Goal: Task Accomplishment & Management: Manage account settings

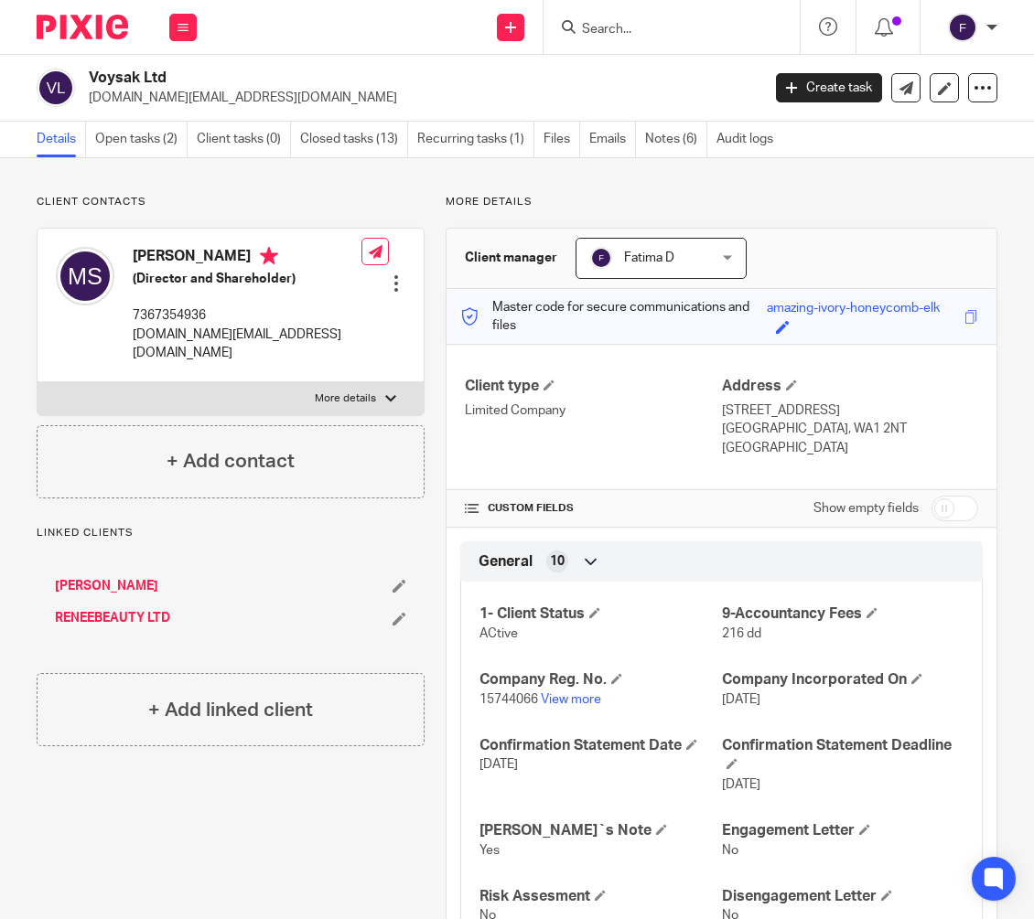
click at [630, 32] on input "Search" at bounding box center [662, 30] width 165 height 16
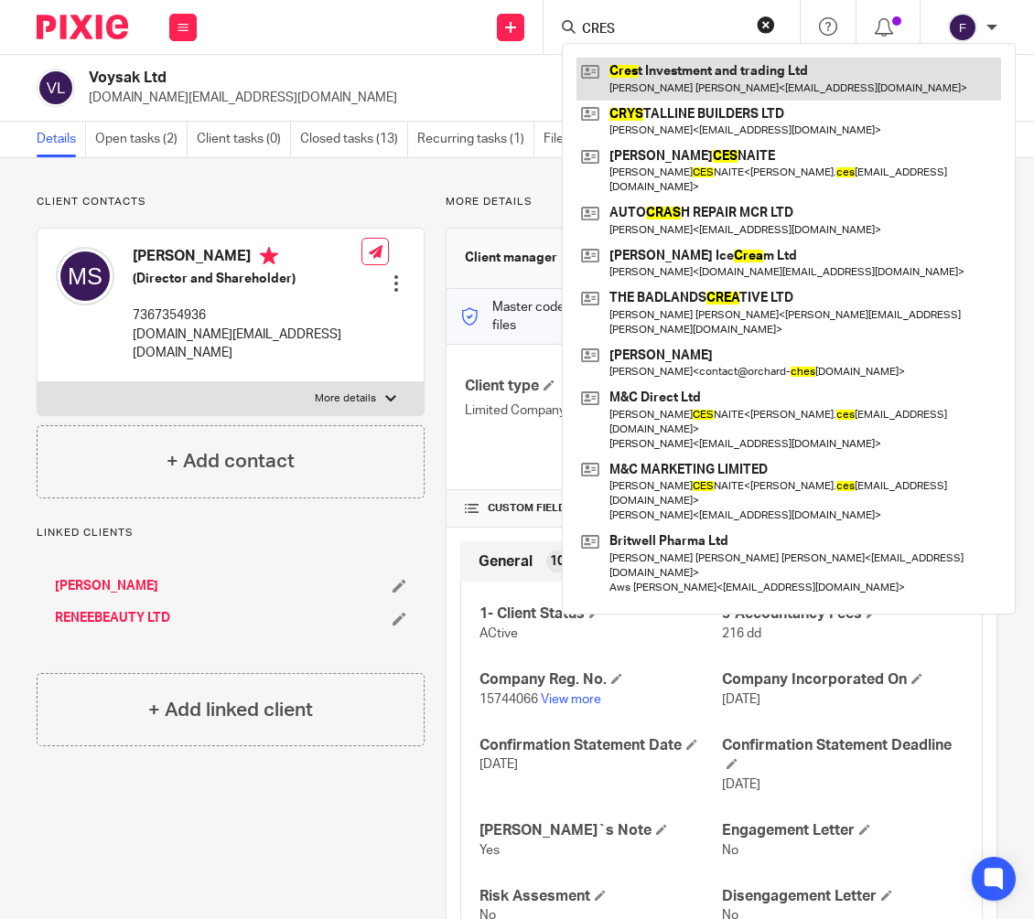
type input "CRES"
click at [752, 68] on link at bounding box center [788, 79] width 424 height 42
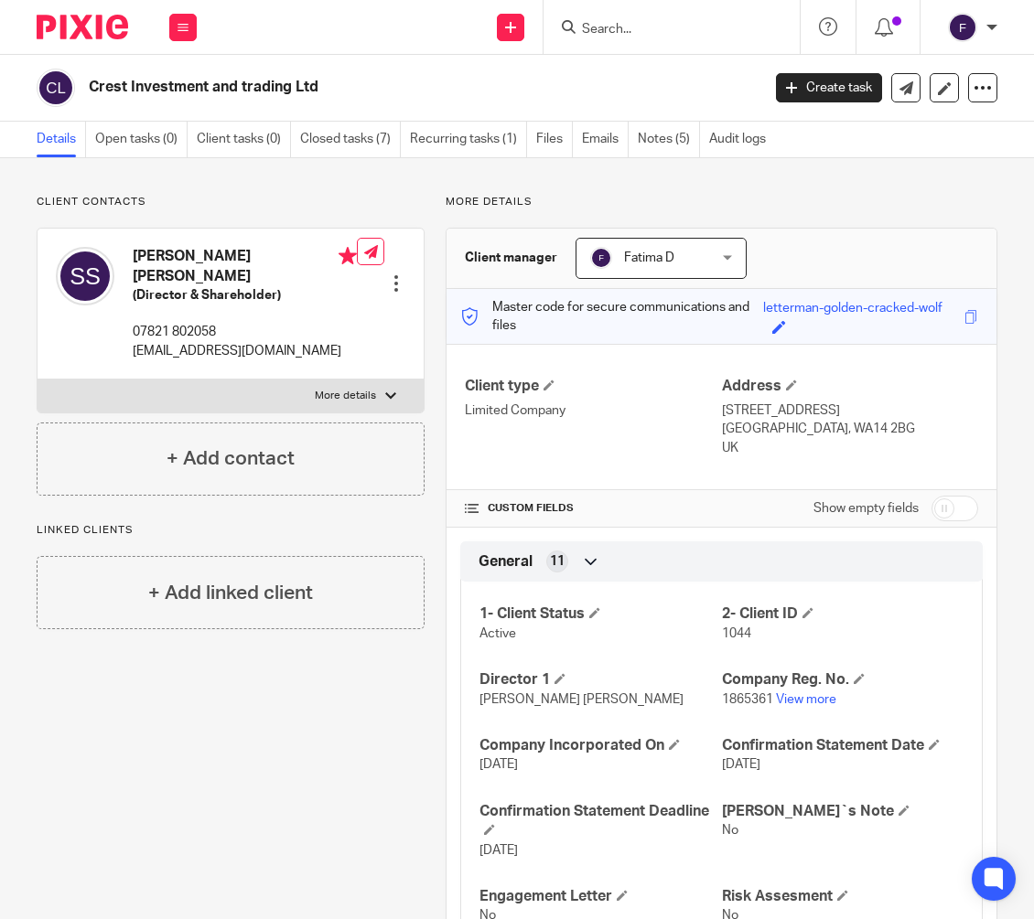
click at [588, 29] on input "Search" at bounding box center [662, 30] width 165 height 16
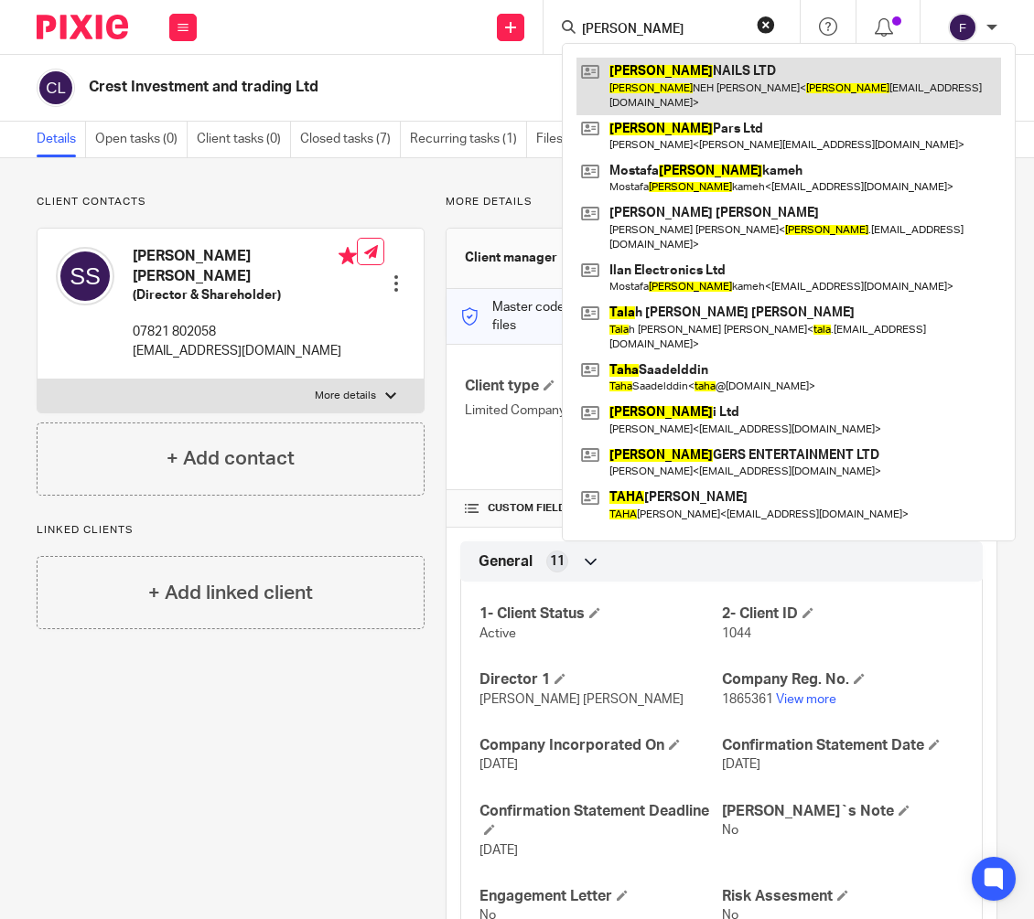
type input "TARA"
click at [620, 74] on link at bounding box center [788, 86] width 424 height 57
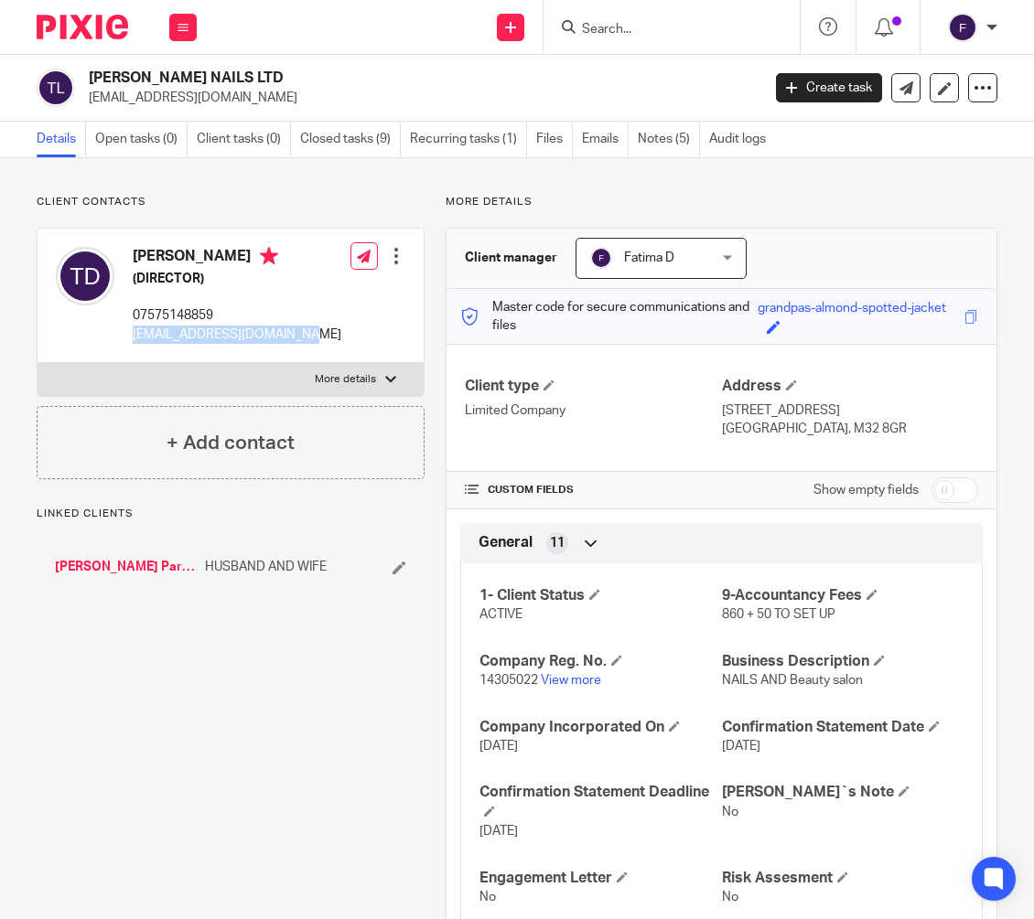
drag, startPoint x: 300, startPoint y: 331, endPoint x: 134, endPoint y: 332, distance: 166.5
click at [134, 332] on div "TARANEH DAGHIGH (DIRECTOR) 07575148859 taraneh.fadakar@gmail.com Edit contact C…" at bounding box center [231, 296] width 386 height 134
copy p "taraneh.fadakar@gmail.com"
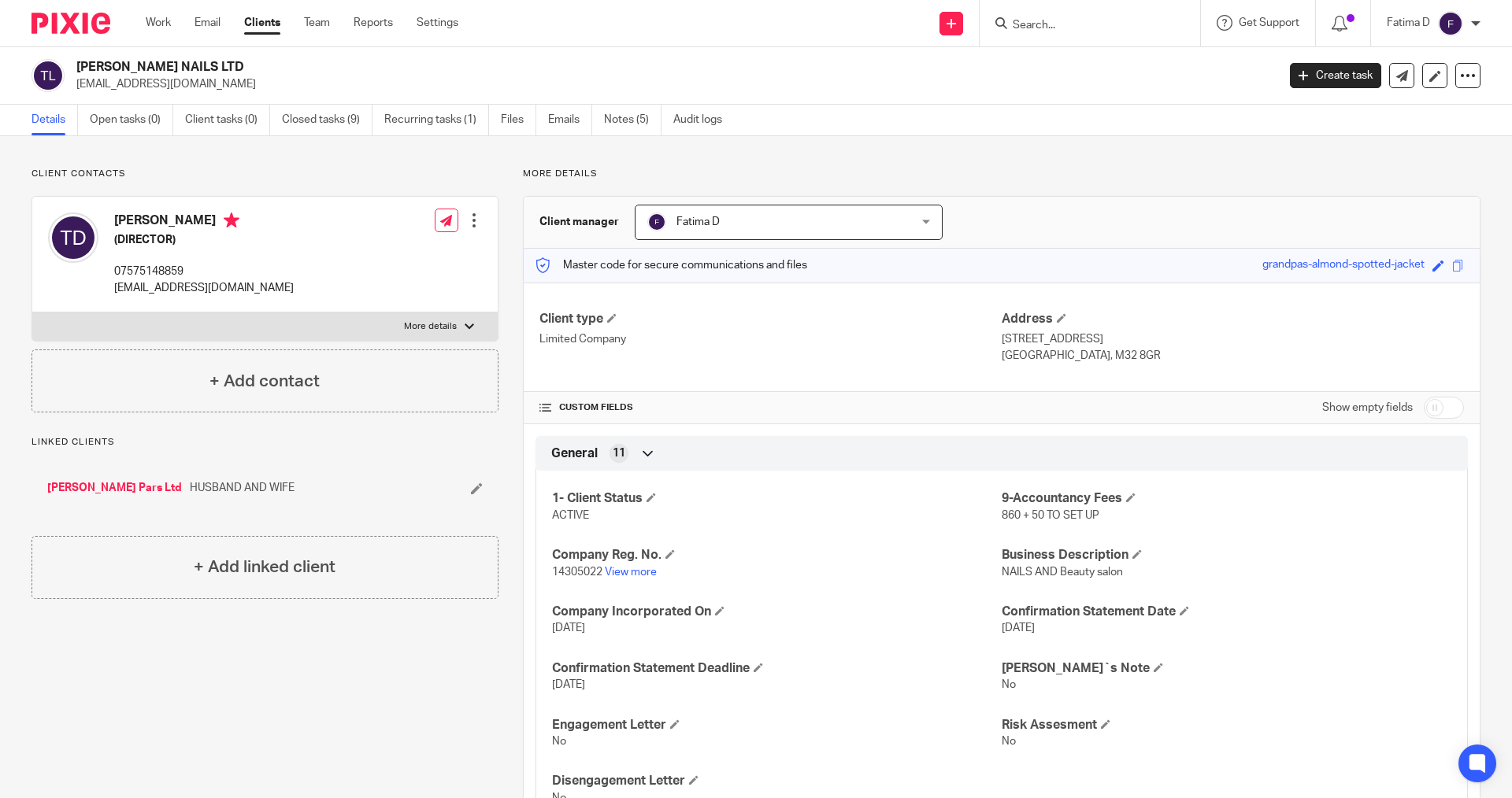
click at [889, 25] on input "Search" at bounding box center [1081, 26] width 142 height 14
type input "VOY"
click at [889, 61] on link at bounding box center [1185, 68] width 353 height 36
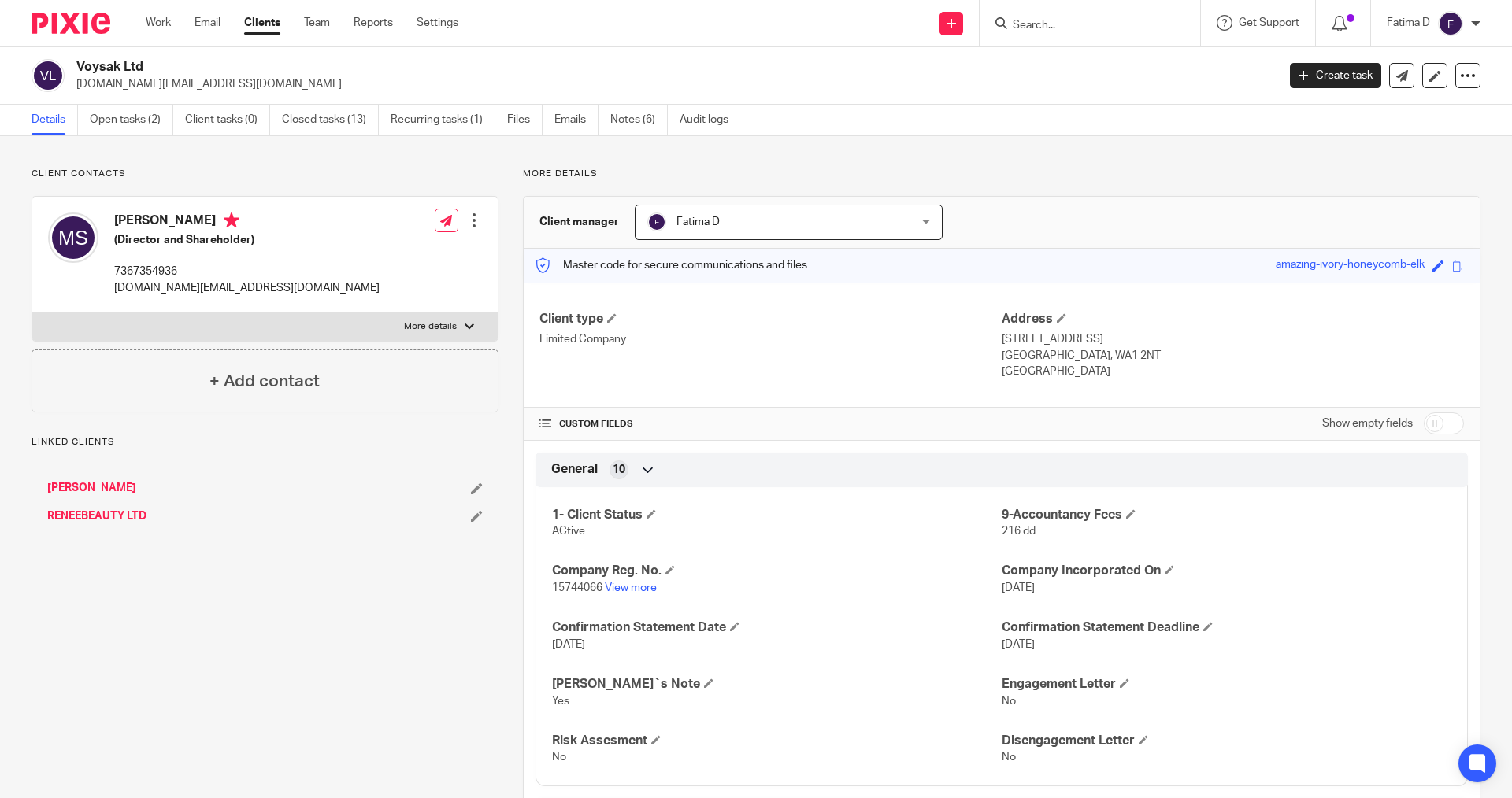
click at [629, 586] on link "View more" at bounding box center [630, 588] width 52 height 11
drag, startPoint x: 798, startPoint y: 23, endPoint x: 1067, endPoint y: 33, distance: 269.2
click at [840, 23] on div "Send new email Create task Add client Get Support Contact Support Help Document…" at bounding box center [997, 23] width 1030 height 46
click at [1021, 29] on input "Search" at bounding box center [1081, 26] width 142 height 14
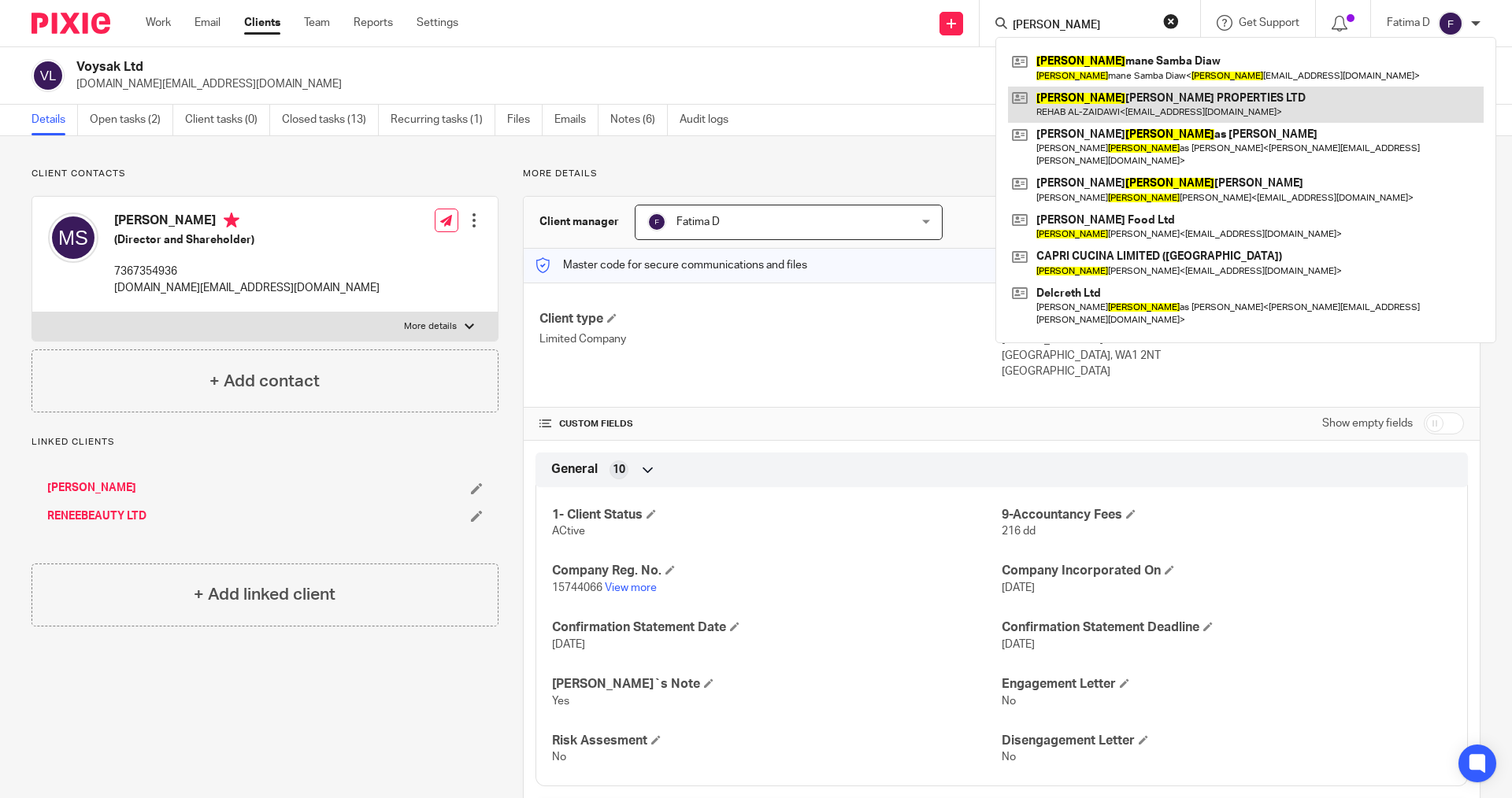
type input "[PERSON_NAME]"
click at [1060, 94] on link at bounding box center [1246, 105] width 475 height 36
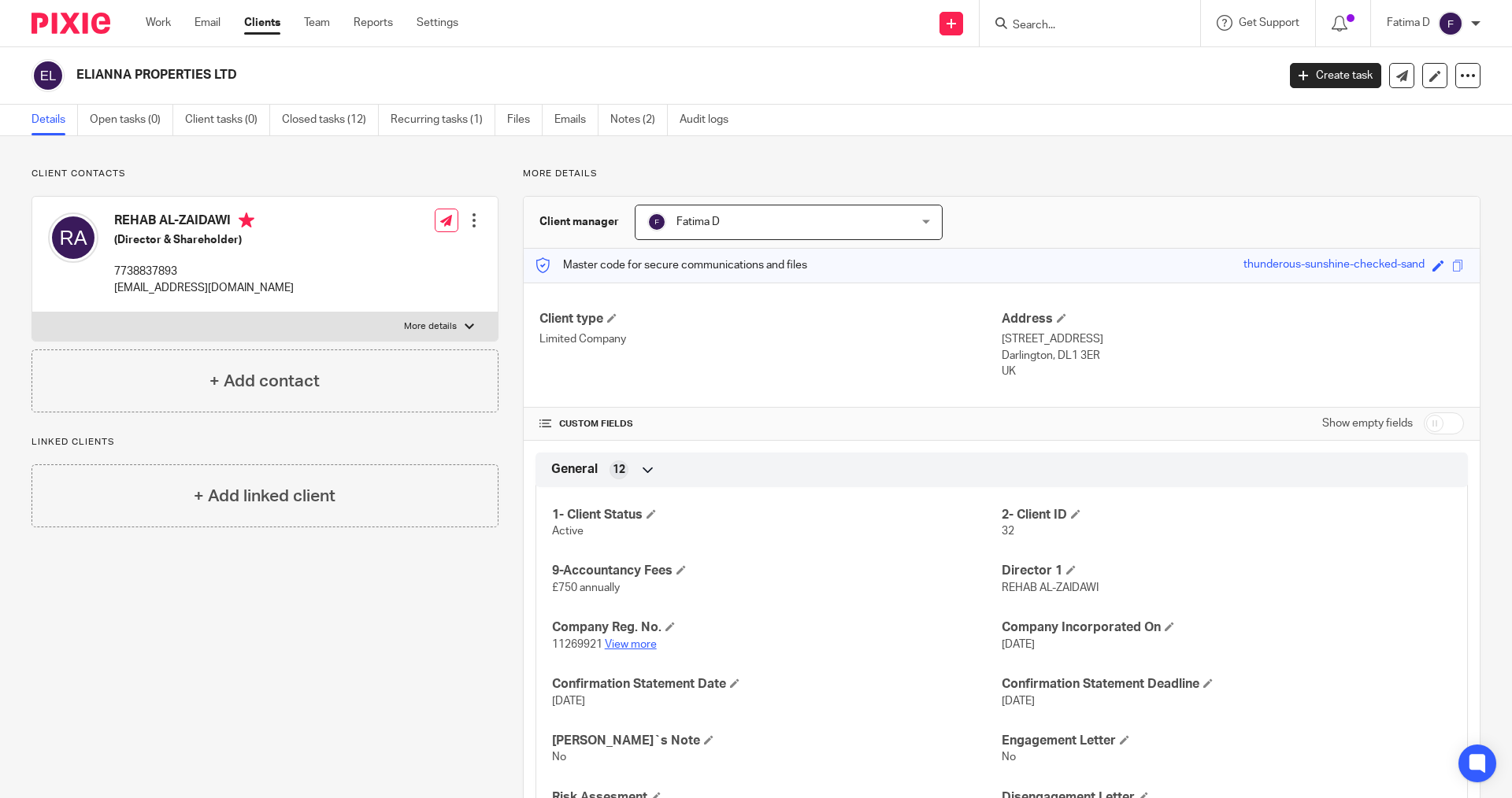
click at [626, 641] on link "View more" at bounding box center [630, 645] width 52 height 11
click at [849, 696] on p "14 Apr 2026" at bounding box center [777, 702] width 449 height 15
click at [462, 319] on label "More details" at bounding box center [265, 326] width 466 height 28
click at [33, 312] on input "More details" at bounding box center [32, 312] width 1 height 1
checkbox input "true"
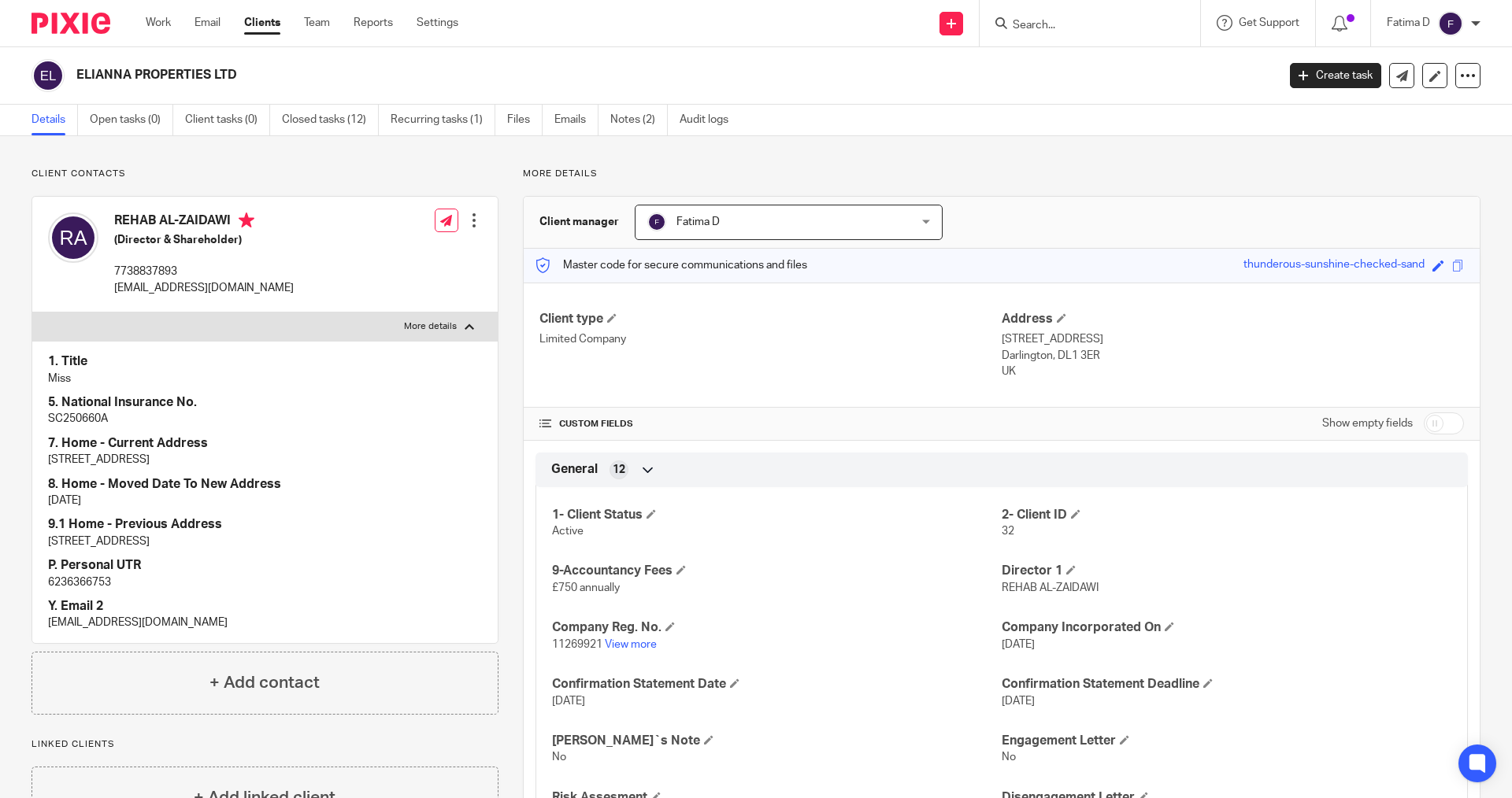
click at [87, 586] on p "6236366753" at bounding box center [265, 583] width 434 height 15
copy p "6236366753"
click at [1059, 26] on input "Search" at bounding box center [1081, 26] width 142 height 14
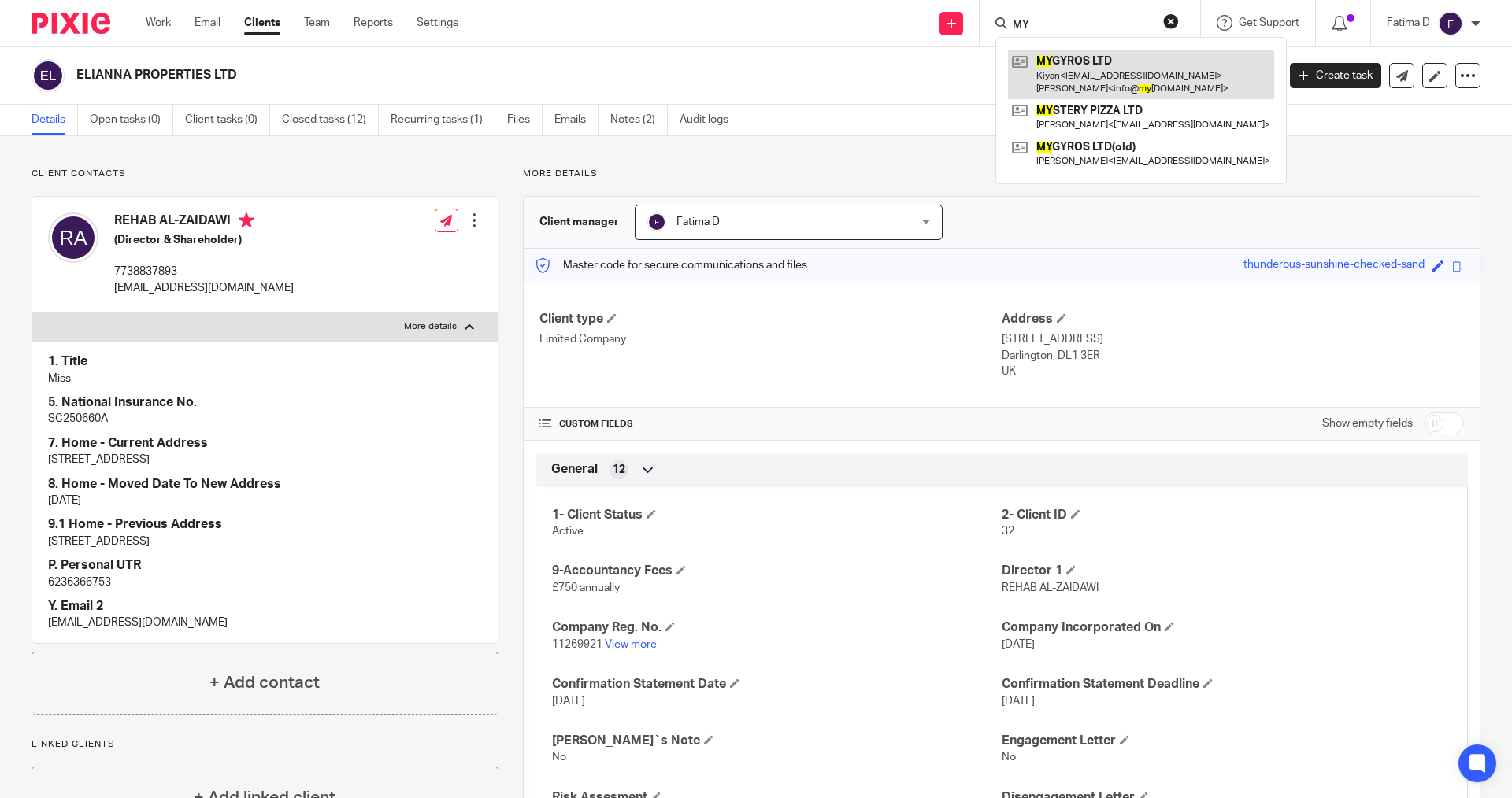
type input "MY"
click at [1066, 60] on link at bounding box center [1141, 74] width 266 height 49
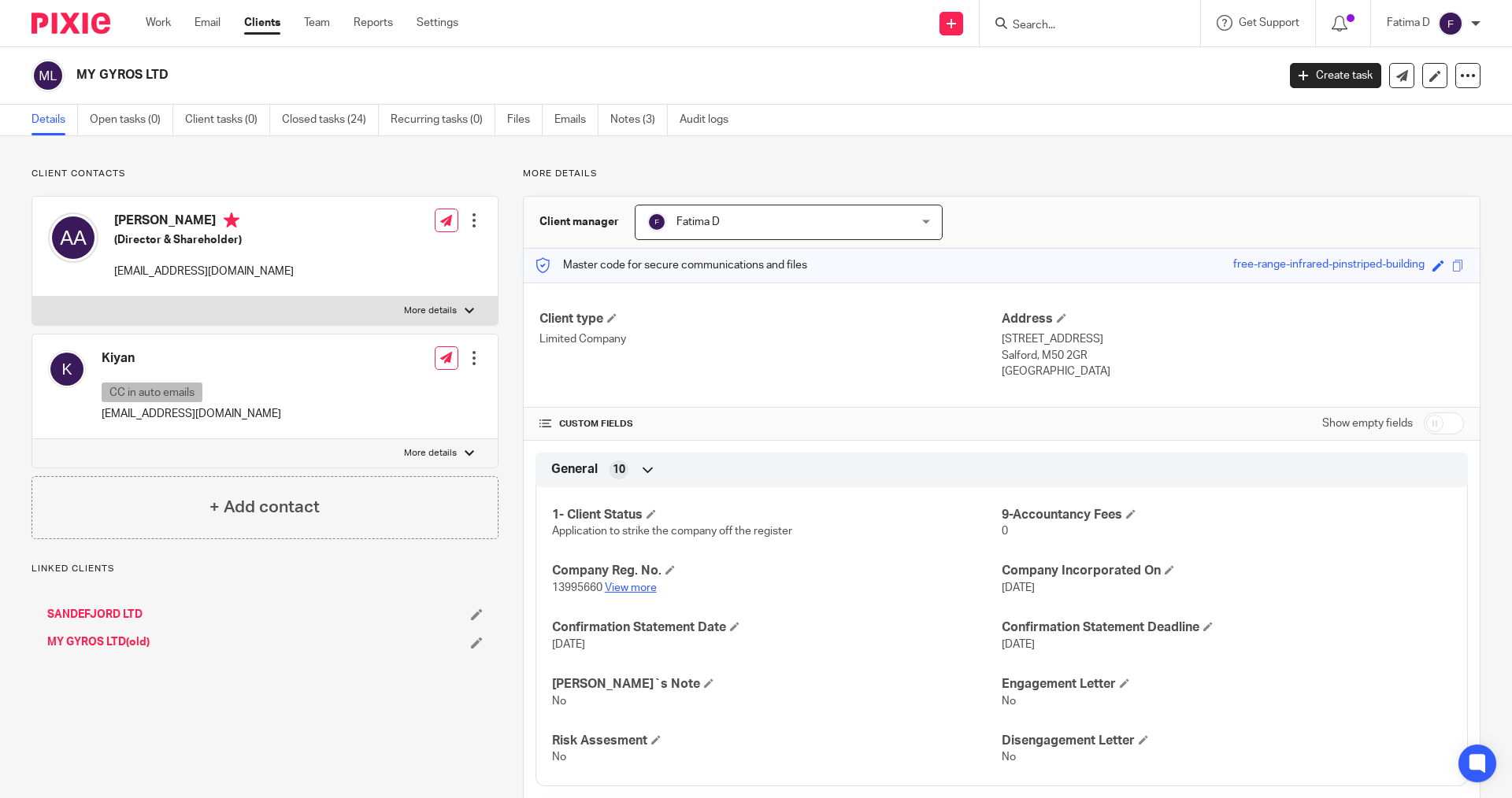
click at [624, 585] on link "View more" at bounding box center [630, 588] width 52 height 11
click at [459, 310] on label "More details" at bounding box center [265, 311] width 466 height 28
click at [33, 297] on input "More details" at bounding box center [32, 296] width 1 height 1
checkbox input "true"
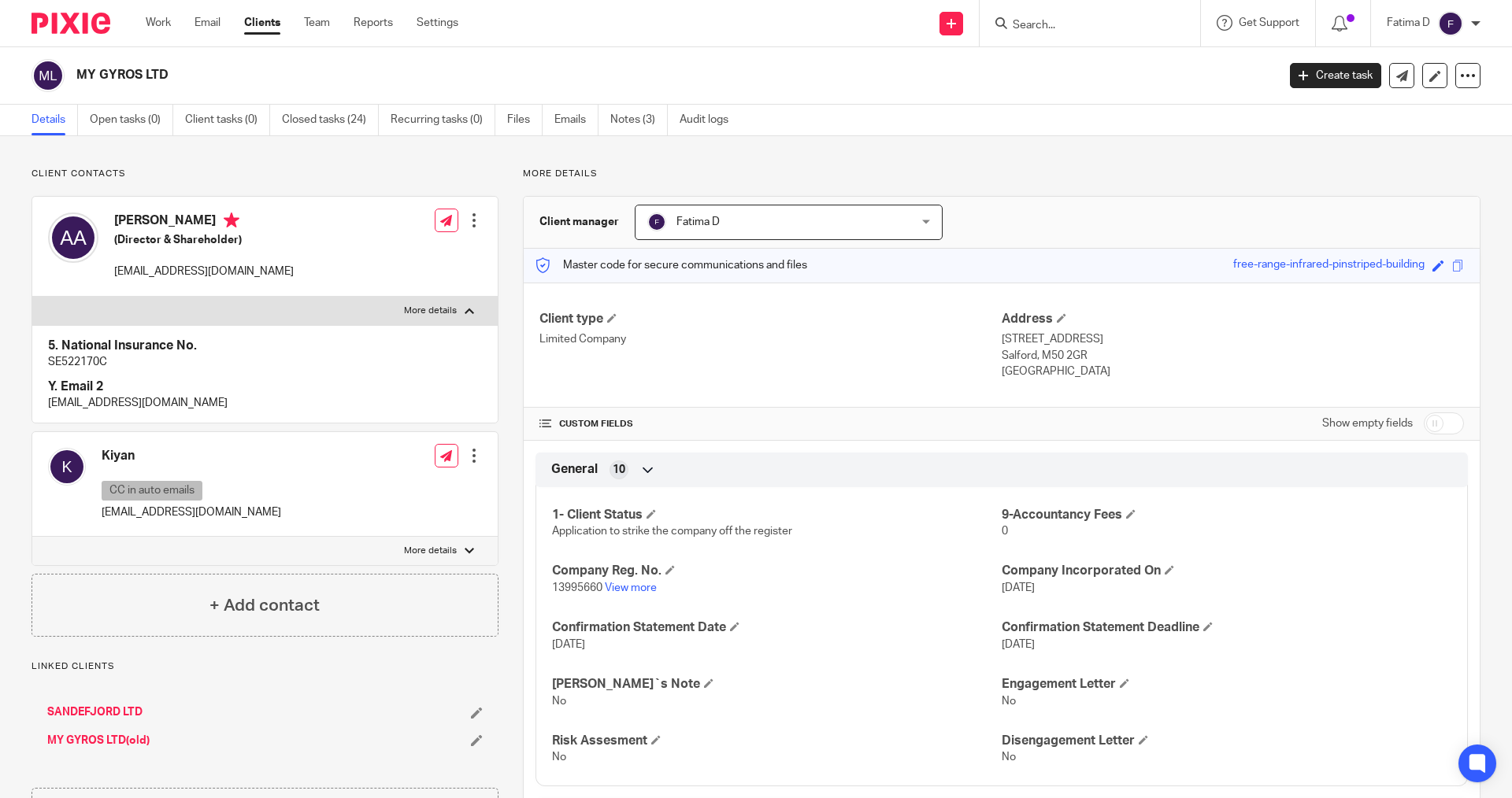
click at [115, 708] on link "SANDEFJORD LTD" at bounding box center [95, 713] width 96 height 15
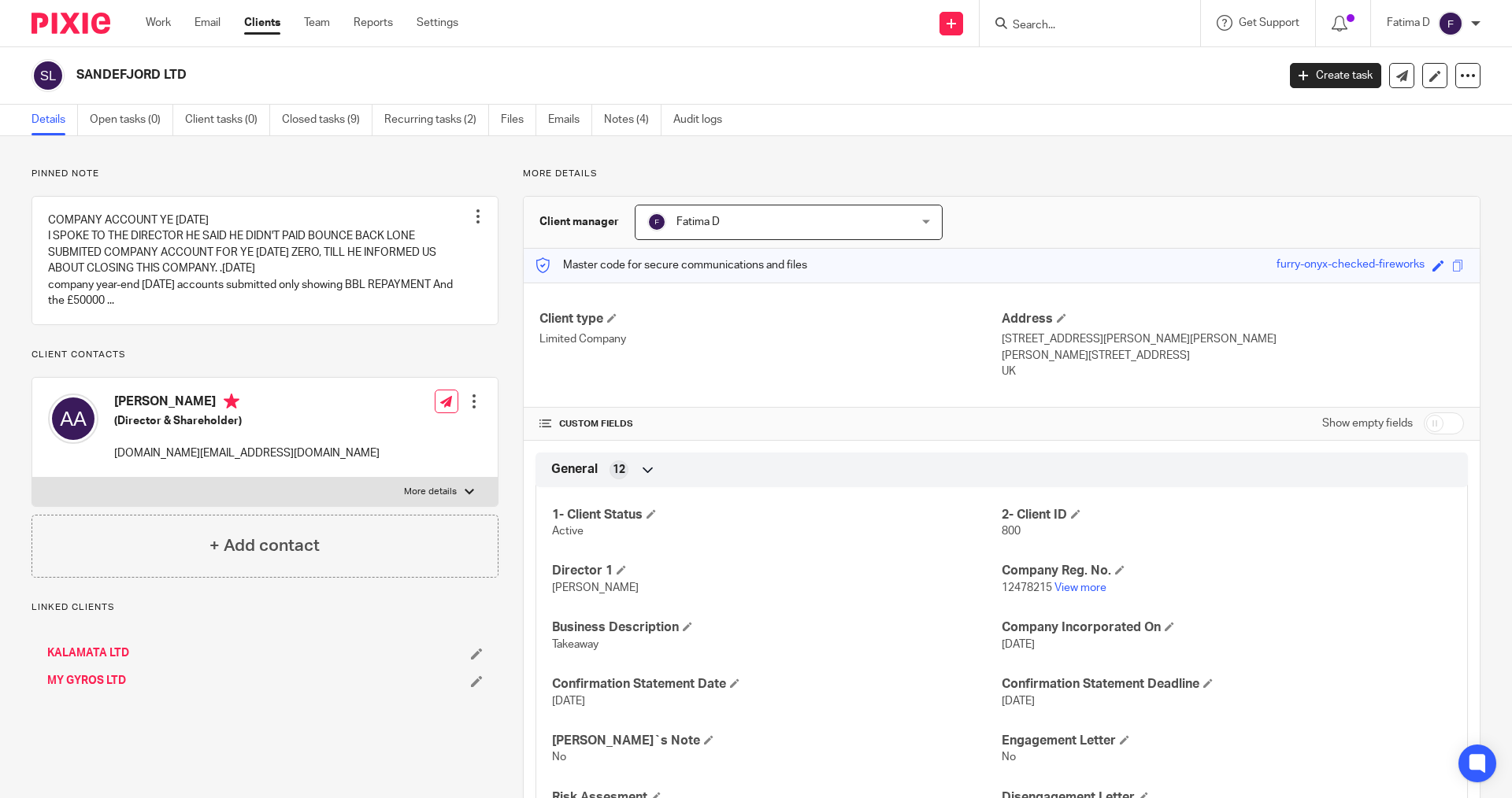
click at [465, 487] on div at bounding box center [469, 492] width 9 height 9
click at [33, 478] on input "More details" at bounding box center [32, 477] width 1 height 1
checkbox input "true"
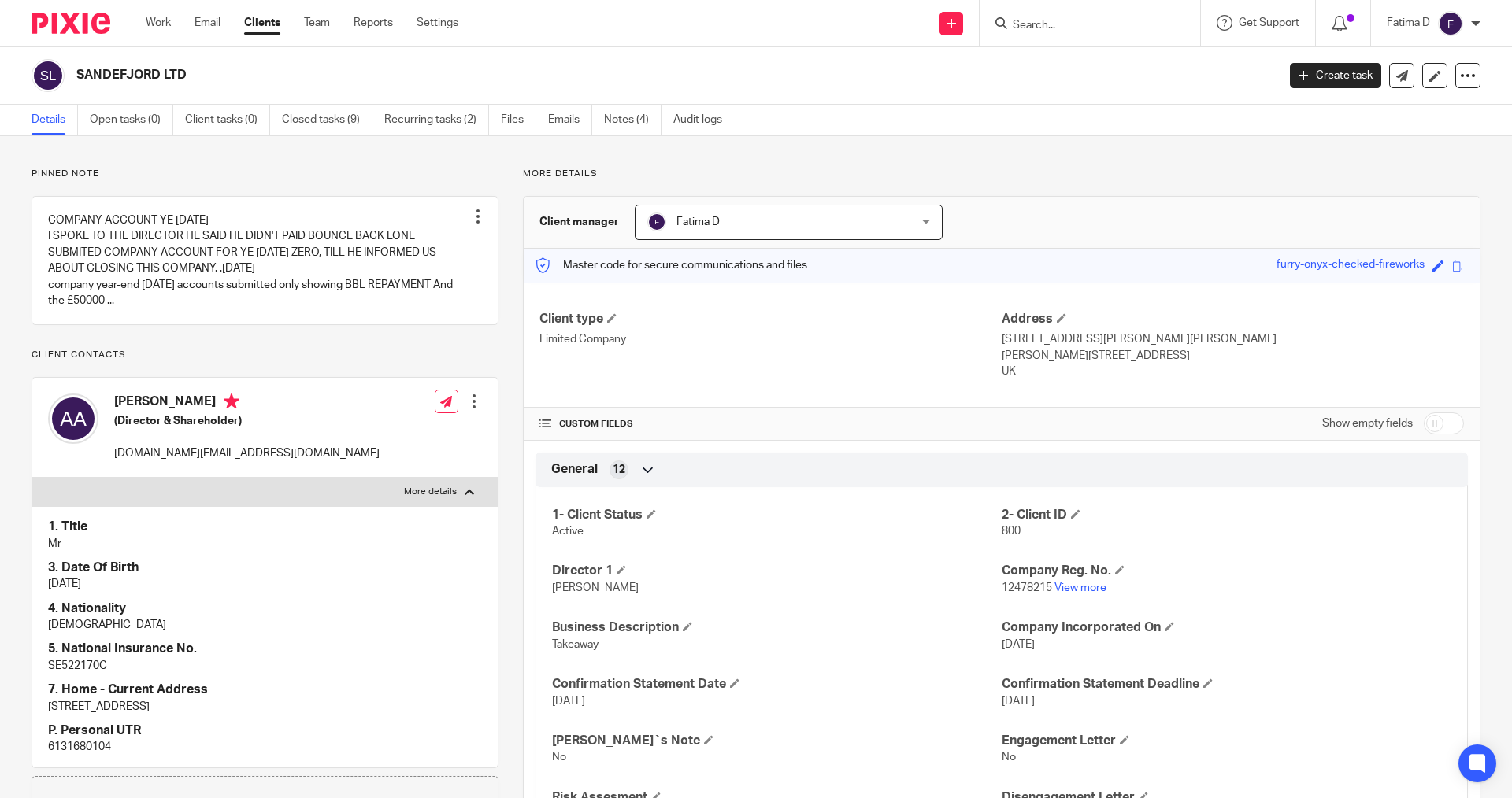
click at [86, 745] on p "6131680104" at bounding box center [265, 747] width 434 height 15
copy p "6131680104"
click at [1036, 27] on input "Search" at bounding box center [1081, 26] width 142 height 14
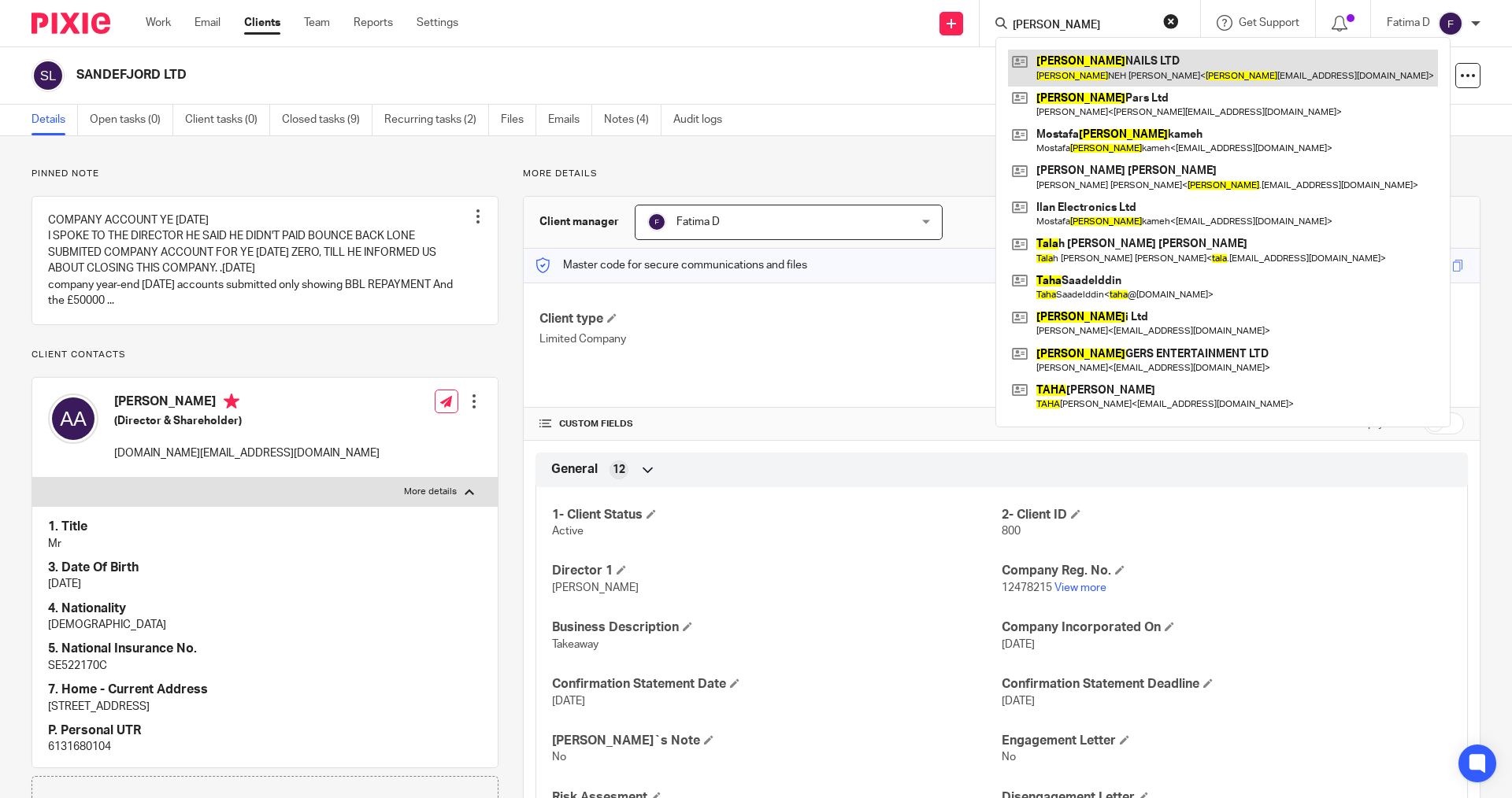
type input "TARA"
click at [1080, 57] on link at bounding box center [1223, 68] width 430 height 36
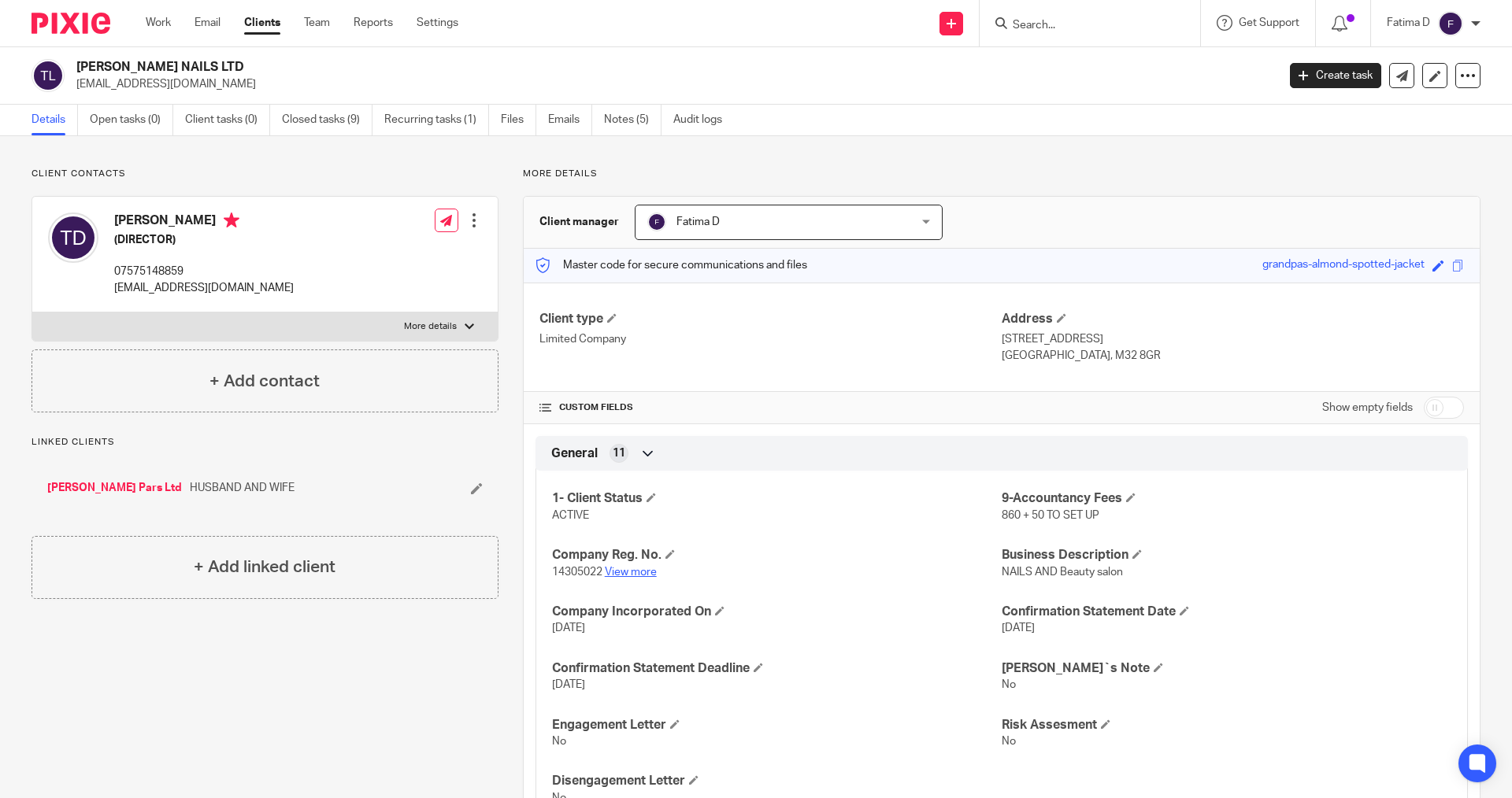
click at [626, 573] on link "View more" at bounding box center [630, 572] width 52 height 11
click at [1435, 400] on input "checkbox" at bounding box center [1444, 408] width 40 height 22
checkbox input "true"
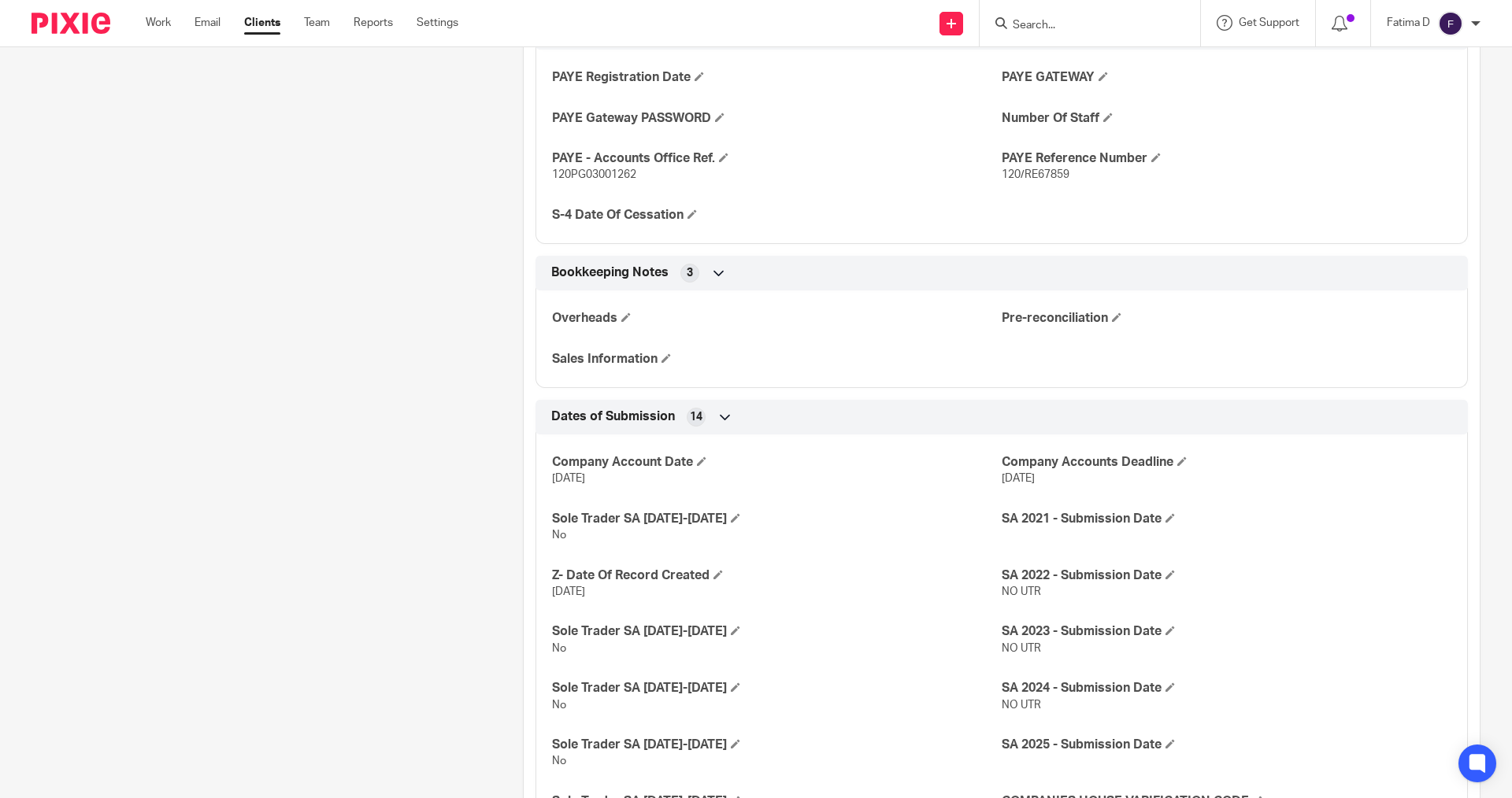
scroll to position [1953, 0]
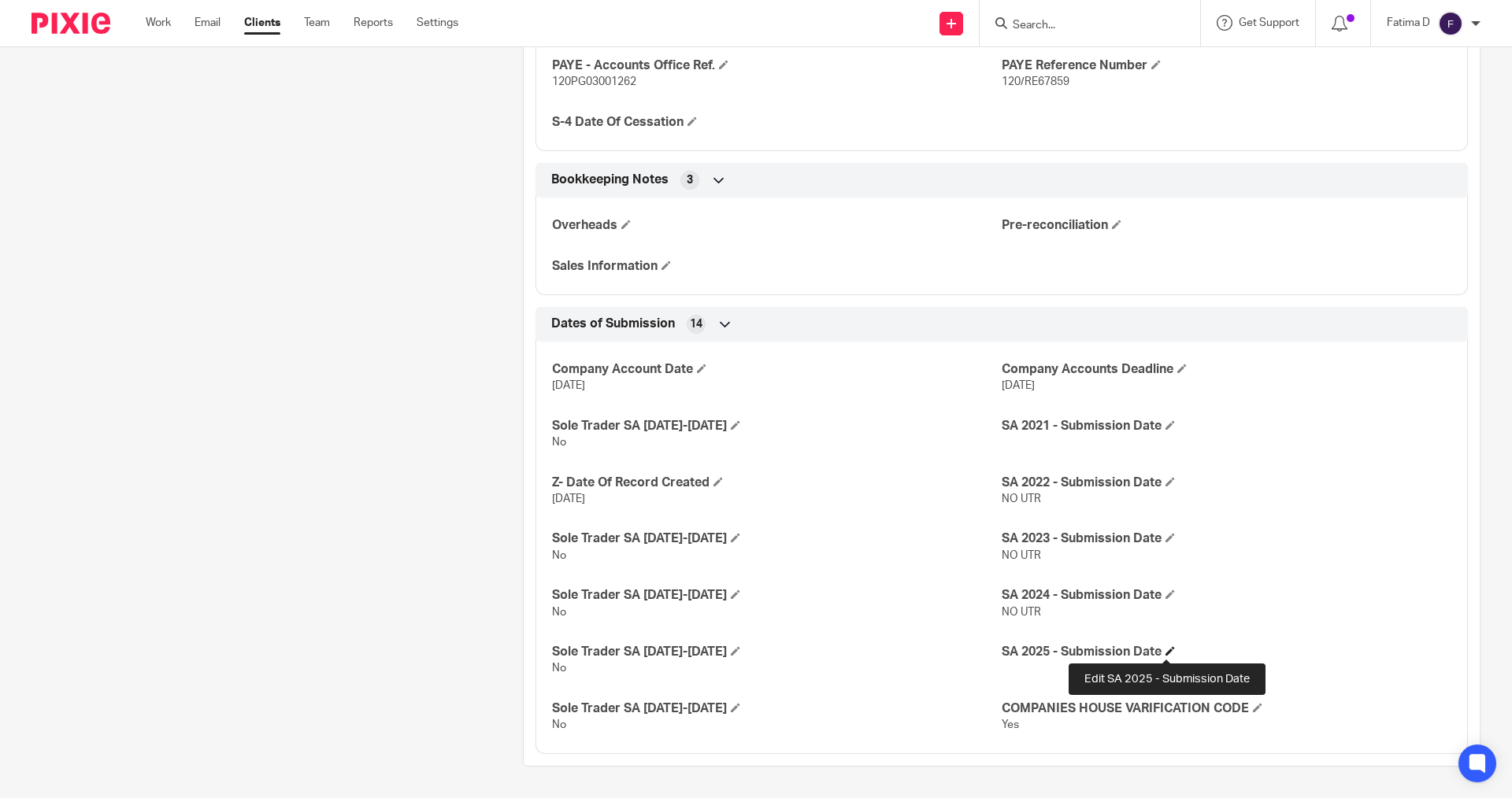
click at [1168, 651] on span at bounding box center [1170, 651] width 9 height 9
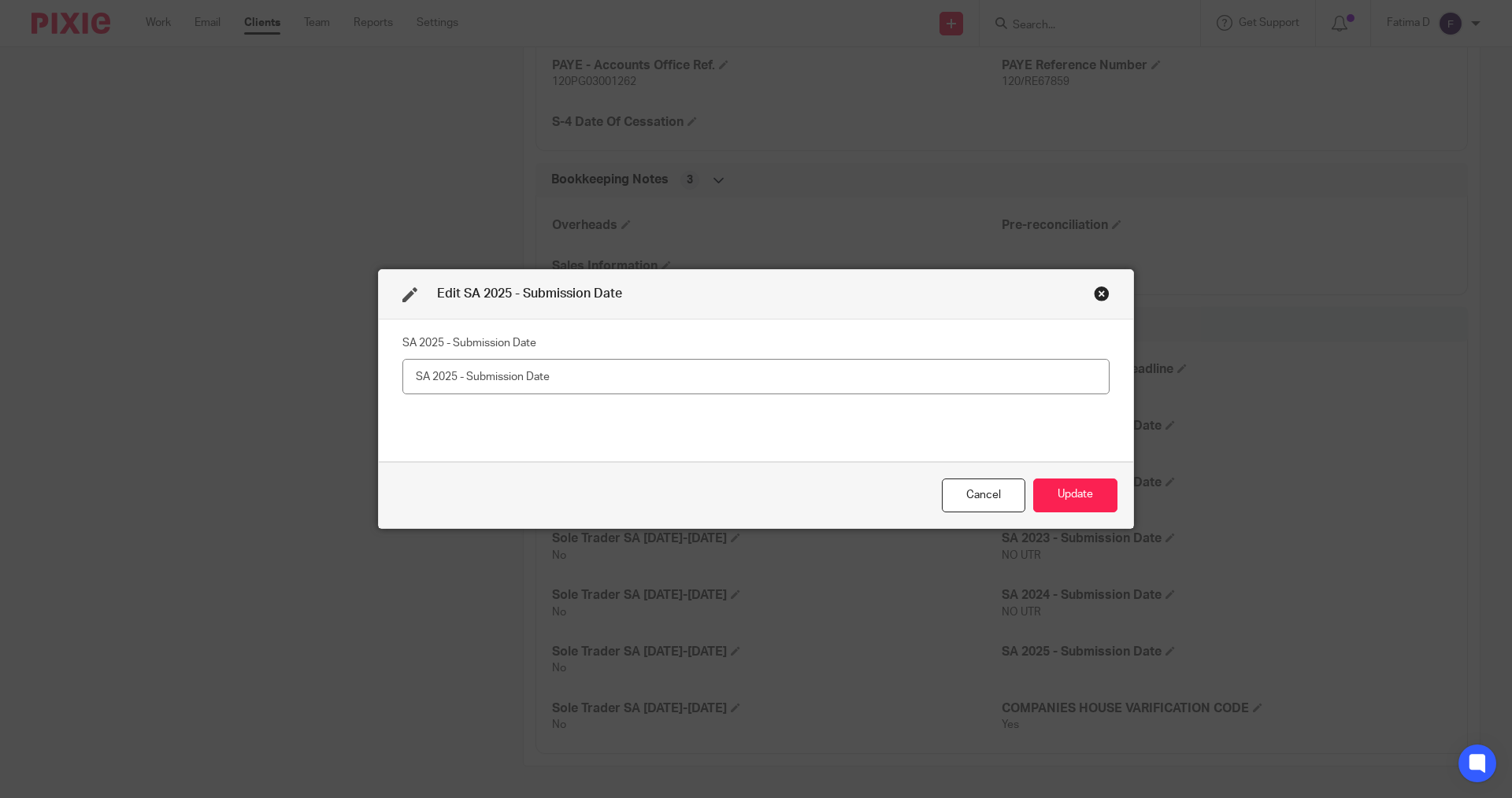
click at [407, 374] on input "text" at bounding box center [755, 376] width 707 height 35
type input "NO UTR"
click at [1069, 493] on button "Update" at bounding box center [1075, 495] width 84 height 34
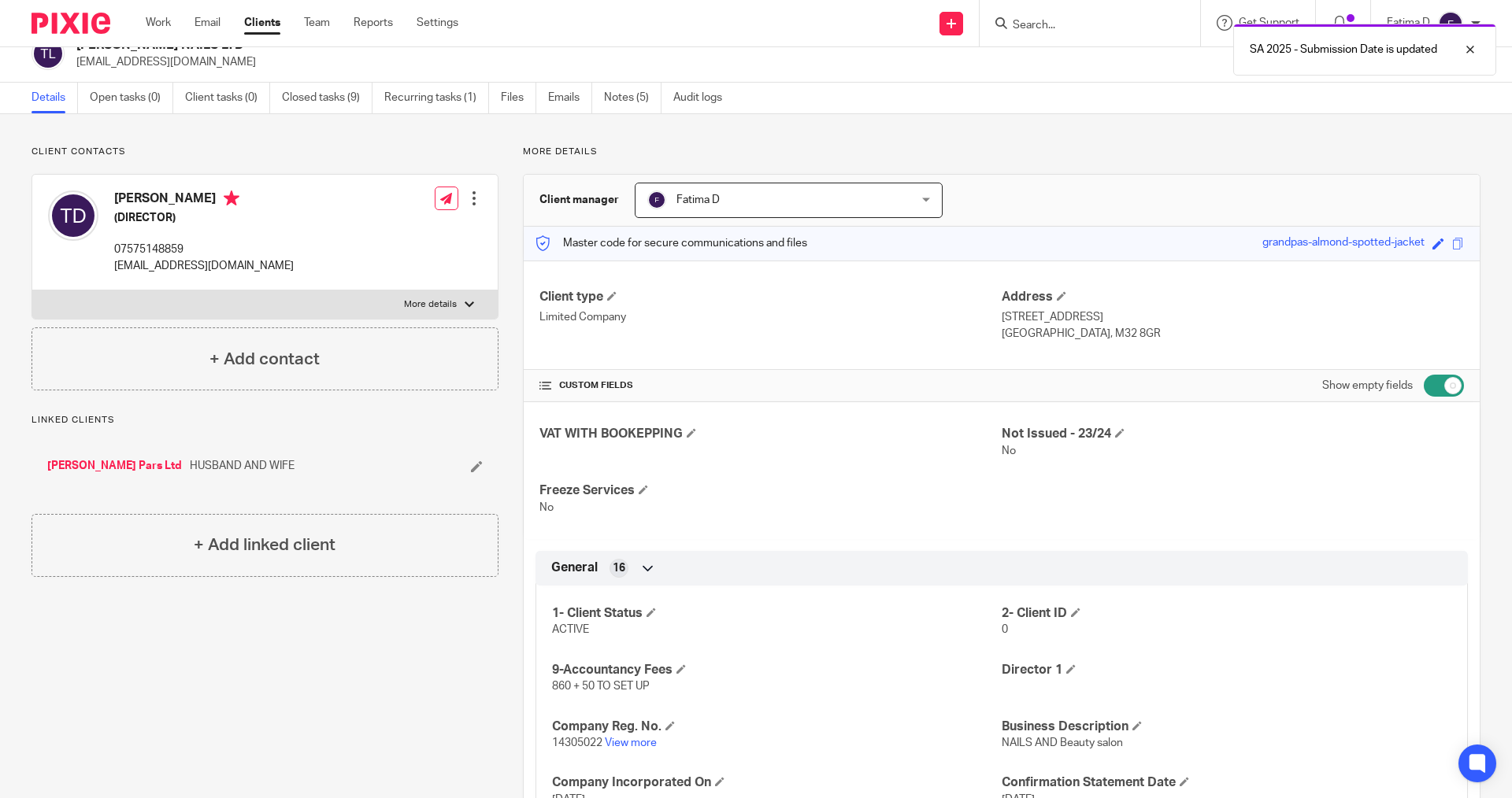
scroll to position [0, 0]
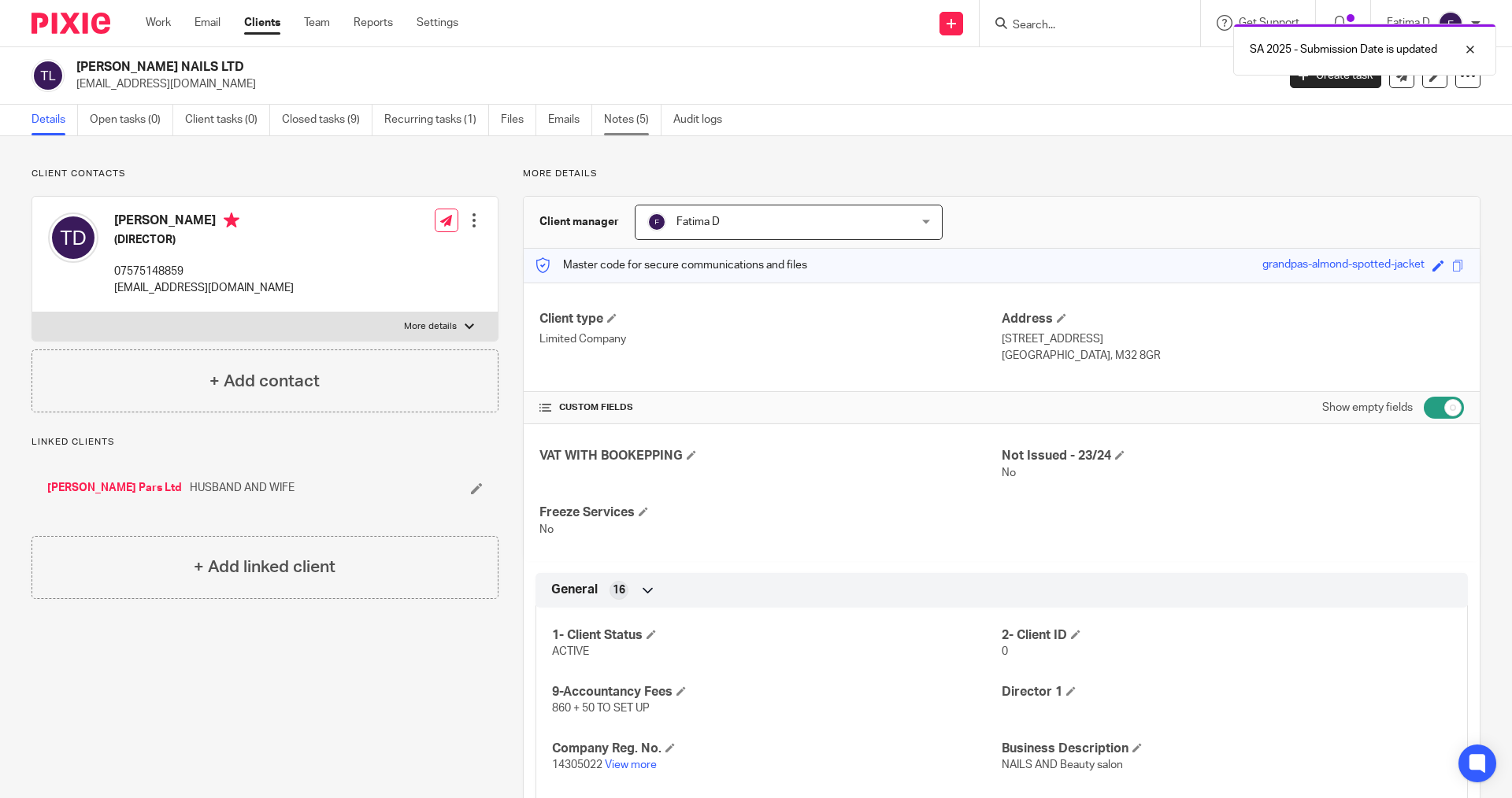
click at [632, 117] on link "Notes (5)" at bounding box center [633, 121] width 58 height 31
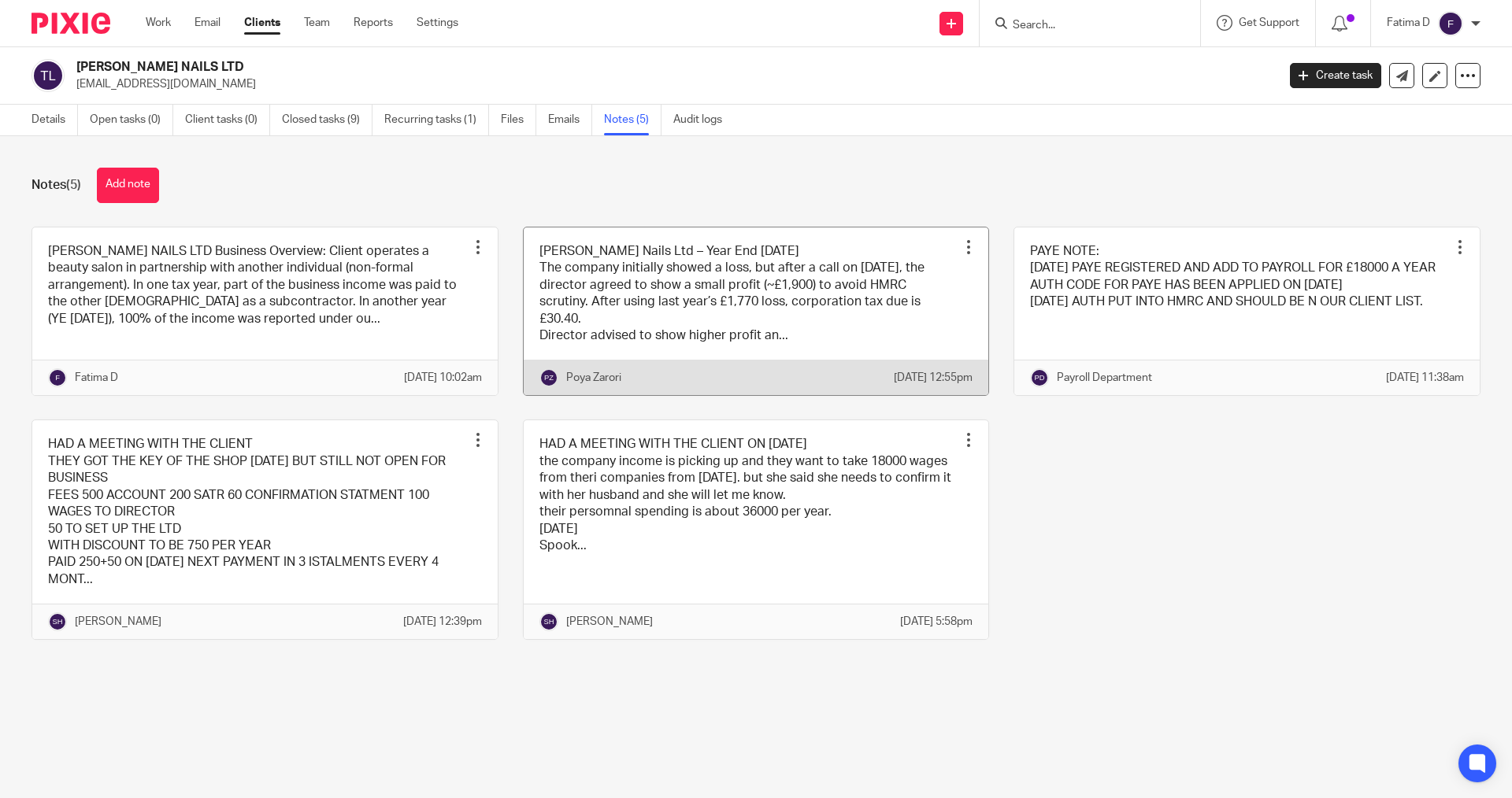
click at [761, 293] on link at bounding box center [756, 312] width 466 height 169
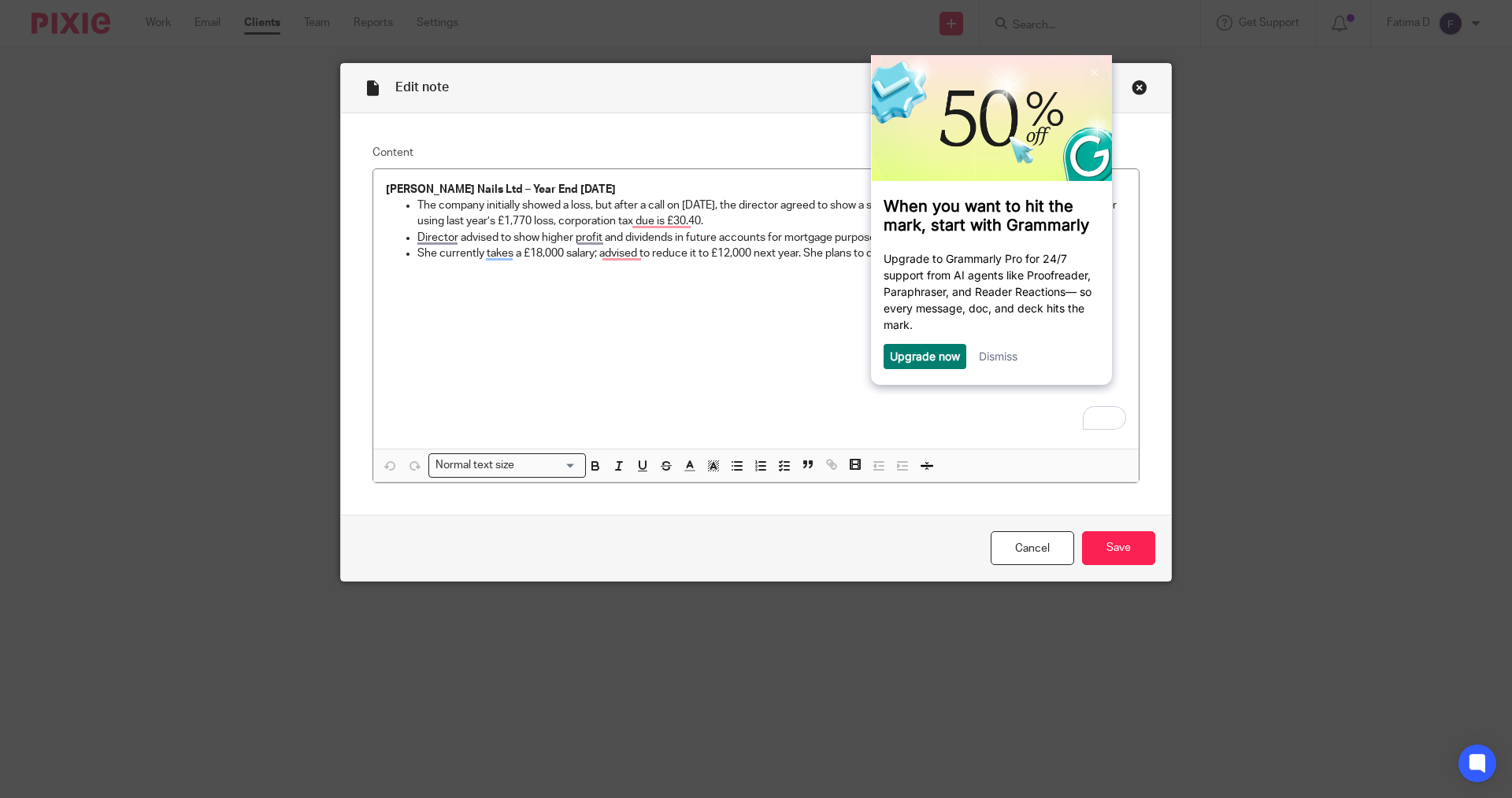
click at [1135, 84] on div "Close this dialog window" at bounding box center [1139, 87] width 15 height 15
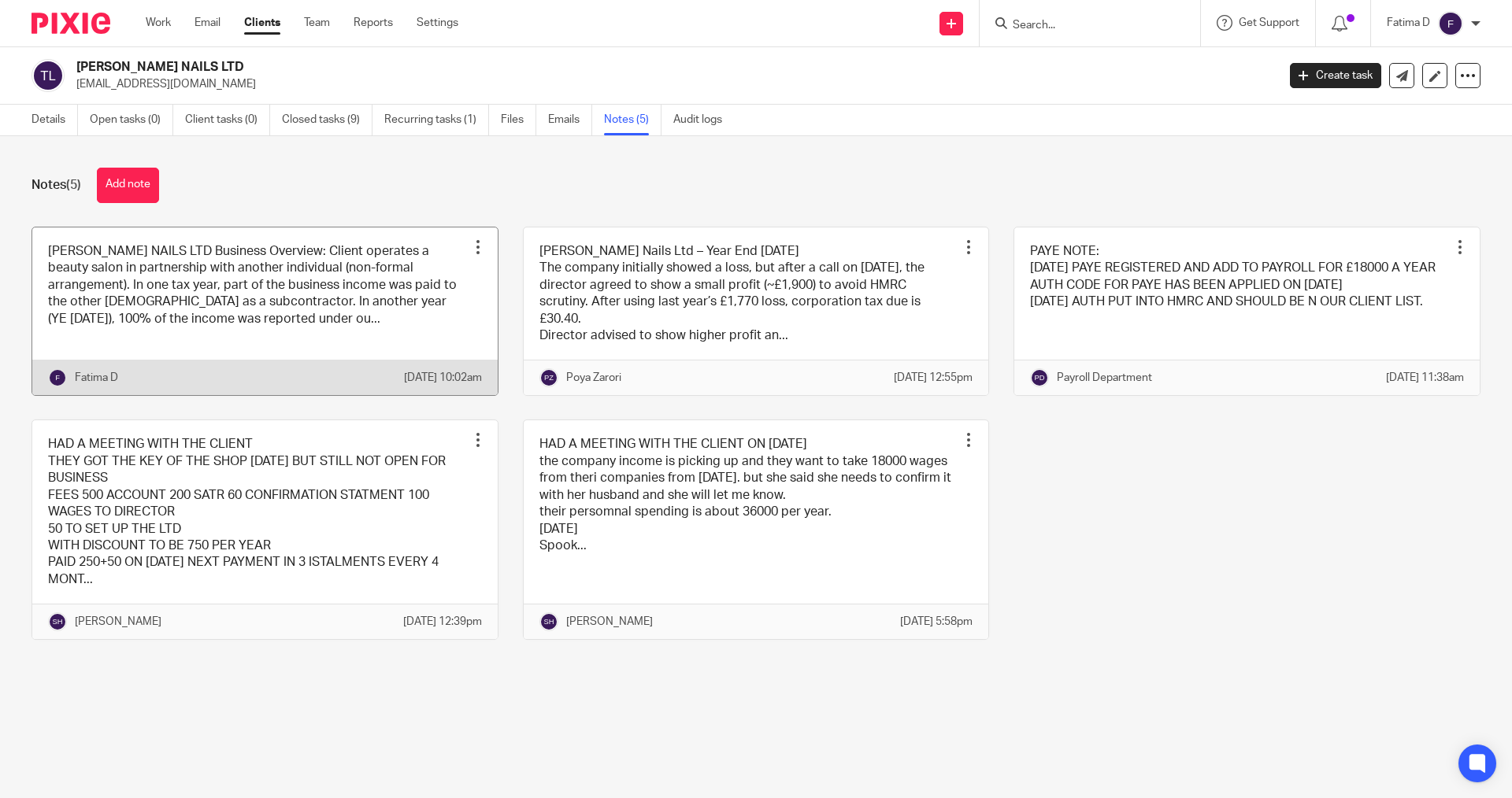
click at [300, 269] on link at bounding box center [265, 312] width 466 height 169
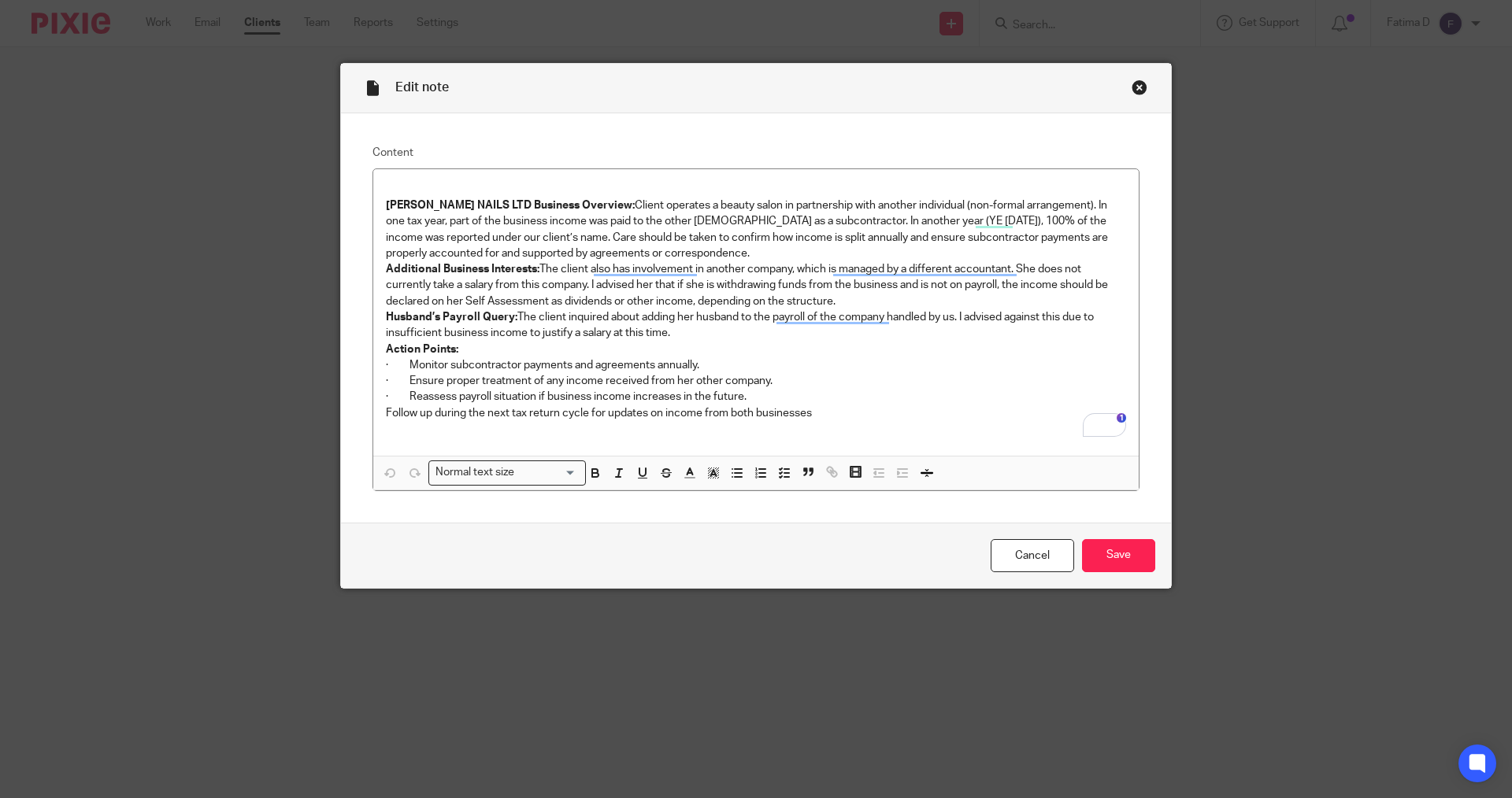
click at [1132, 86] on div "Close this dialog window" at bounding box center [1139, 87] width 15 height 15
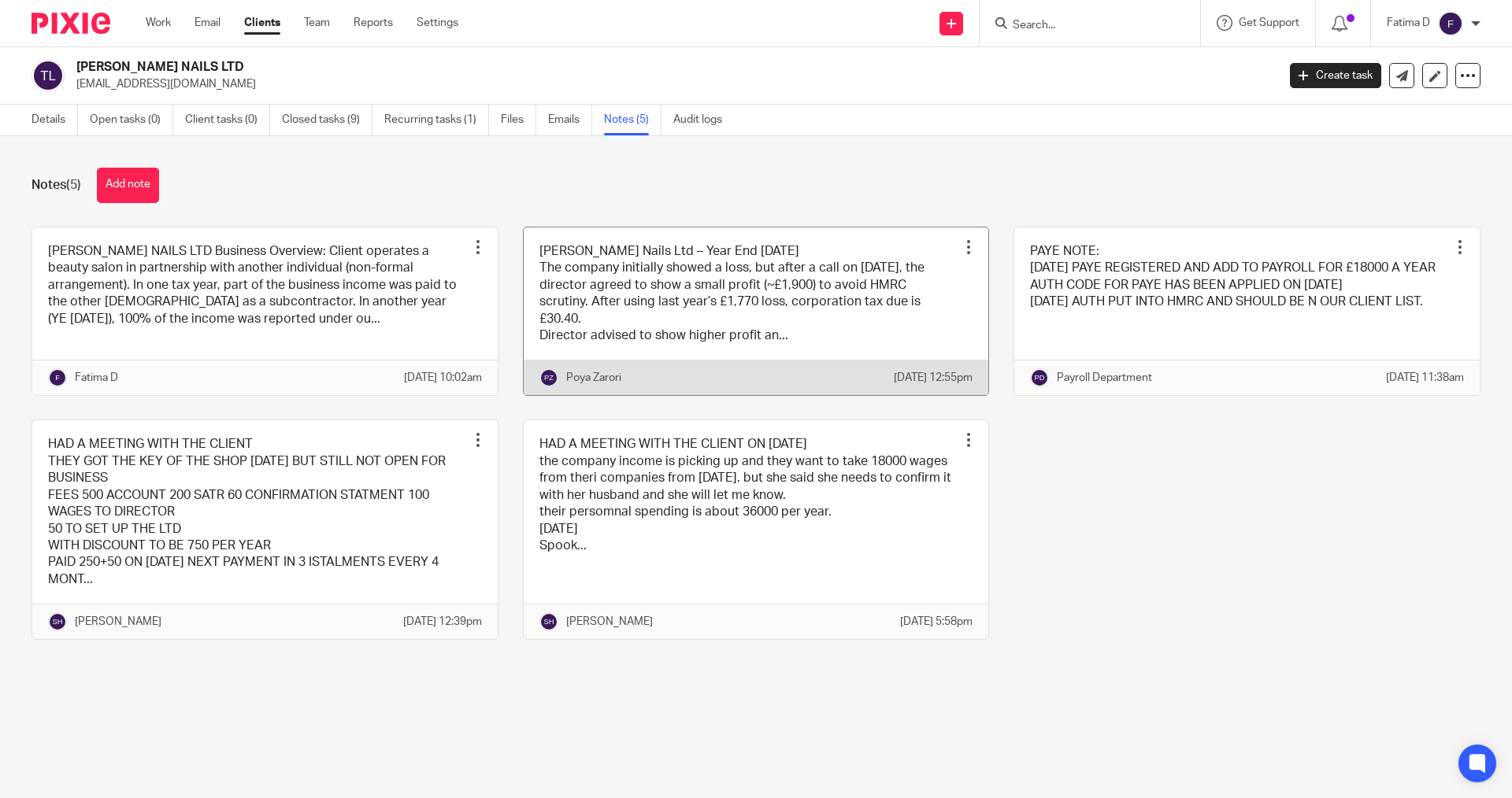
click at [650, 277] on link at bounding box center [756, 312] width 466 height 169
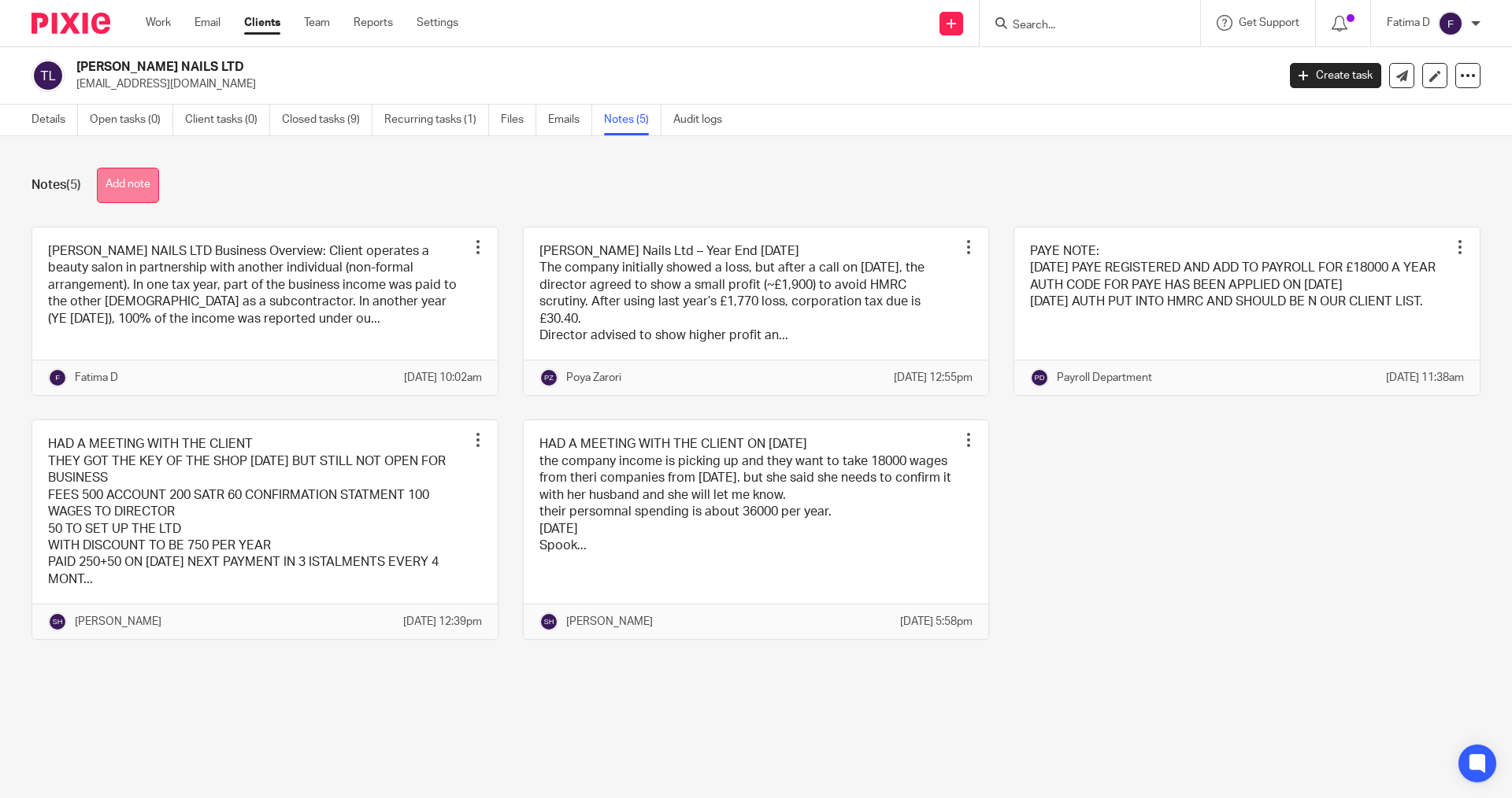
click at [157, 180] on button "Add note" at bounding box center [128, 185] width 62 height 35
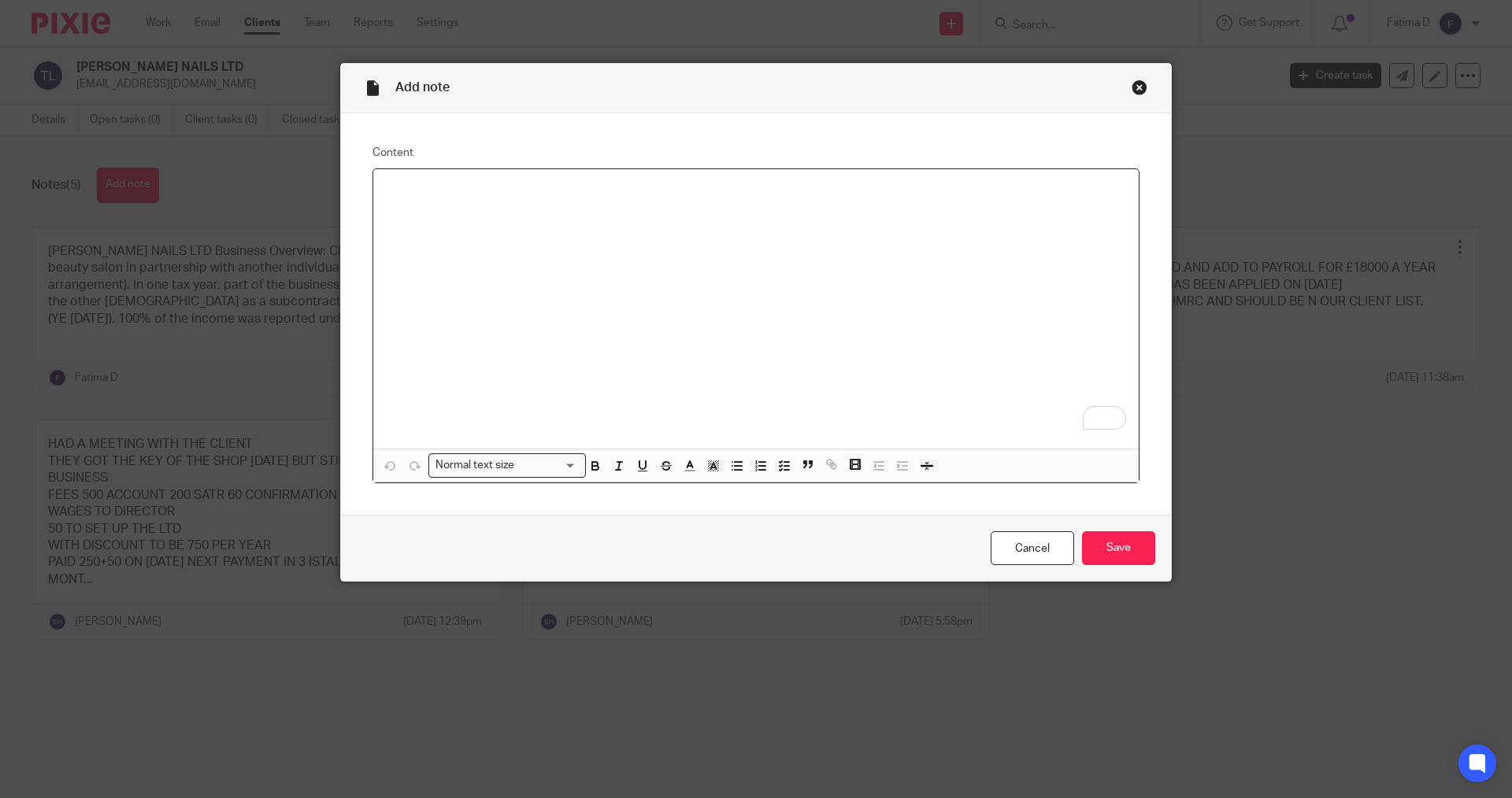
click at [425, 198] on p "To enrich screen reader interactions, please activate Accessibility in Grammarl…" at bounding box center [756, 189] width 741 height 15
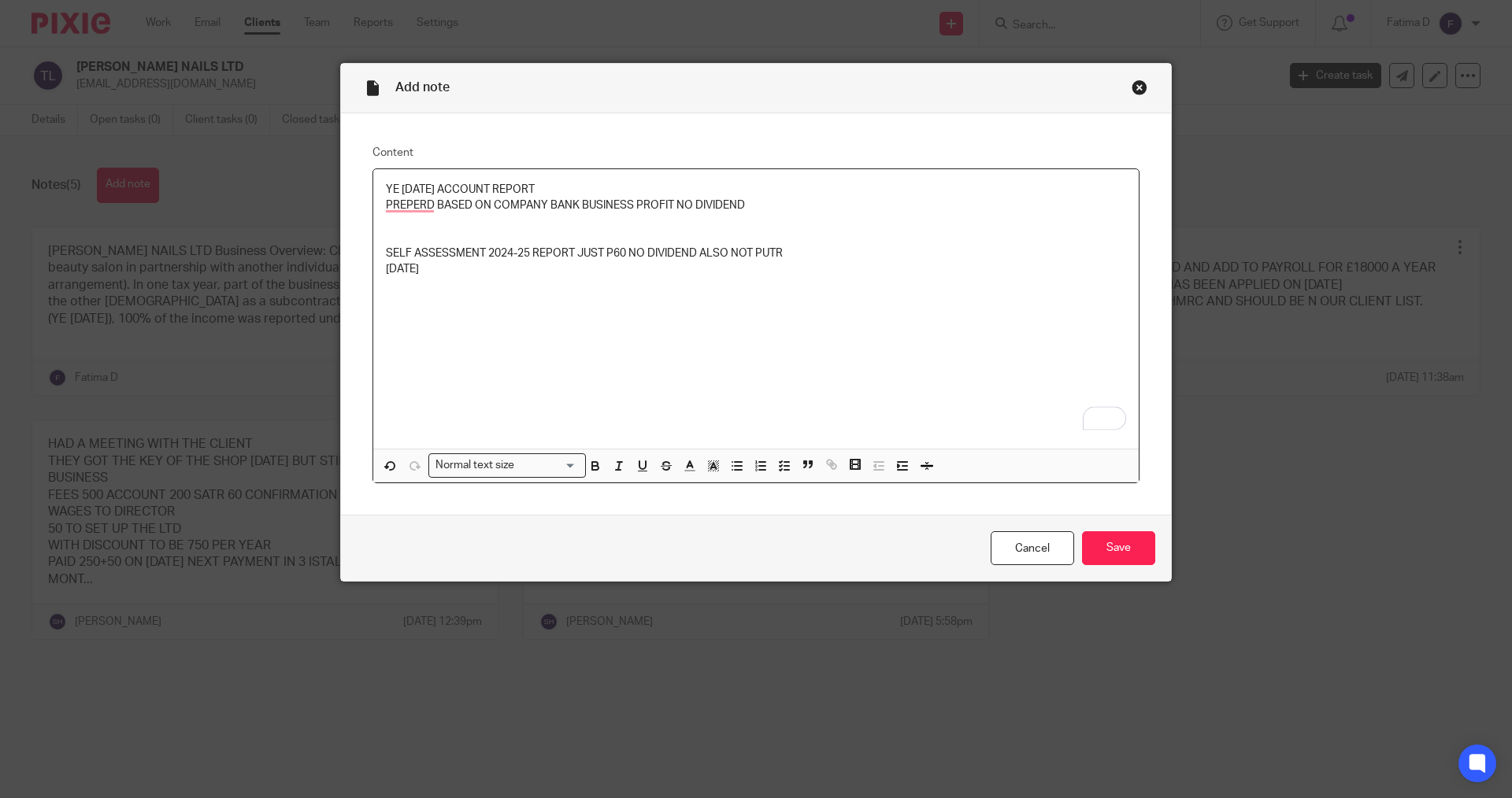
drag, startPoint x: 743, startPoint y: 205, endPoint x: 755, endPoint y: 213, distance: 14.4
click at [743, 205] on p "PREPERD BASED ON COMPANY BANK BUSINESS PROFIT NO DIVIDEND" at bounding box center [756, 206] width 741 height 15
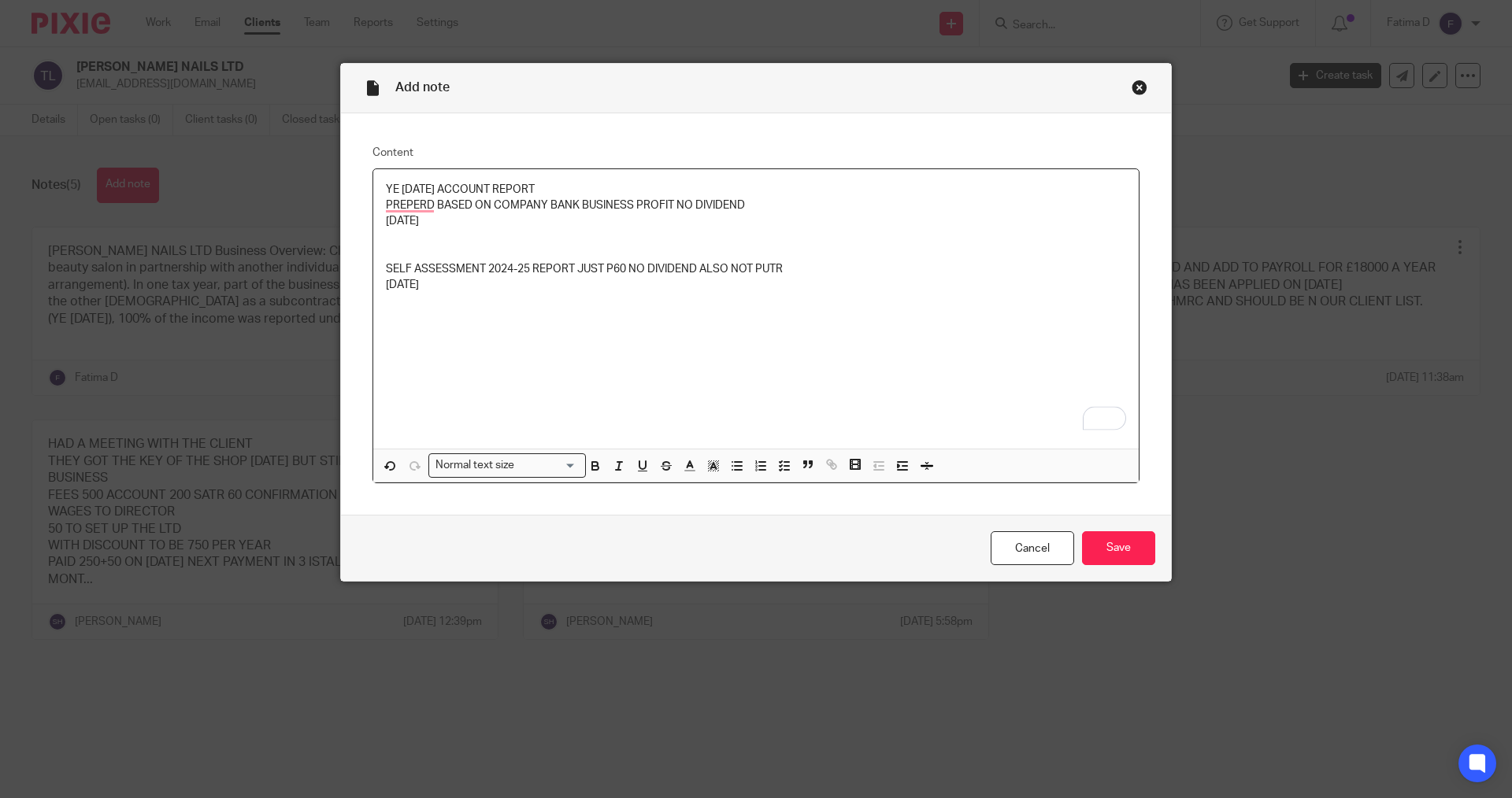
click at [1032, 354] on div "YE 31/08/2025 ACCOUNT REPORT PREPERD BASED ON COMPANY BANK BUSINESS PROFIT NO D…" at bounding box center [756, 309] width 765 height 280
click at [1131, 554] on input "Save" at bounding box center [1119, 547] width 73 height 34
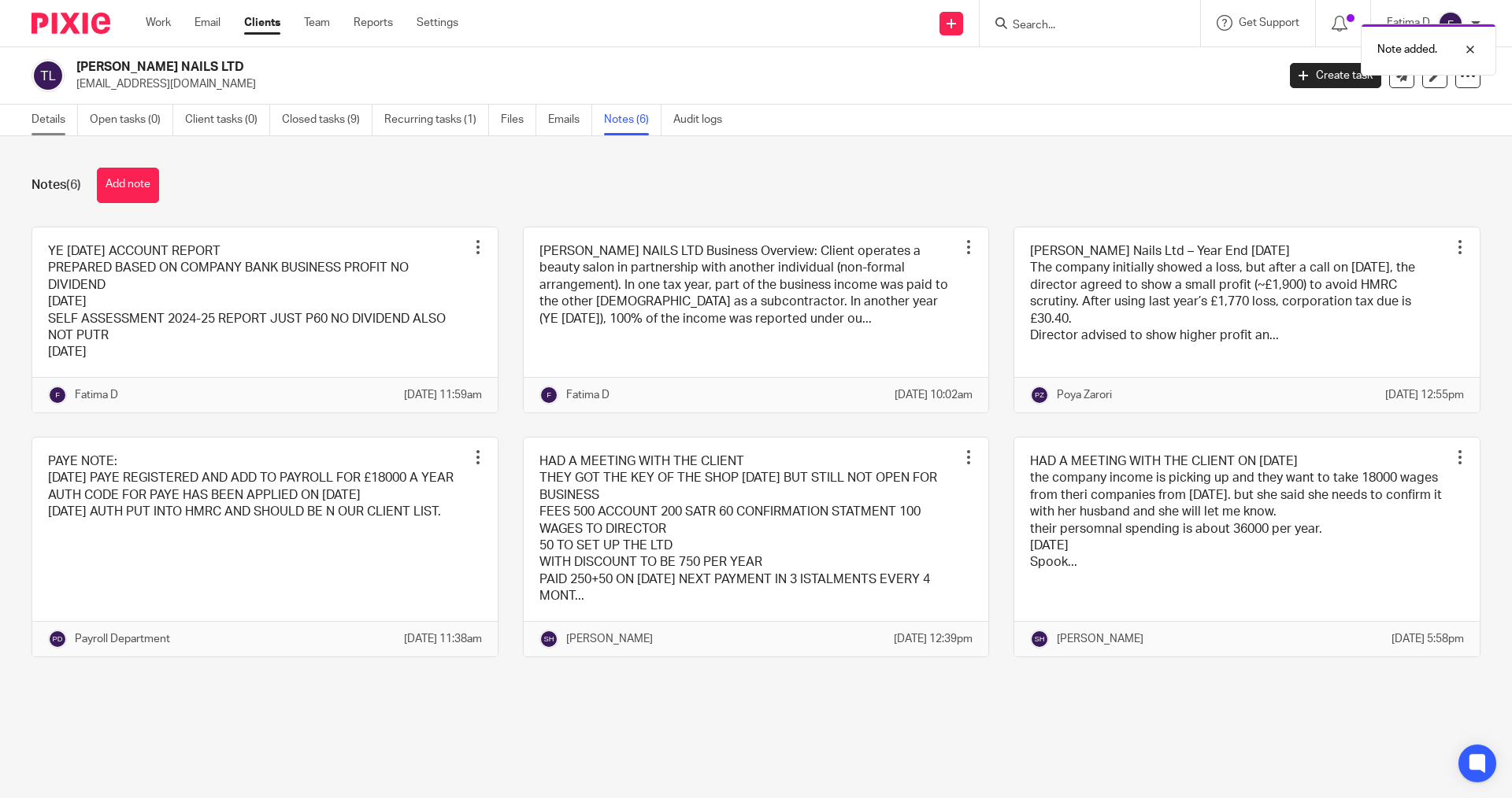
click at [65, 121] on link "Details" at bounding box center [55, 121] width 46 height 31
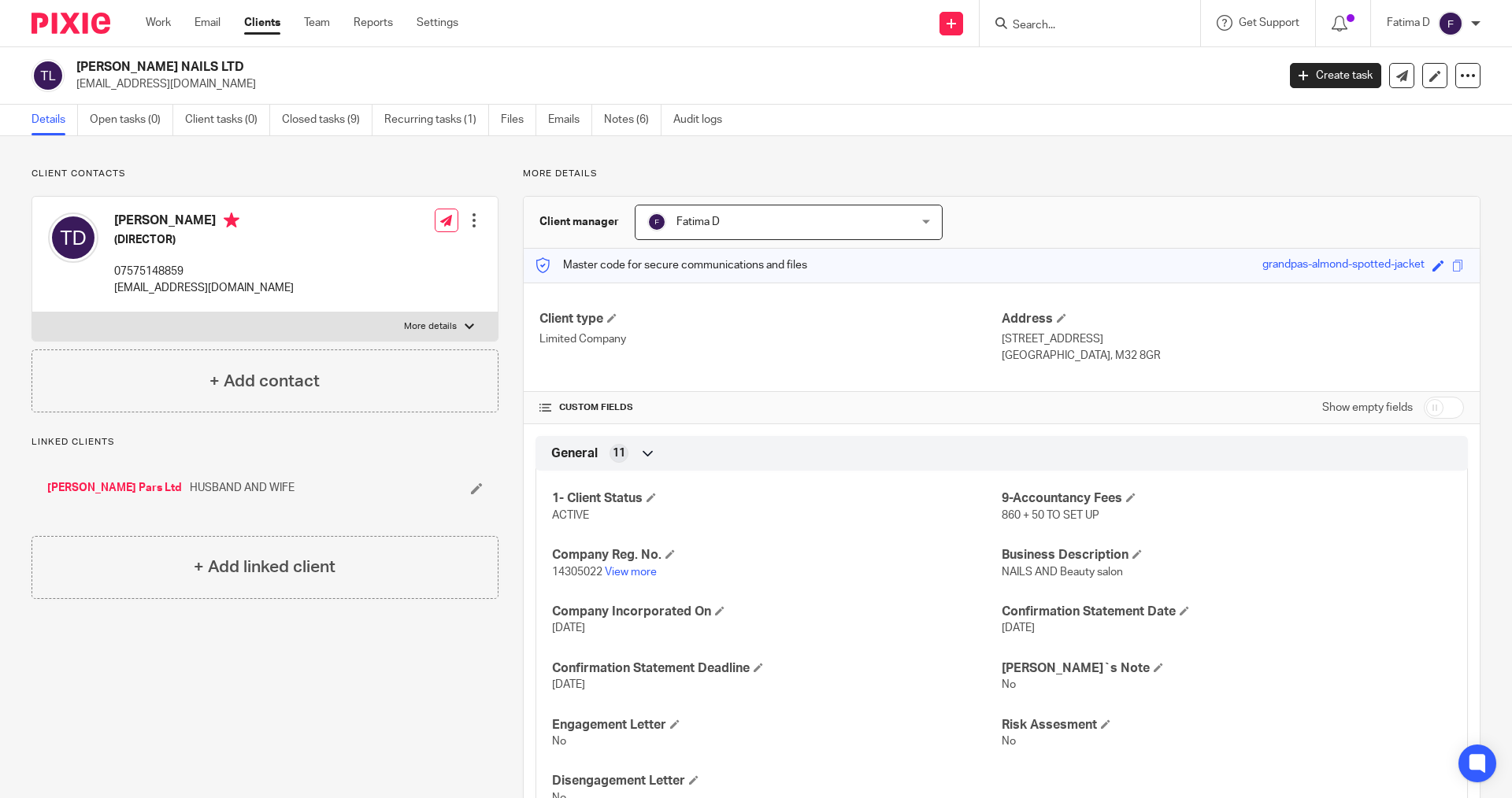
click at [465, 325] on div at bounding box center [469, 326] width 9 height 9
click at [33, 312] on input "More details" at bounding box center [32, 312] width 1 height 1
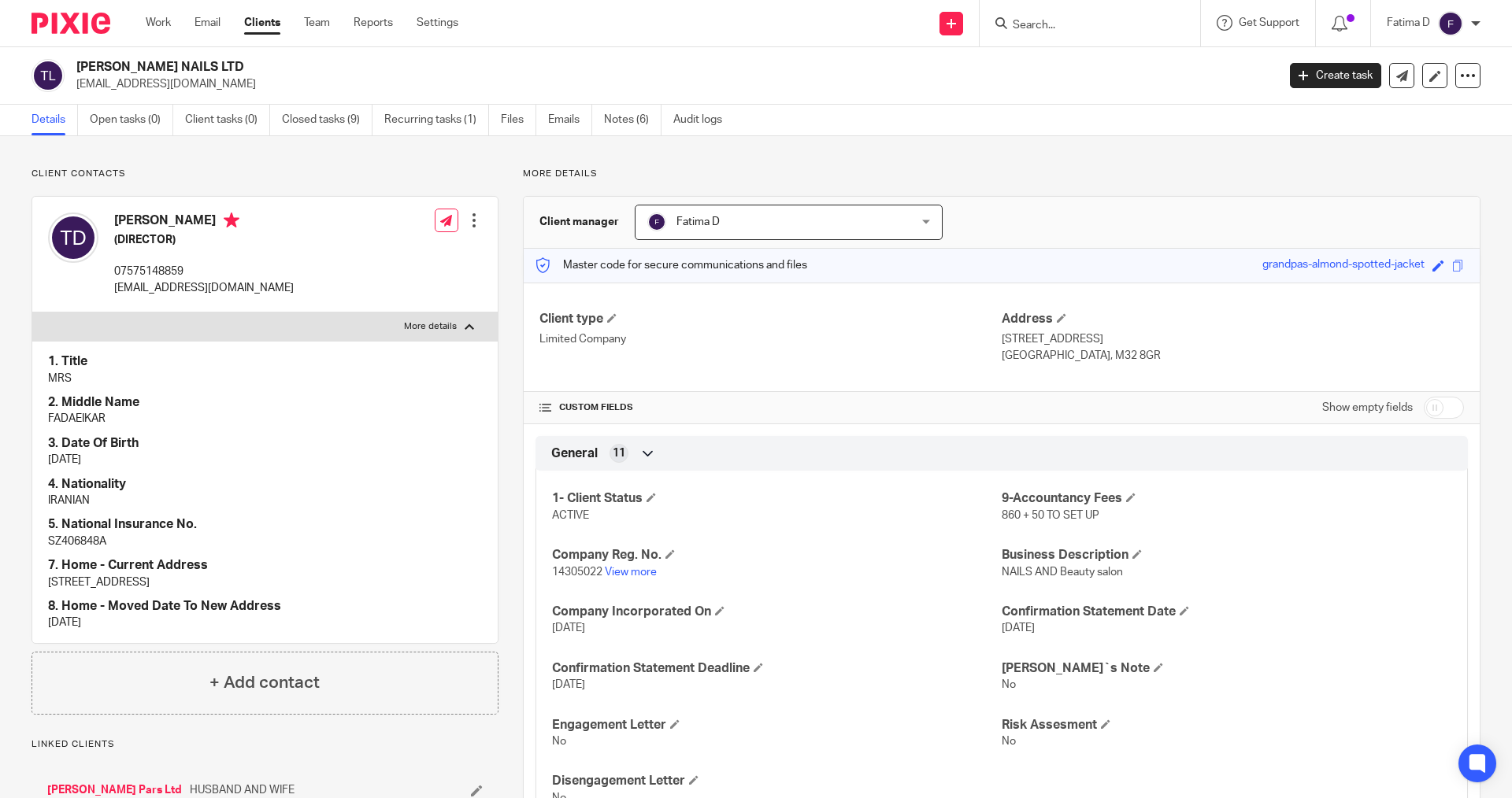
click at [465, 325] on div at bounding box center [469, 326] width 9 height 9
click at [33, 312] on input "More details" at bounding box center [32, 312] width 1 height 1
checkbox input "false"
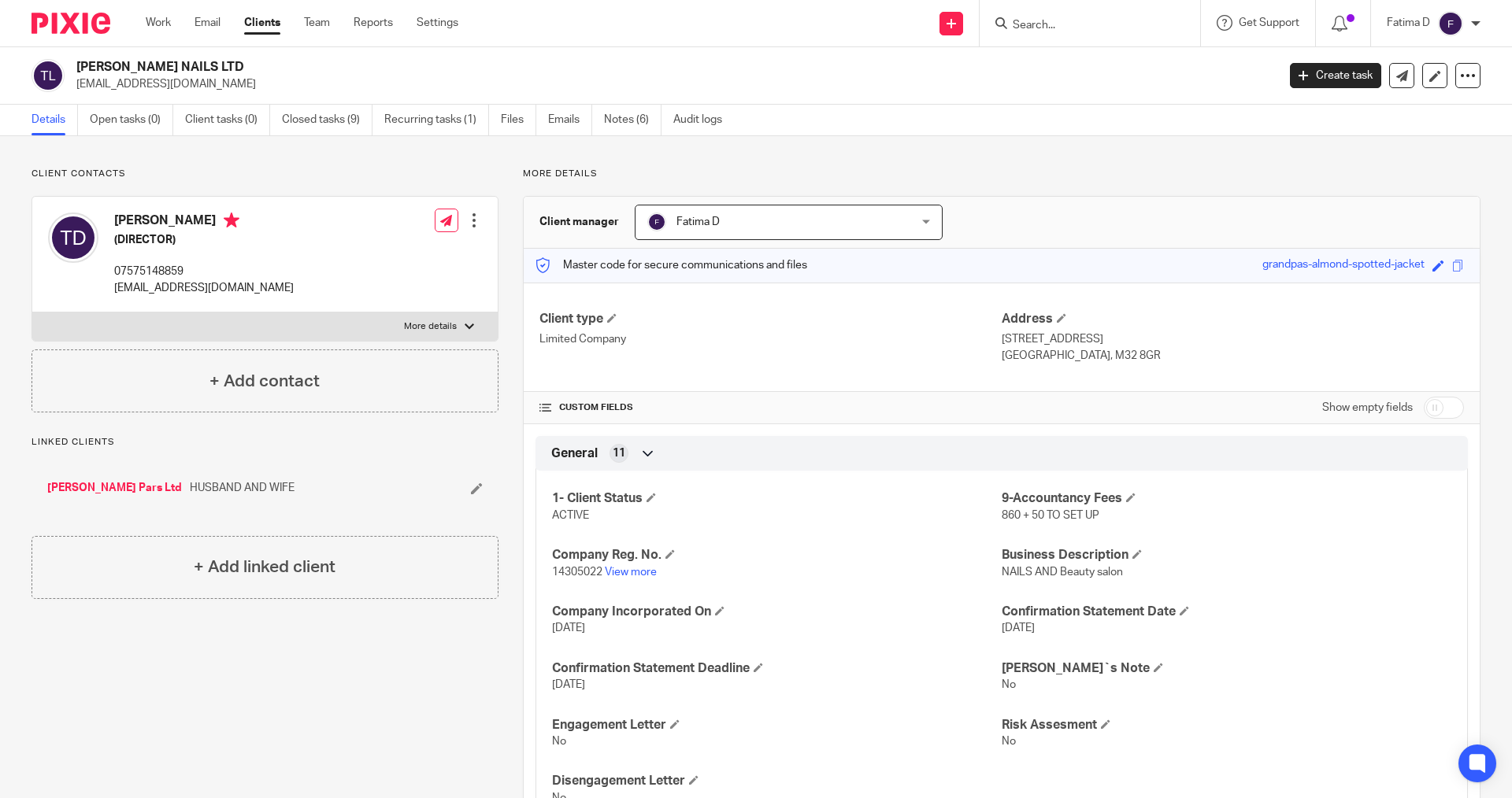
click at [761, 528] on div "1- Client Status ACTIVE 9-Accountancy Fees 860 + 50 TO SET UP Company Reg. No. …" at bounding box center [1001, 642] width 933 height 368
click at [1026, 29] on input "Search" at bounding box center [1081, 26] width 142 height 14
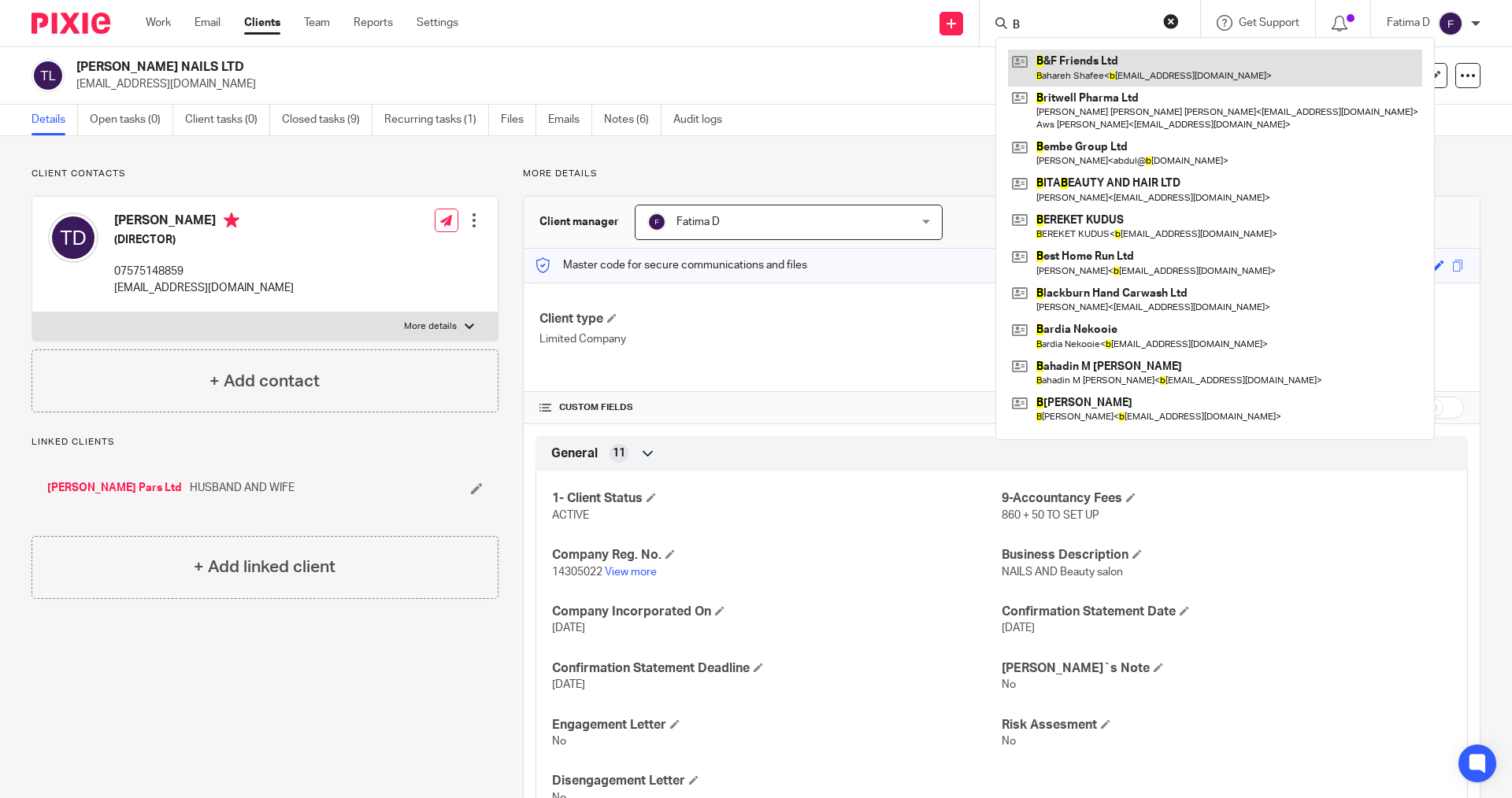
type input "B"
click at [1084, 55] on link at bounding box center [1215, 68] width 414 height 36
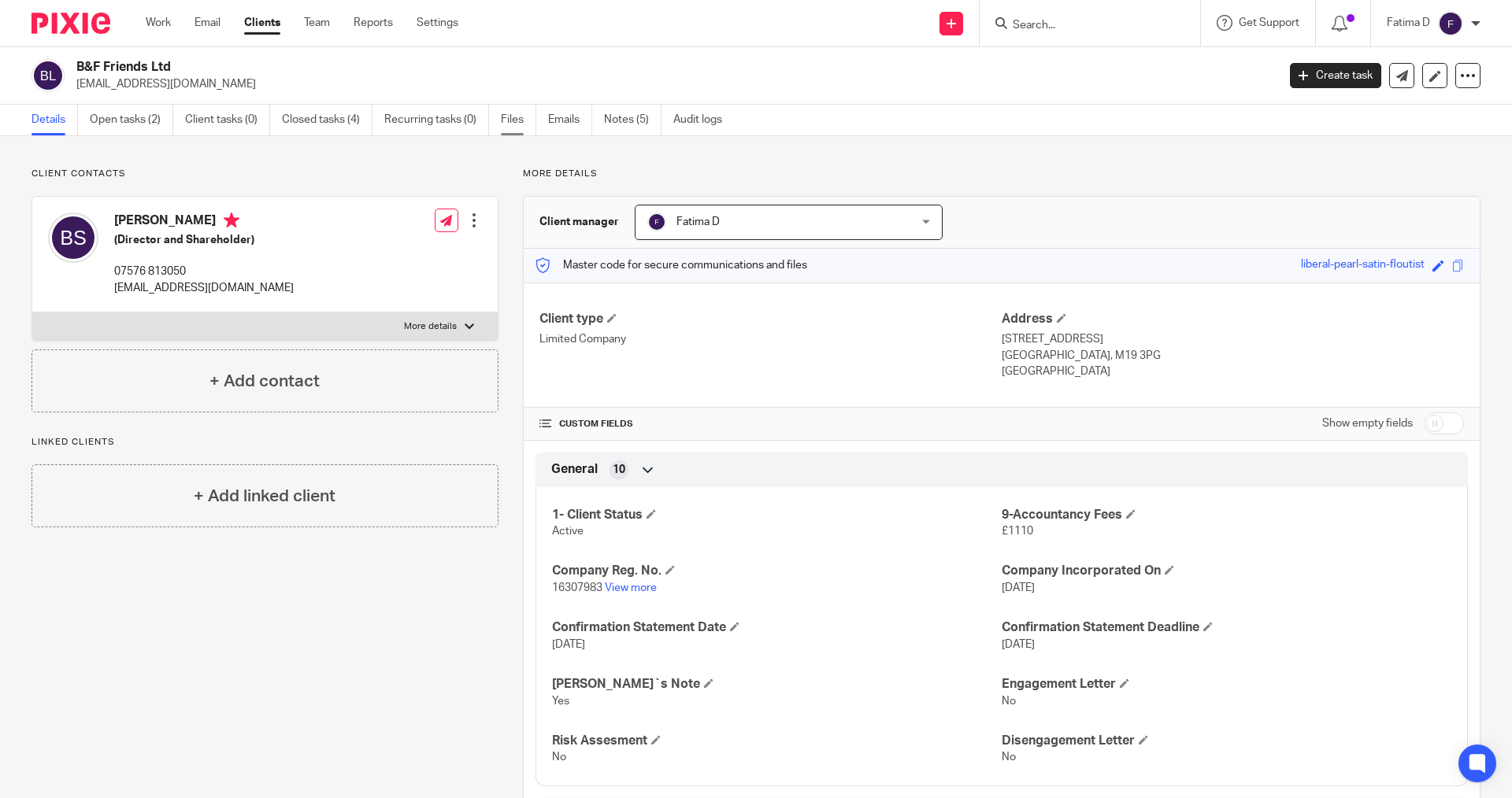
click at [505, 115] on link "Files" at bounding box center [518, 121] width 35 height 31
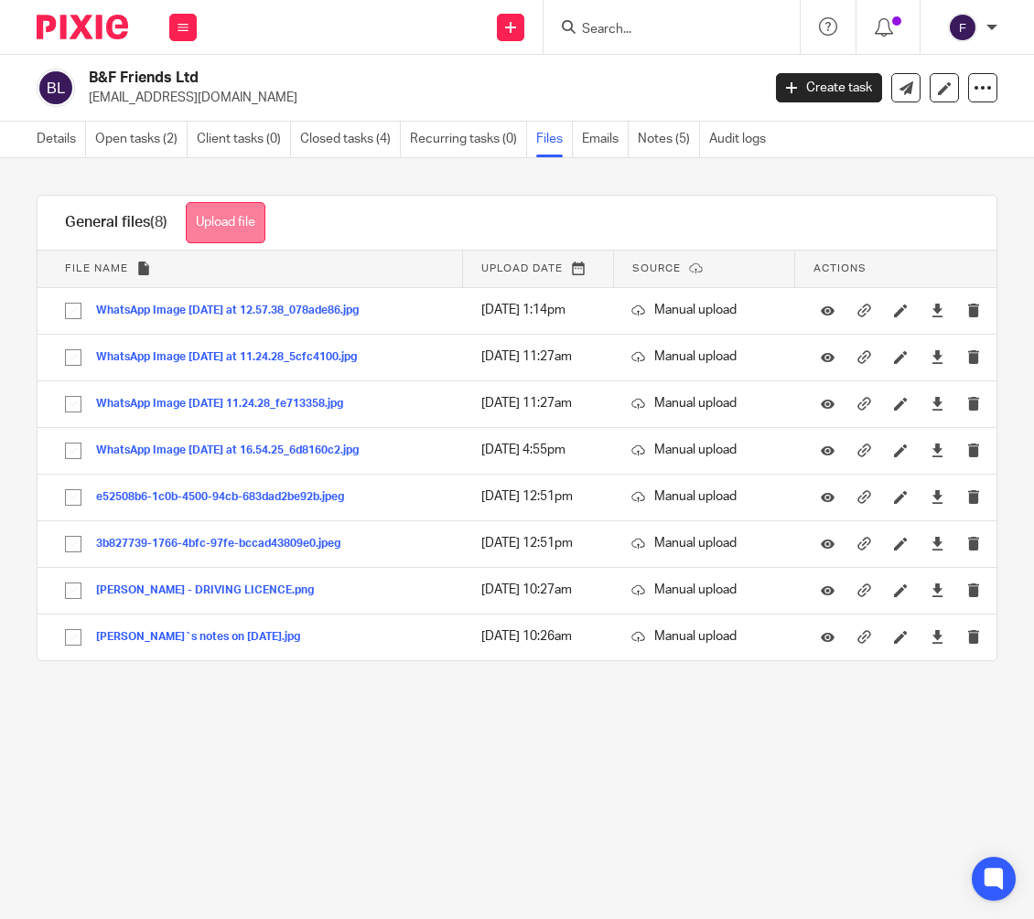
click at [230, 220] on button "Upload file" at bounding box center [226, 222] width 80 height 41
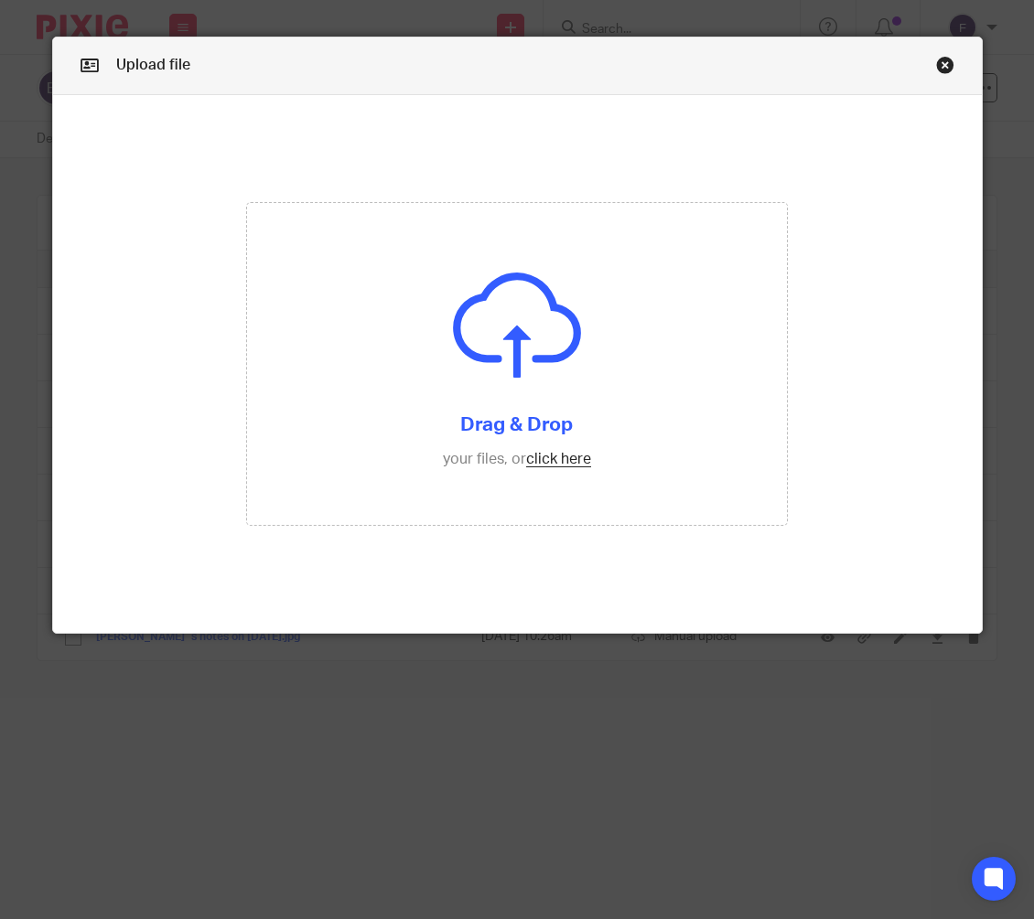
drag, startPoint x: 268, startPoint y: 78, endPoint x: 464, endPoint y: 51, distance: 197.5
click at [288, 78] on div "Upload file" at bounding box center [517, 67] width 928 height 58
click at [936, 61] on link "Close this dialog window" at bounding box center [945, 68] width 18 height 25
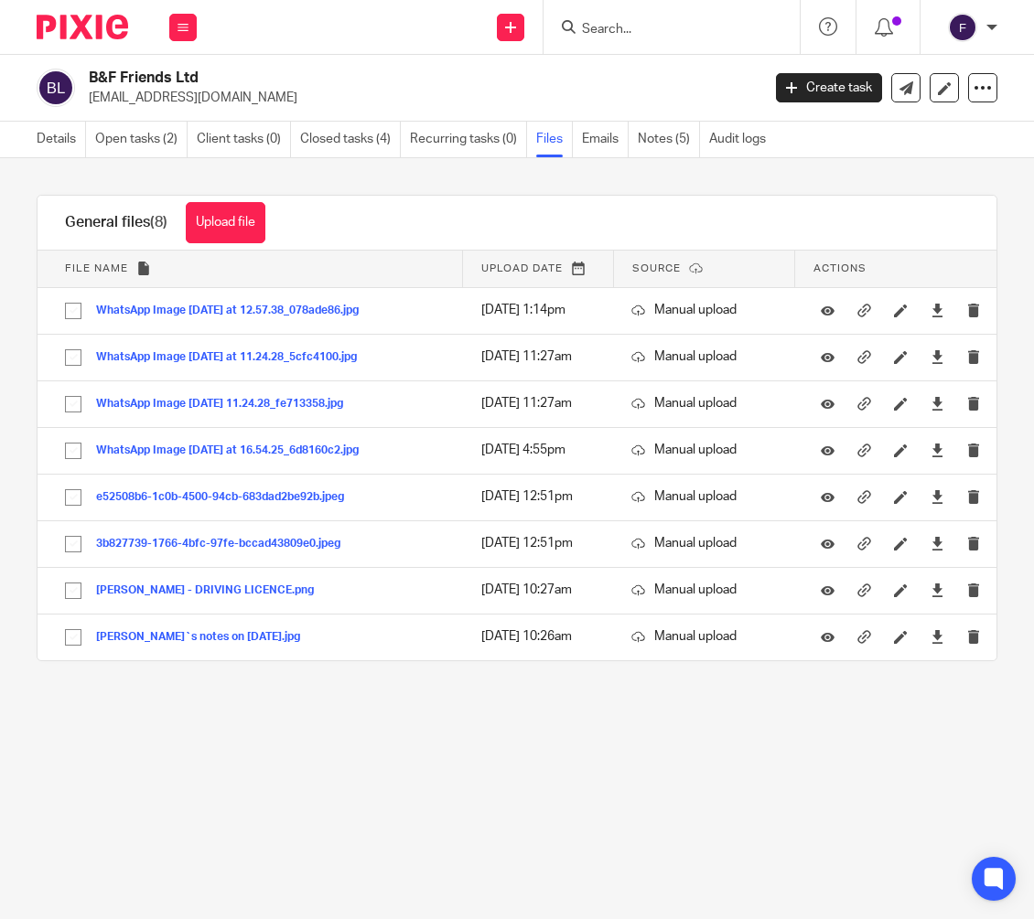
click at [623, 33] on input "Search" at bounding box center [662, 30] width 165 height 16
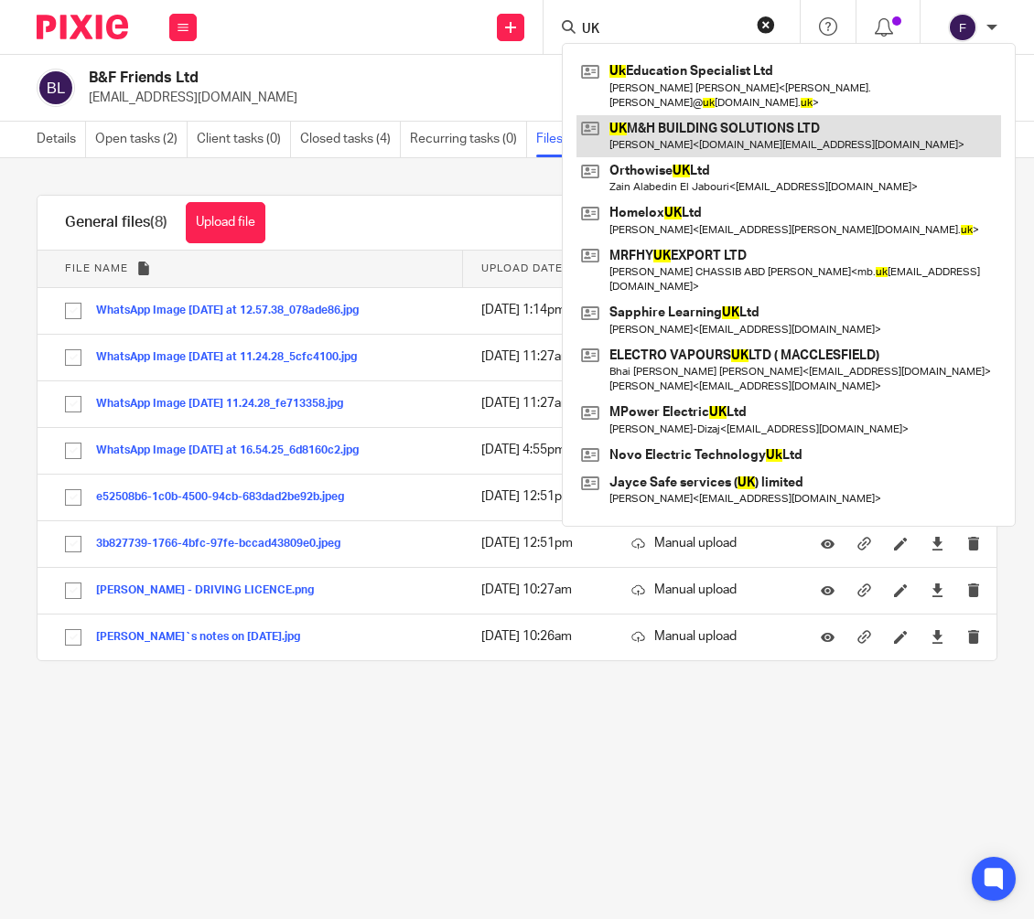
type input "UK"
click at [639, 121] on link at bounding box center [788, 136] width 424 height 42
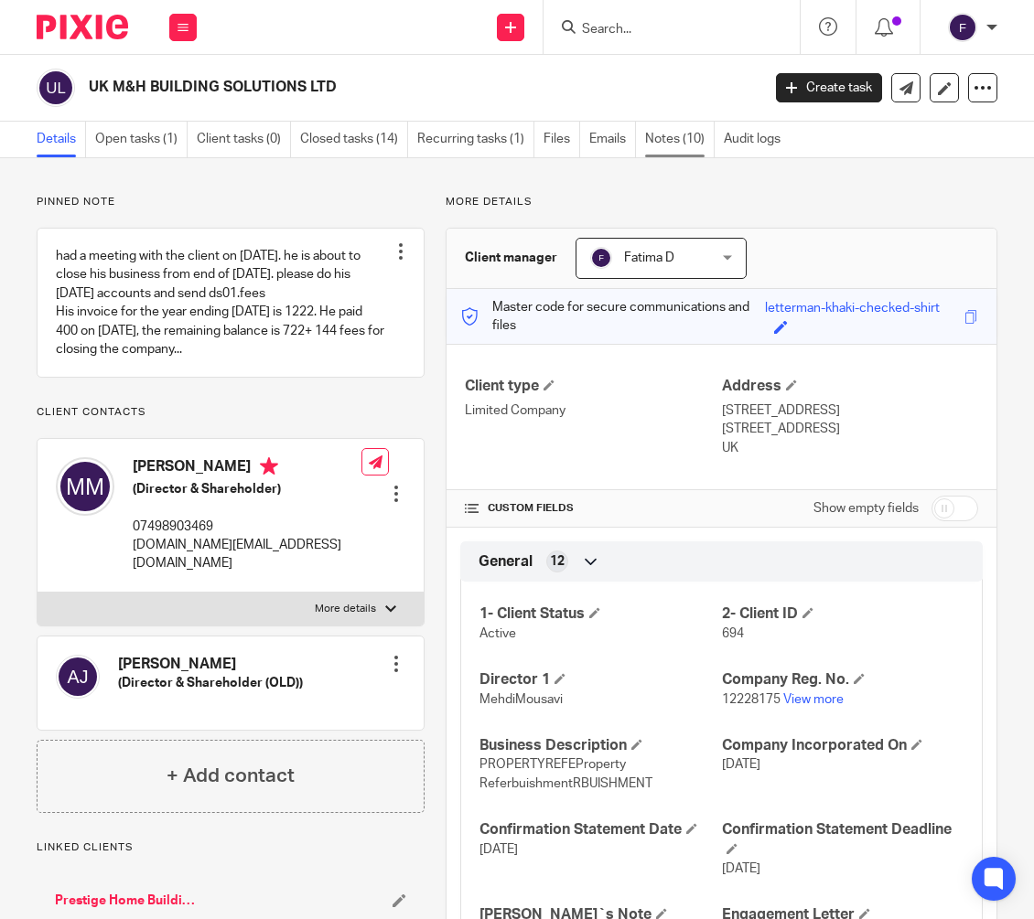
click at [668, 136] on link "Notes (10)" at bounding box center [680, 140] width 70 height 36
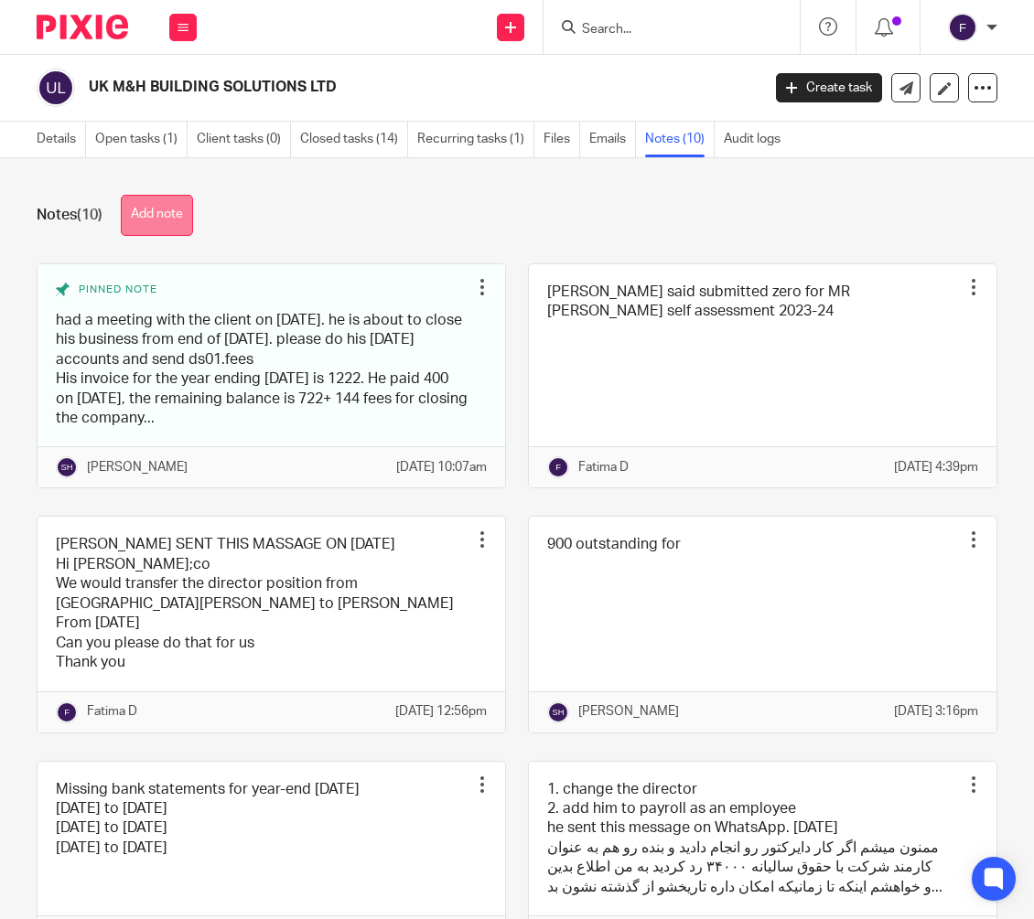
click at [185, 217] on button "Add note" at bounding box center [157, 215] width 72 height 41
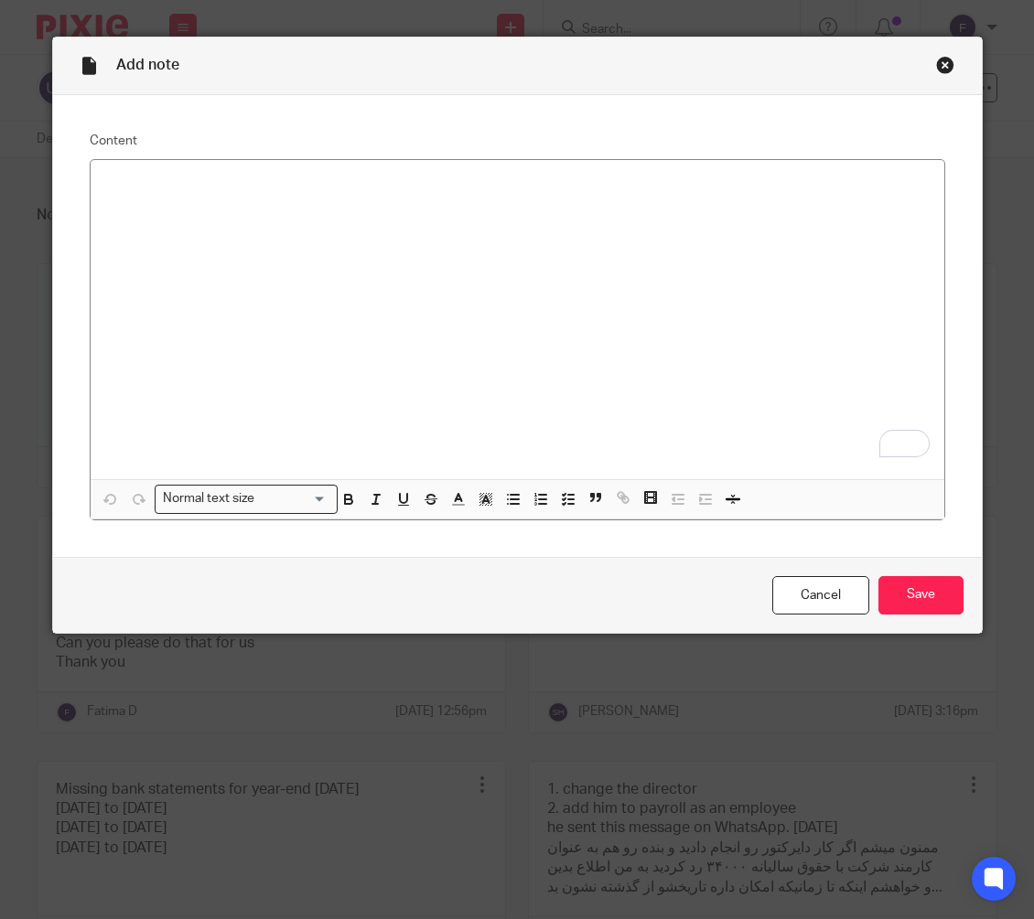
click at [936, 68] on div "Close this dialog window" at bounding box center [945, 65] width 18 height 18
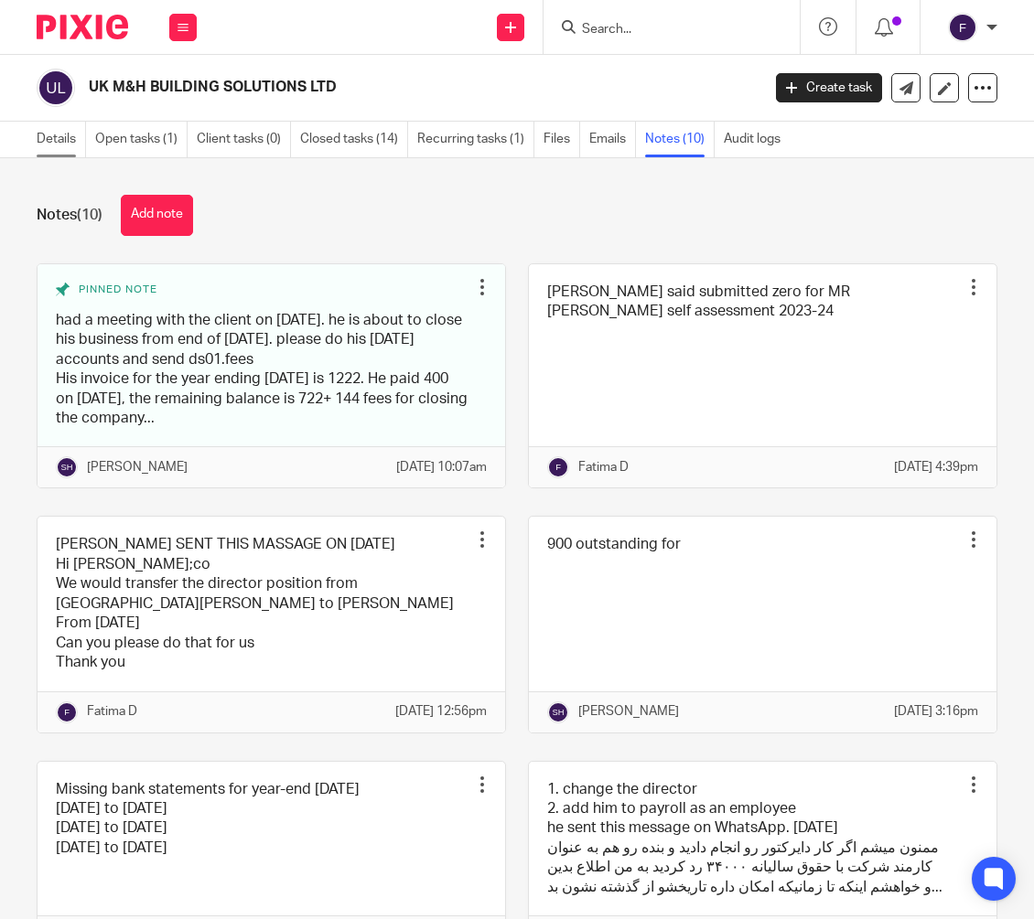
click at [56, 142] on link "Details" at bounding box center [61, 140] width 49 height 36
click at [56, 135] on link "Details" at bounding box center [61, 140] width 49 height 36
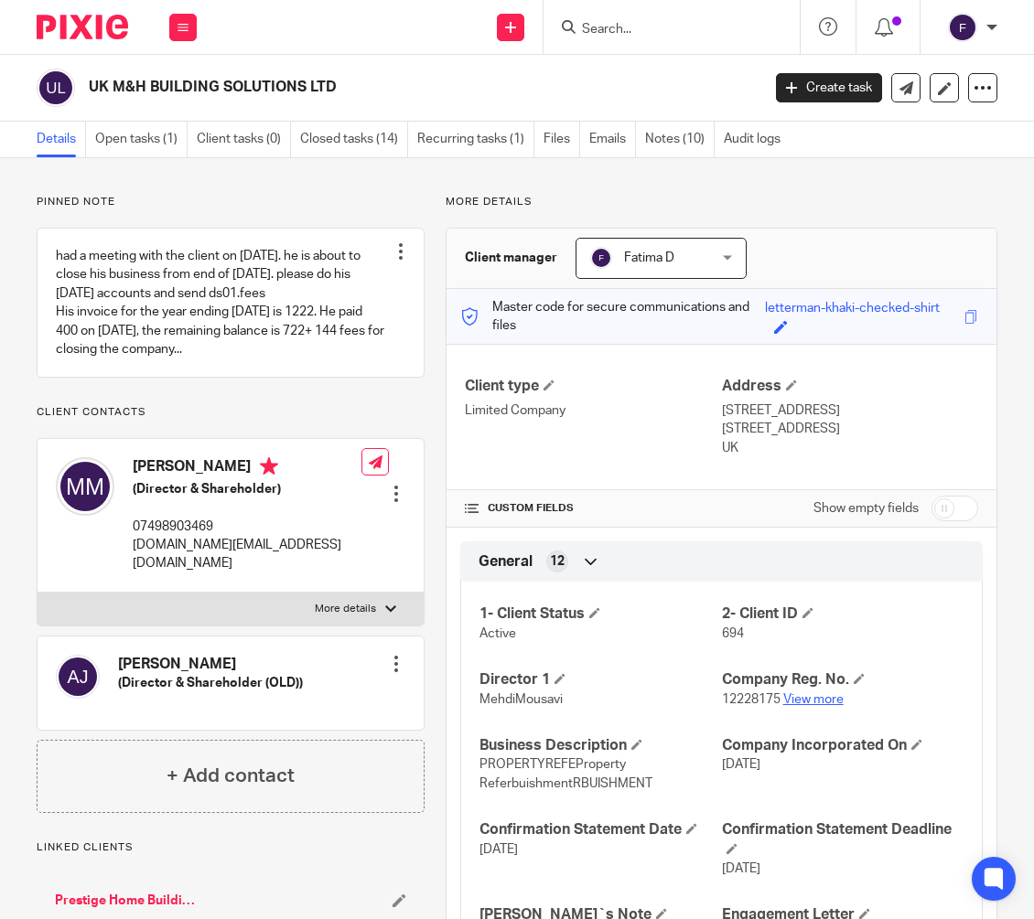
click at [788, 698] on link "View more" at bounding box center [813, 699] width 60 height 13
click at [563, 448] on div "Client type Limited Company" at bounding box center [593, 417] width 256 height 80
click at [672, 134] on link "Notes (10)" at bounding box center [680, 140] width 70 height 36
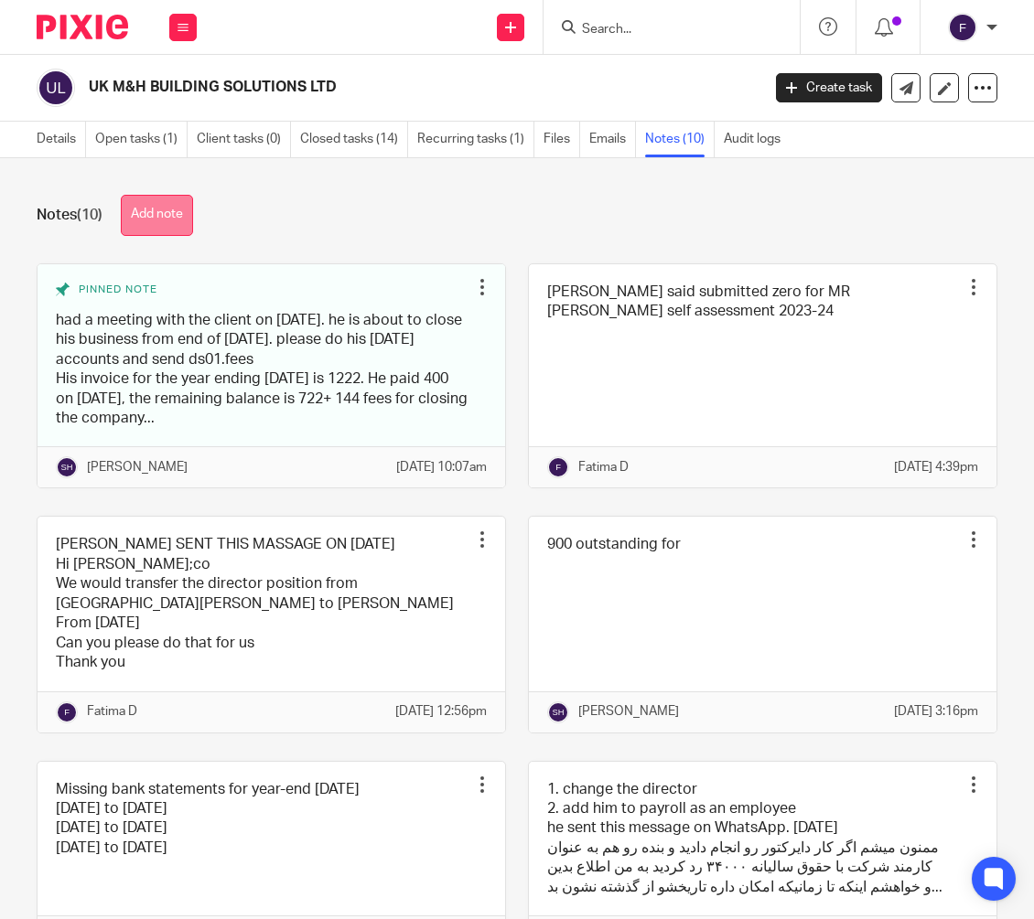
click at [163, 206] on button "Add note" at bounding box center [157, 215] width 72 height 41
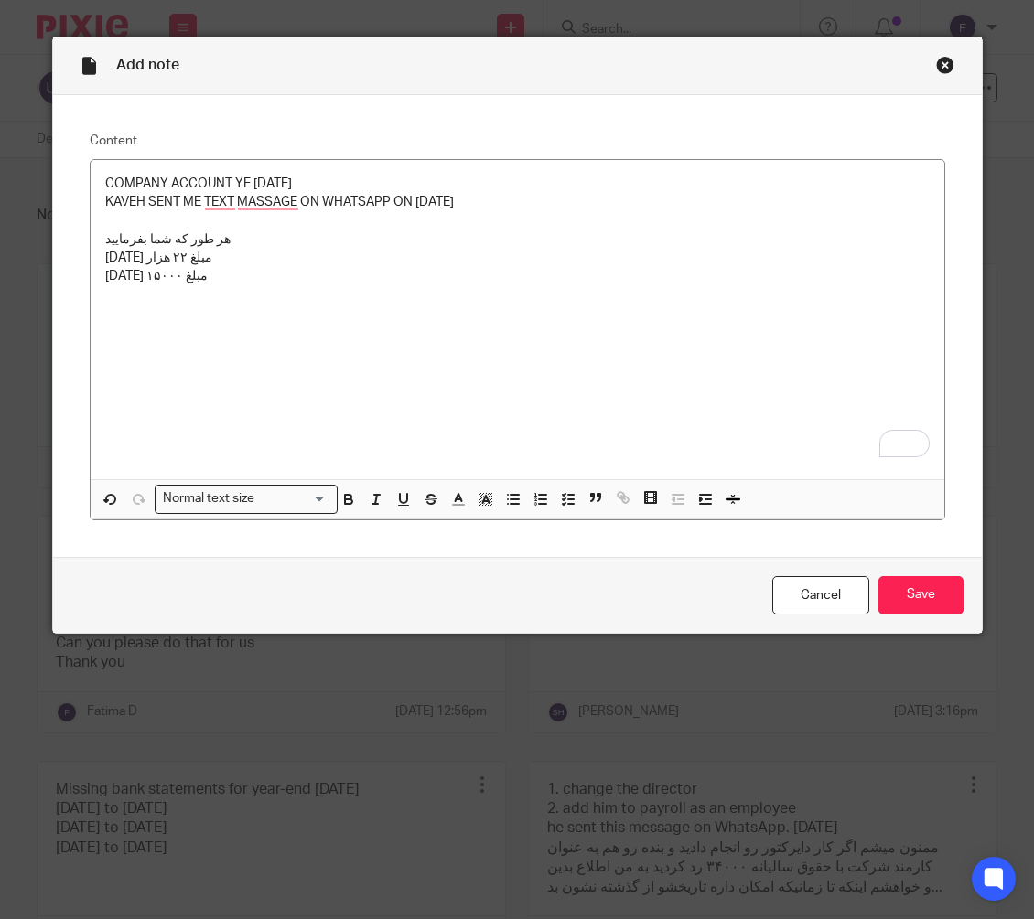
click at [233, 283] on p "[DATE] مبلغ ۱۵۰۰۰" at bounding box center [517, 276] width 824 height 18
click at [155, 296] on p "جهت اطلاع" at bounding box center [517, 294] width 824 height 18
click at [364, 316] on p "من تو این مدت کار نکردم و حسابم خیلی پول نیومده" at bounding box center [517, 314] width 824 height 18
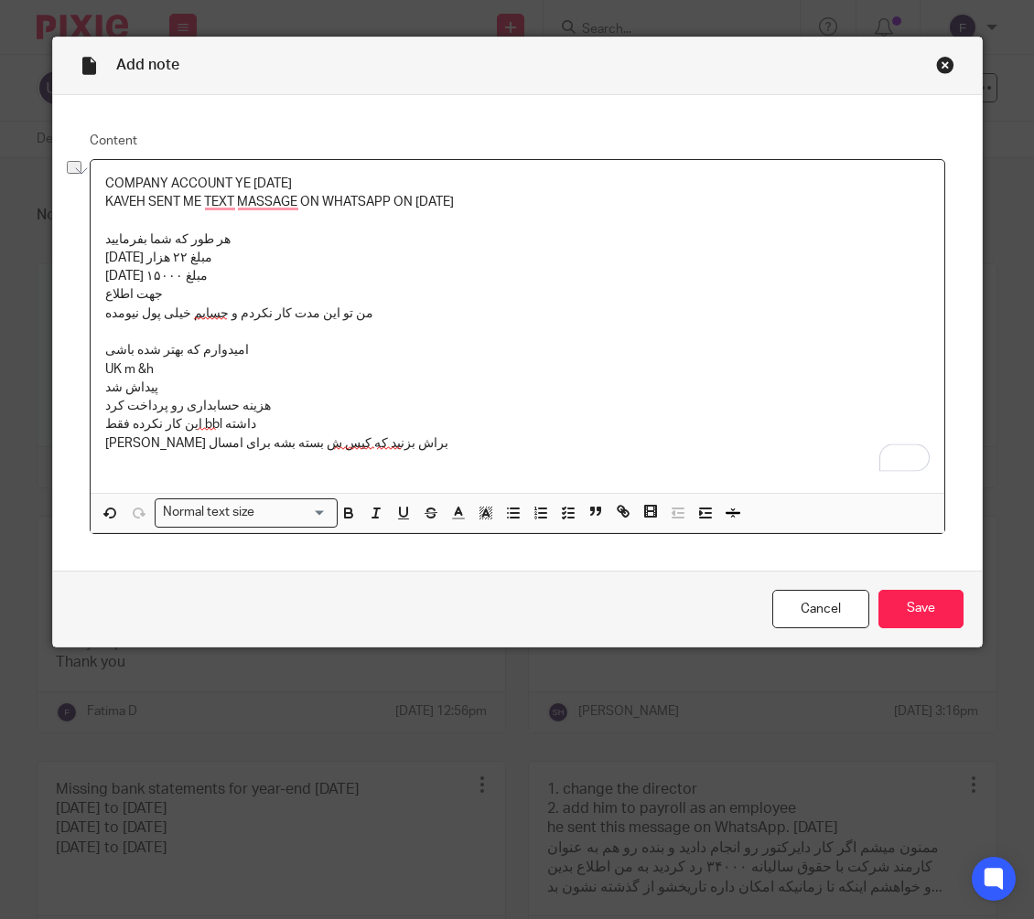
drag, startPoint x: 253, startPoint y: 348, endPoint x: 139, endPoint y: 350, distance: 114.3
click at [139, 350] on p "امیدوارم که بهتر شده باشی" at bounding box center [517, 350] width 824 height 18
drag, startPoint x: 101, startPoint y: 345, endPoint x: 273, endPoint y: 350, distance: 173.0
click at [273, 350] on p "امیدوارم که بهتر شده باشی" at bounding box center [517, 350] width 824 height 18
drag, startPoint x: 93, startPoint y: 385, endPoint x: 157, endPoint y: 388, distance: 64.1
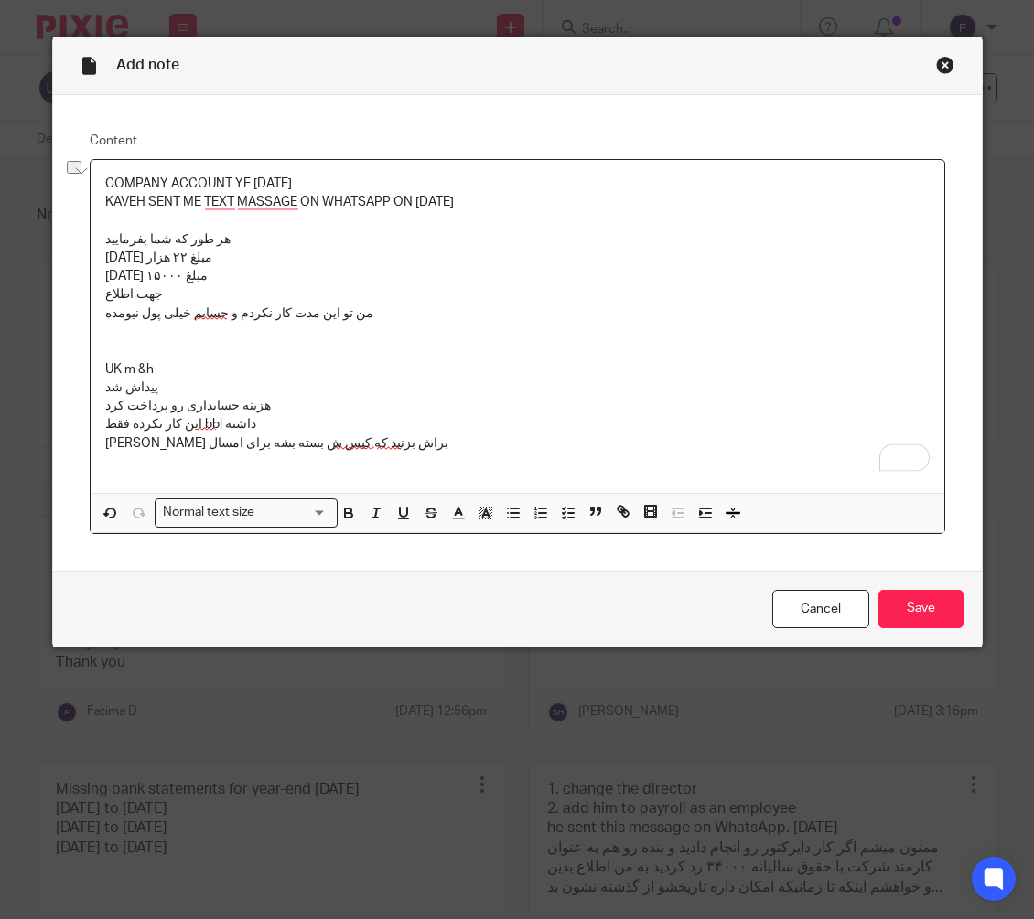
click at [157, 390] on div "COMPANY ACCOUNT YE 30.09.2024 KAVEH SENT ME TEXT MASSAGE ON WHATSAPP ON 19/09/2…" at bounding box center [517, 326] width 853 height 333
click at [105, 343] on p "To enrich screen reader interactions, please activate Accessibility in Grammarl…" at bounding box center [517, 350] width 824 height 18
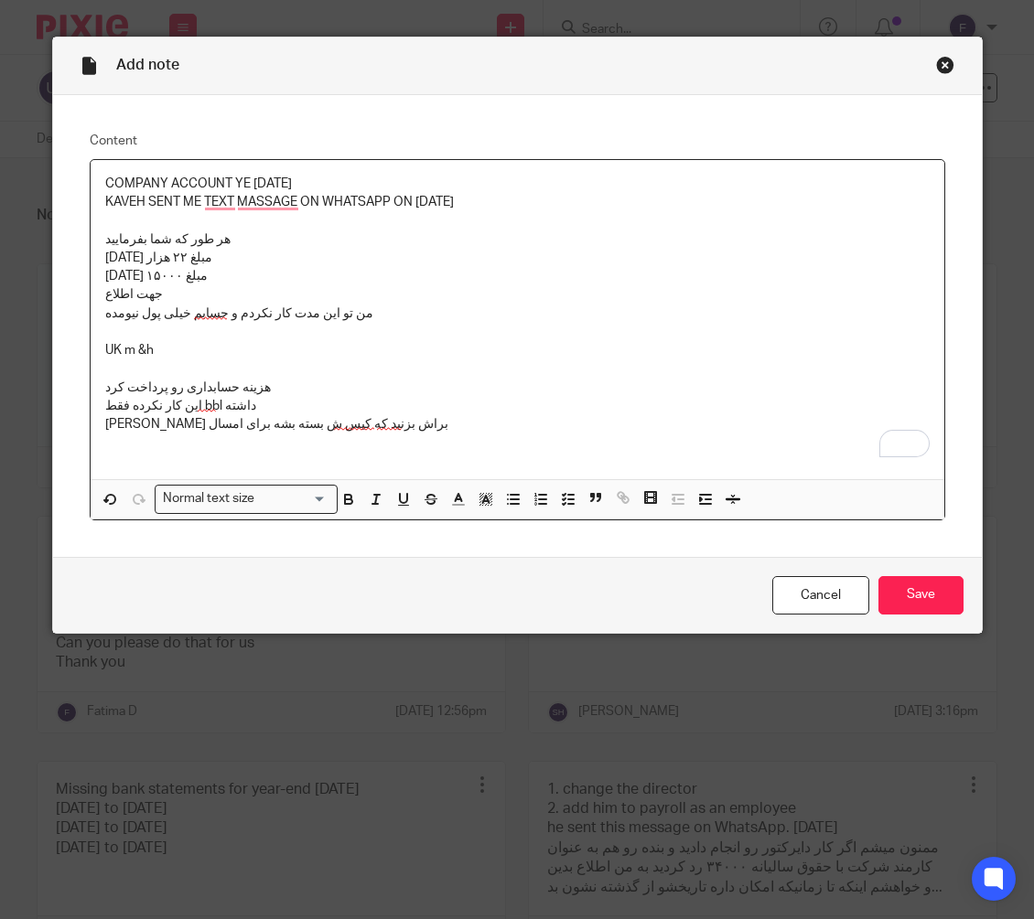
click at [503, 424] on p "لطفا دورمنت براش بزنید که کیس ش بسته بشه برای امسال" at bounding box center [517, 424] width 824 height 18
click at [902, 587] on input "Save" at bounding box center [920, 595] width 85 height 39
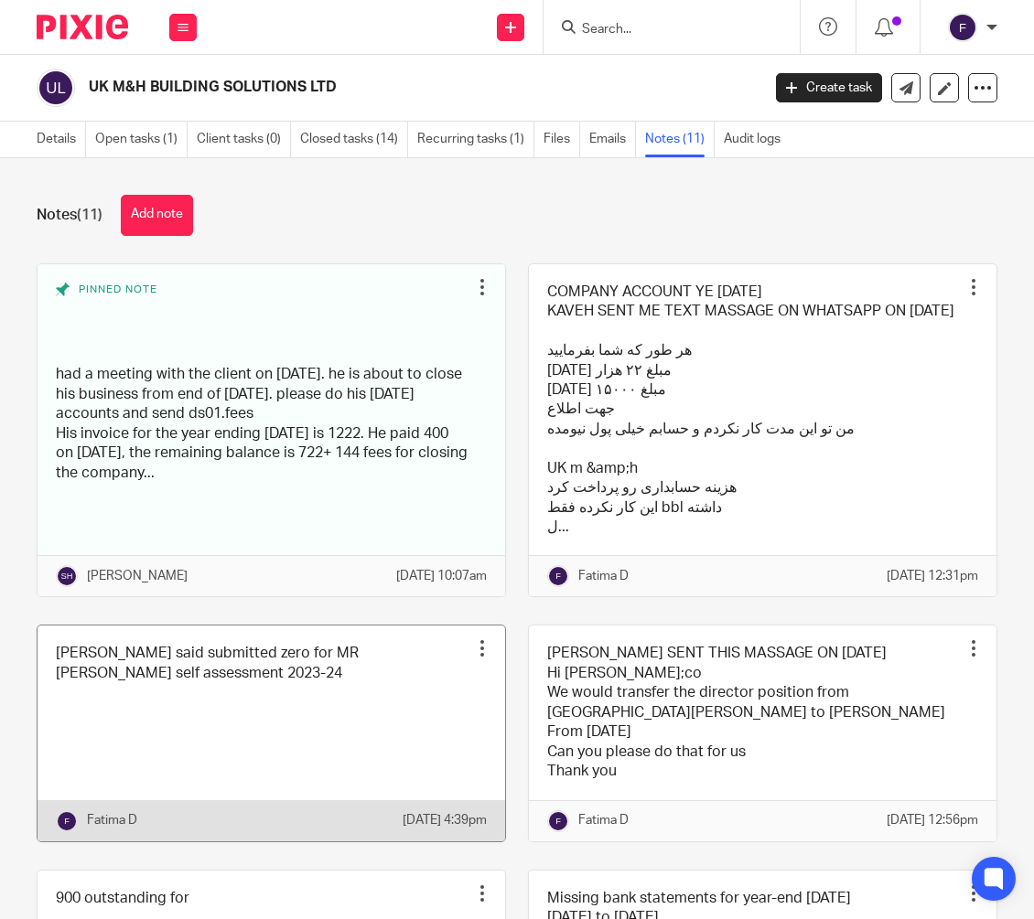
click at [422, 753] on link at bounding box center [271, 733] width 467 height 215
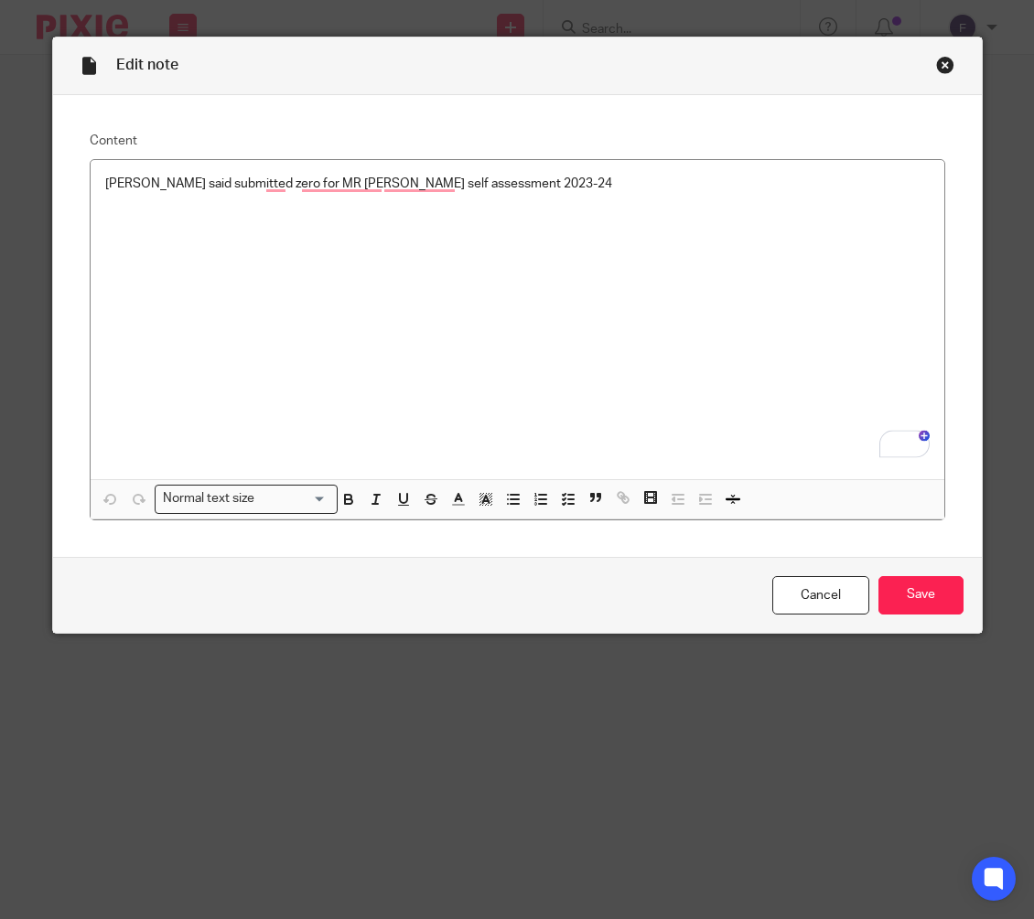
click at [942, 67] on div "Close this dialog window" at bounding box center [945, 65] width 18 height 18
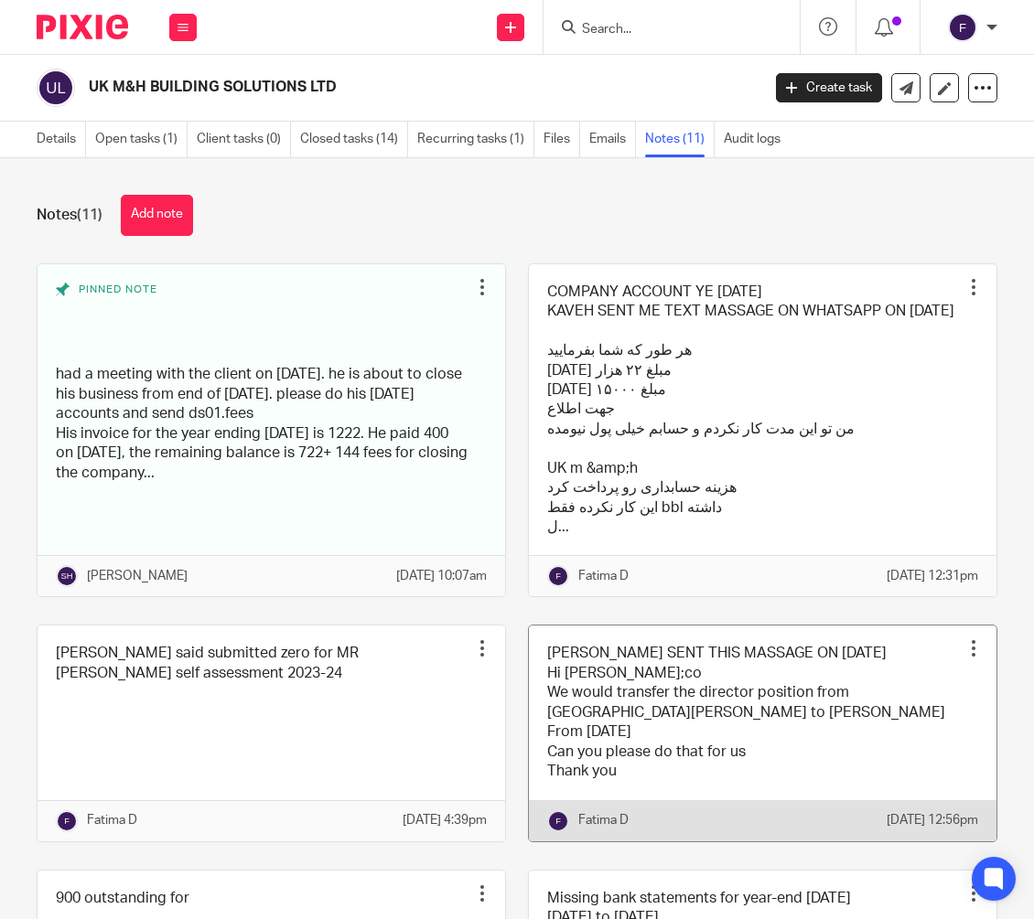
scroll to position [91, 0]
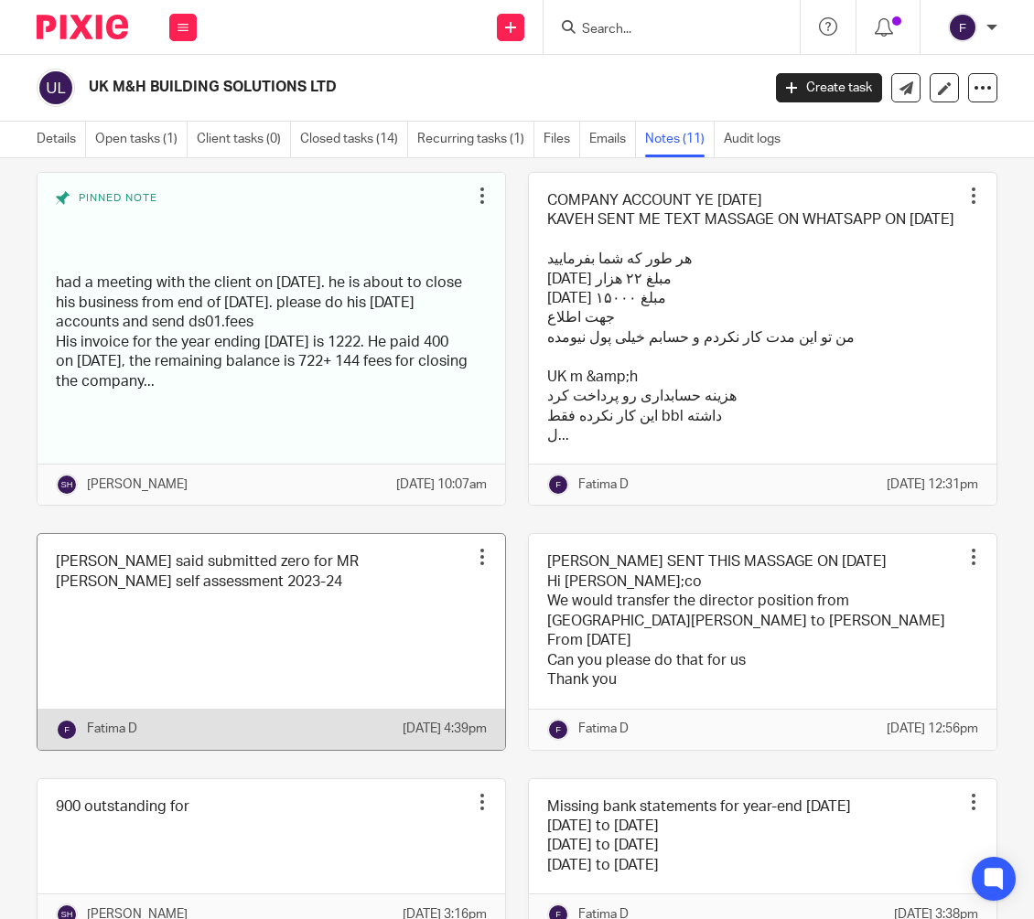
click at [201, 642] on link at bounding box center [271, 641] width 467 height 215
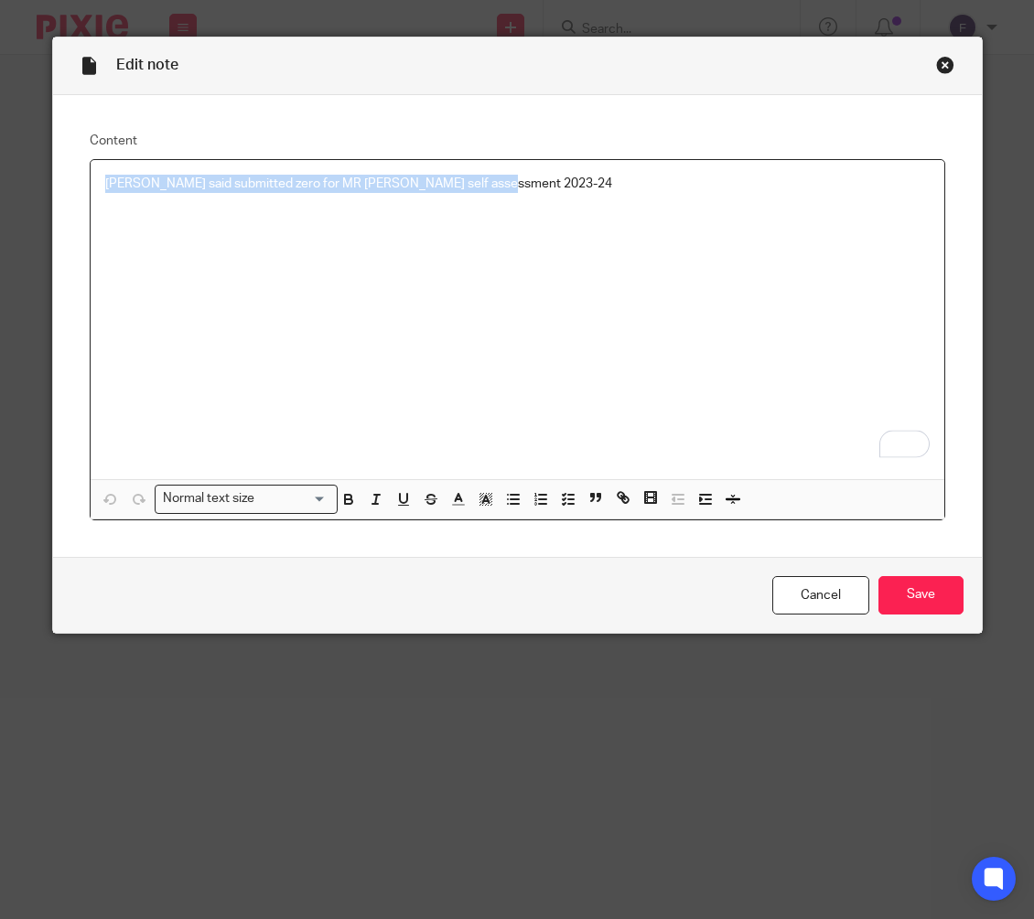
drag, startPoint x: 509, startPoint y: 179, endPoint x: 63, endPoint y: 179, distance: 445.4
click at [63, 179] on div "Content sam said submitted zero for MR M MOUSAVI self assessment 2023-24 Normal…" at bounding box center [517, 326] width 928 height 462
copy p "[PERSON_NAME] said submitted zero for MR [PERSON_NAME] self assessment 2023-24"
click at [939, 59] on div "Close this dialog window" at bounding box center [945, 65] width 18 height 18
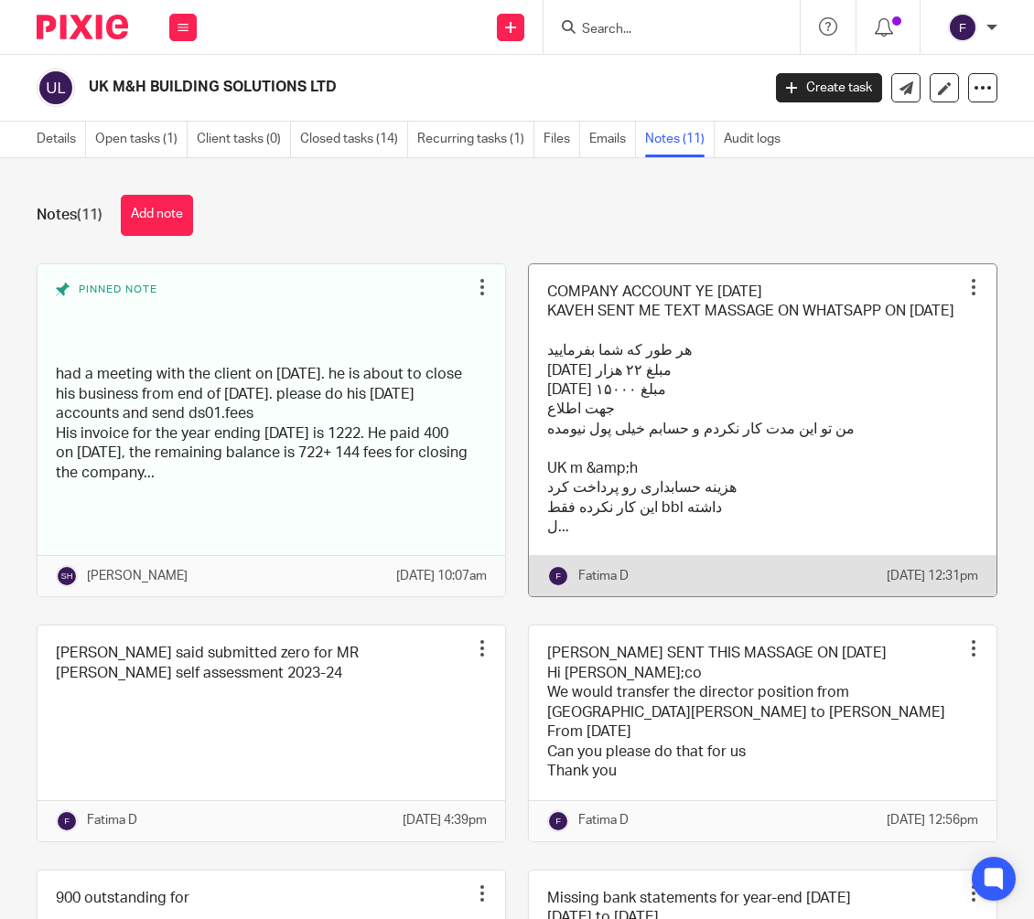
click at [714, 317] on link at bounding box center [762, 430] width 467 height 333
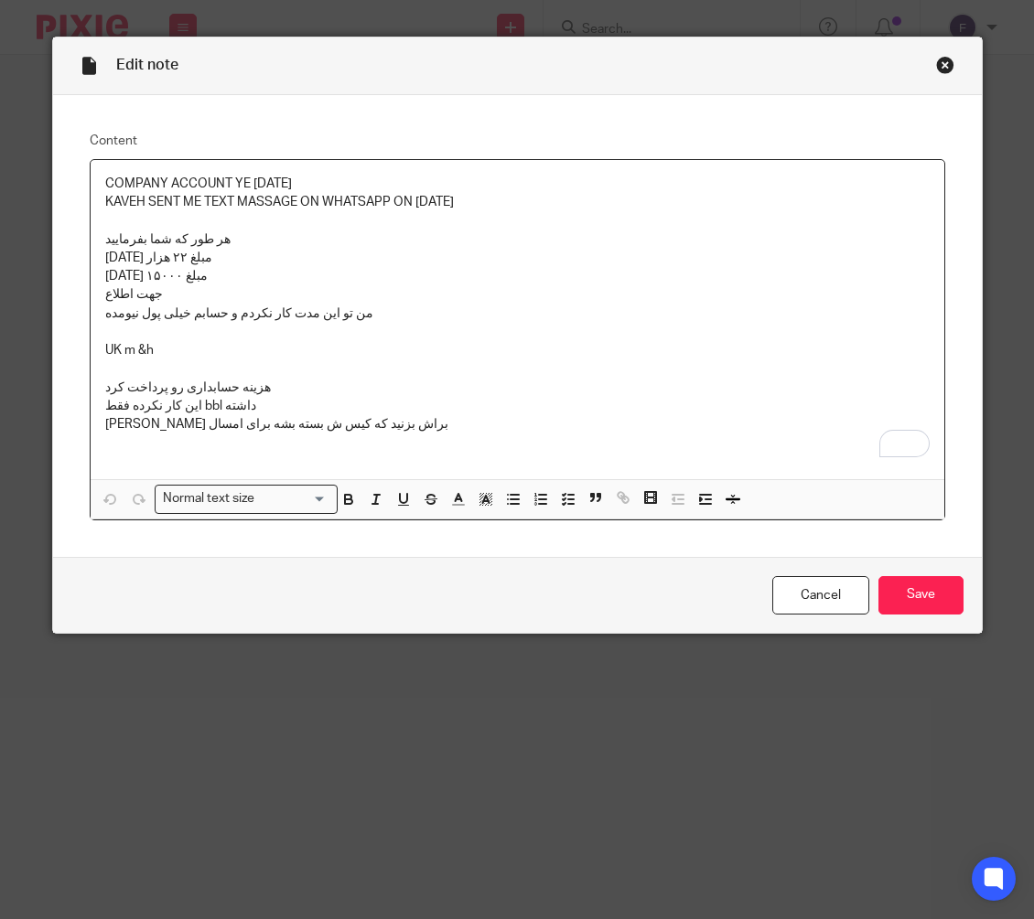
click at [420, 426] on p "[PERSON_NAME] براش بزنید که کیس ش بسته بشه برای امسال" at bounding box center [517, 424] width 824 height 18
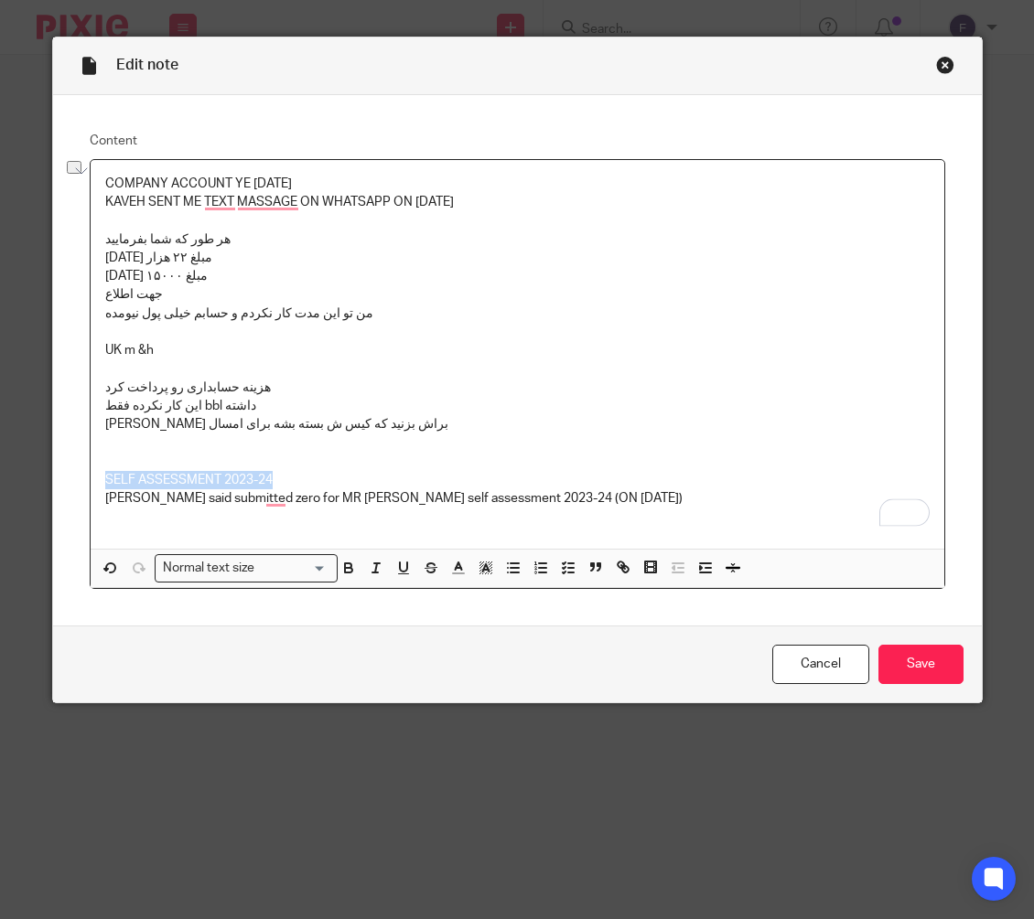
drag, startPoint x: 304, startPoint y: 472, endPoint x: 148, endPoint y: 474, distance: 155.5
click at [106, 474] on p "SELF ASSESSMENT 2023-24" at bounding box center [517, 480] width 824 height 18
click at [315, 566] on input "Search for option" at bounding box center [293, 568] width 66 height 19
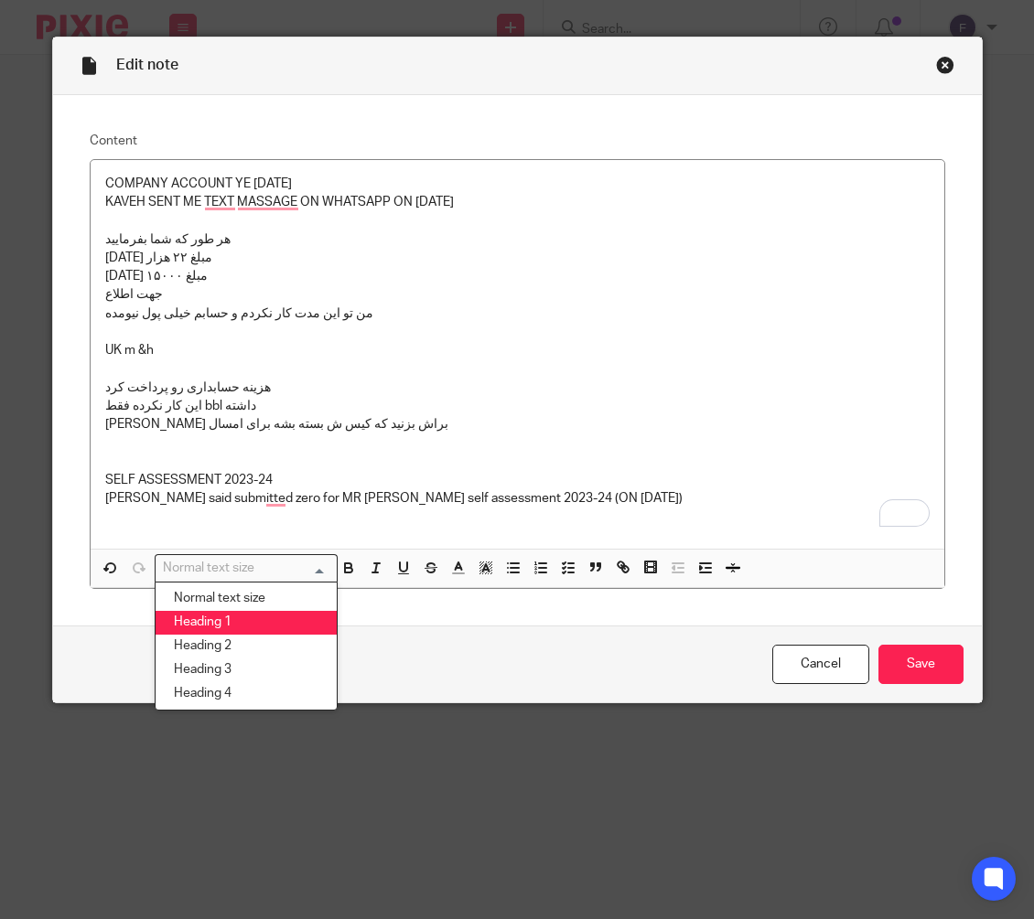
click at [270, 623] on li "Heading 1" at bounding box center [245, 623] width 181 height 24
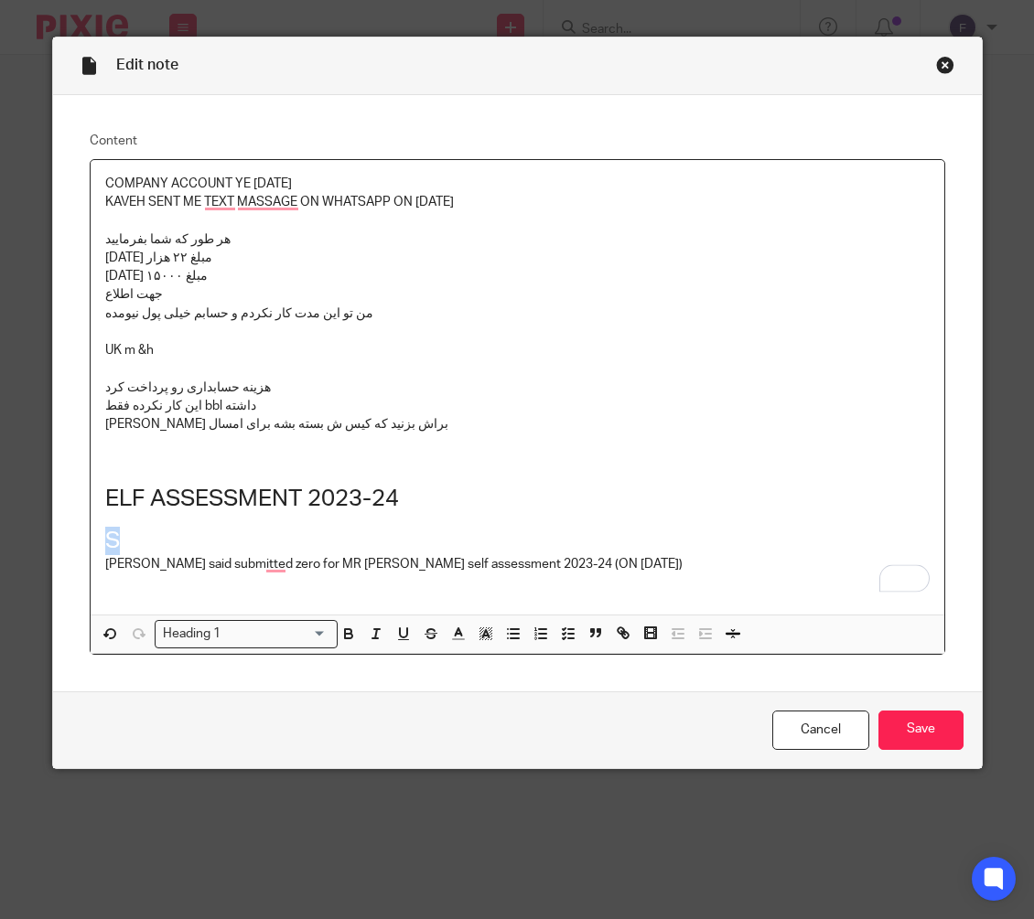
drag, startPoint x: 115, startPoint y: 539, endPoint x: 92, endPoint y: 529, distance: 25.0
click at [92, 529] on div "COMPANY ACCOUNT YE 30.09.2024 KAVEH SENT ME TEXT MASSAGE ON WHATSAPP ON 19/09/2…" at bounding box center [517, 387] width 853 height 455
click at [105, 496] on h1 "ELF ASSESSMENT 2023-24" at bounding box center [517, 499] width 824 height 28
drag, startPoint x: 529, startPoint y: 509, endPoint x: 762, endPoint y: 496, distance: 233.6
click at [544, 509] on h1 "SELF ASSESSMENT 2023-24" at bounding box center [517, 499] width 824 height 28
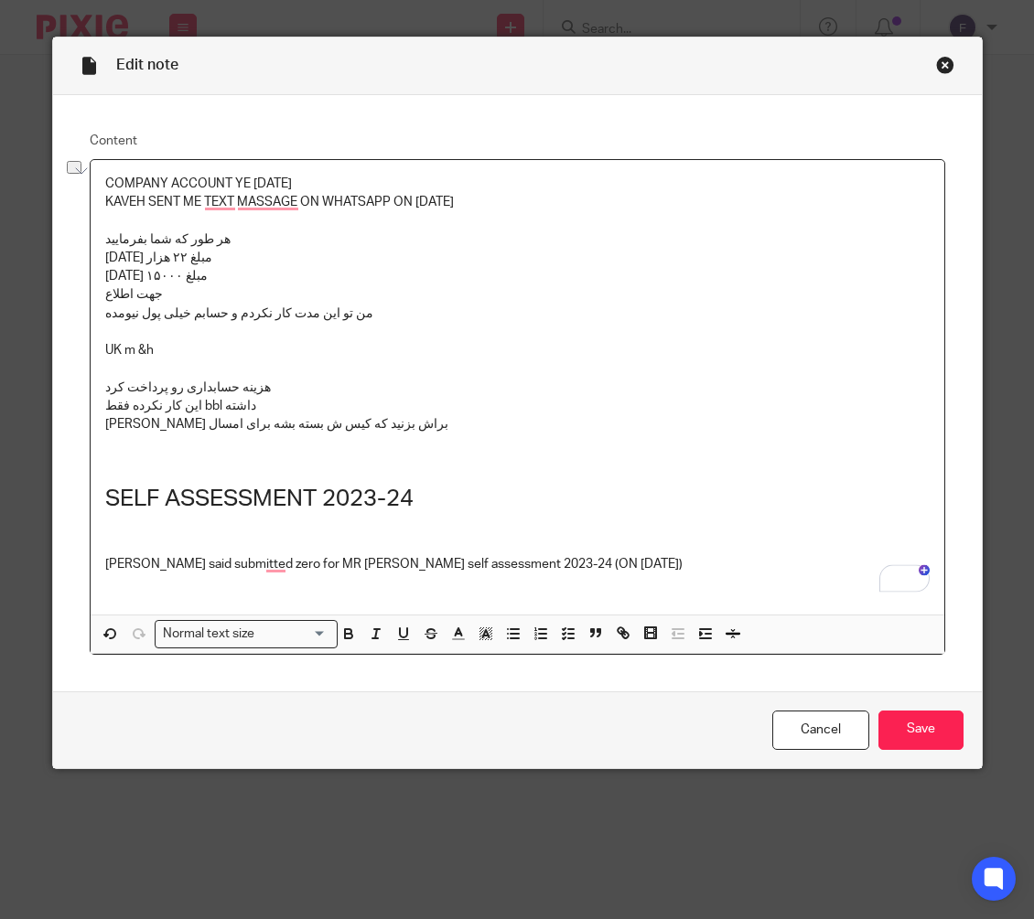
drag, startPoint x: 321, startPoint y: 175, endPoint x: 94, endPoint y: 173, distance: 226.8
click at [94, 173] on div "COMPANY ACCOUNT YE 30.09.2024 KAVEH SENT ME TEXT MASSAGE ON WHATSAPP ON 19/09/2…" at bounding box center [517, 387] width 853 height 455
click at [316, 637] on input "Search for option" at bounding box center [241, 634] width 169 height 19
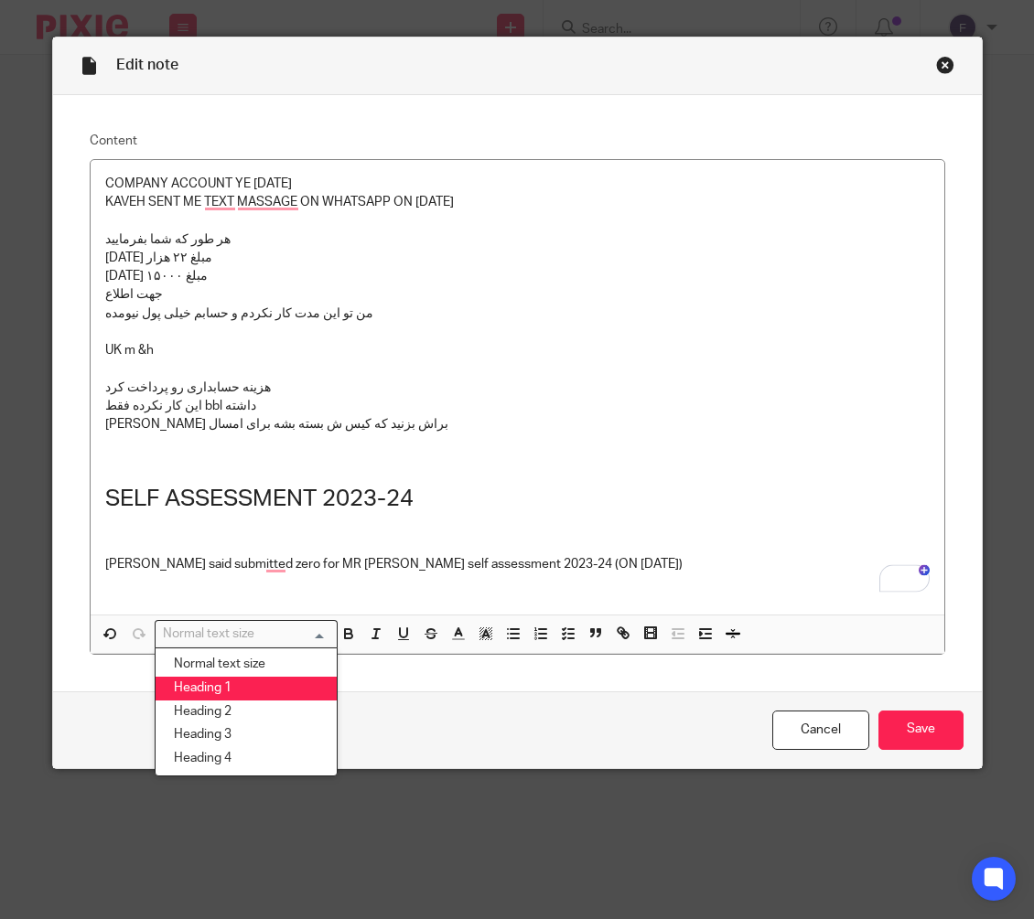
drag, startPoint x: 197, startPoint y: 689, endPoint x: 265, endPoint y: 672, distance: 70.5
click at [230, 685] on li "Heading 1" at bounding box center [245, 689] width 181 height 24
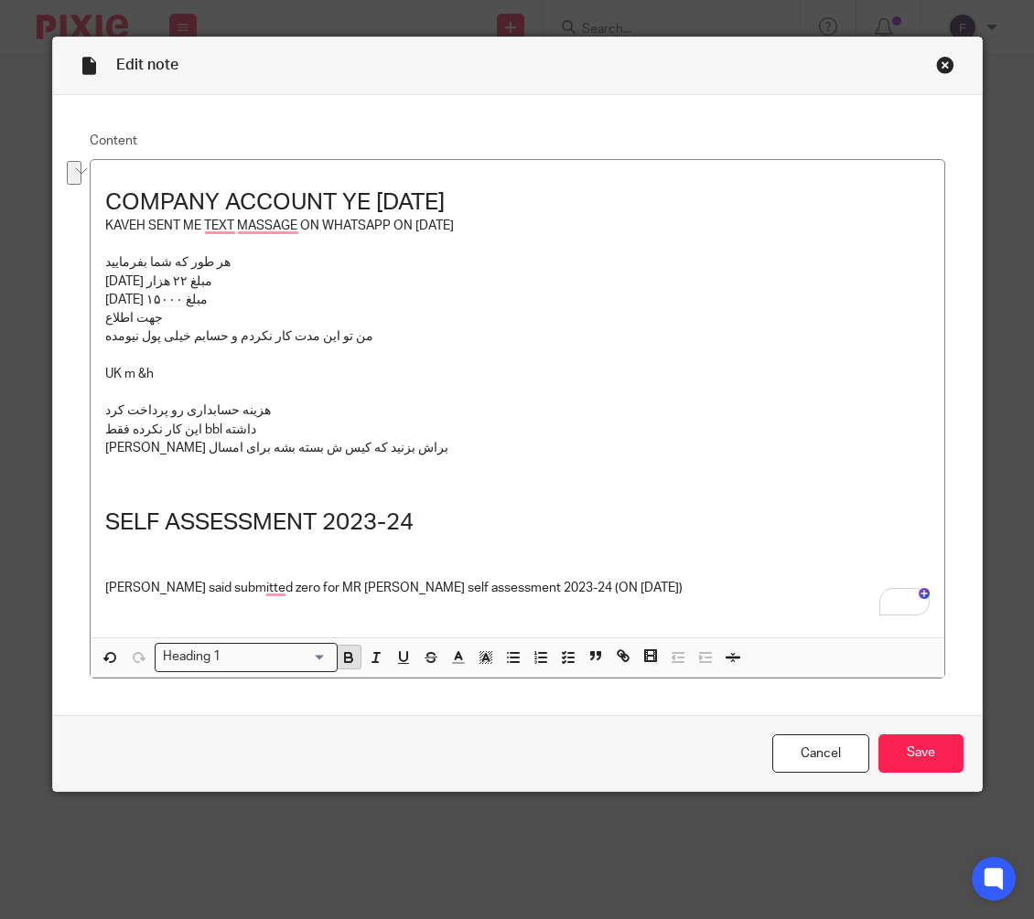
click at [345, 654] on icon "button" at bounding box center [348, 655] width 6 height 5
click at [482, 658] on polyline "button" at bounding box center [485, 657] width 6 height 7
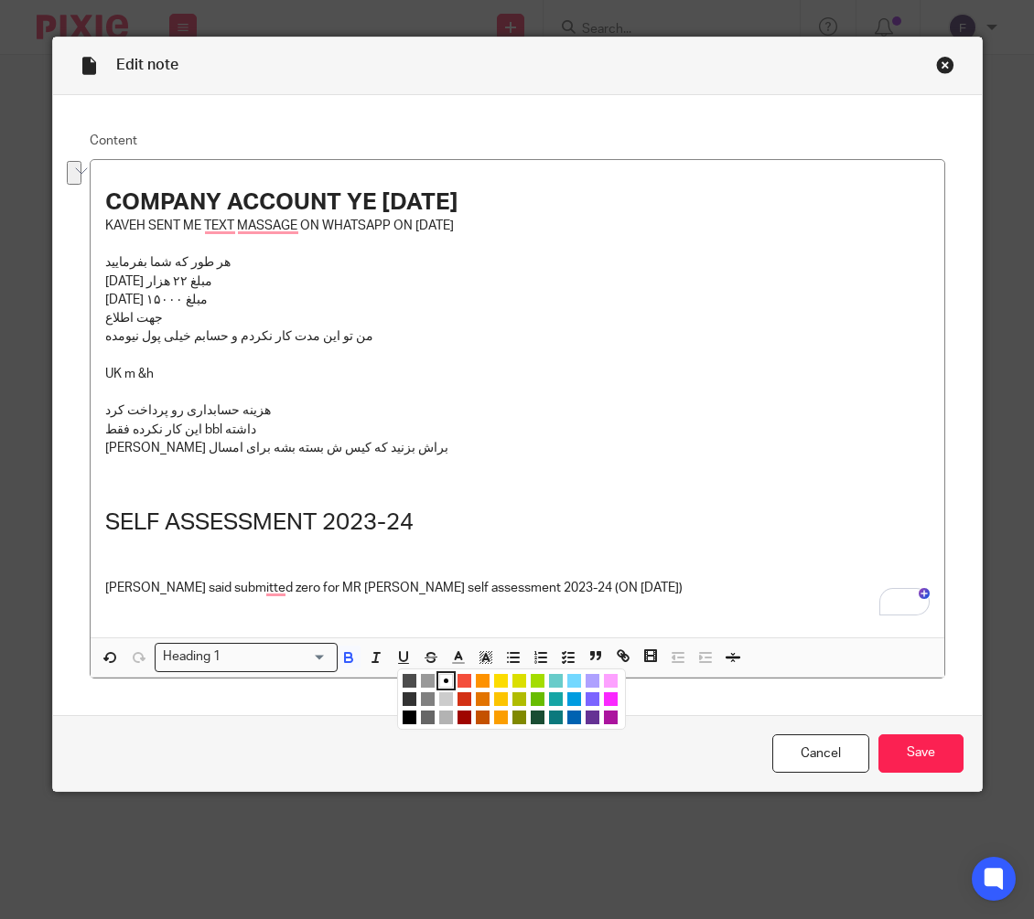
click at [478, 684] on li "color:#FE9200" at bounding box center [483, 681] width 14 height 14
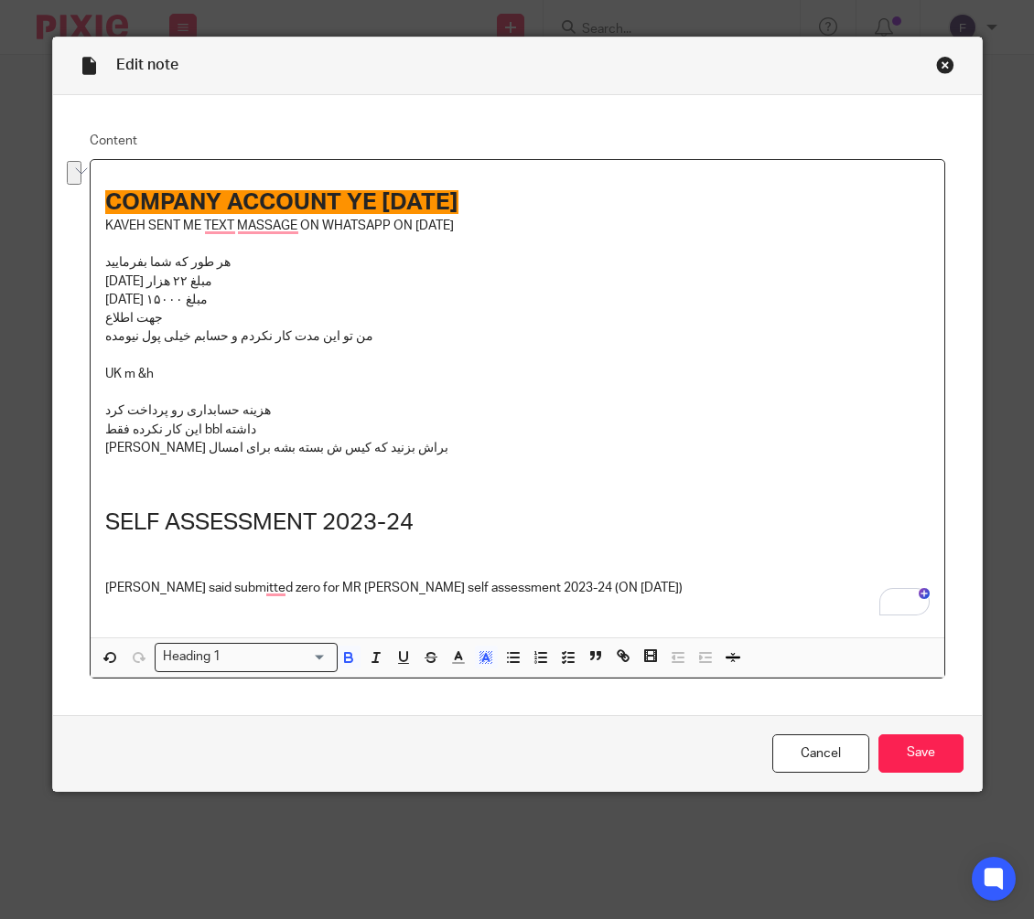
drag, startPoint x: 767, startPoint y: 564, endPoint x: 847, endPoint y: 557, distance: 79.9
click at [784, 563] on h1 "To enrich screen reader interactions, please activate Accessibility in Grammarl…" at bounding box center [517, 565] width 824 height 28
click at [926, 758] on input "Save" at bounding box center [920, 753] width 85 height 39
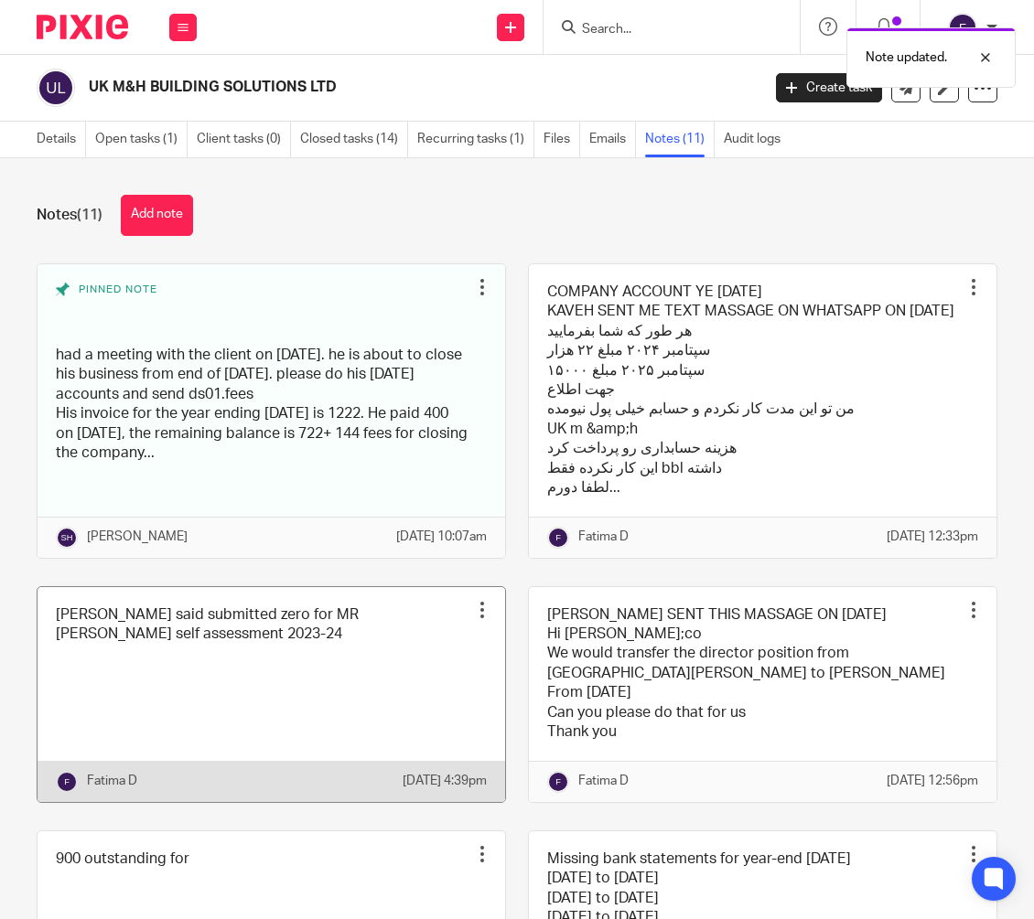
click at [473, 619] on div at bounding box center [482, 610] width 18 height 18
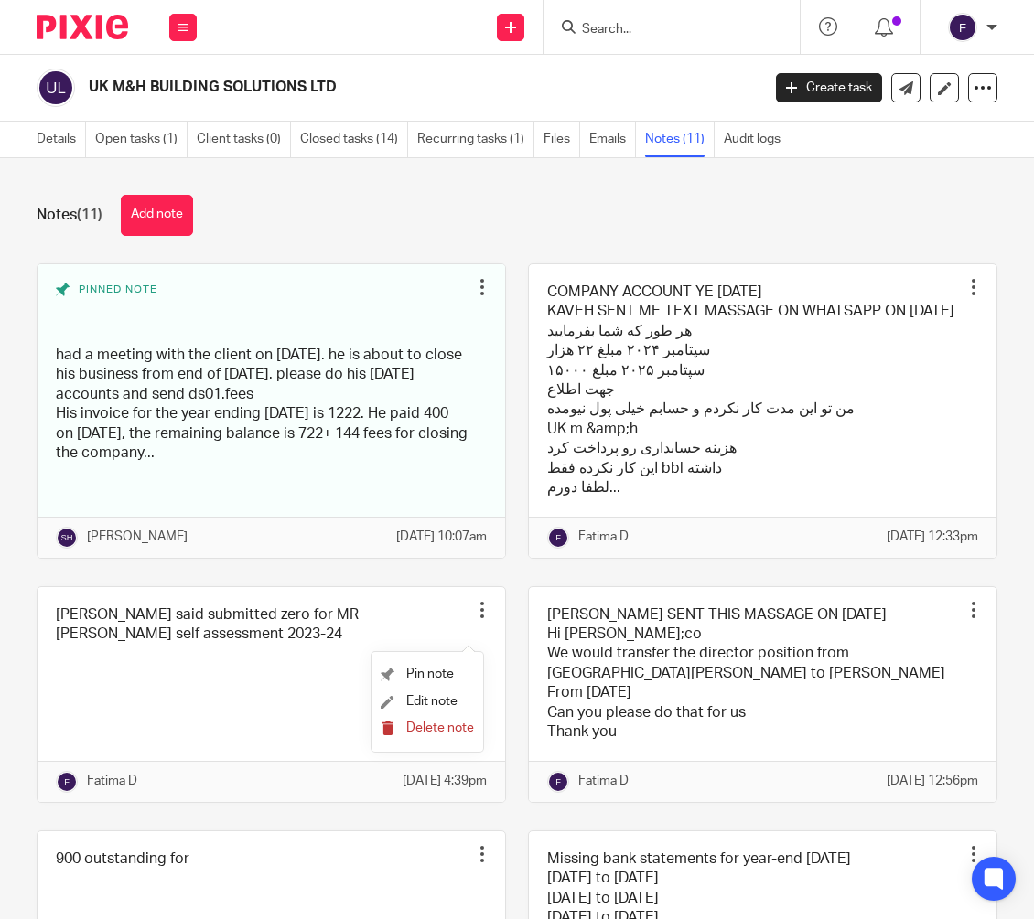
click at [446, 724] on span "Delete note" at bounding box center [440, 728] width 68 height 13
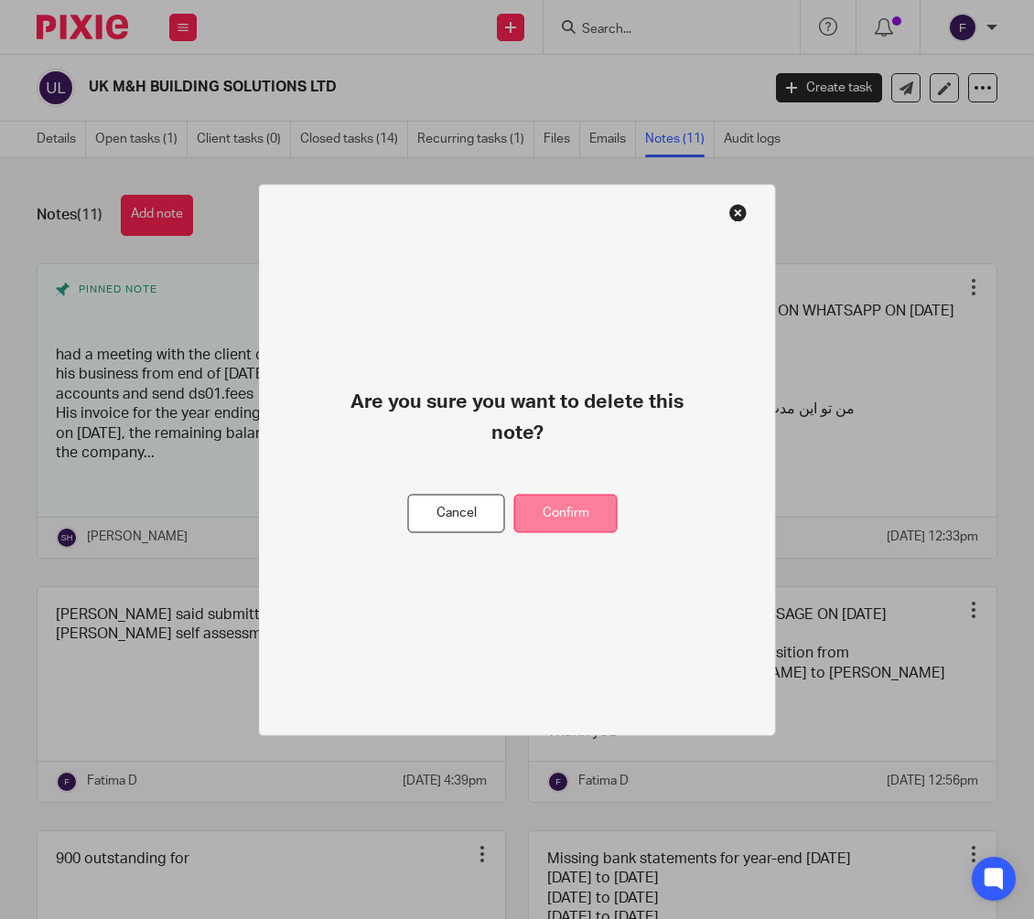
click at [586, 492] on div "Are you sure you want to delete this note?" at bounding box center [517, 440] width 360 height 108
click at [576, 512] on button "Confirm" at bounding box center [565, 513] width 103 height 39
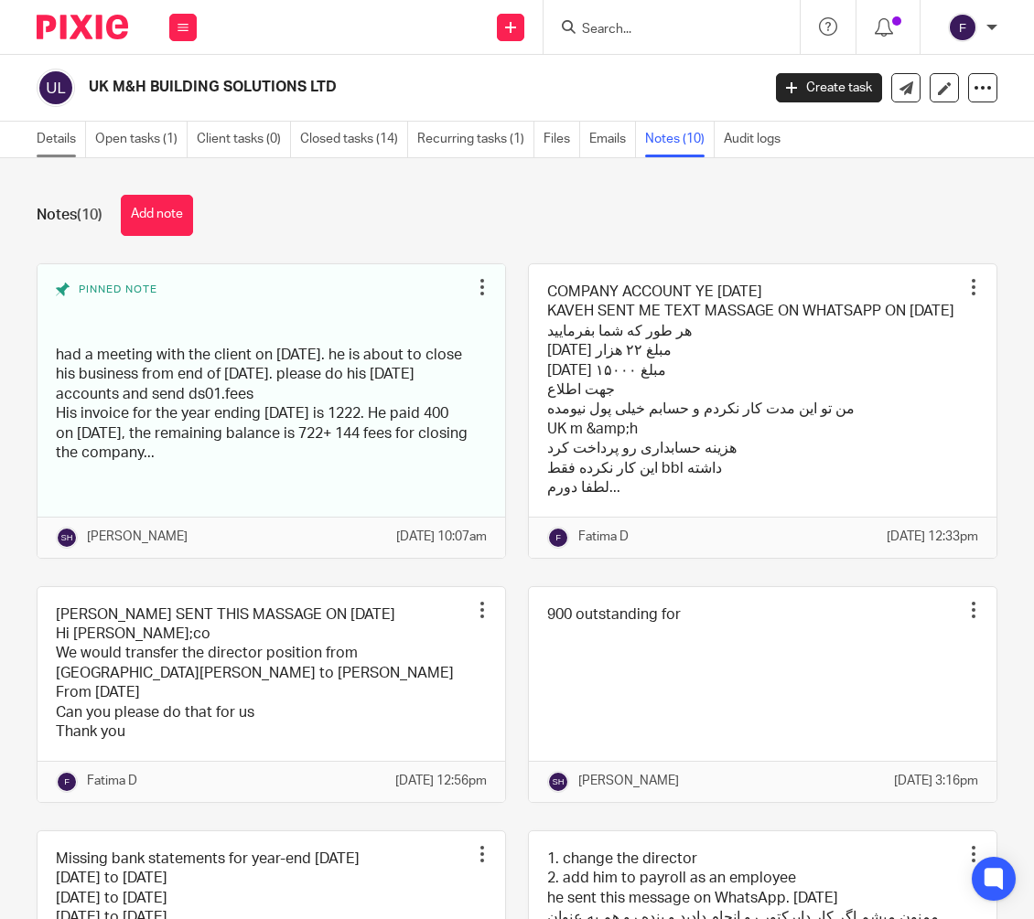
click at [55, 138] on link "Details" at bounding box center [61, 140] width 49 height 36
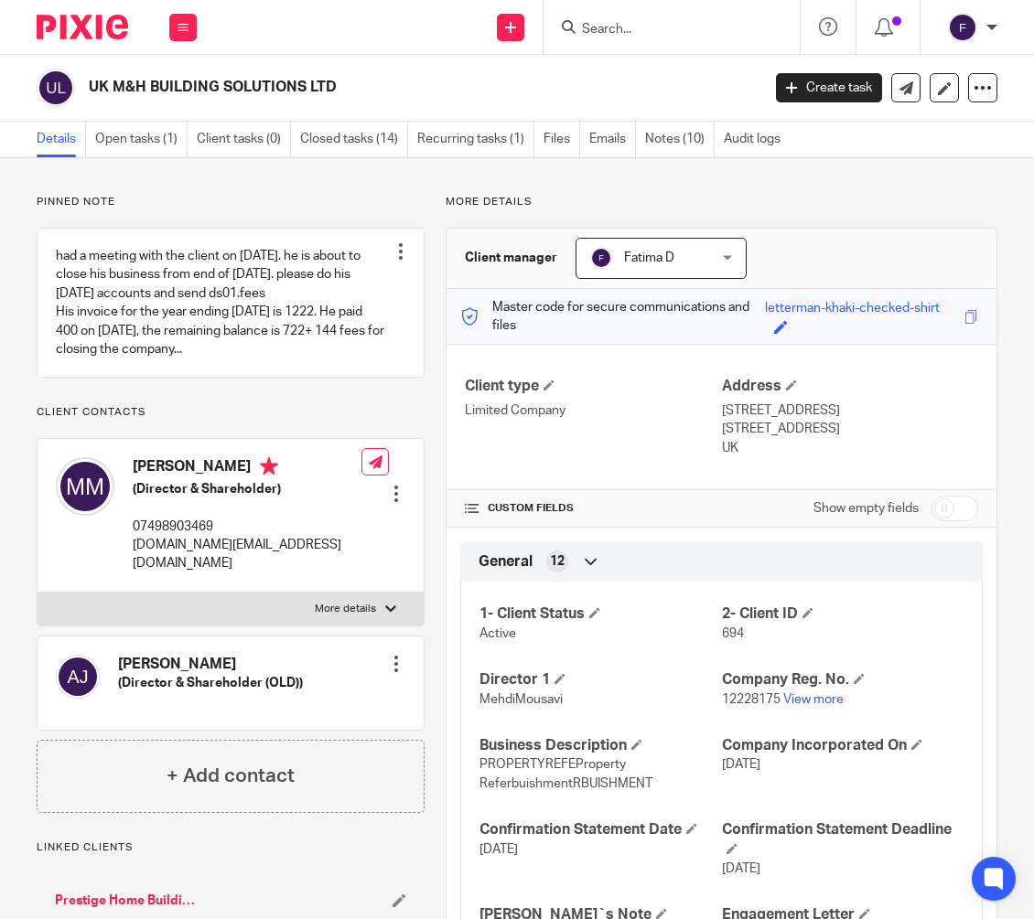
click at [629, 29] on input "Search" at bounding box center [662, 30] width 165 height 16
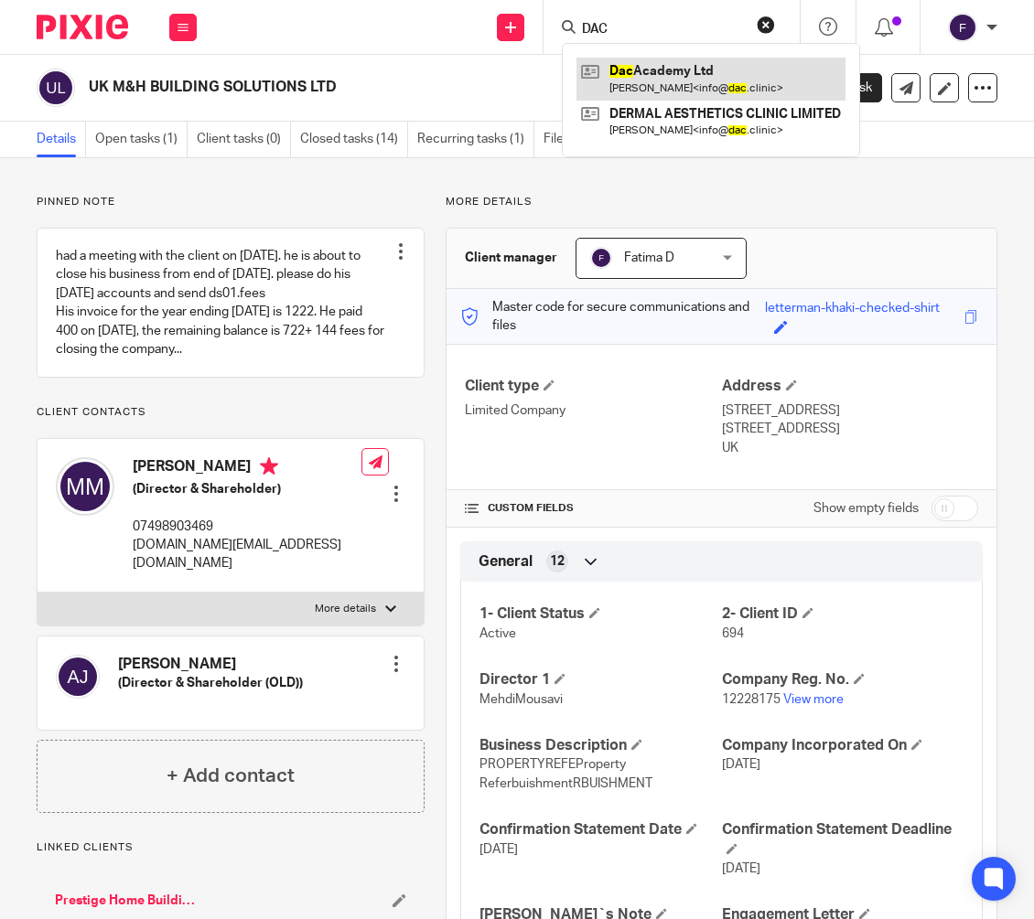
type input "DAC"
click at [677, 72] on link at bounding box center [710, 79] width 269 height 42
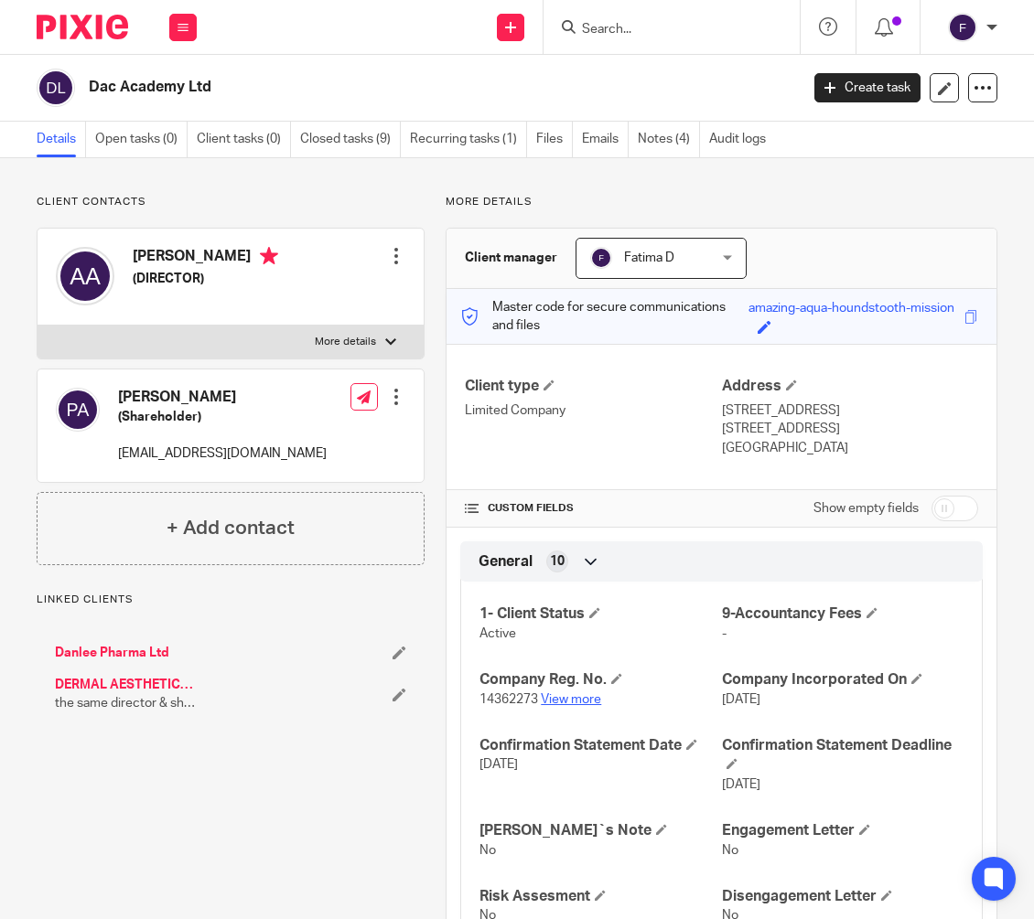
click at [568, 697] on link "View more" at bounding box center [571, 699] width 60 height 13
click at [555, 695] on link "View more" at bounding box center [571, 699] width 60 height 13
click at [585, 23] on input "Search" at bounding box center [662, 30] width 165 height 16
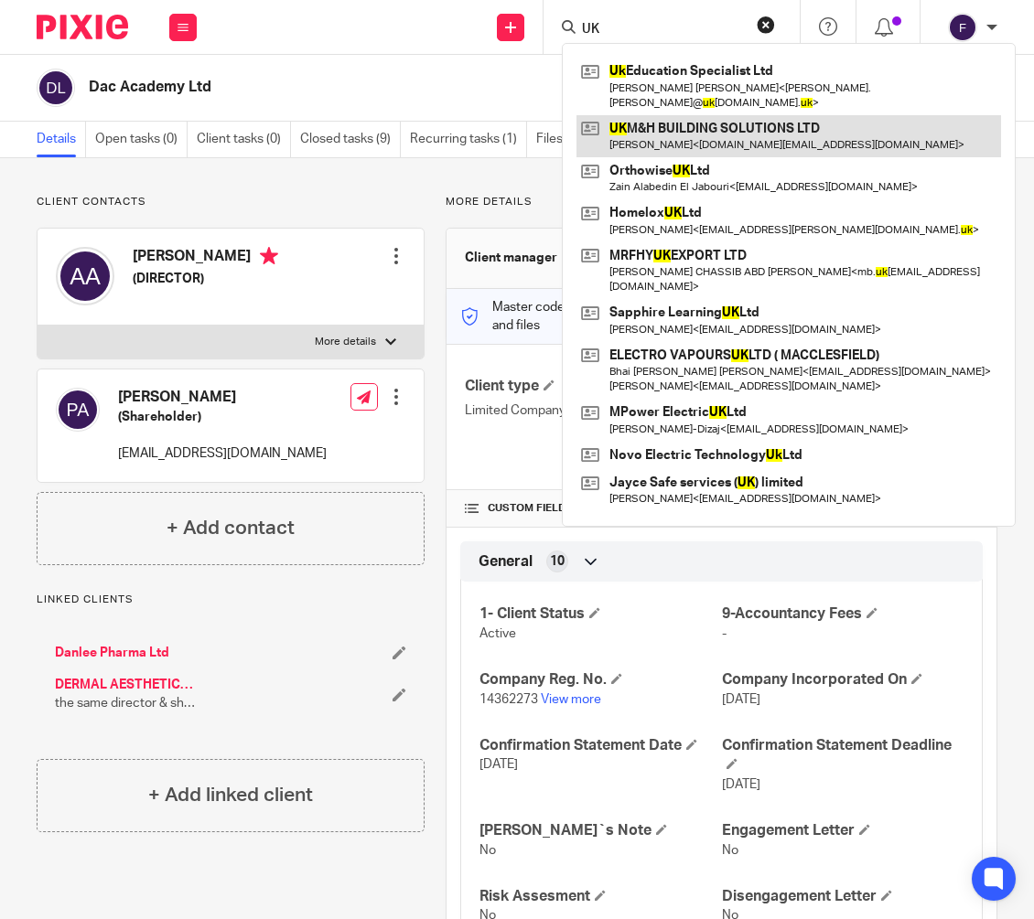
type input "UK"
click at [671, 123] on link at bounding box center [788, 136] width 424 height 42
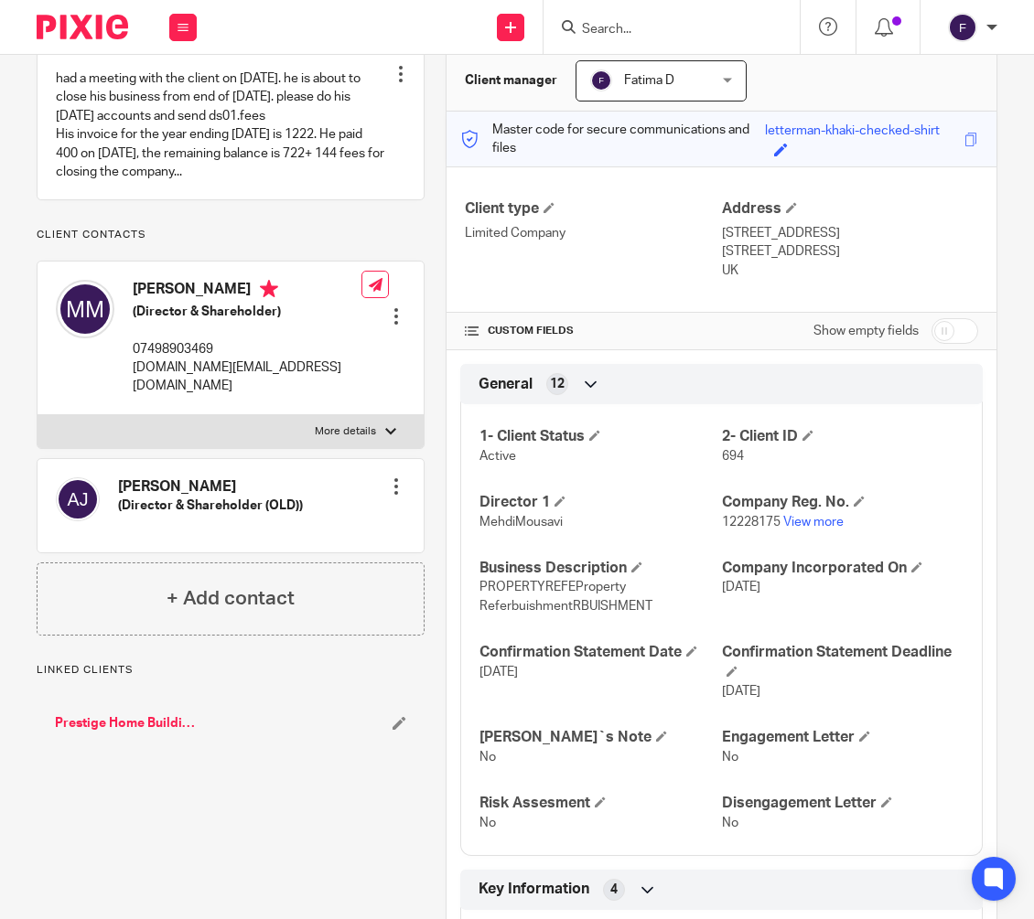
scroll to position [183, 0]
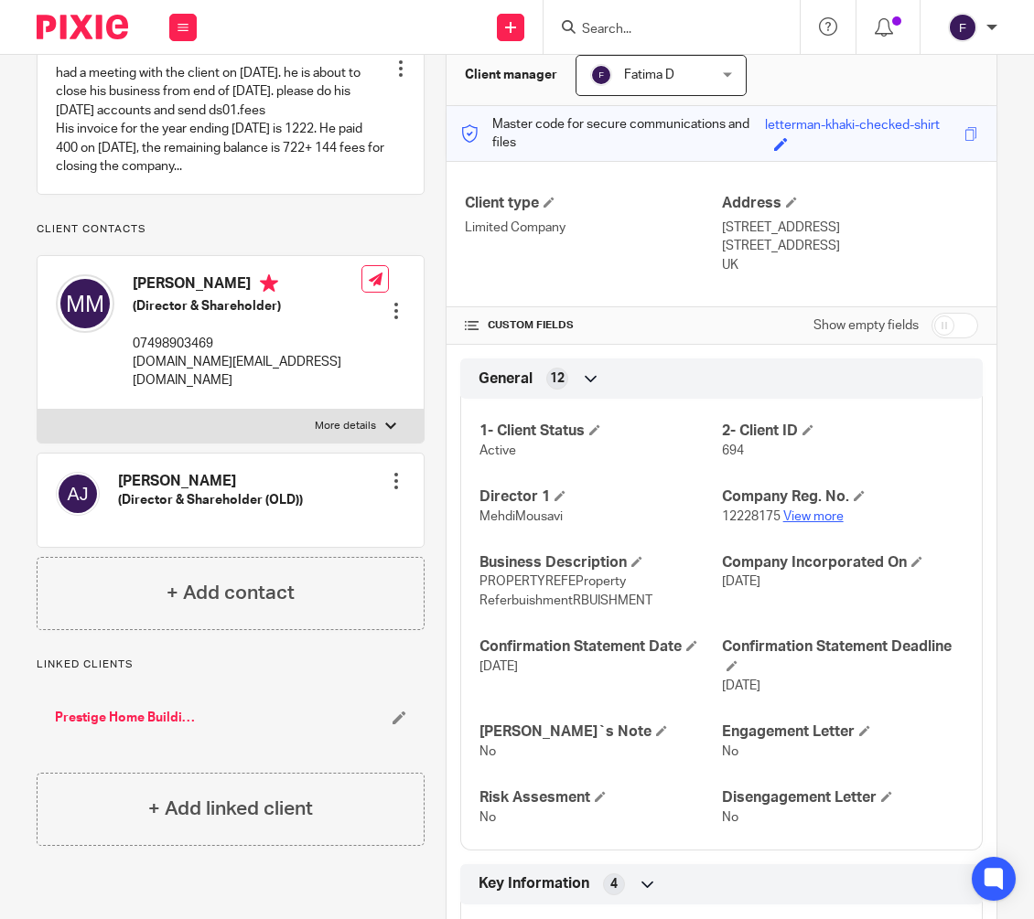
click at [799, 510] on link "View more" at bounding box center [813, 516] width 60 height 13
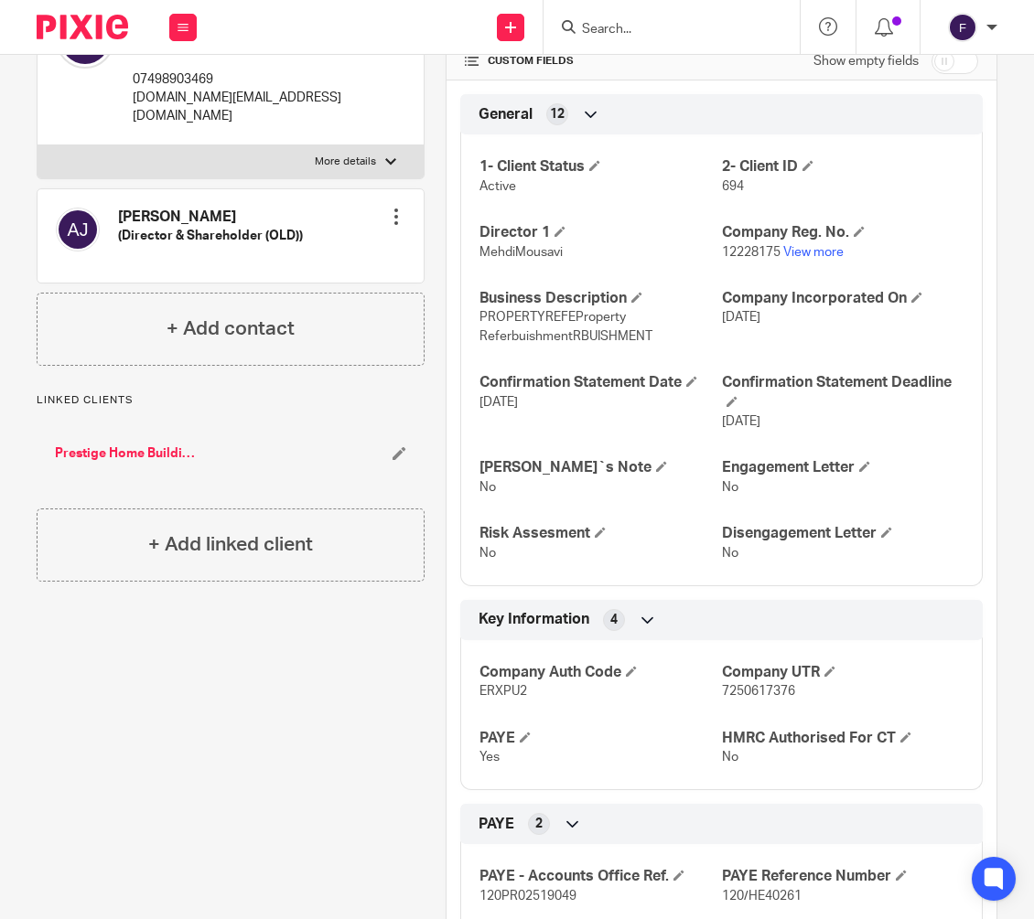
scroll to position [457, 0]
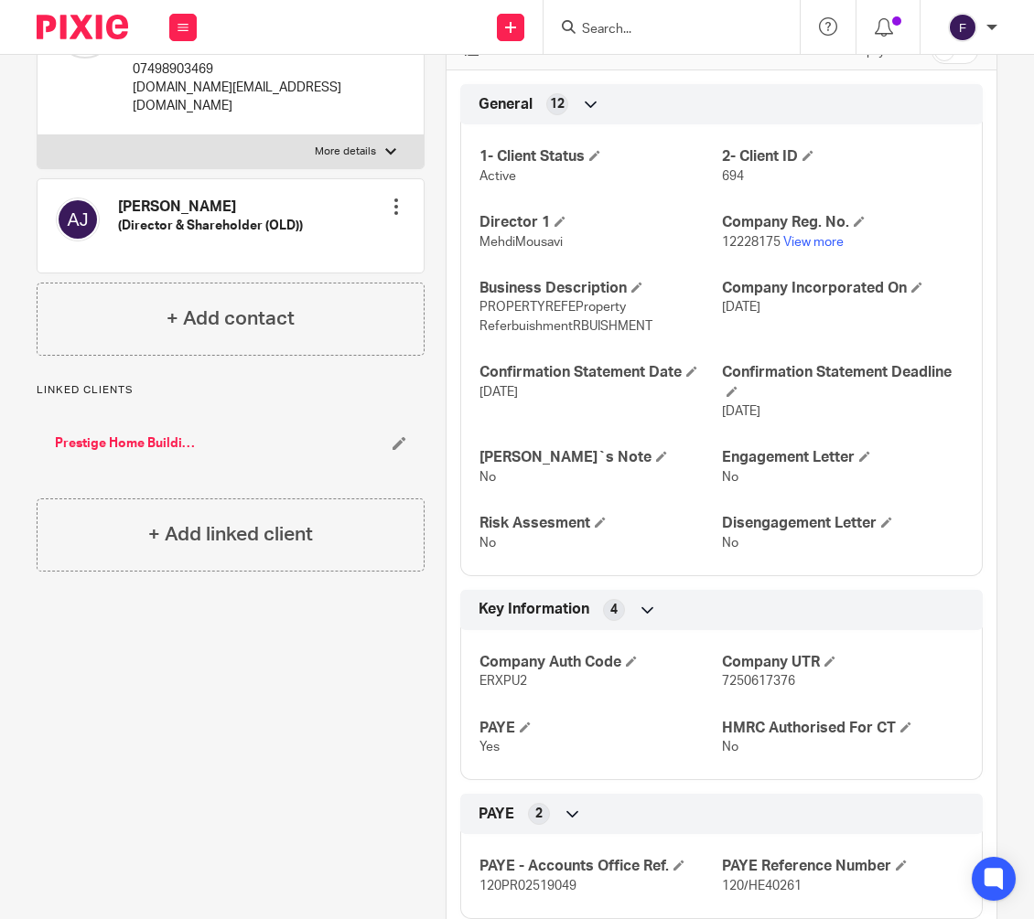
click at [510, 678] on span "ERXPU2" at bounding box center [503, 681] width 48 height 13
copy span "ERXPU2"
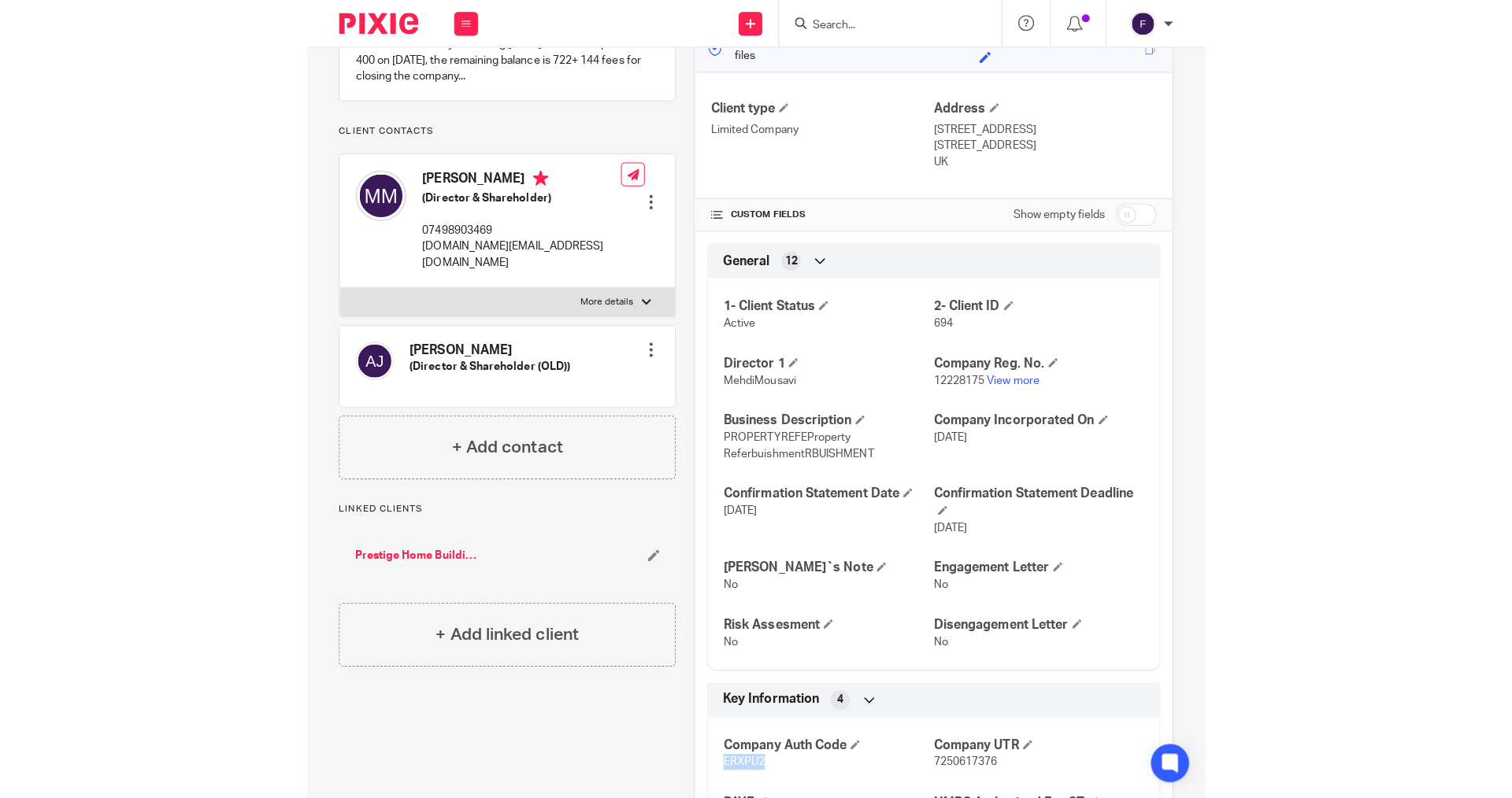
scroll to position [0, 0]
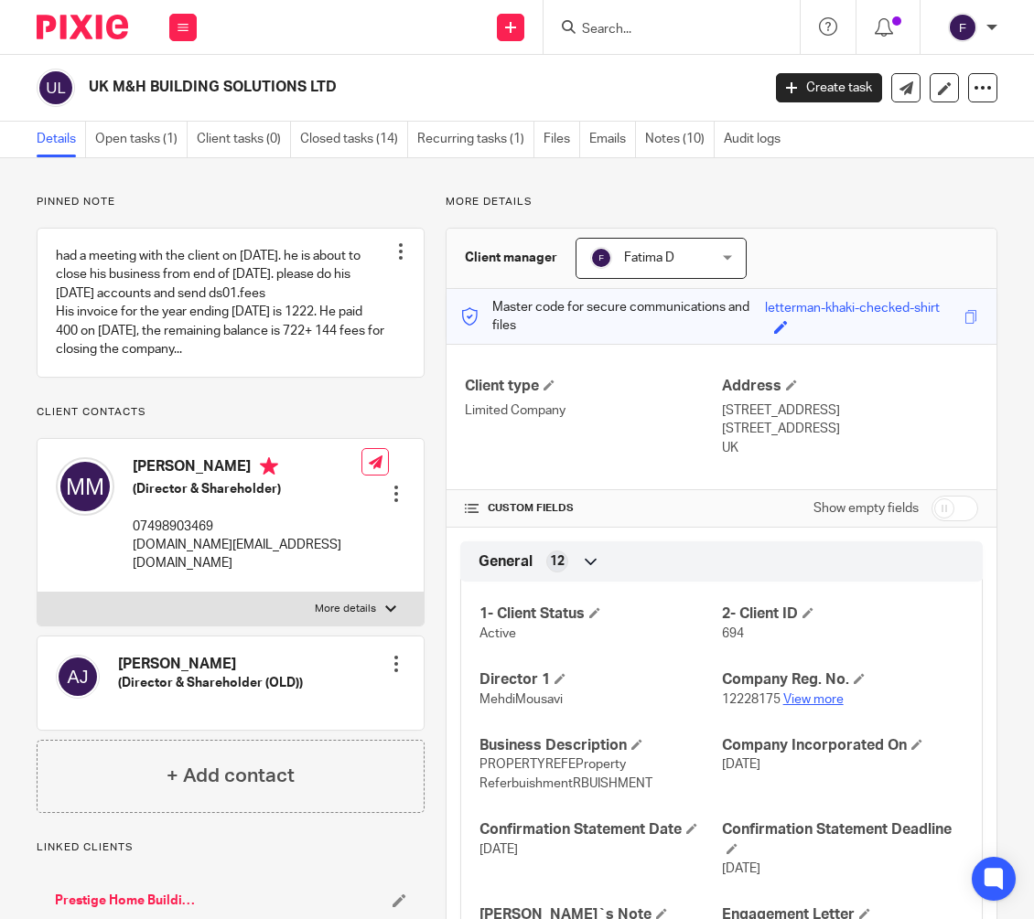
click at [801, 693] on link "View more" at bounding box center [813, 699] width 60 height 13
drag, startPoint x: 346, startPoint y: 88, endPoint x: 91, endPoint y: 88, distance: 255.2
click at [91, 88] on h2 "UK M&H BUILDING SOLUTIONS LTD" at bounding box center [353, 87] width 528 height 19
copy h2 "UK M&H BUILDING SOLUTIONS LTD"
click at [802, 701] on link "View more" at bounding box center [813, 699] width 60 height 13
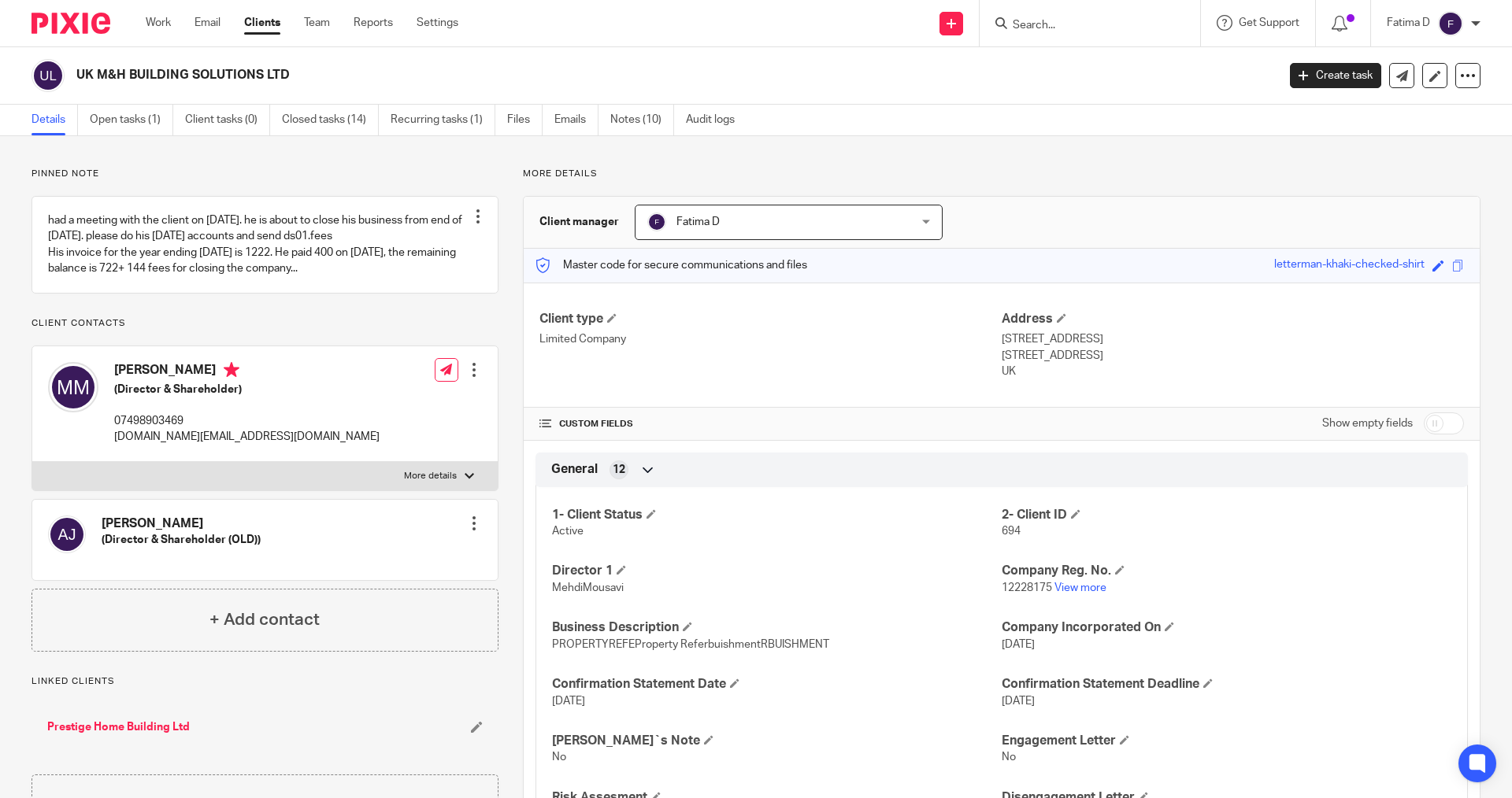
drag, startPoint x: 1023, startPoint y: 25, endPoint x: 1030, endPoint y: 19, distance: 9.2
click at [889, 23] on input "Search" at bounding box center [1081, 26] width 142 height 14
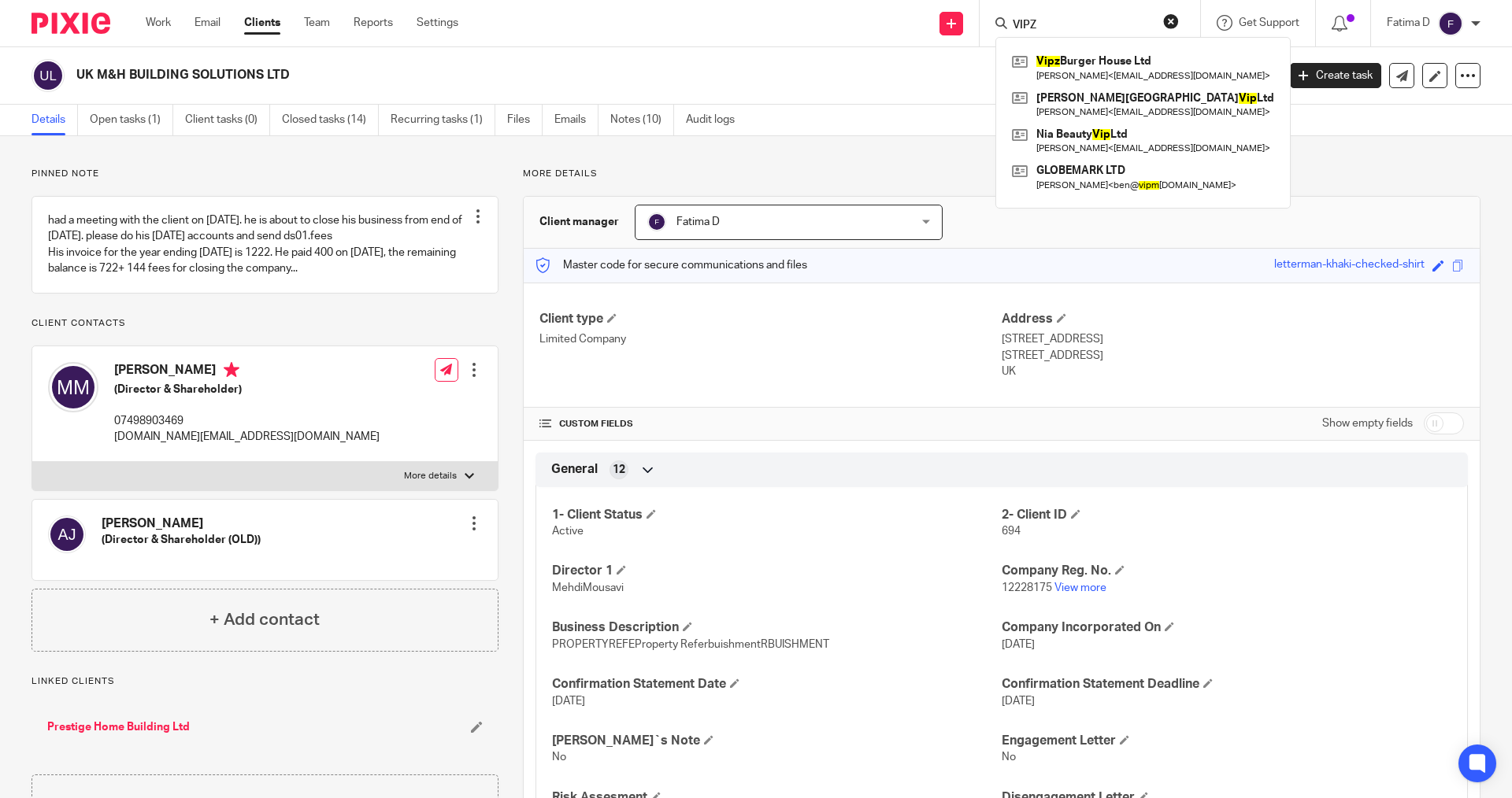
type input "VIPZ"
click at [889, 21] on button "reset" at bounding box center [1171, 22] width 15 height 15
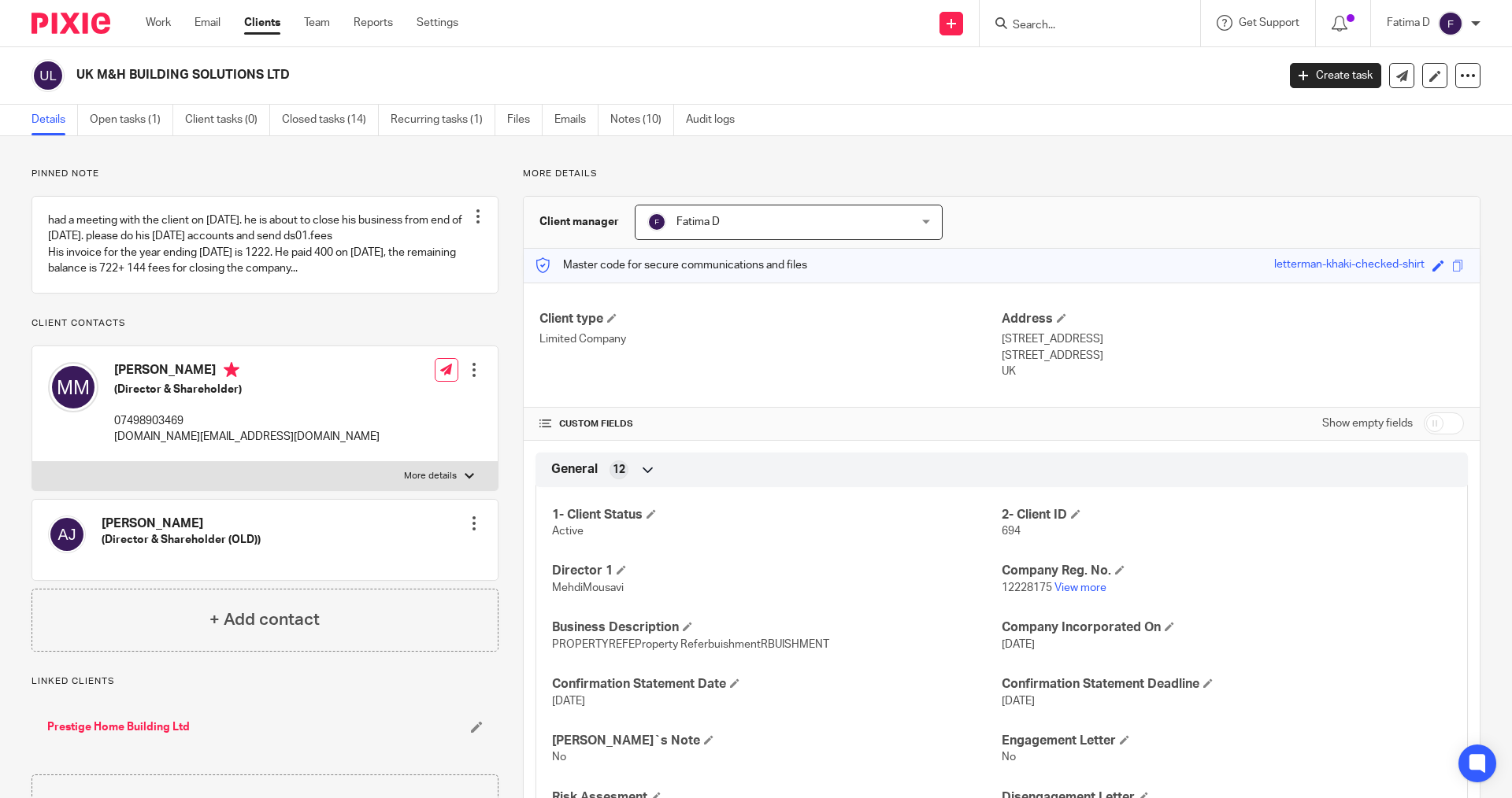
click at [276, 20] on link "Clients" at bounding box center [263, 22] width 36 height 15
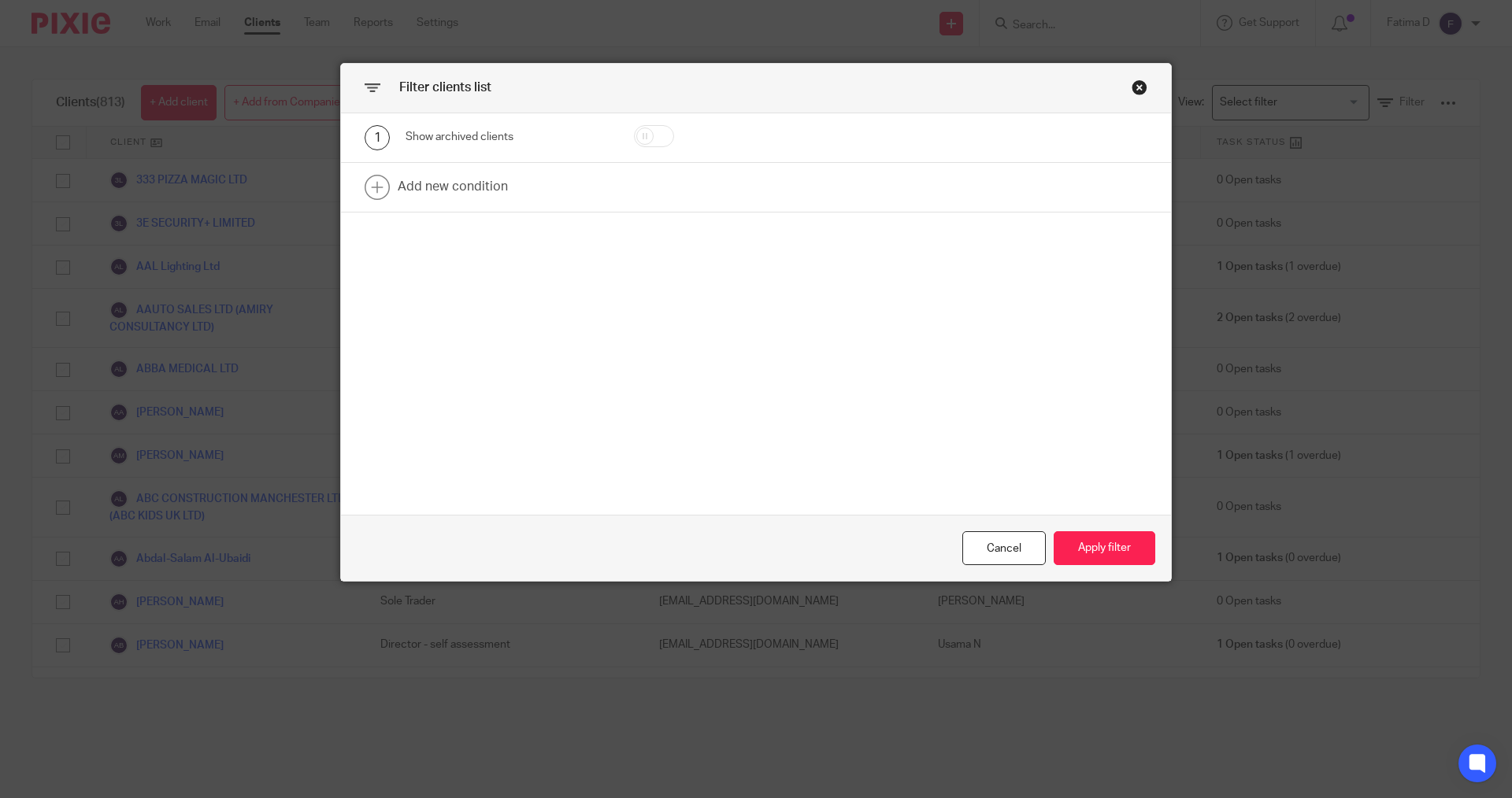
click at [655, 130] on input "checkbox" at bounding box center [654, 136] width 40 height 22
checkbox input "true"
click at [444, 188] on link at bounding box center [756, 187] width 830 height 49
click at [590, 189] on div "Field" at bounding box center [507, 192] width 204 height 35
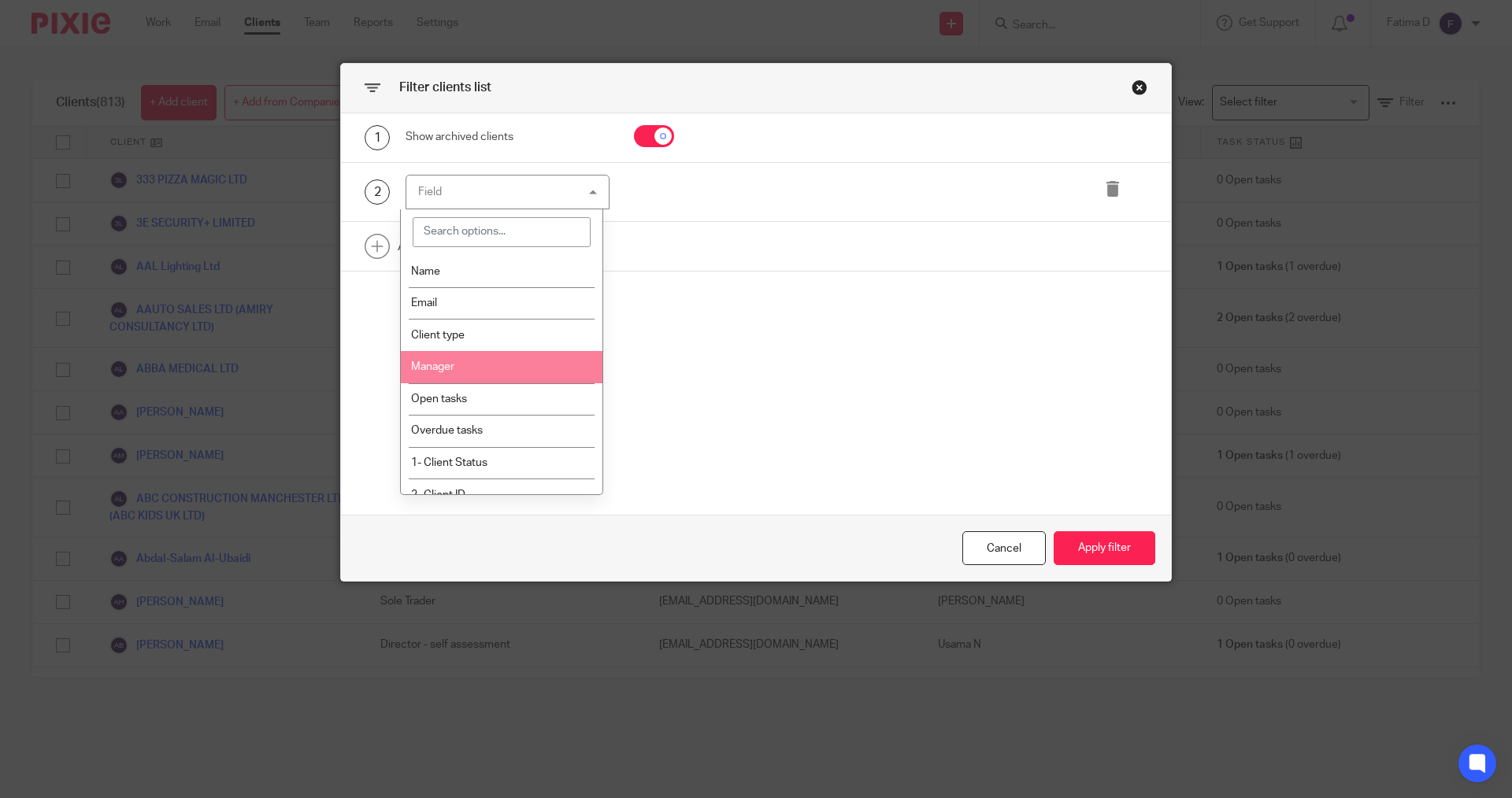
click at [498, 362] on li "Manager" at bounding box center [502, 368] width 202 height 33
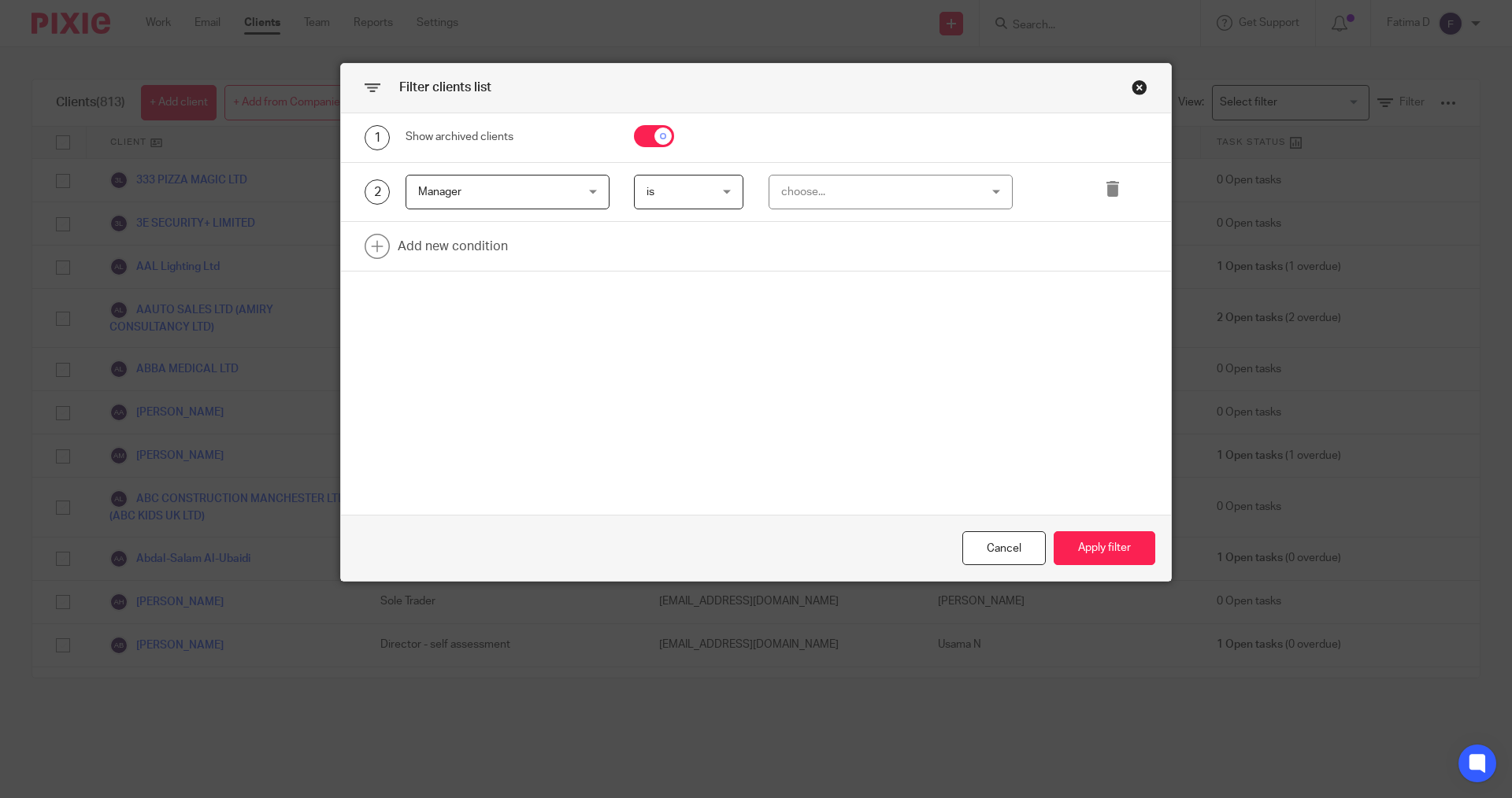
click at [992, 189] on div "choose..." at bounding box center [891, 192] width 245 height 35
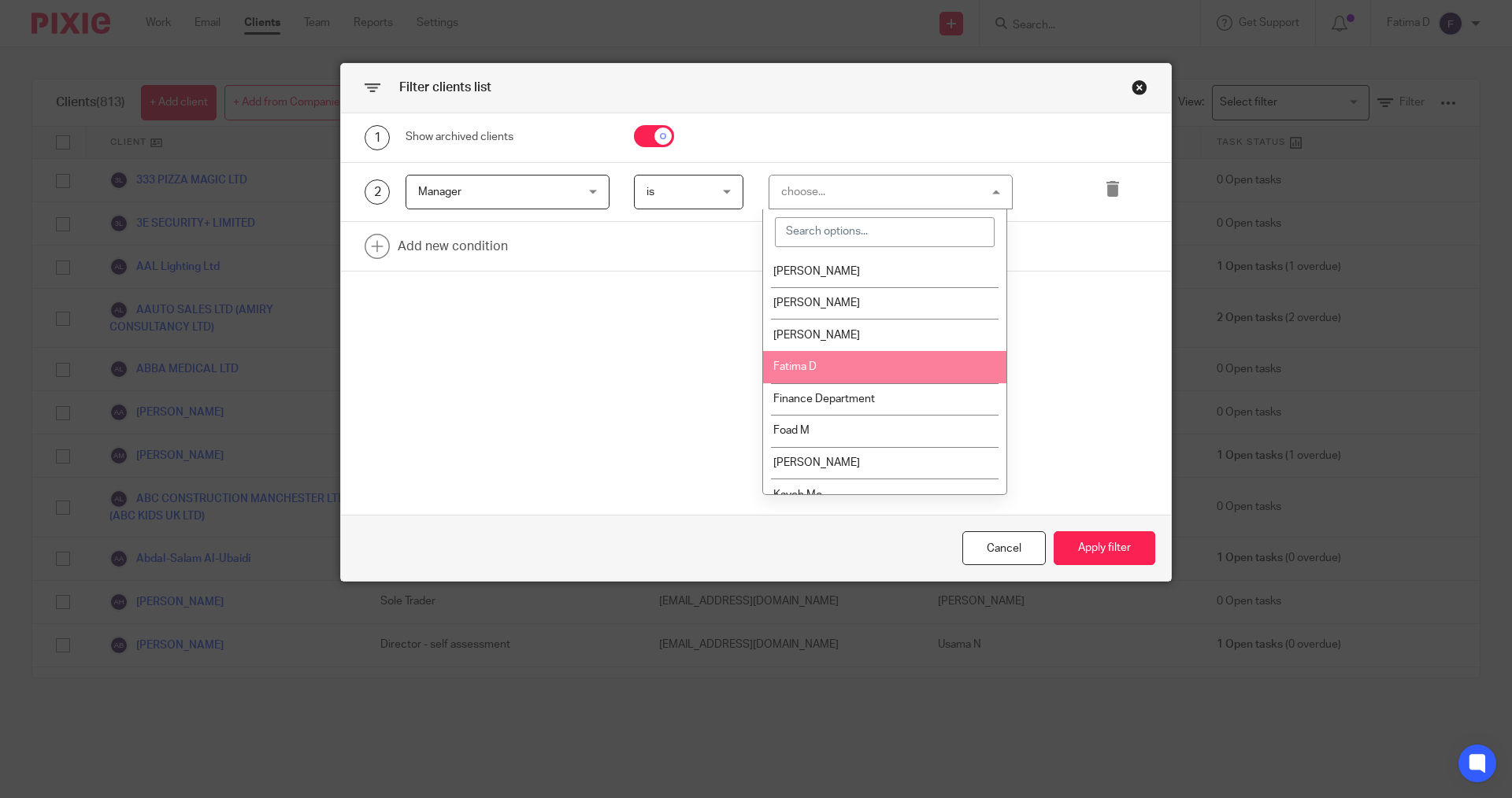
drag, startPoint x: 811, startPoint y: 374, endPoint x: 863, endPoint y: 403, distance: 59.5
click at [813, 371] on li "Fatima D" at bounding box center [884, 368] width 244 height 33
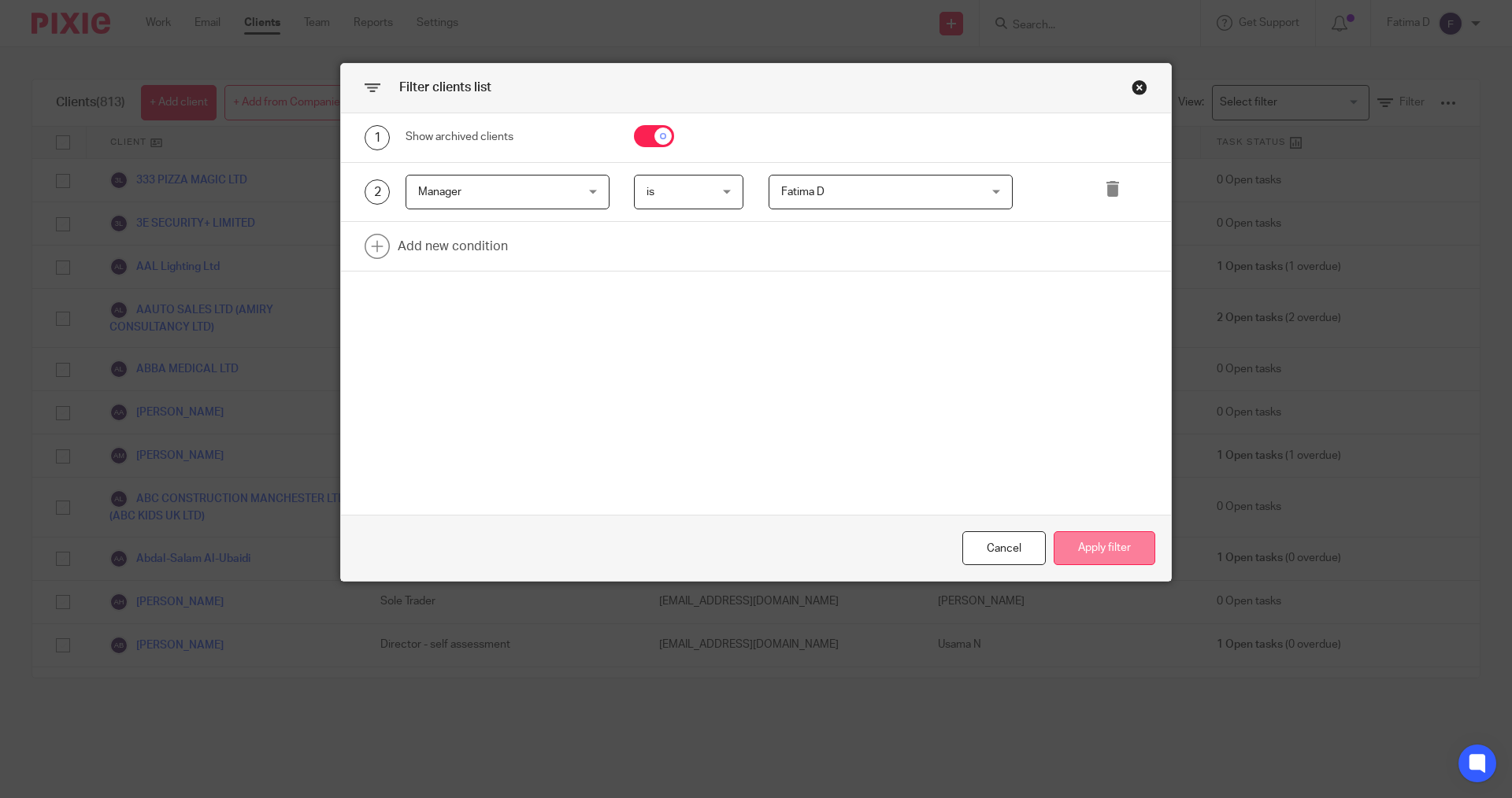
click at [1112, 552] on button "Apply filter" at bounding box center [1105, 547] width 102 height 34
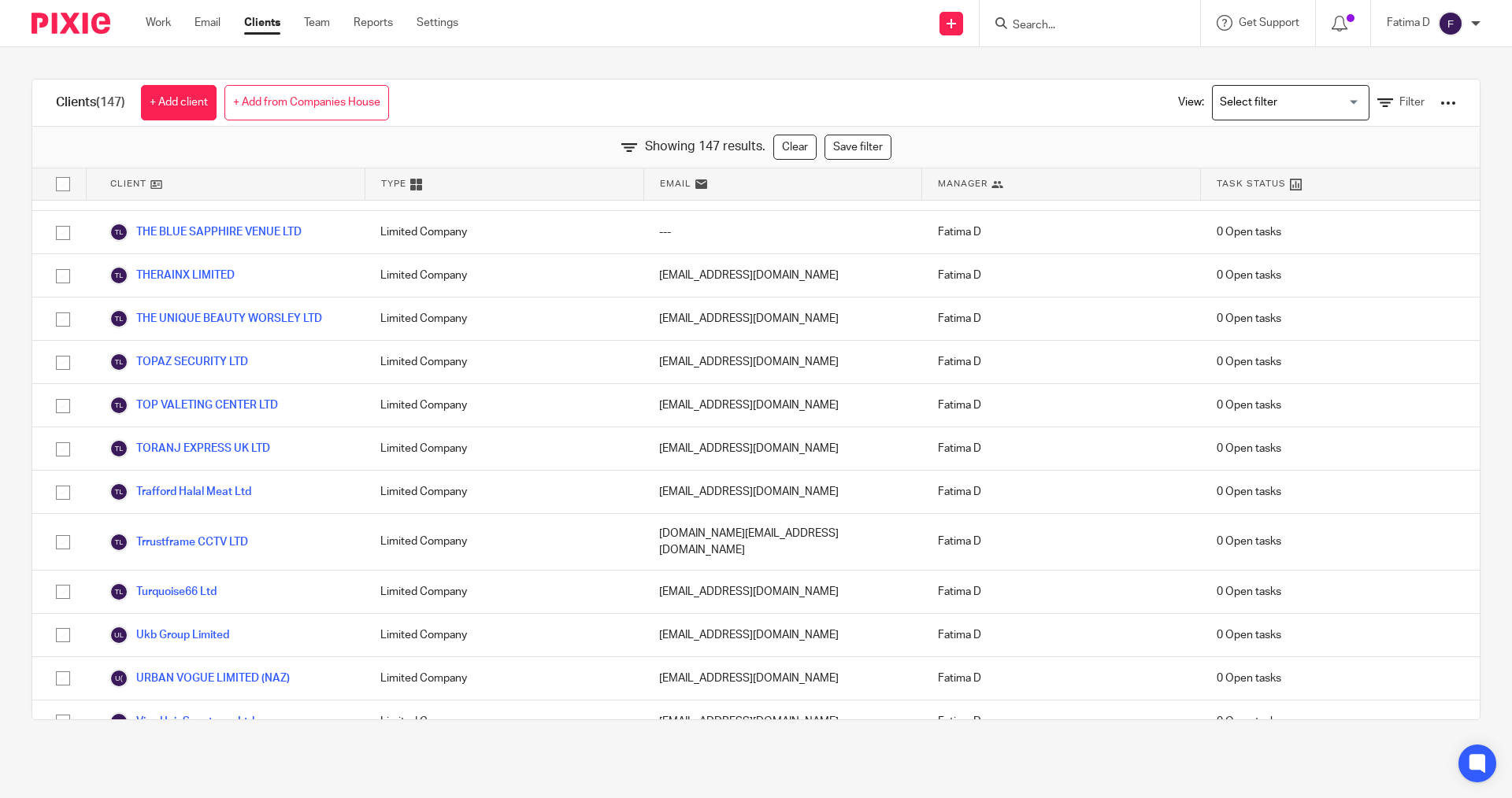
scroll to position [6086, 0]
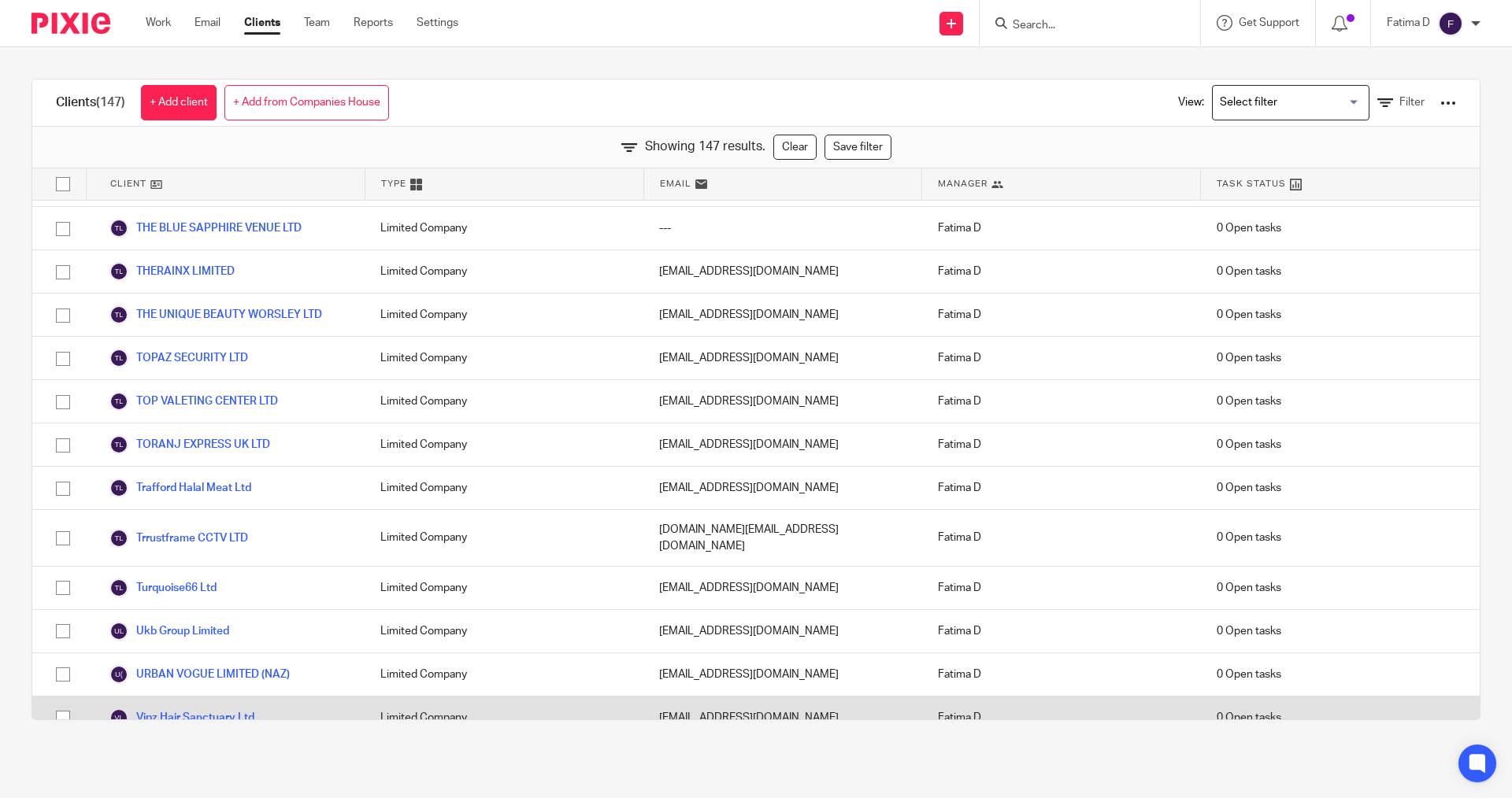
click at [239, 708] on link "Vipz Hair Sanctuary Ltd" at bounding box center [182, 718] width 145 height 19
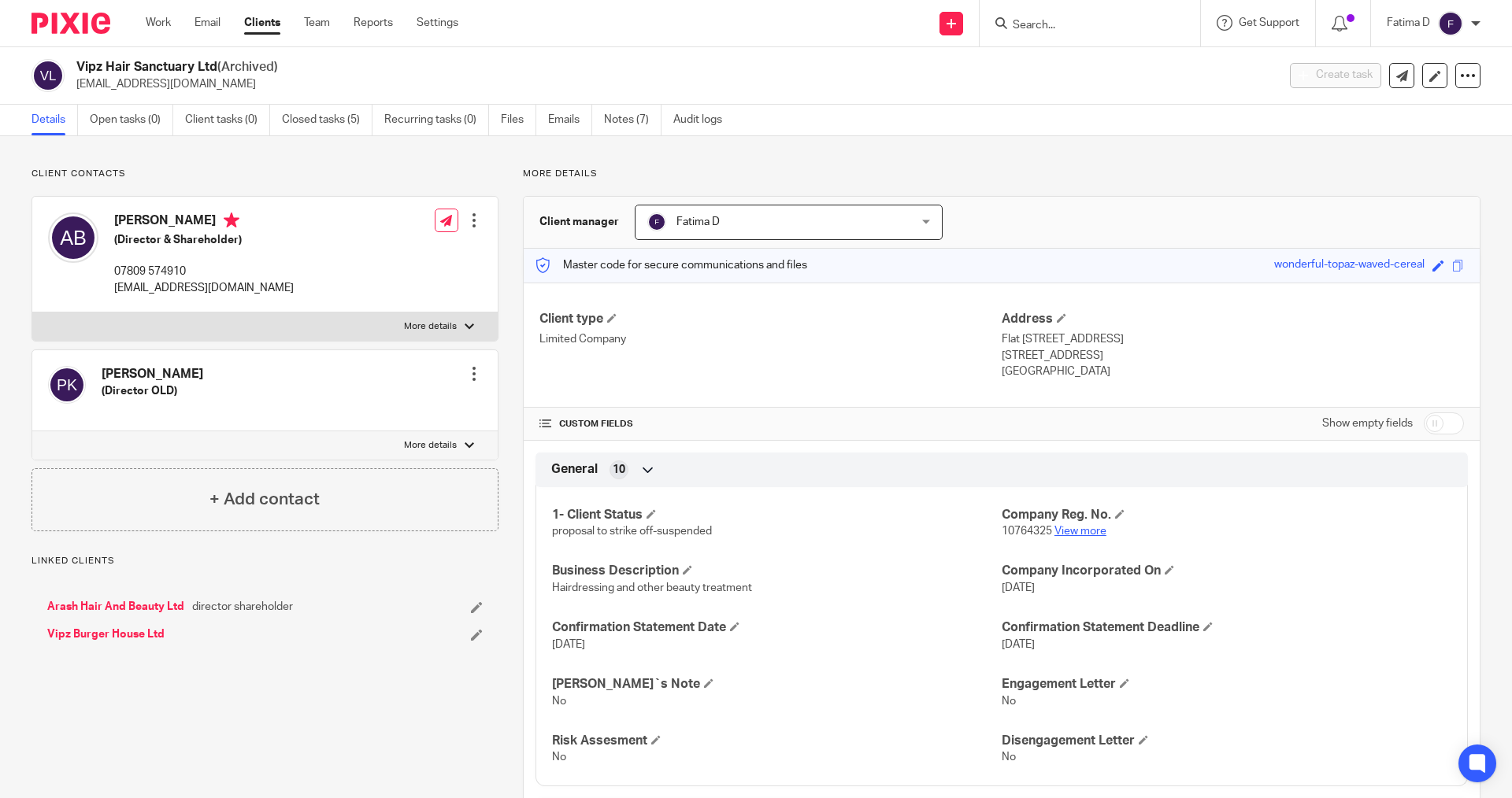
click at [1086, 533] on link "View more" at bounding box center [1081, 531] width 52 height 11
click at [420, 561] on p "Linked clients" at bounding box center [265, 561] width 467 height 13
click at [1047, 15] on form at bounding box center [1094, 23] width 168 height 20
click at [1042, 17] on form at bounding box center [1094, 23] width 168 height 20
click at [1025, 31] on input "Search" at bounding box center [1081, 26] width 142 height 14
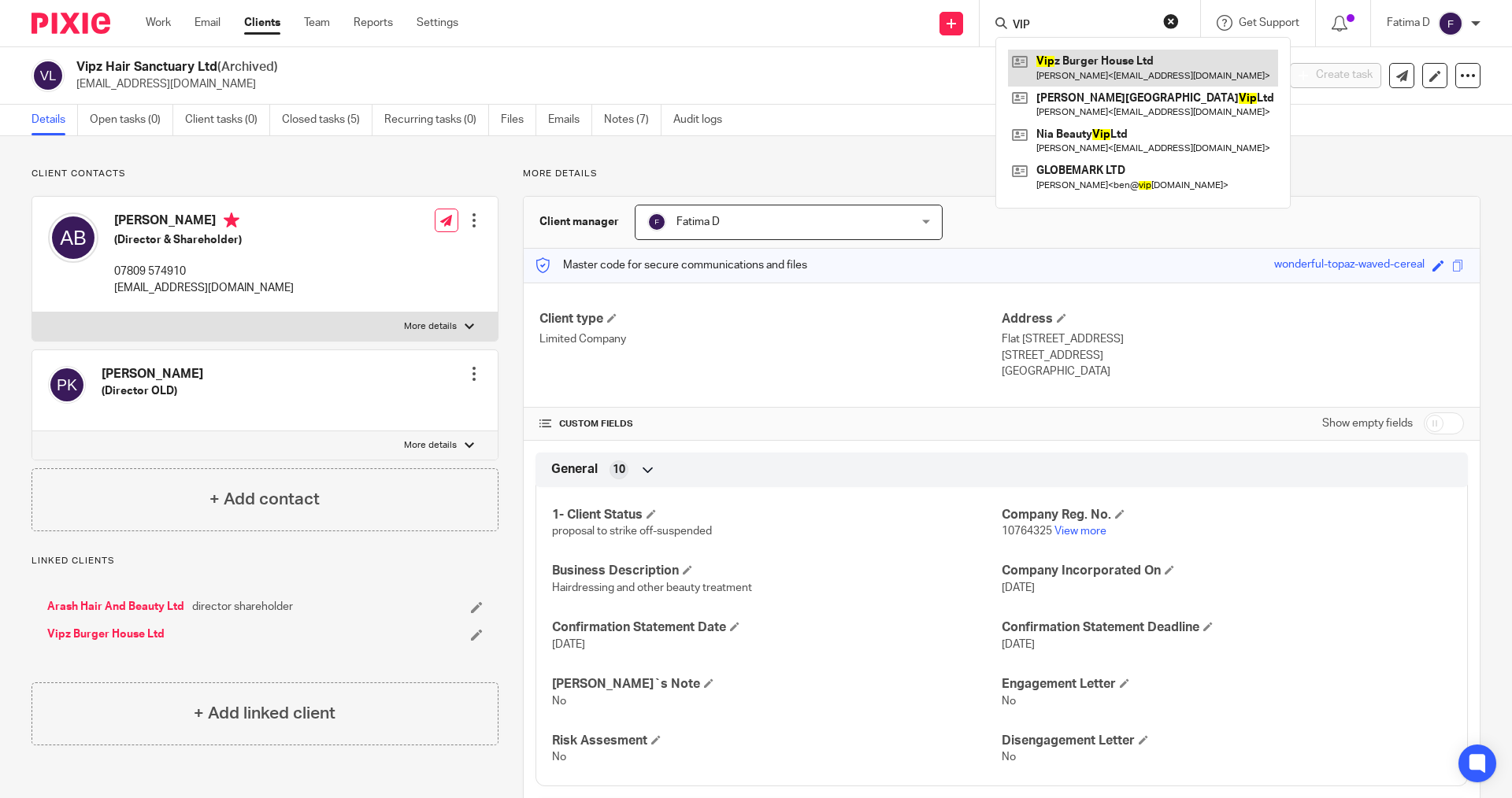
type input "VIP"
click at [1078, 67] on link at bounding box center [1143, 68] width 270 height 36
click at [1078, 61] on link at bounding box center [1143, 68] width 270 height 36
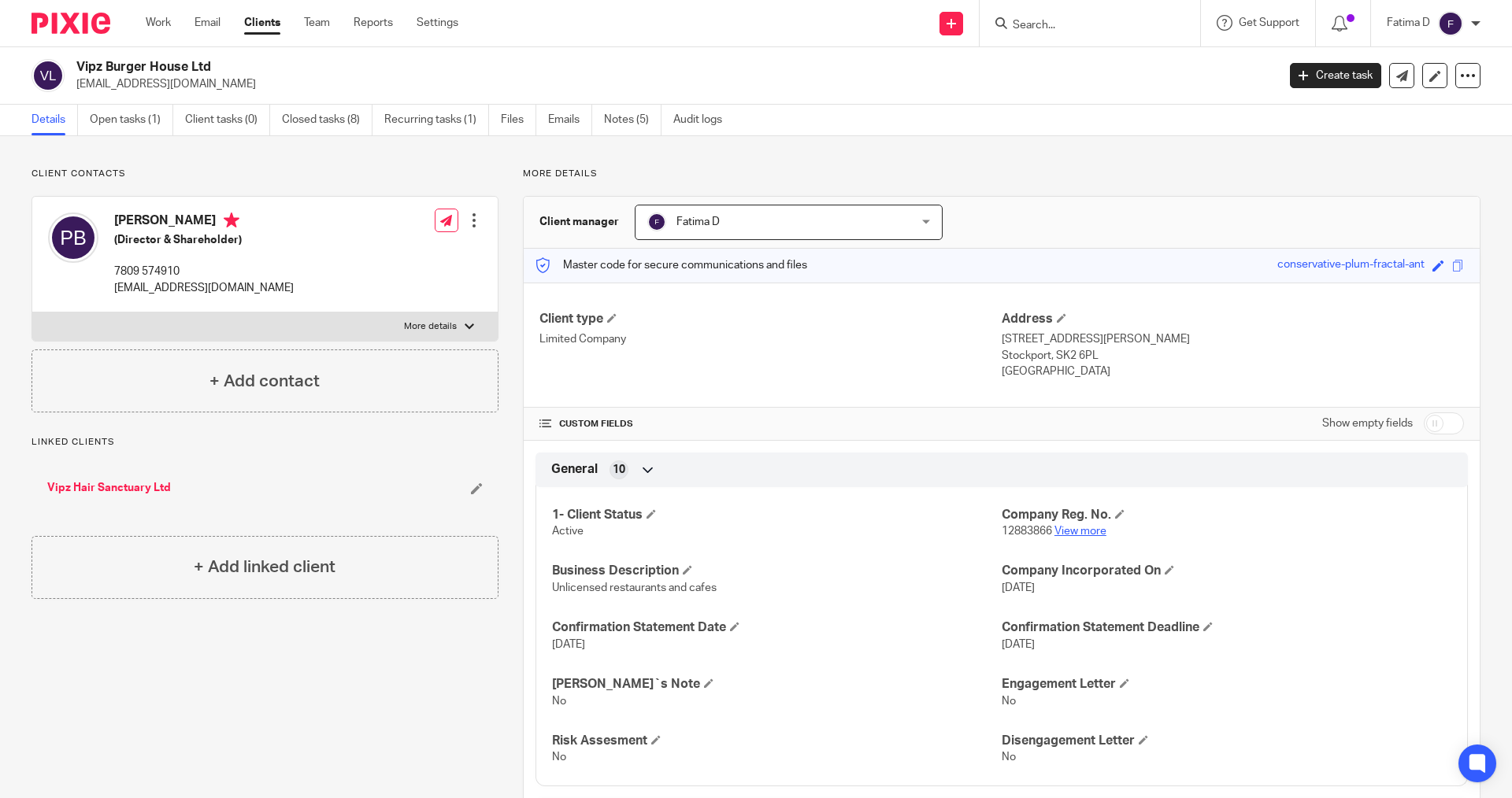
click at [1084, 532] on link "View more" at bounding box center [1081, 531] width 52 height 11
click at [399, 69] on h2 "Vipz Burger House Ltd" at bounding box center [553, 67] width 952 height 16
click at [115, 485] on link "Vipz Hair Sanctuary Ltd" at bounding box center [109, 488] width 124 height 15
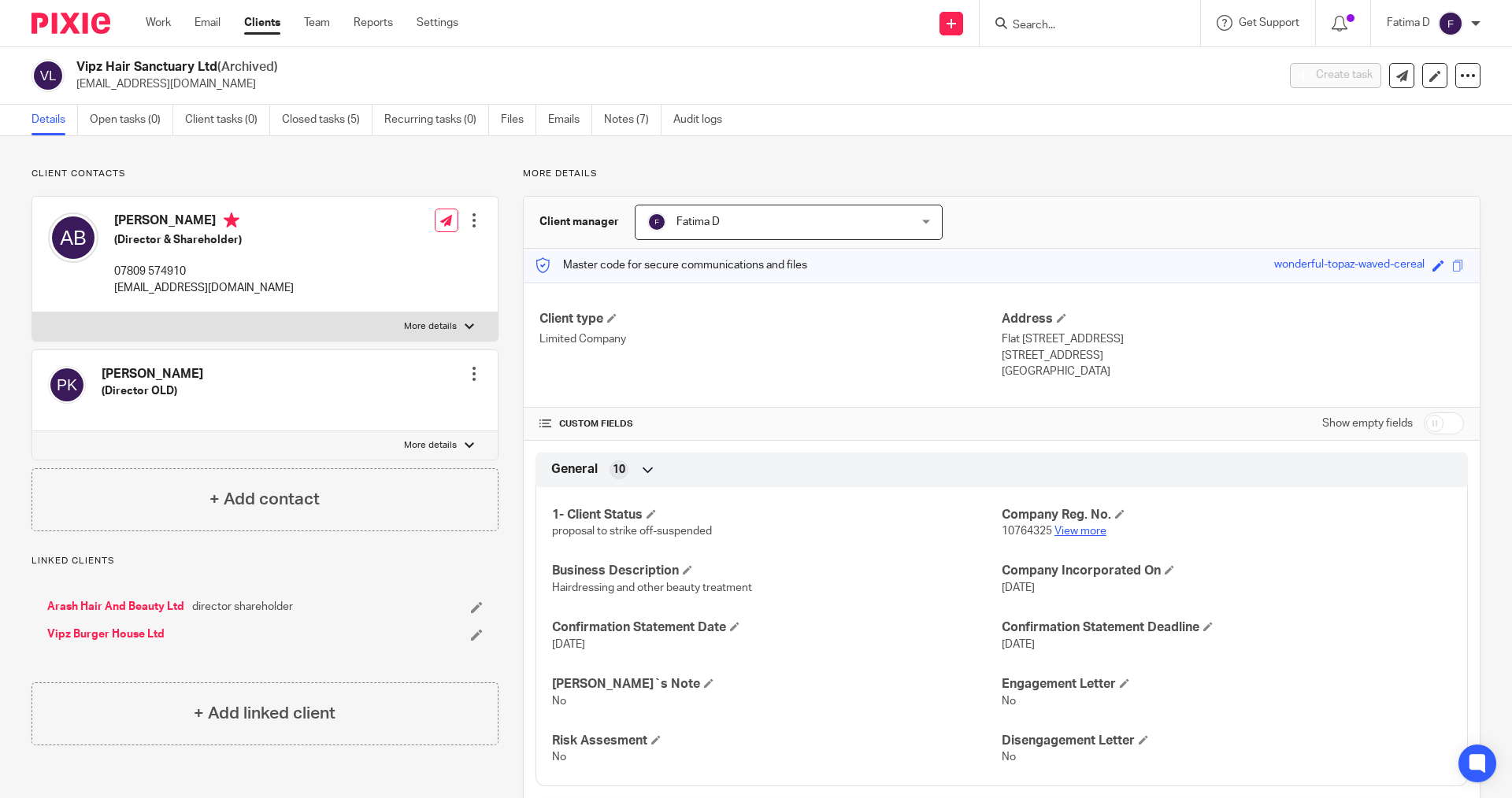
click at [1085, 529] on link "View more" at bounding box center [1081, 531] width 52 height 11
click at [111, 634] on link "Vipz Burger House Ltd" at bounding box center [106, 634] width 117 height 15
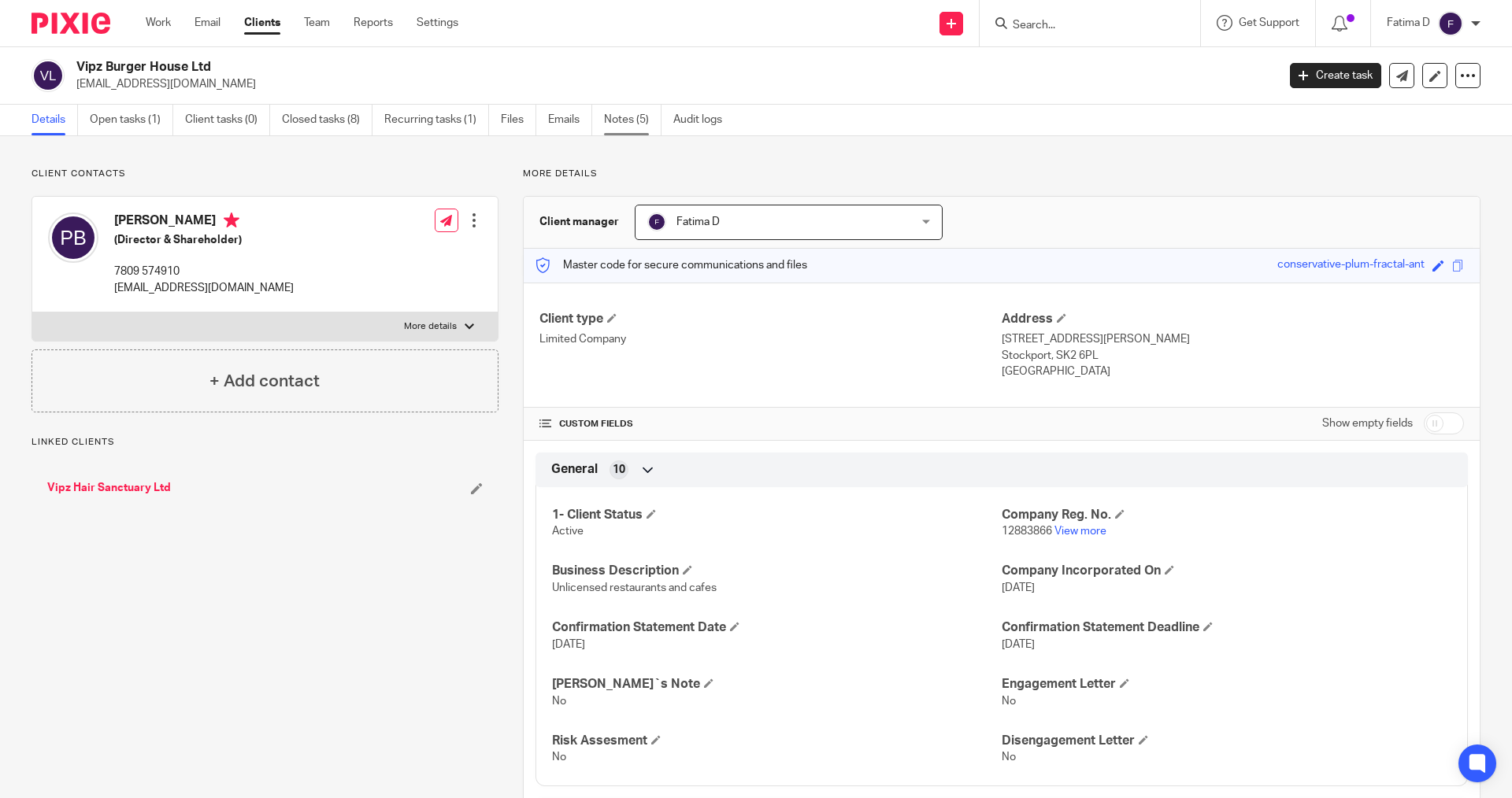
click at [624, 122] on link "Notes (5)" at bounding box center [633, 121] width 58 height 31
click at [629, 121] on link "Notes (5)" at bounding box center [633, 121] width 58 height 31
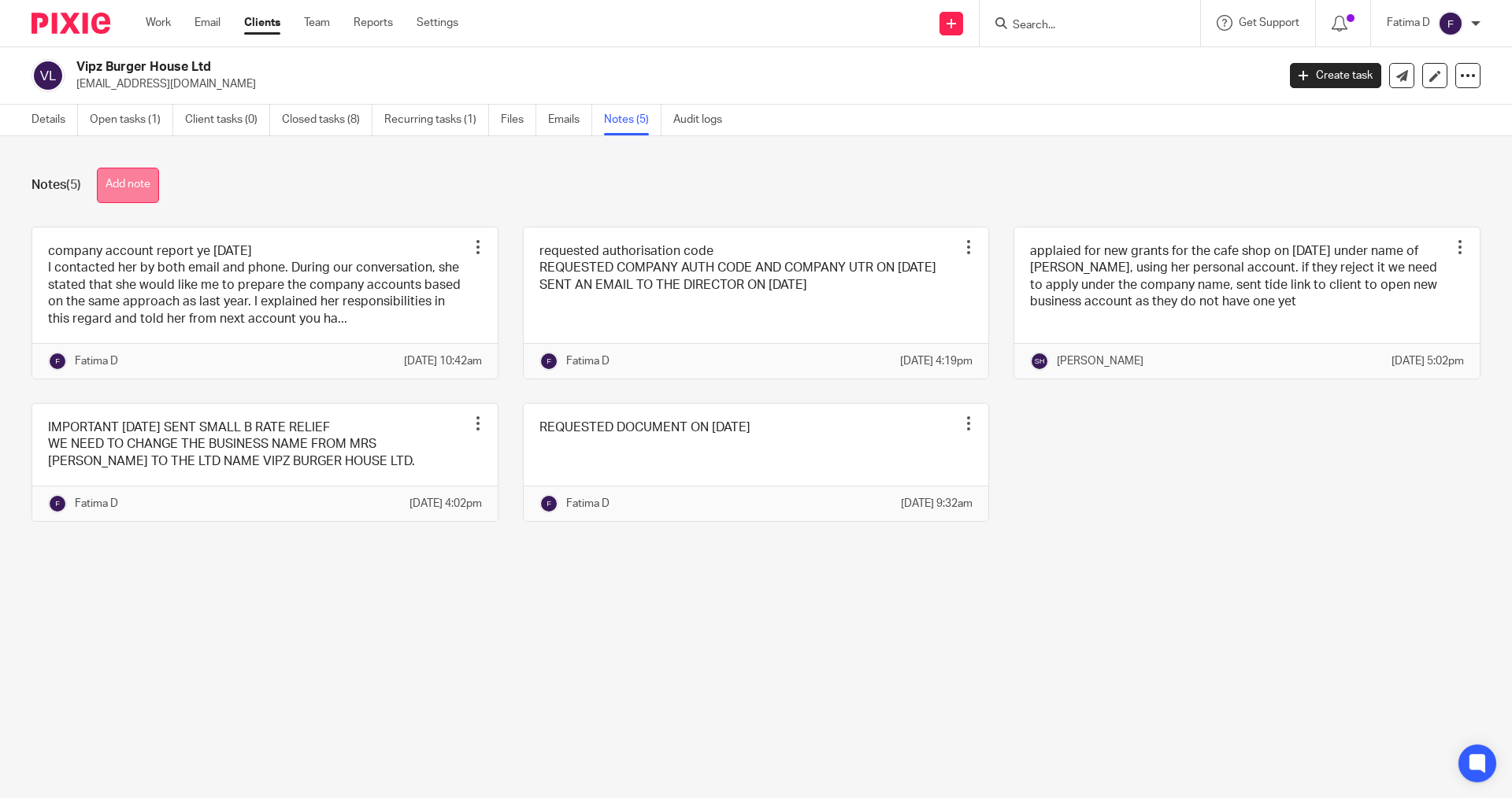
click at [156, 182] on button "Add note" at bounding box center [128, 185] width 62 height 35
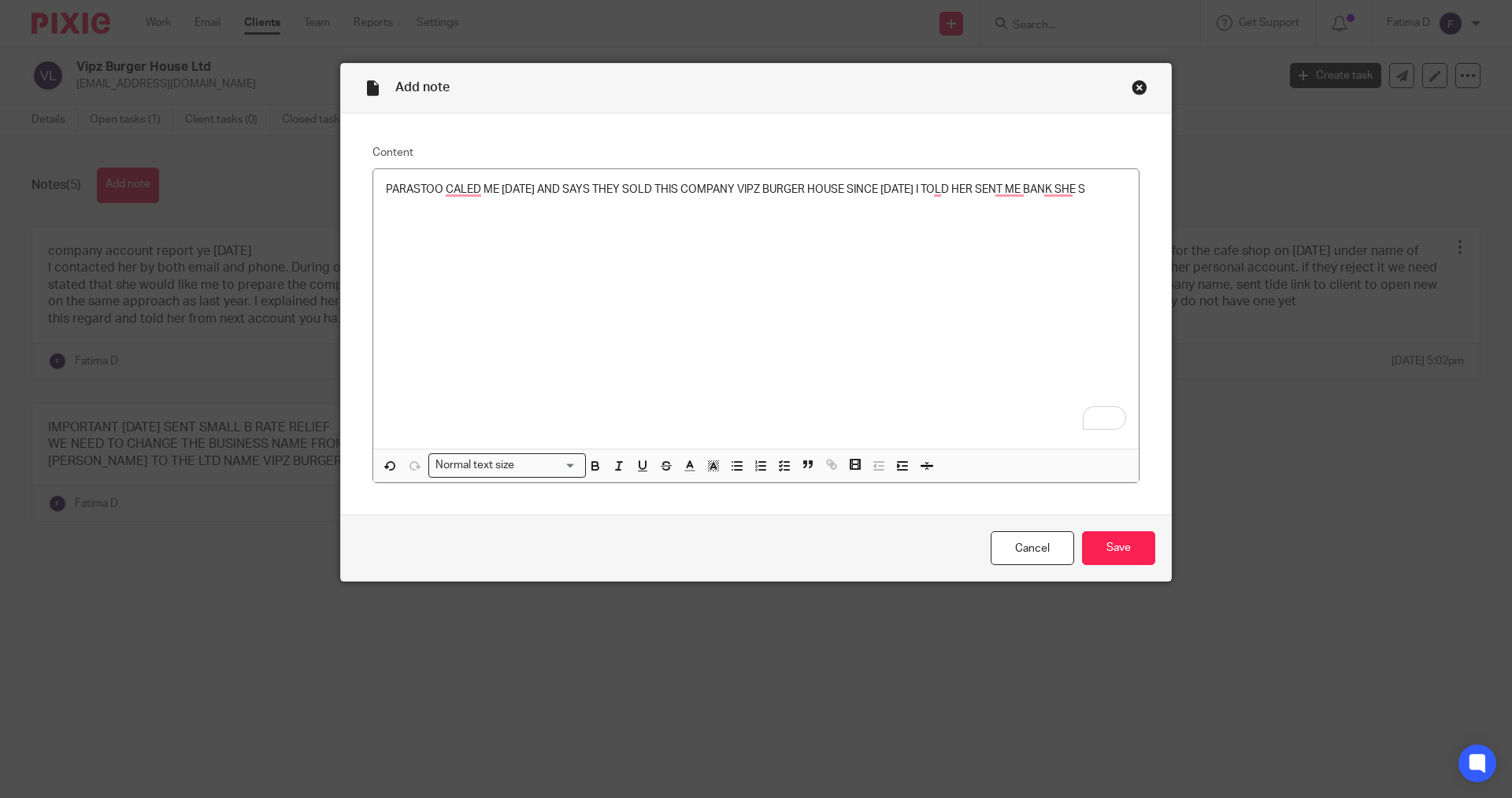
click at [1135, 83] on div "Close this dialog window" at bounding box center [1139, 87] width 15 height 15
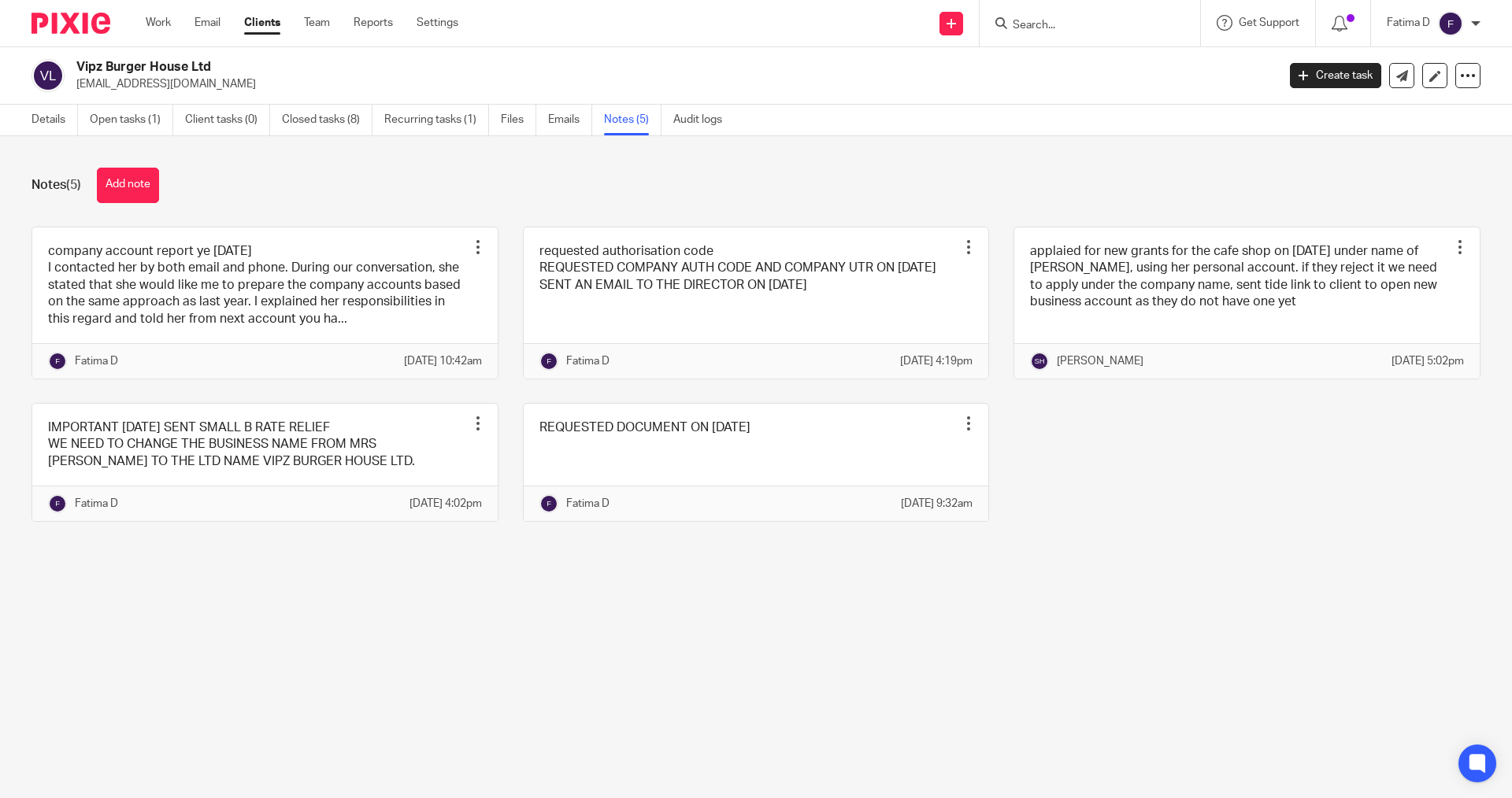
click at [1022, 20] on input "Search" at bounding box center [1081, 26] width 142 height 14
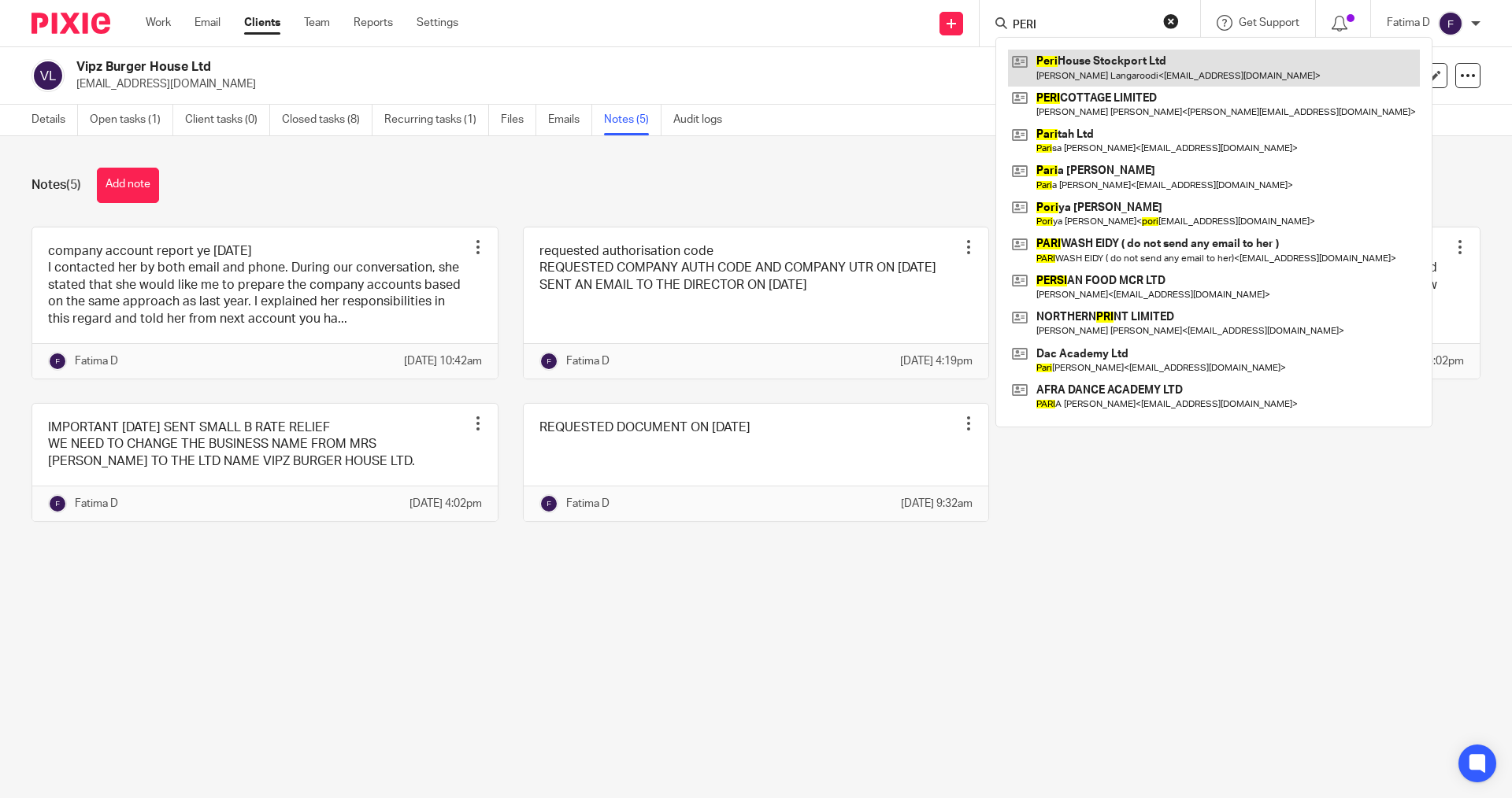
type input "PERI"
click at [1134, 59] on link at bounding box center [1214, 68] width 412 height 36
click at [1130, 59] on link at bounding box center [1214, 68] width 412 height 36
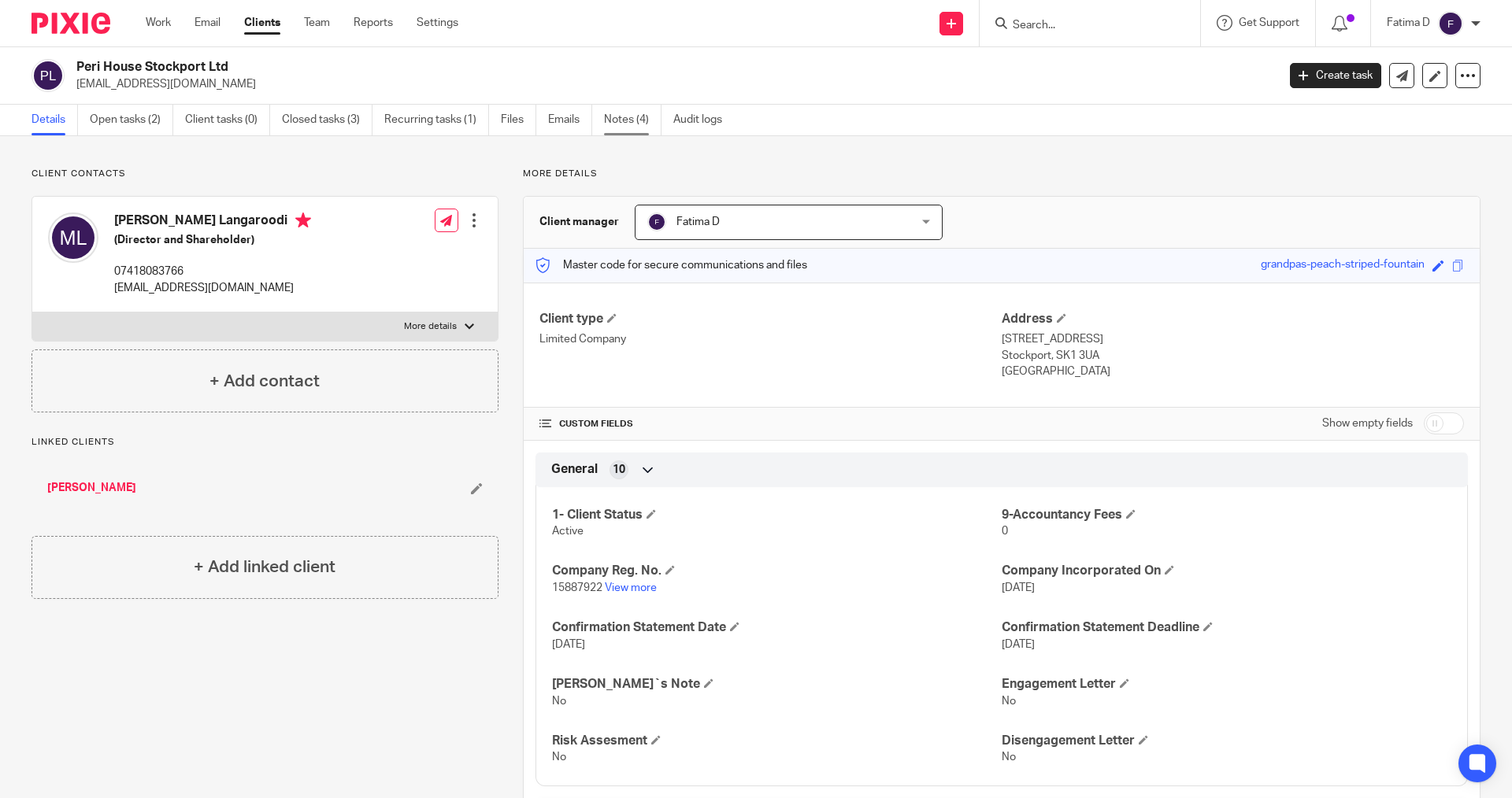
click at [624, 116] on link "Notes (4)" at bounding box center [633, 121] width 58 height 31
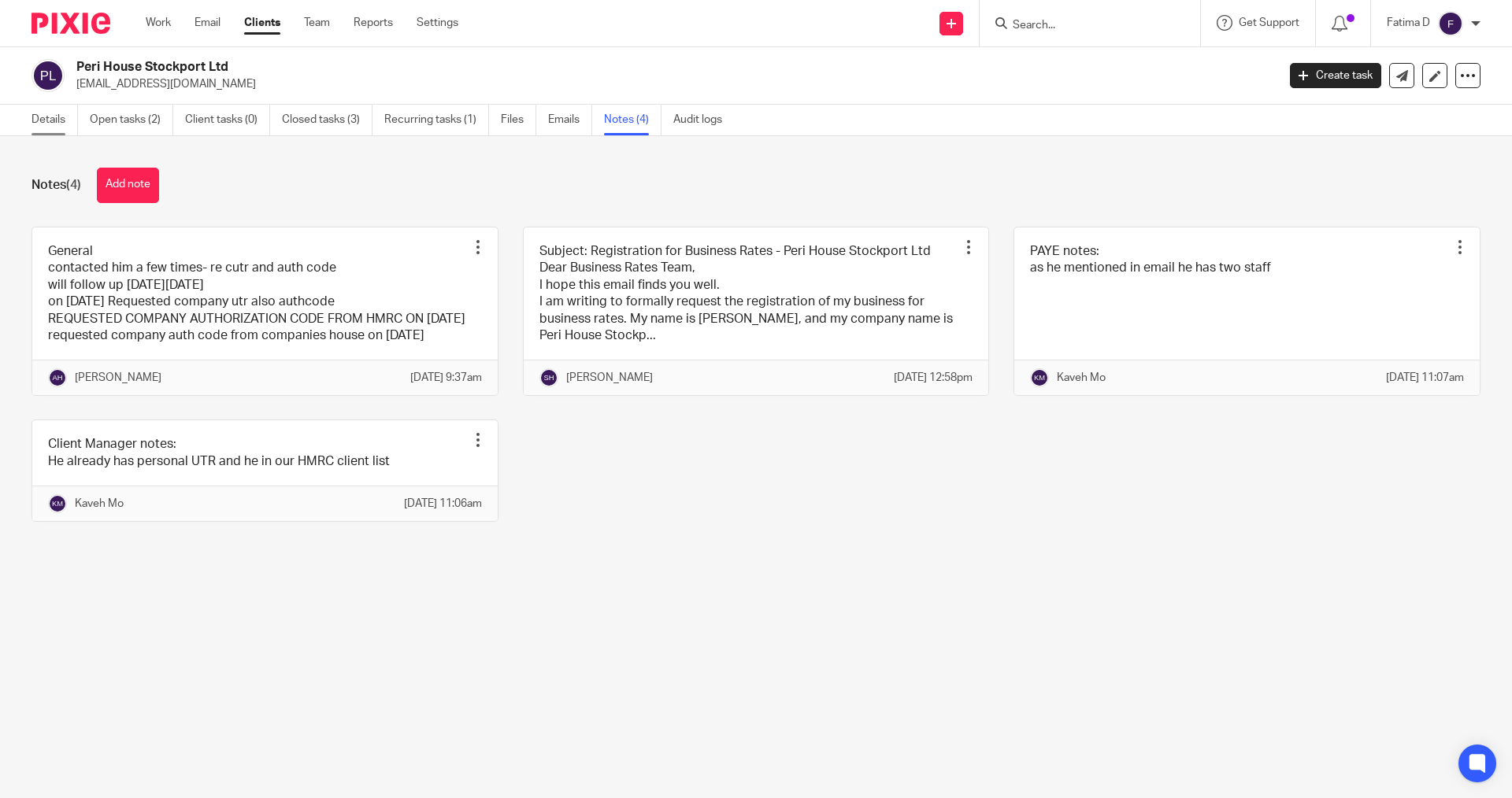
click at [43, 115] on link "Details" at bounding box center [55, 121] width 46 height 31
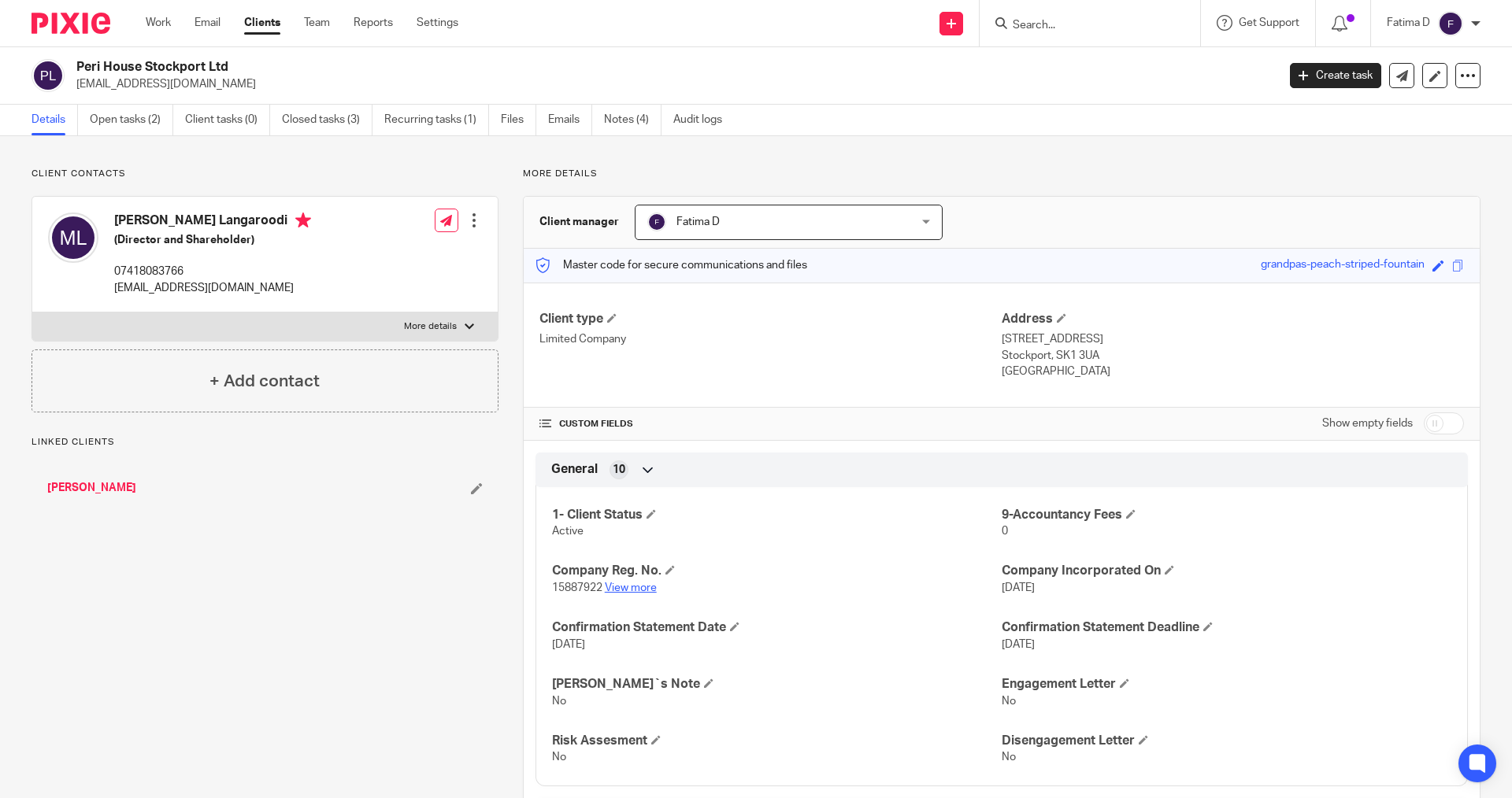
click at [617, 587] on link "View more" at bounding box center [630, 588] width 52 height 11
click at [1050, 28] on input "Search" at bounding box center [1081, 26] width 142 height 14
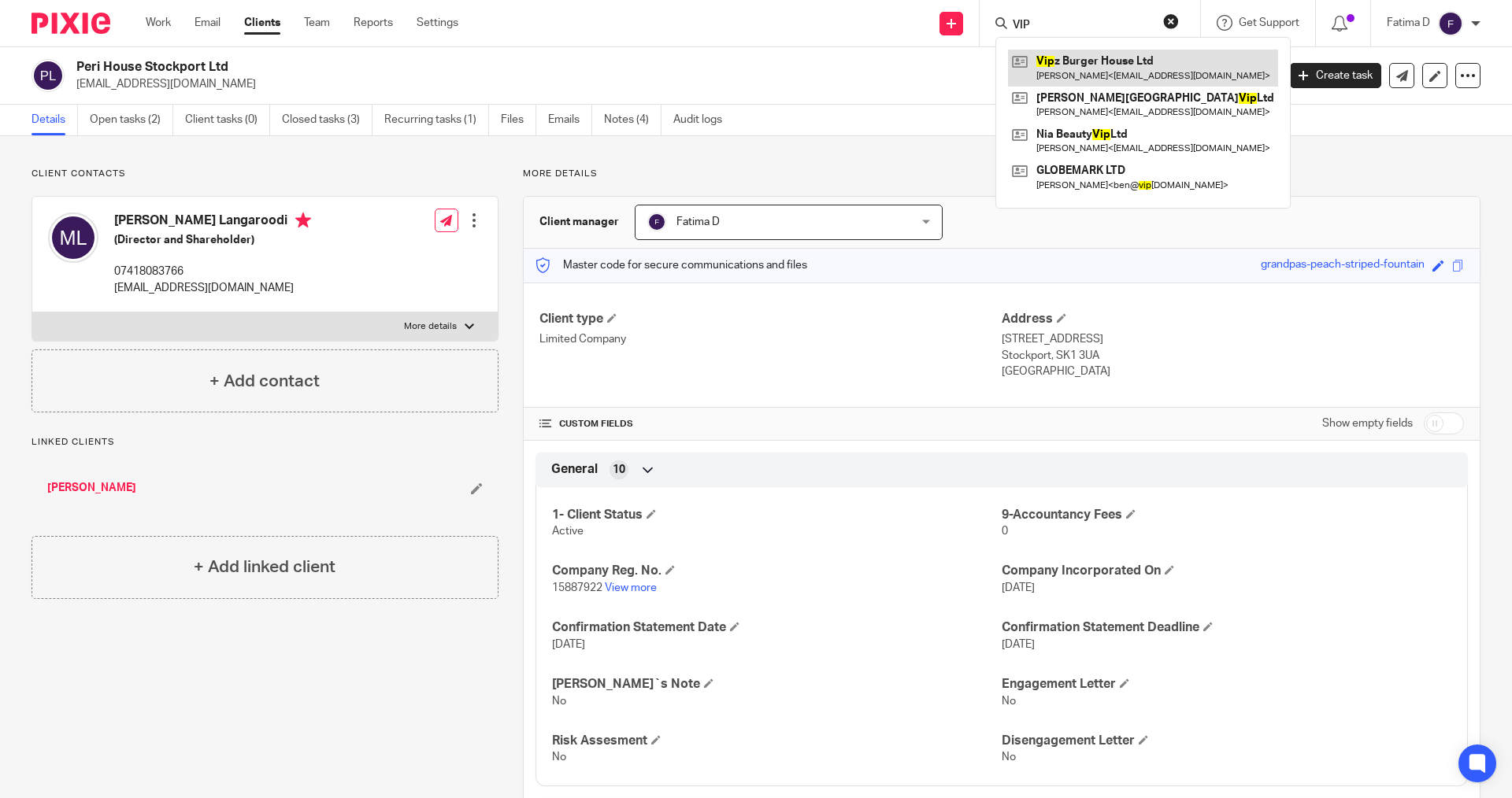
type input "VIP"
click at [1105, 59] on link at bounding box center [1143, 68] width 270 height 36
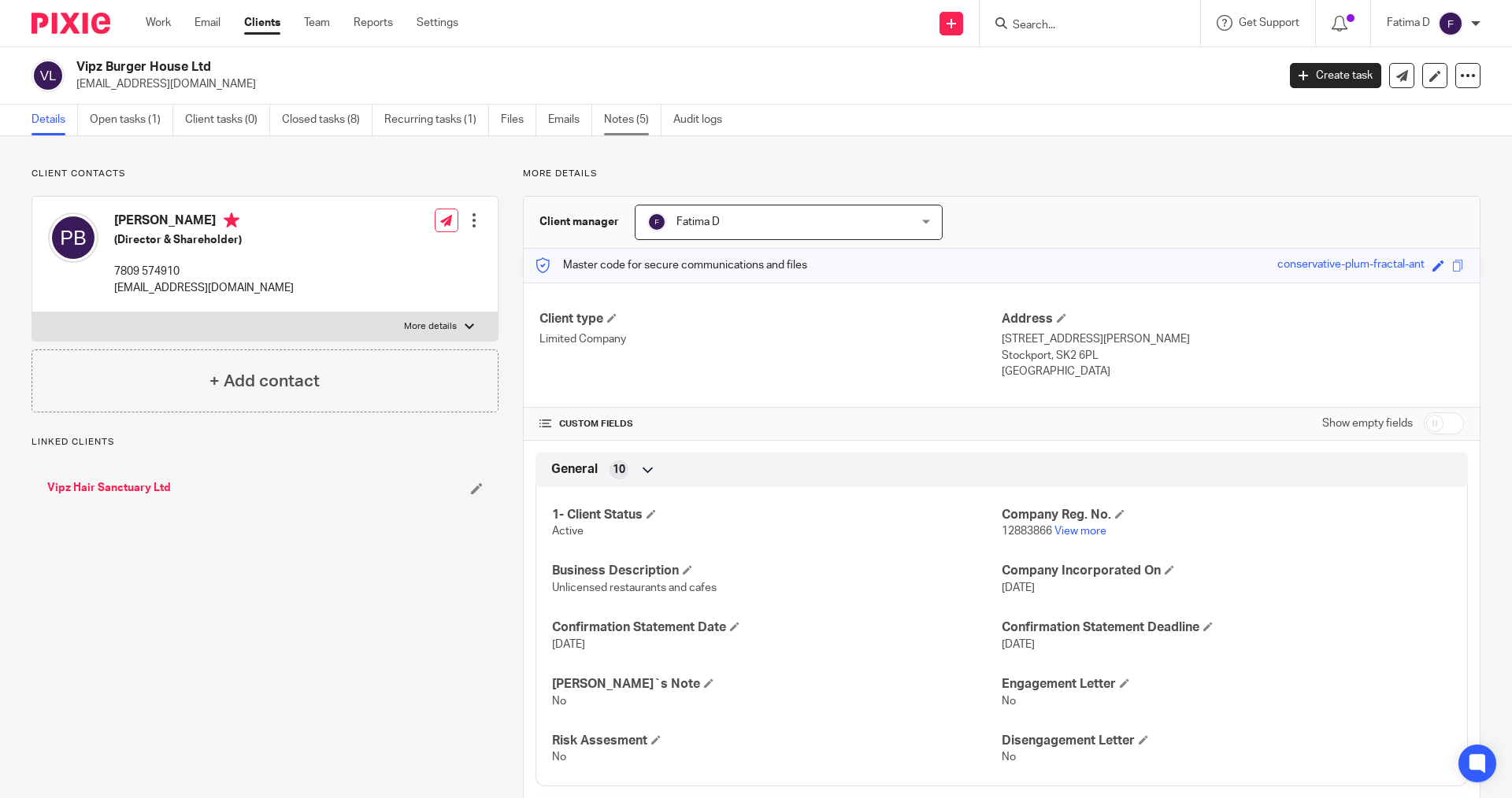
click at [629, 122] on link "Notes (5)" at bounding box center [633, 121] width 58 height 31
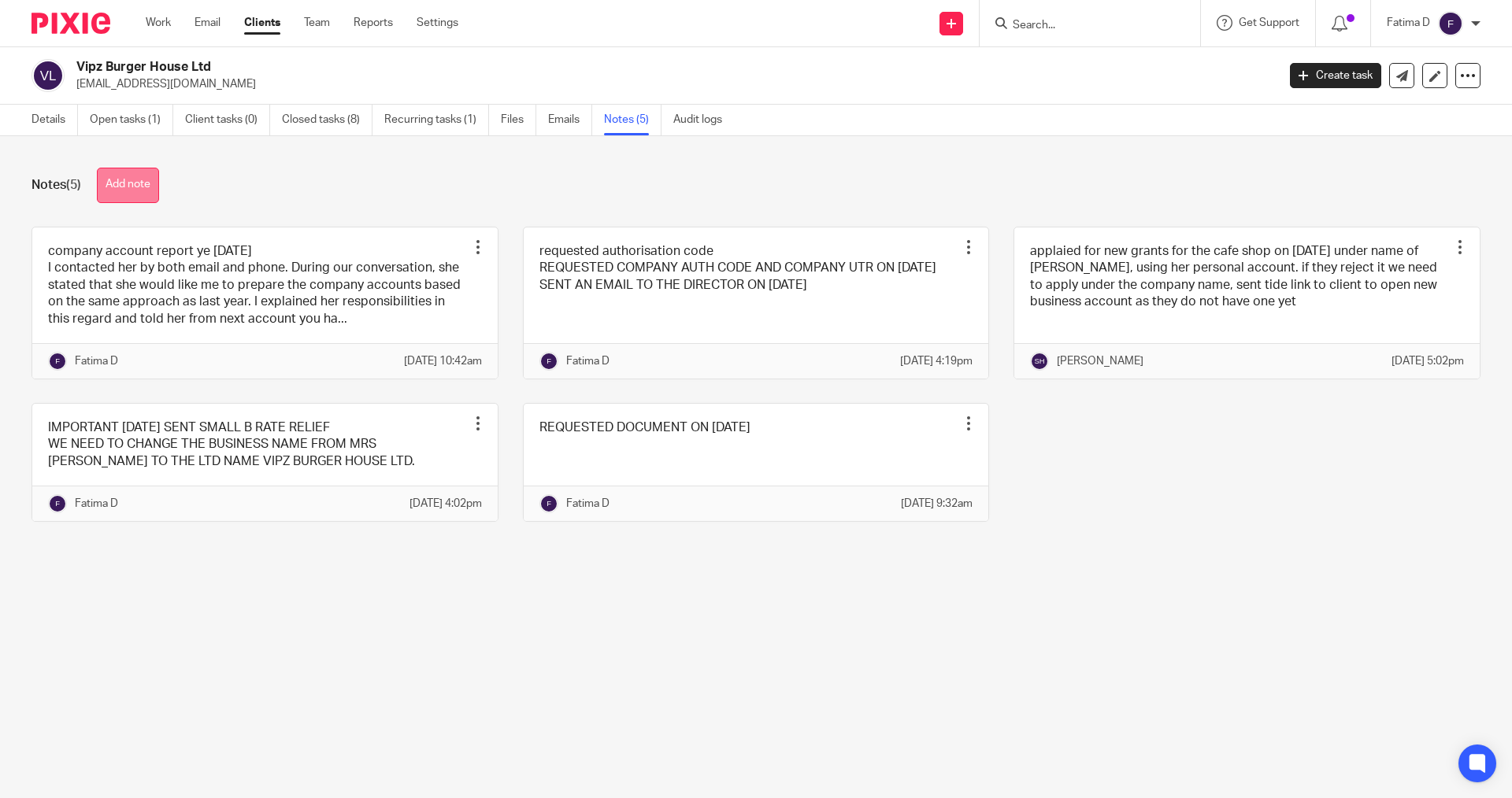
click at [152, 184] on button "Add note" at bounding box center [128, 185] width 62 height 35
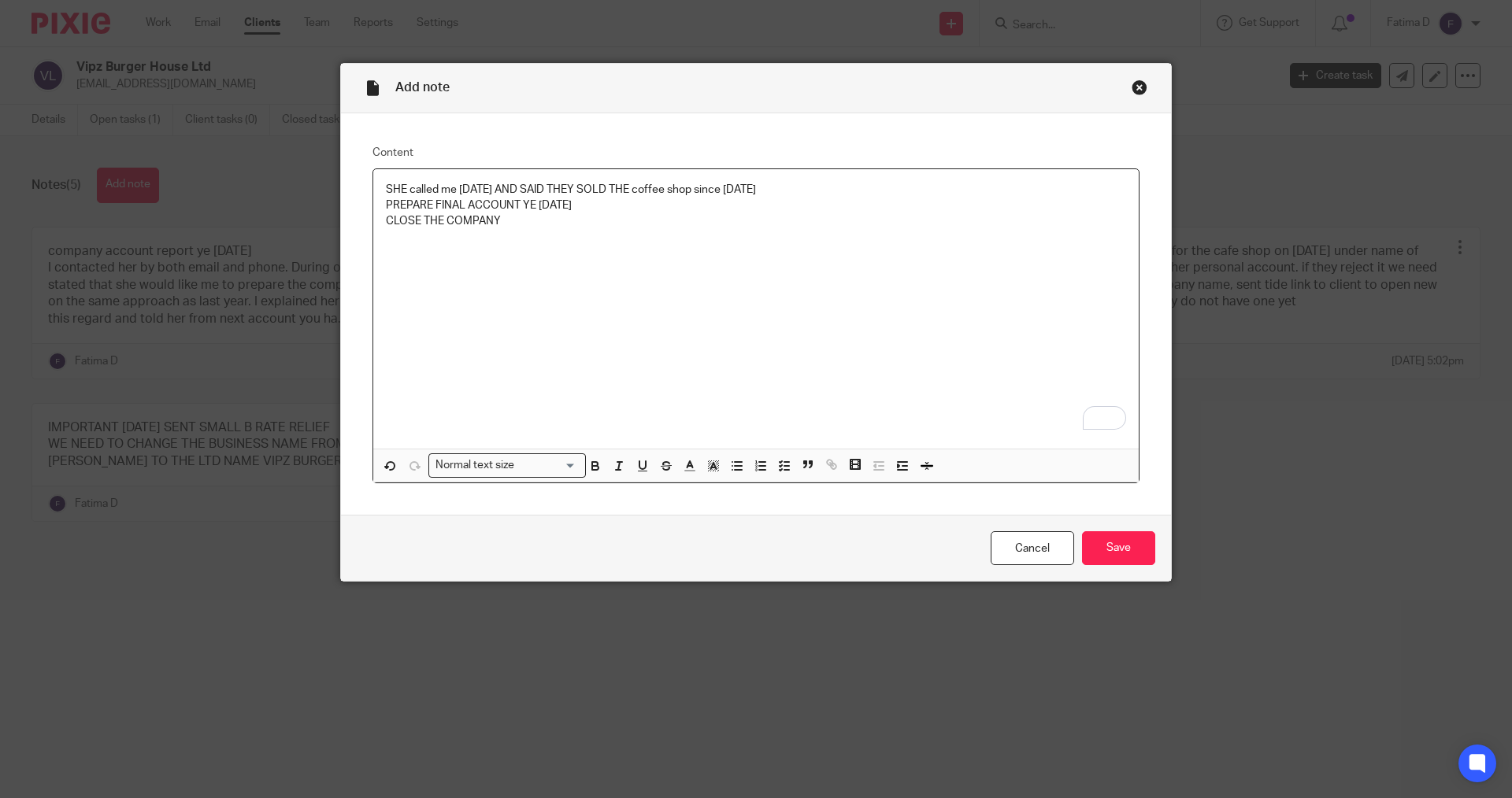
click at [797, 191] on p "SHE called me [DATE] AND SAID THEY SOLD THE coffee shop since [DATE]" at bounding box center [756, 189] width 741 height 15
click at [1106, 547] on input "Save" at bounding box center [1119, 547] width 73 height 34
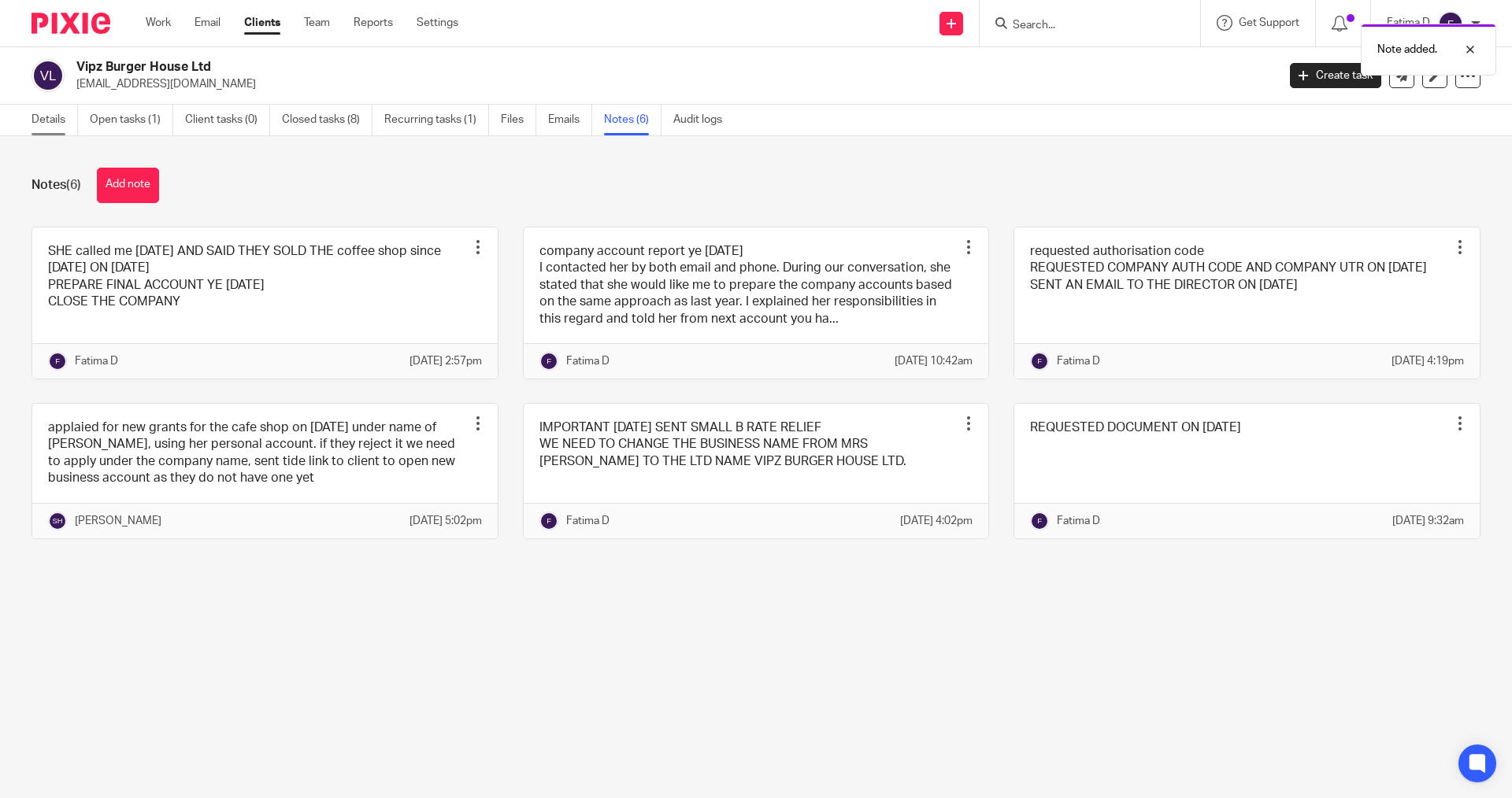
click at [53, 121] on link "Details" at bounding box center [55, 121] width 46 height 31
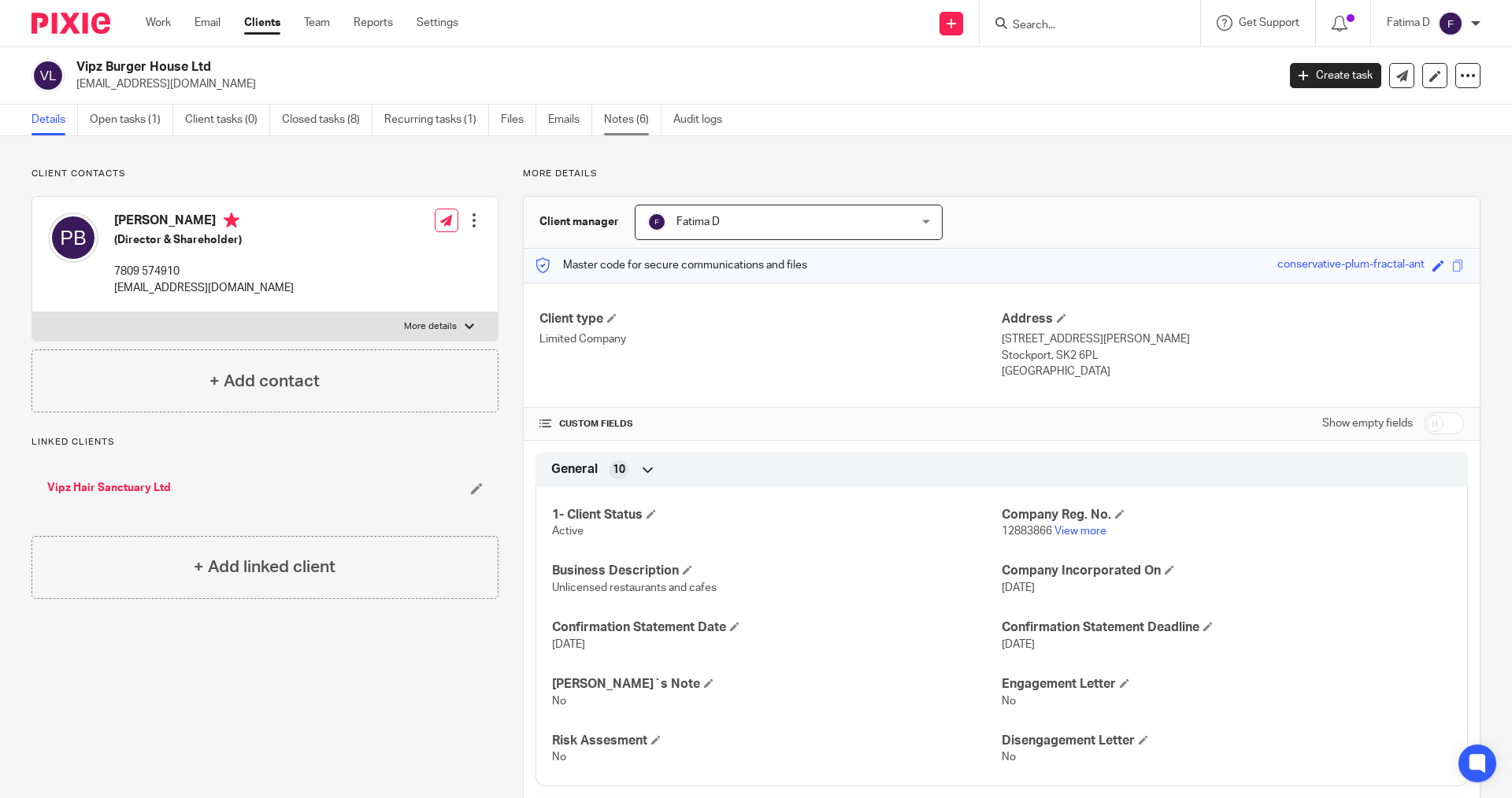
click at [624, 115] on link "Notes (6)" at bounding box center [633, 121] width 58 height 31
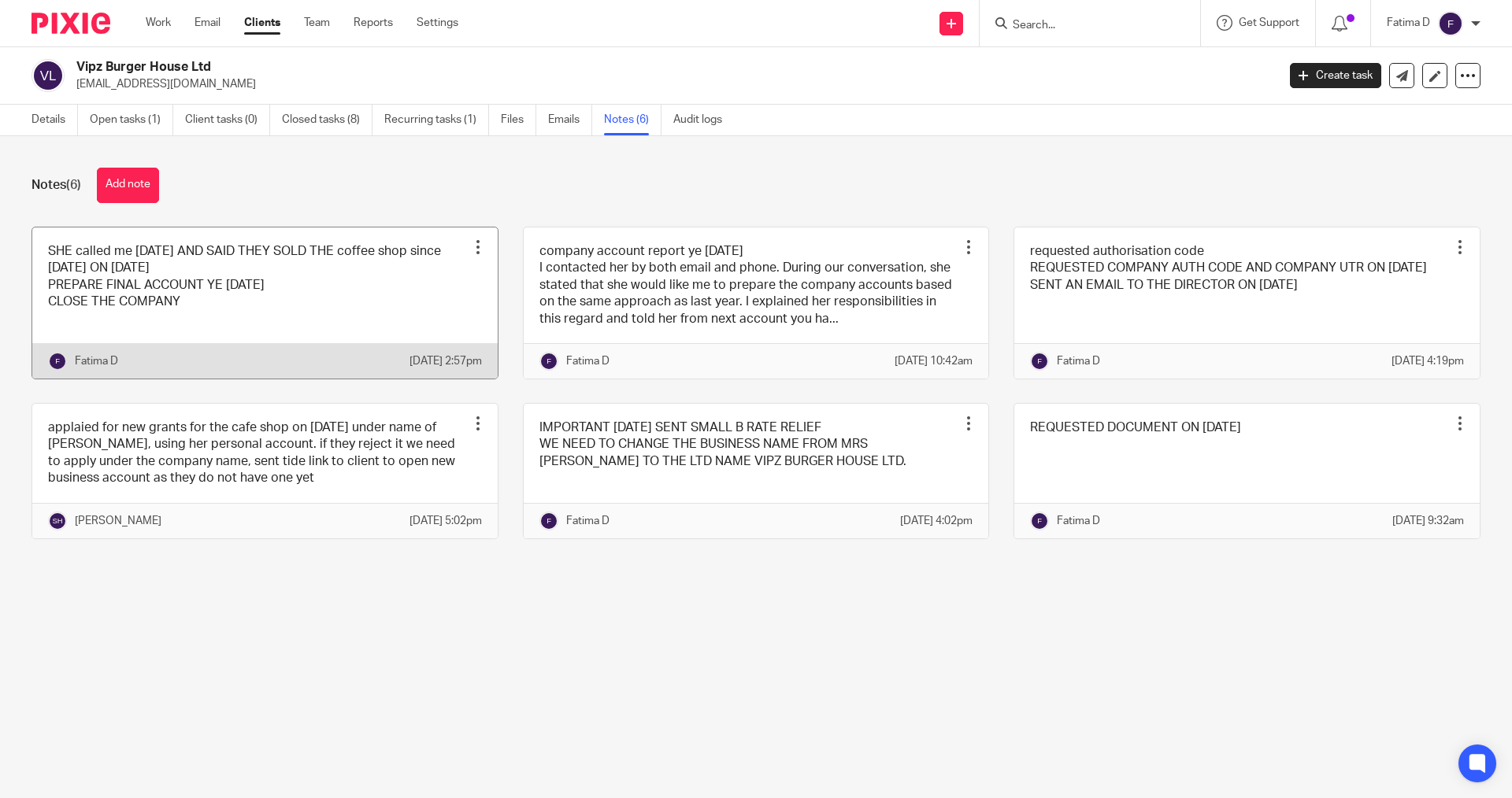
click at [263, 280] on link at bounding box center [265, 303] width 466 height 152
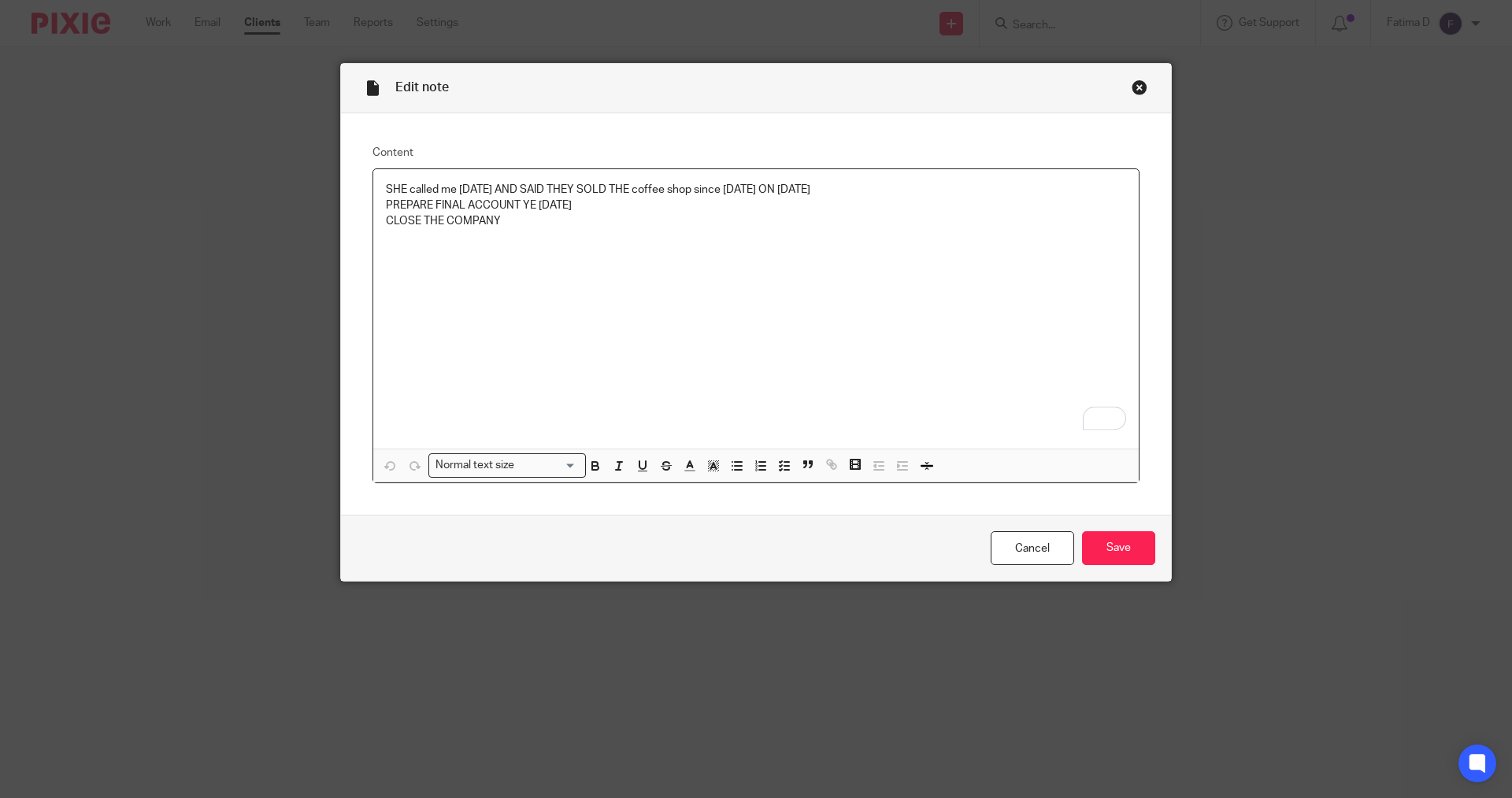
click at [858, 189] on p "SHE called me TODAY AND SAID THEY SOLD THE coffee shop since JULY 2025 ON 22/09…" at bounding box center [756, 189] width 741 height 15
click at [376, 204] on div "SHE called me TODAY AND SAID THEY SOLD THE coffee shop since JULY 2025 ON 22/09…" at bounding box center [756, 309] width 765 height 280
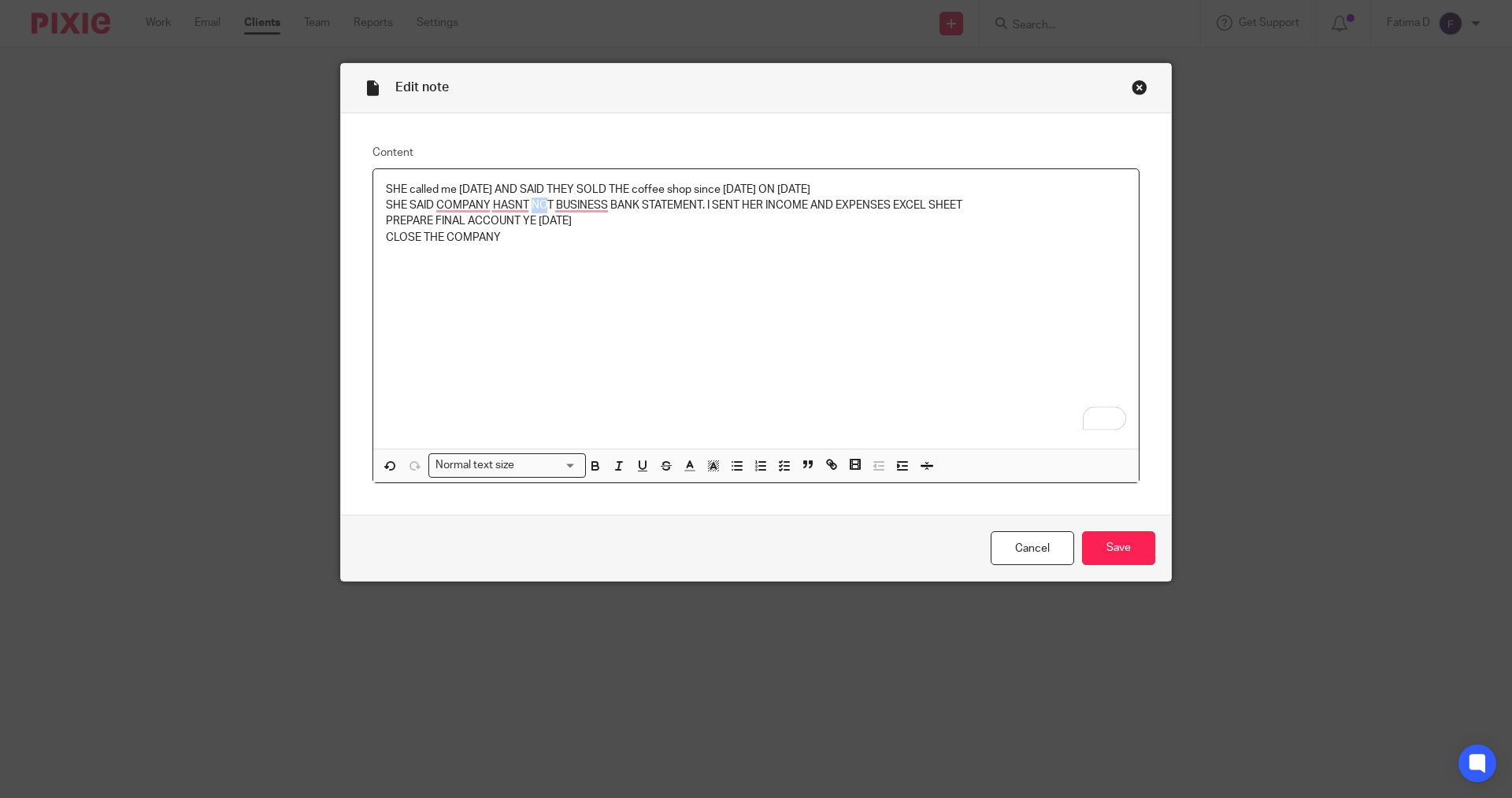
drag, startPoint x: 543, startPoint y: 206, endPoint x: 524, endPoint y: 207, distance: 19.0
click at [524, 207] on p "SHE SAID COMPANY HASNT NOT BUSINESS BANK STATEMENT. I SENT HER INCOME AND EXPEN…" at bounding box center [756, 206] width 741 height 15
click at [532, 203] on p "SHE SAID COMPANY HASNT T BUSINESS BANK STATEMENT. I SENT HER INCOME AND EXPENSE…" at bounding box center [756, 206] width 741 height 15
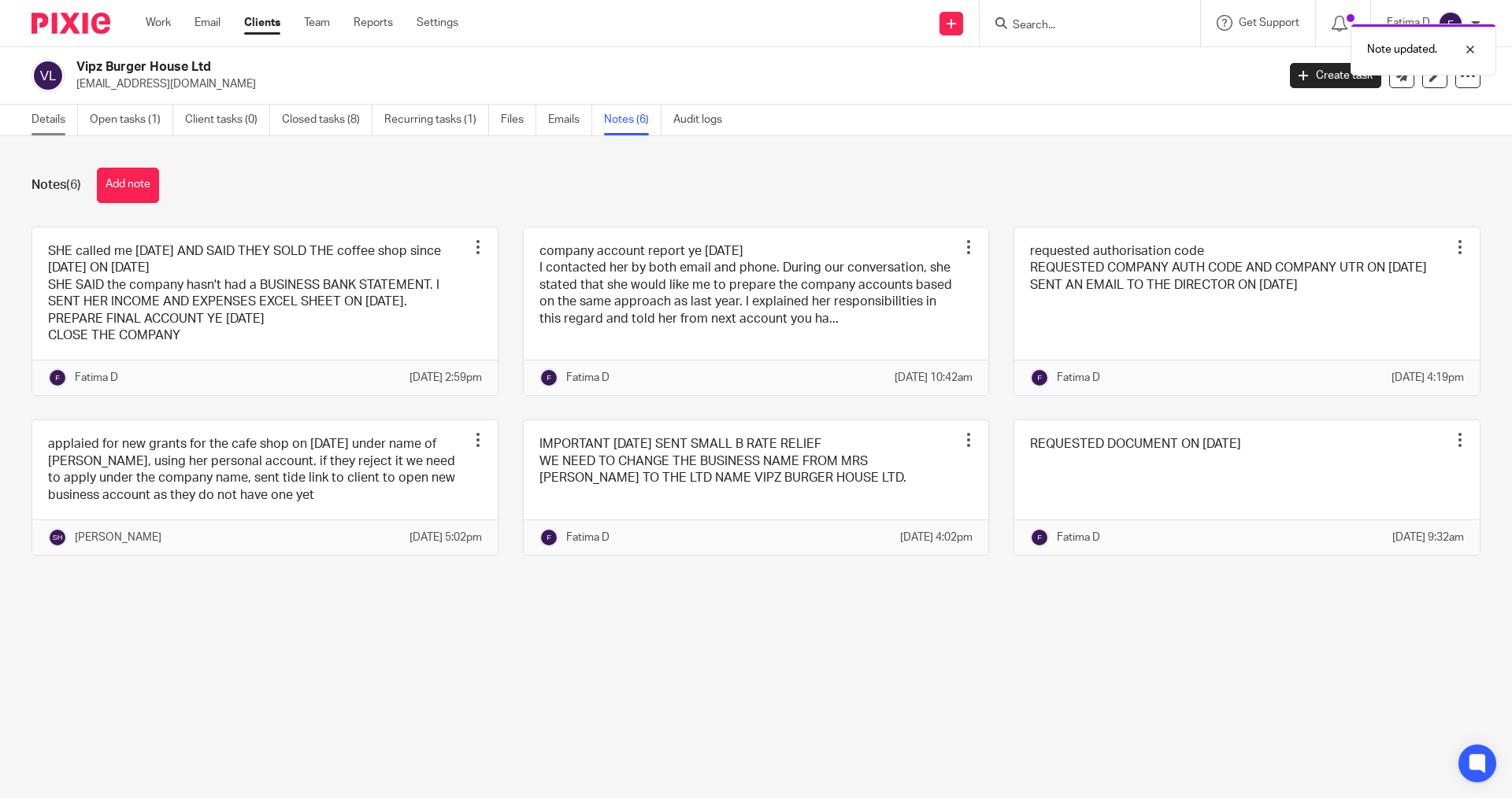
click at [40, 118] on link "Details" at bounding box center [55, 121] width 46 height 31
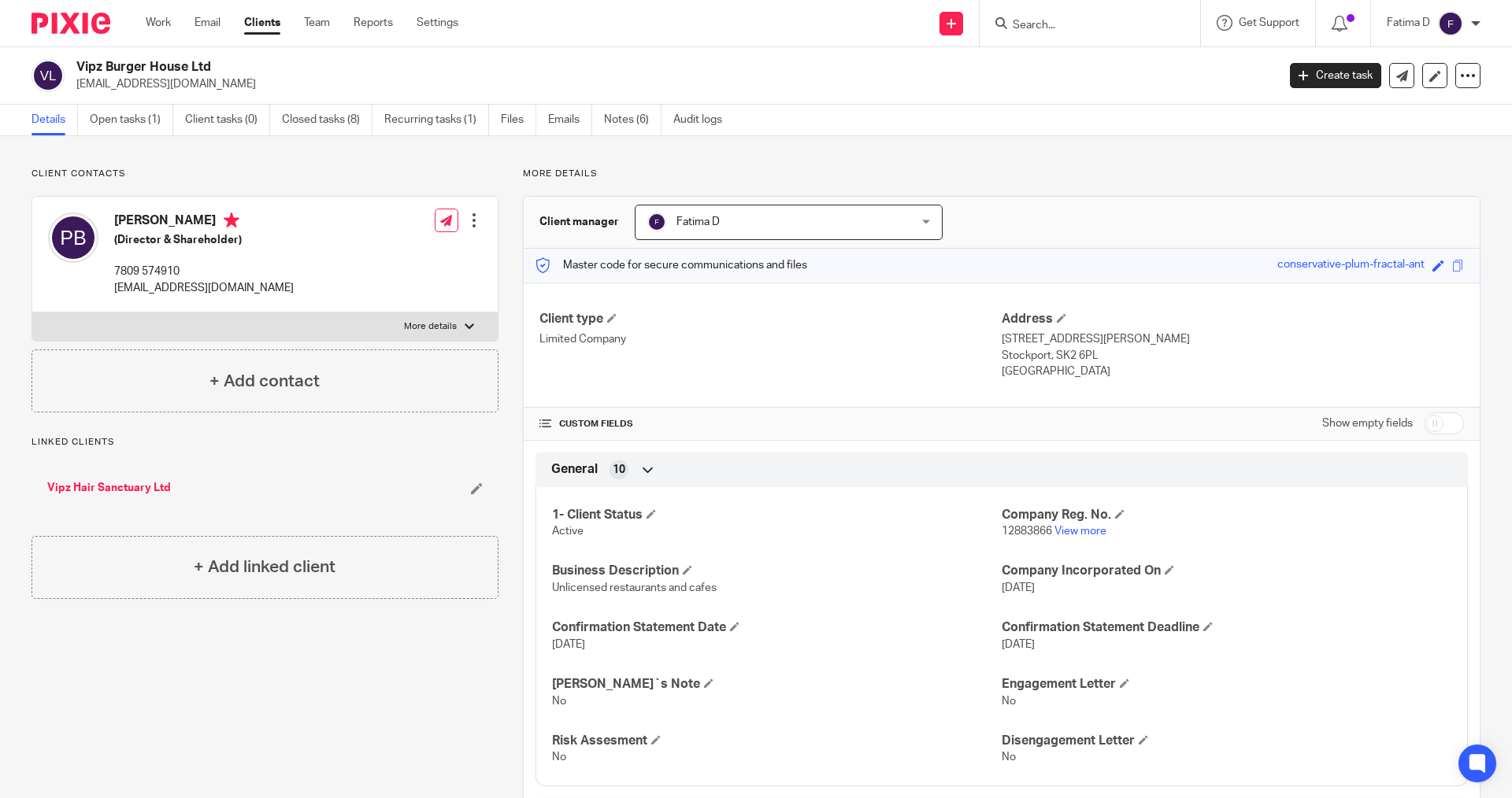
click at [1032, 31] on input "Search" at bounding box center [1081, 26] width 142 height 14
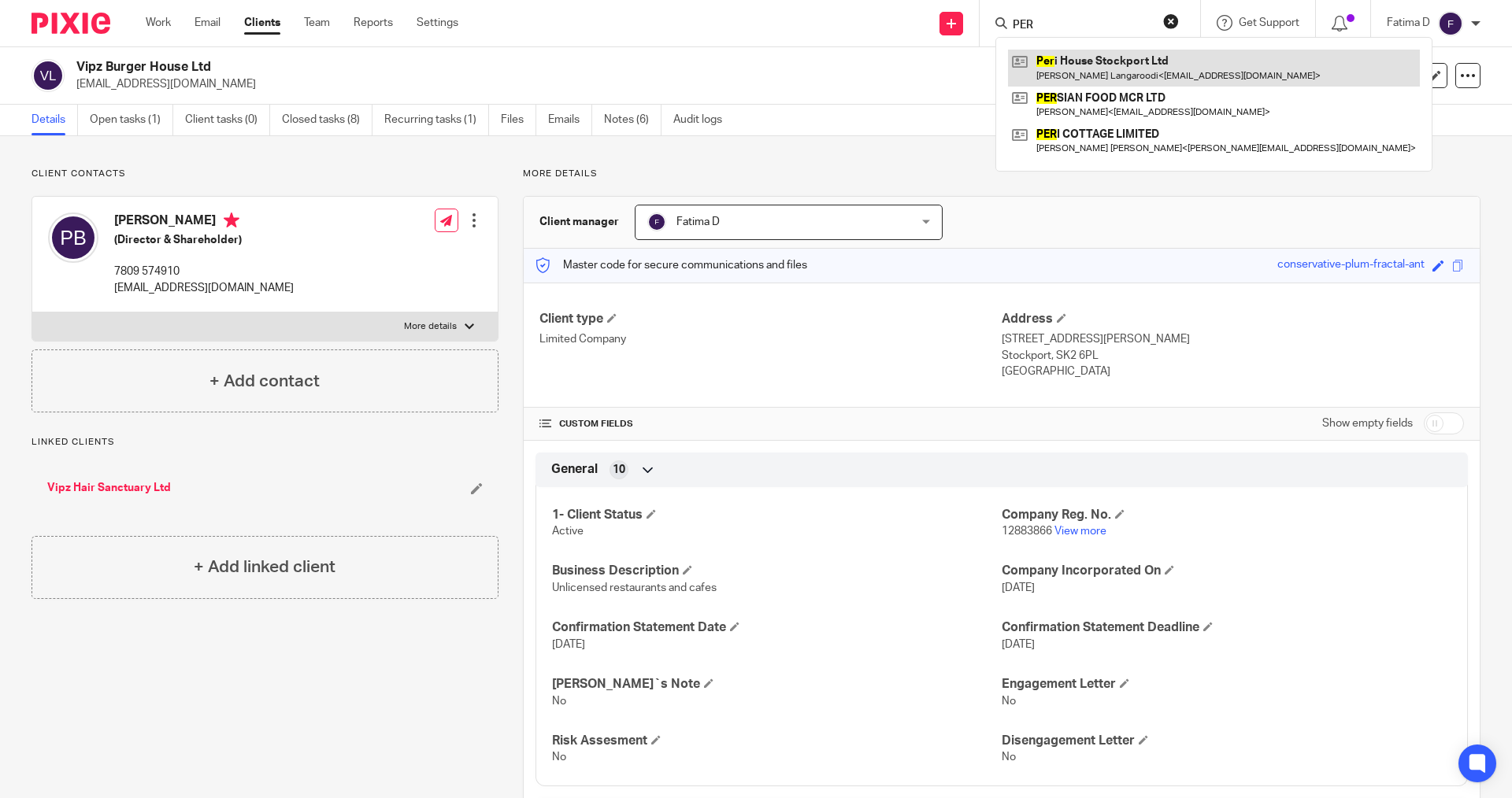
type input "PER"
click at [1094, 63] on link at bounding box center [1214, 68] width 412 height 36
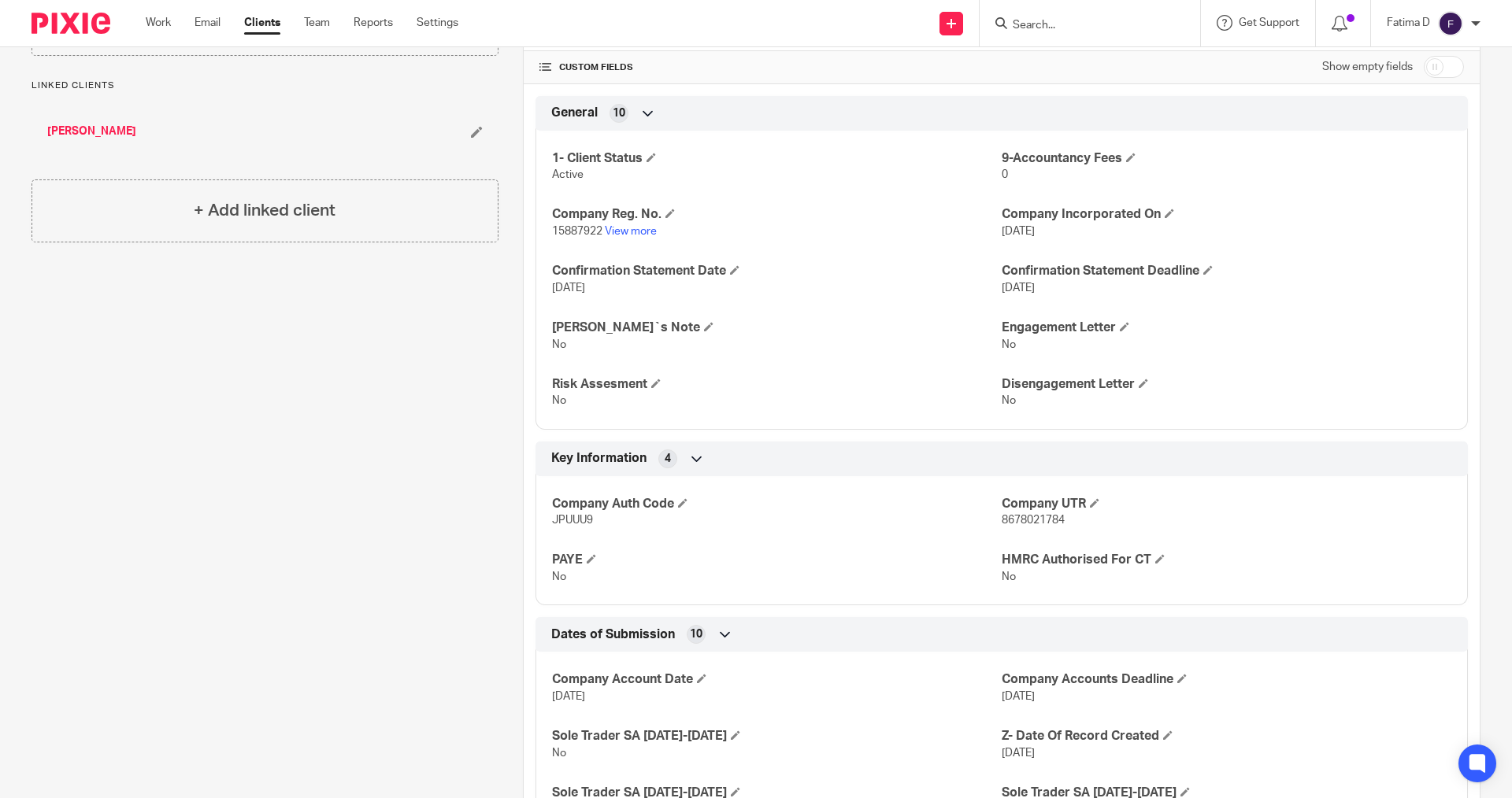
scroll to position [393, 0]
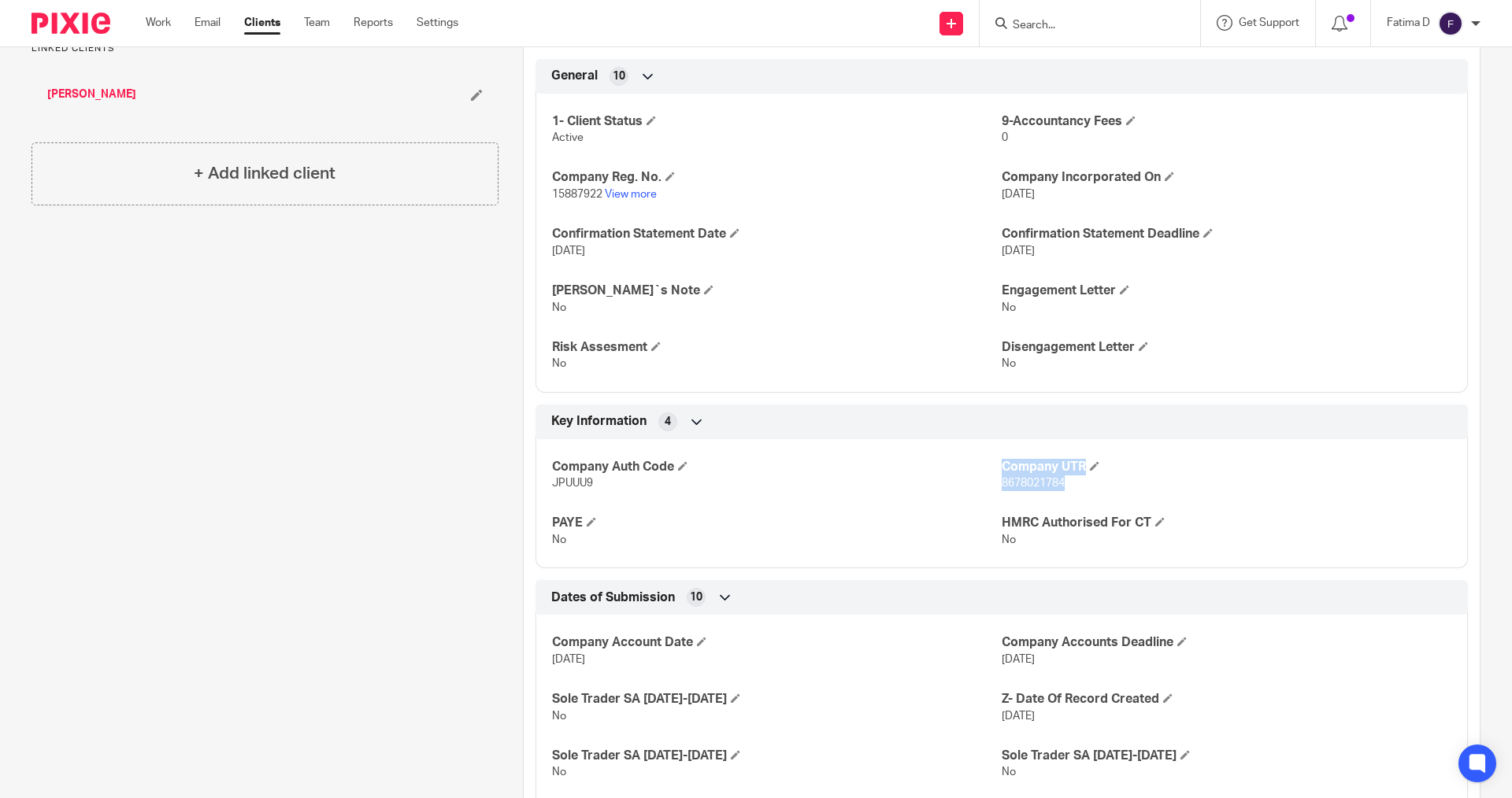
drag, startPoint x: 1061, startPoint y: 479, endPoint x: 986, endPoint y: 479, distance: 75.0
click at [986, 479] on div "Company Auth Code JPUUU9 Company UTR 8678021784 PAYE No HMRC Authorised For CT …" at bounding box center [1001, 498] width 933 height 142
drag, startPoint x: 992, startPoint y: 480, endPoint x: 1000, endPoint y: 484, distance: 8.9
click at [994, 481] on div "Company Auth Code JPUUU9 Company UTR 8678021784 PAYE No HMRC Authorised For CT …" at bounding box center [1001, 498] width 933 height 142
click at [1033, 492] on div "Company Auth Code JPUUU9 Company UTR 8678021784 PAYE No HMRC Authorised For CT …" at bounding box center [1001, 498] width 933 height 142
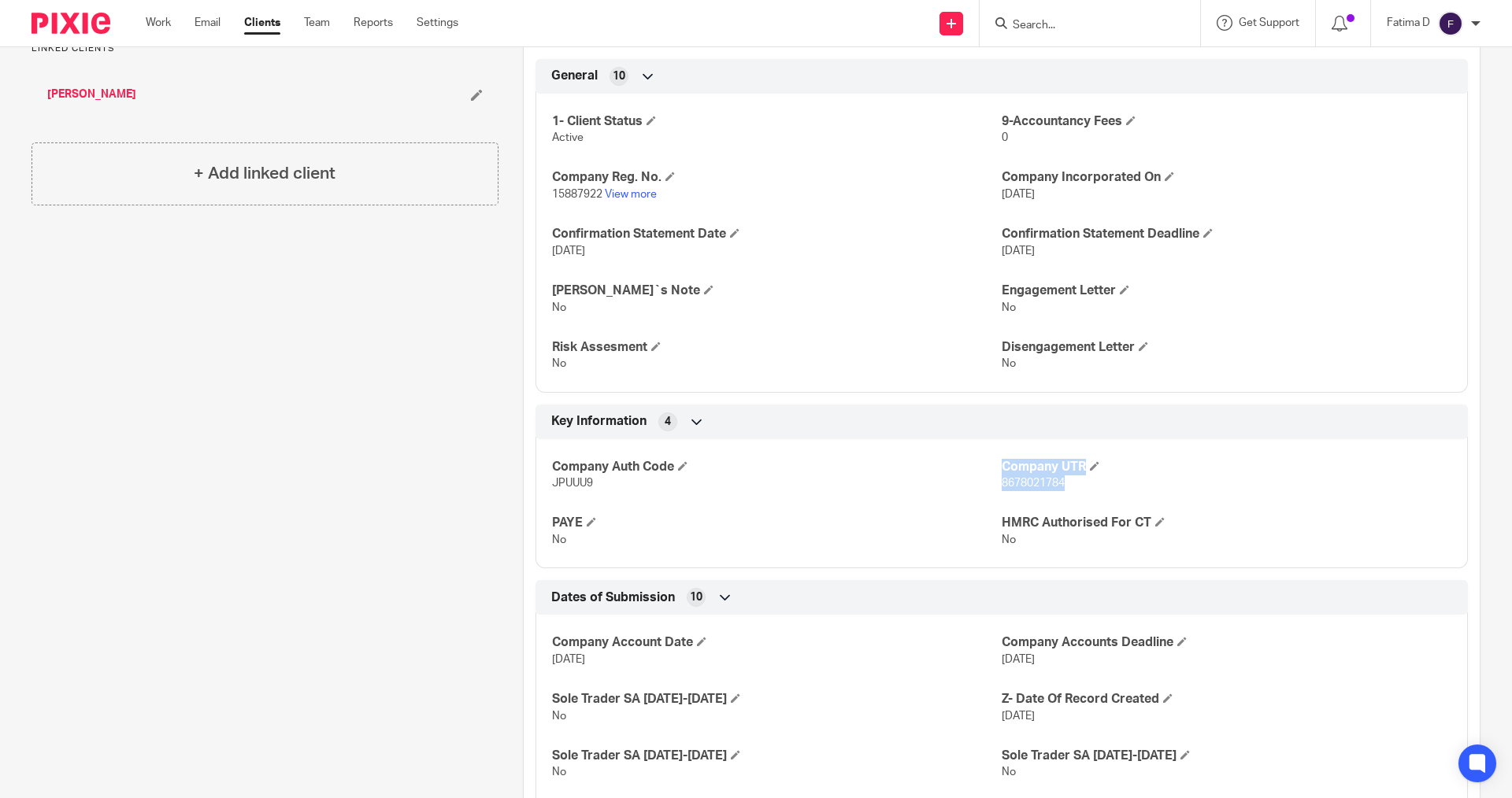
click at [1049, 485] on span "8678021784" at bounding box center [1032, 483] width 63 height 11
drag, startPoint x: 1058, startPoint y: 482, endPoint x: 995, endPoint y: 482, distance: 63.0
click at [1001, 482] on p "8678021784" at bounding box center [1226, 483] width 449 height 15
copy span "8678021784"
click at [631, 193] on link "View more" at bounding box center [630, 195] width 52 height 11
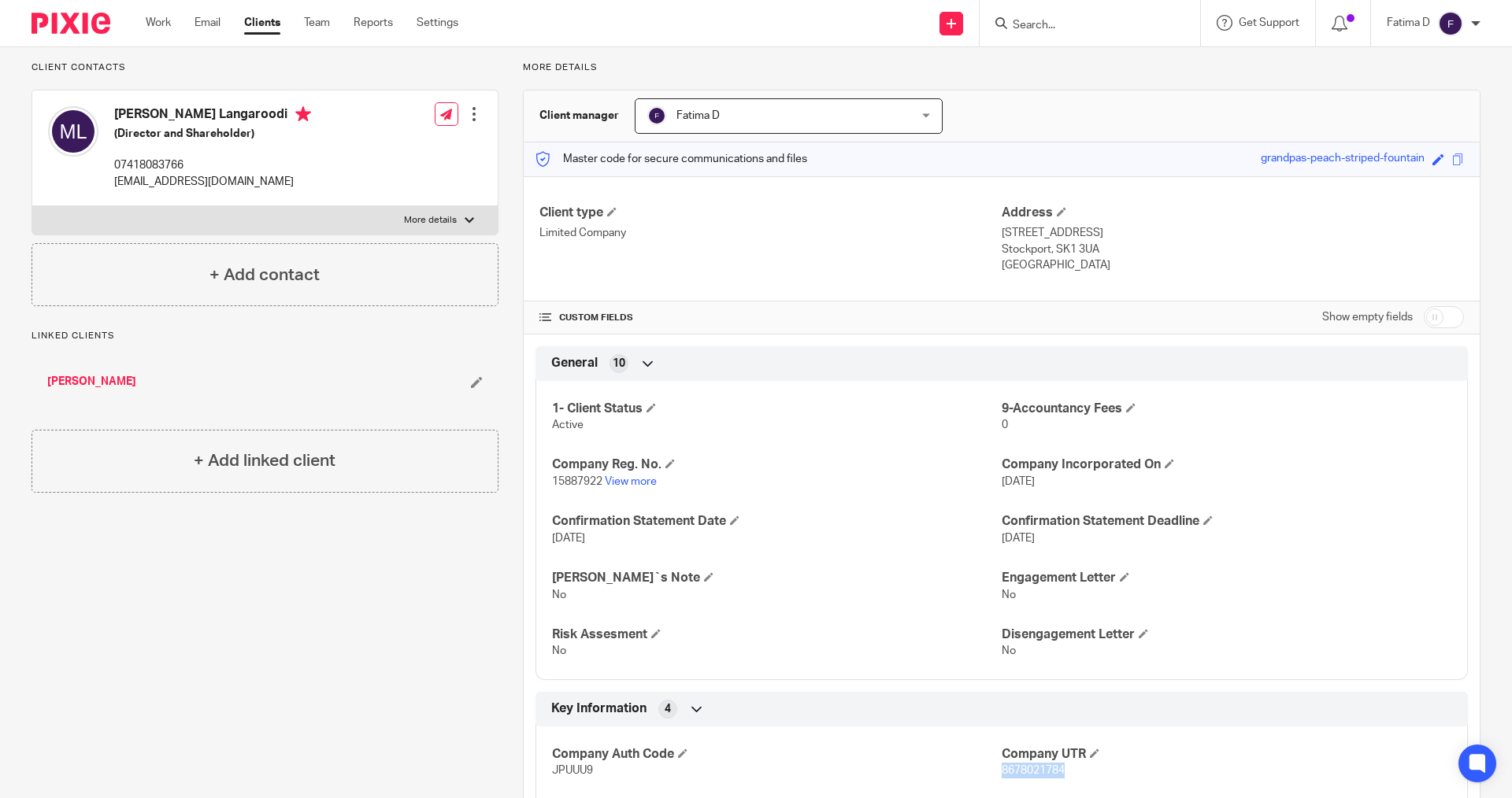
scroll to position [315, 0]
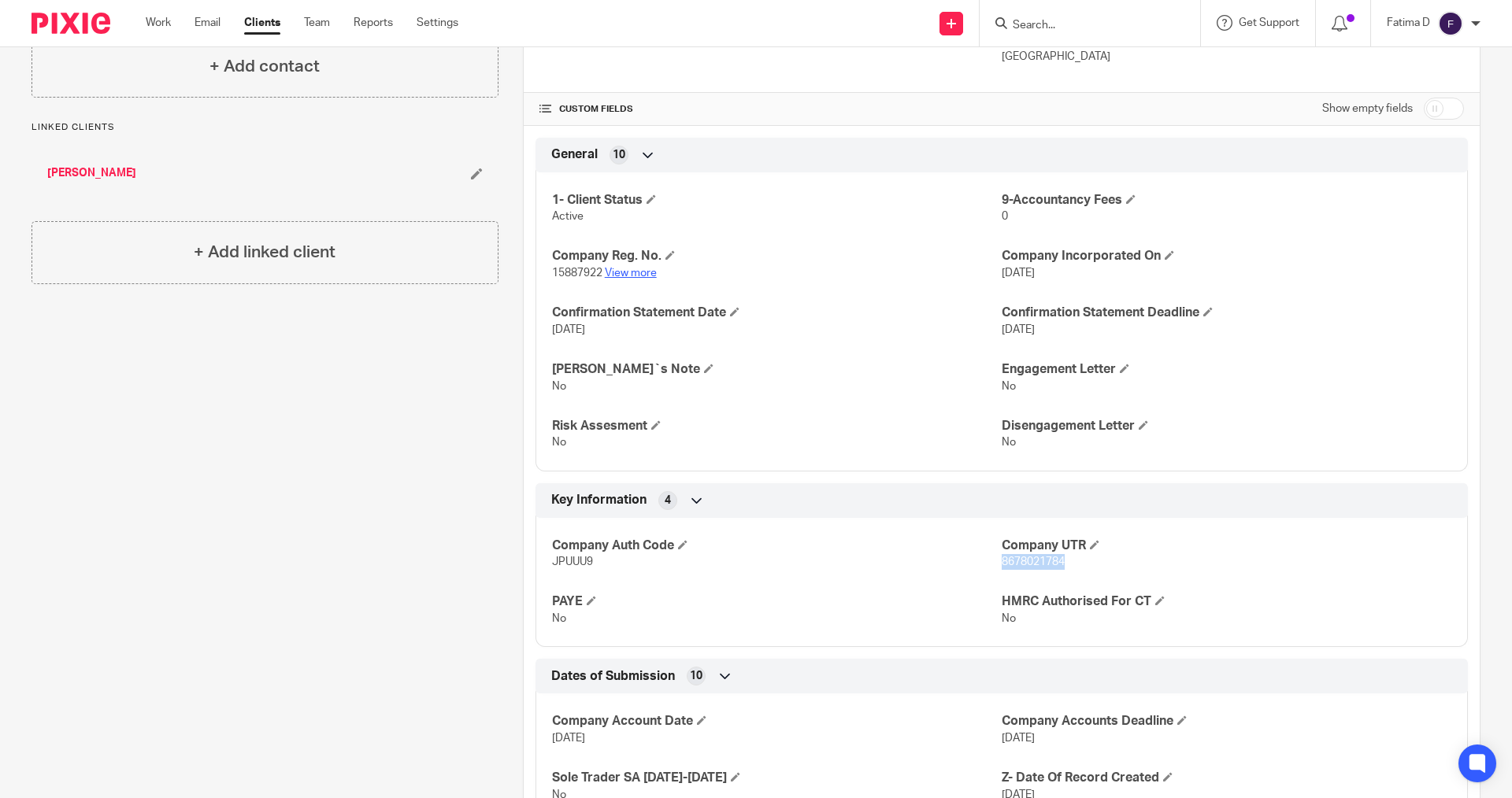
click at [627, 269] on link "View more" at bounding box center [630, 273] width 52 height 11
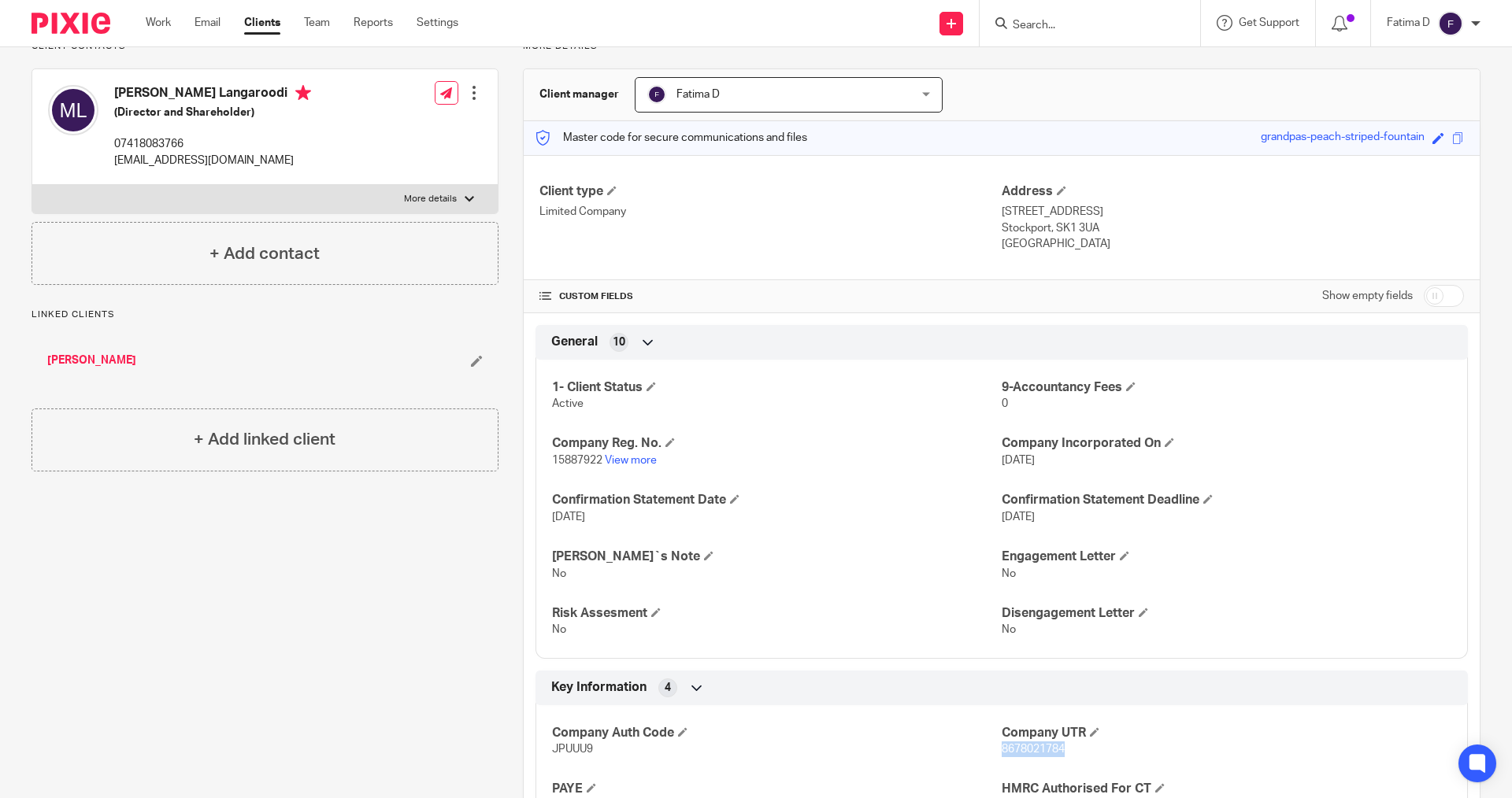
scroll to position [0, 0]
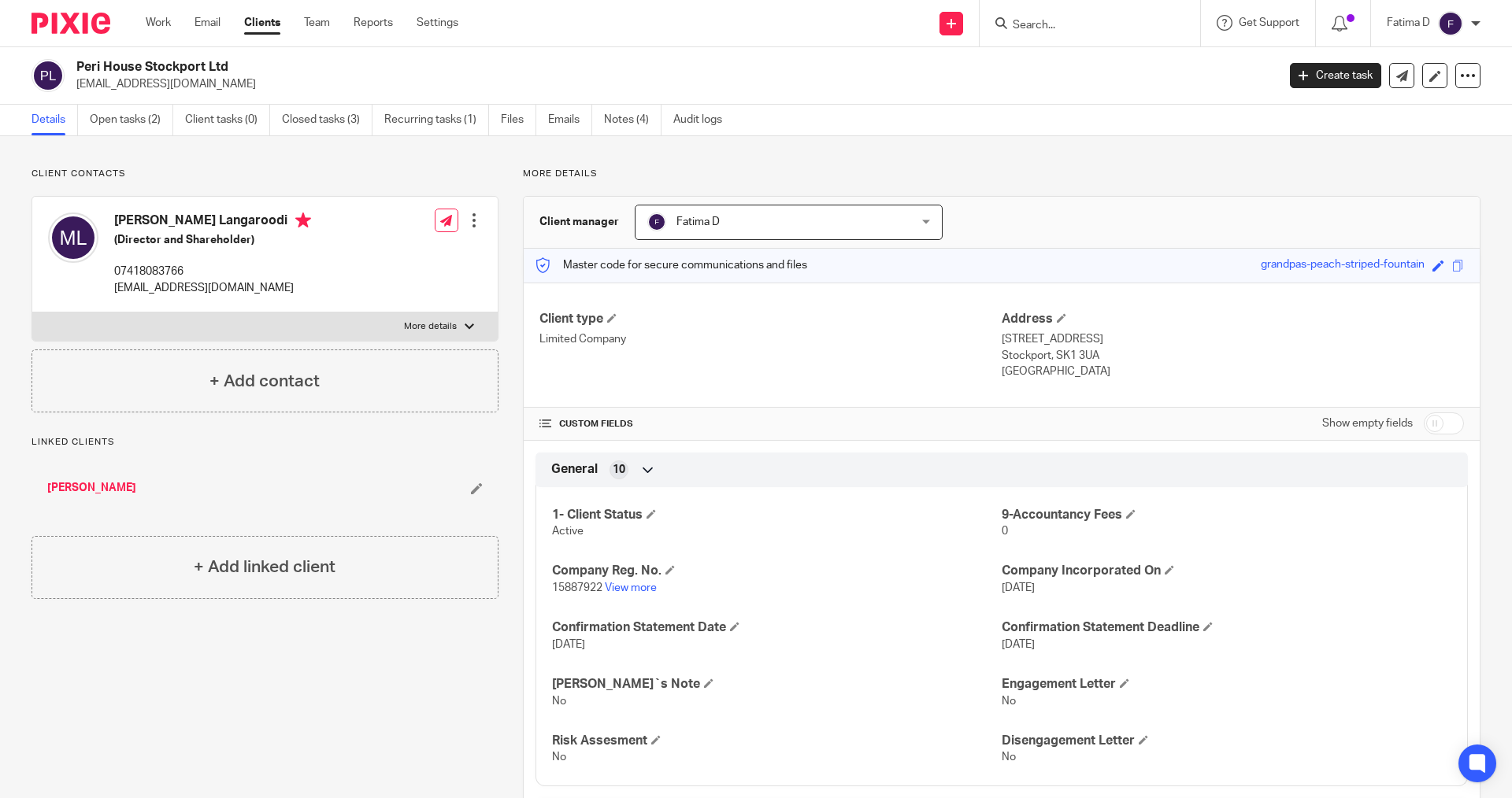
click at [1421, 0] on div "Fatima D My profile Email integration Logout" at bounding box center [1433, 23] width 125 height 46
click at [1044, 23] on input "Search" at bounding box center [1081, 26] width 142 height 14
click at [625, 585] on link "View more" at bounding box center [630, 588] width 52 height 11
click at [1038, 19] on input "Search" at bounding box center [1081, 26] width 142 height 14
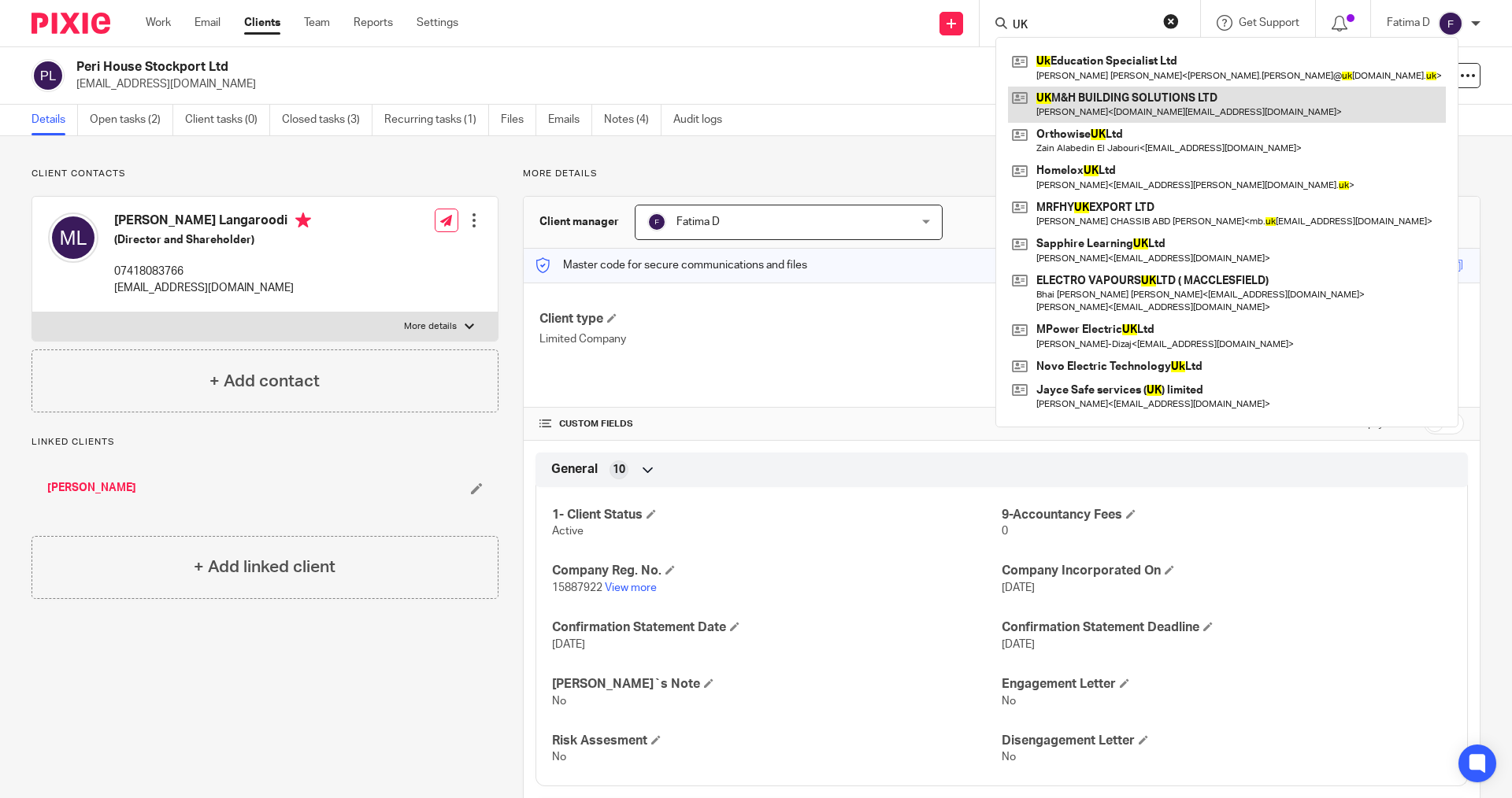
type input "UK"
click at [1075, 99] on link at bounding box center [1227, 105] width 438 height 36
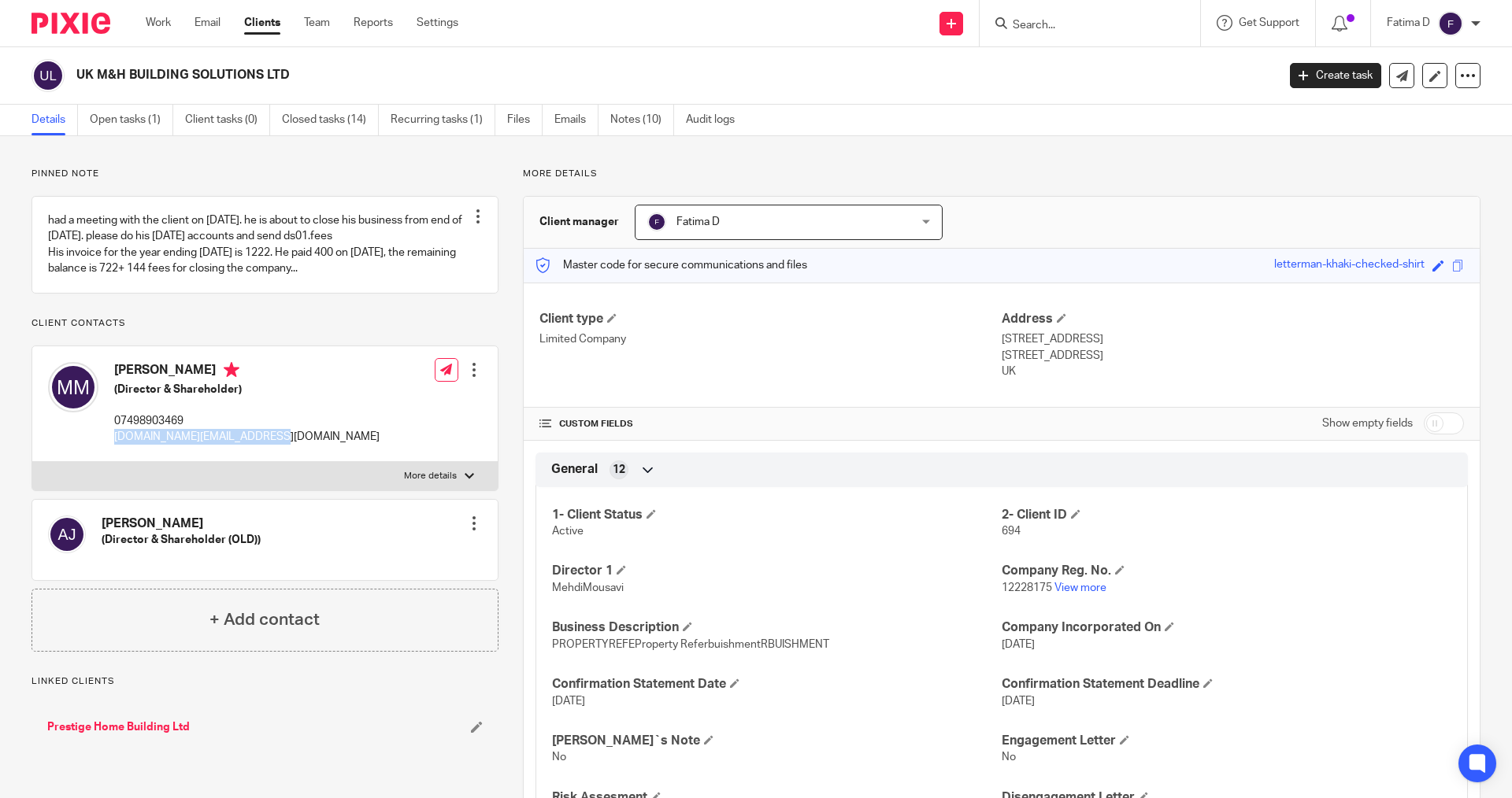
drag, startPoint x: 285, startPoint y: 438, endPoint x: 115, endPoint y: 440, distance: 170.0
click at [115, 440] on div "[PERSON_NAME] (Director & Shareholder) 07498903469 [DOMAIN_NAME][EMAIL_ADDRESS]…" at bounding box center [265, 404] width 466 height 115
copy p "[DOMAIN_NAME][EMAIL_ADDRESS][DOMAIN_NAME]"
click at [468, 474] on div at bounding box center [469, 476] width 9 height 9
click at [33, 462] on input "More details" at bounding box center [32, 461] width 1 height 1
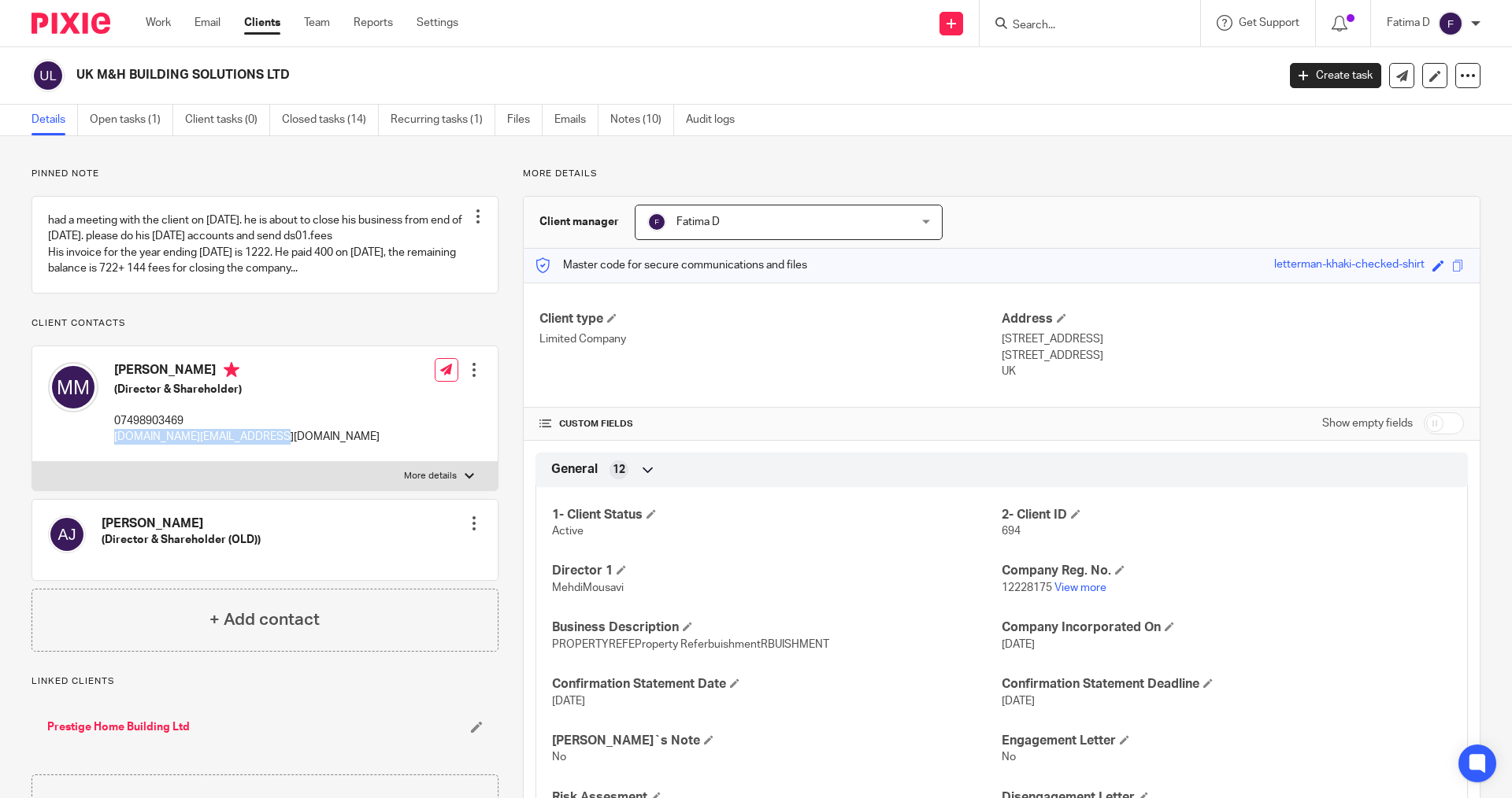
checkbox input "true"
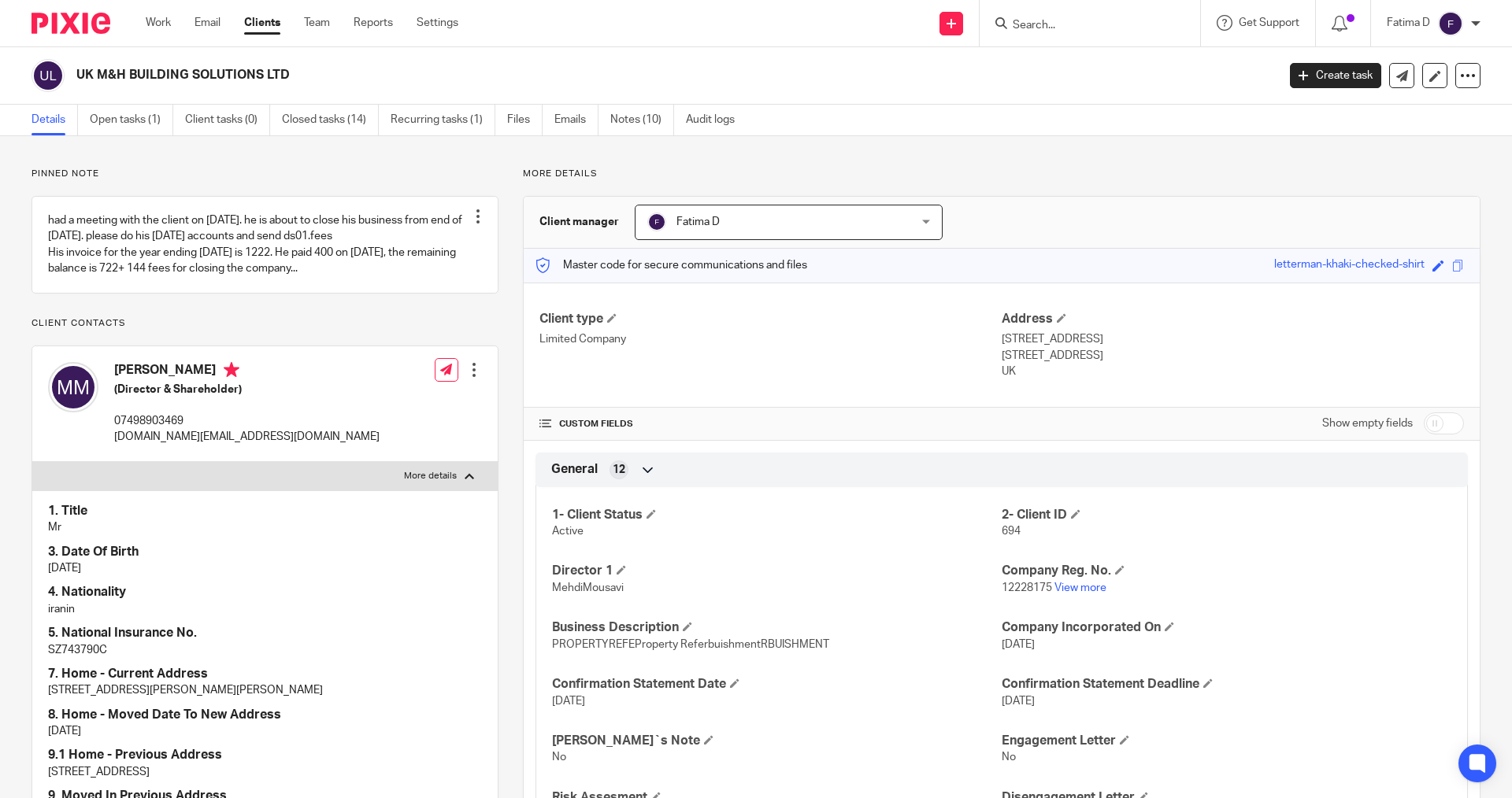
click at [81, 649] on p "SZ743790C" at bounding box center [265, 650] width 434 height 15
click at [81, 648] on p "SZ743790C" at bounding box center [265, 650] width 434 height 15
copy p "SZ743790C"
click at [1048, 22] on input "Search" at bounding box center [1081, 26] width 142 height 14
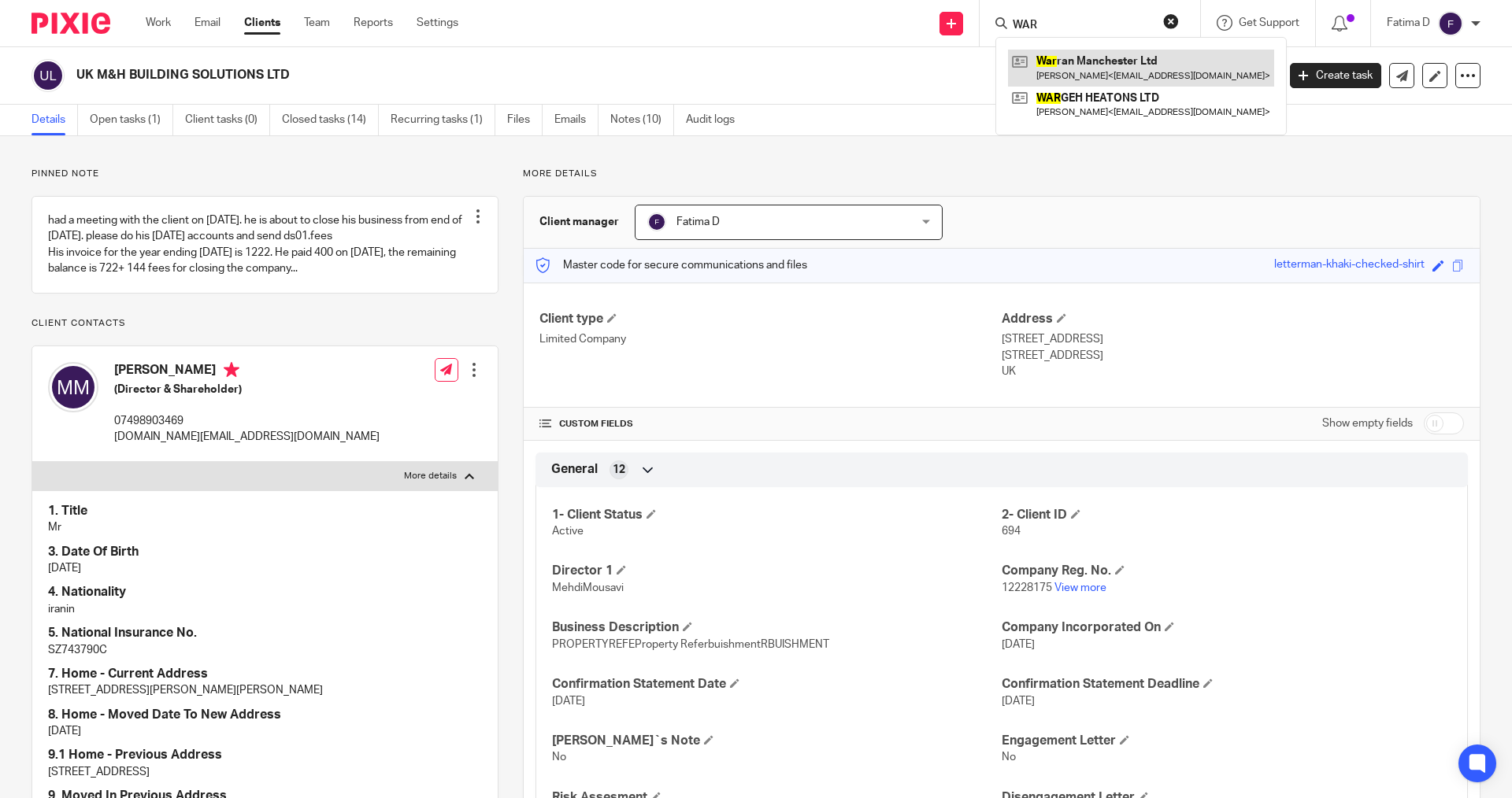
type input "WAR"
click at [1115, 65] on link at bounding box center [1141, 68] width 266 height 36
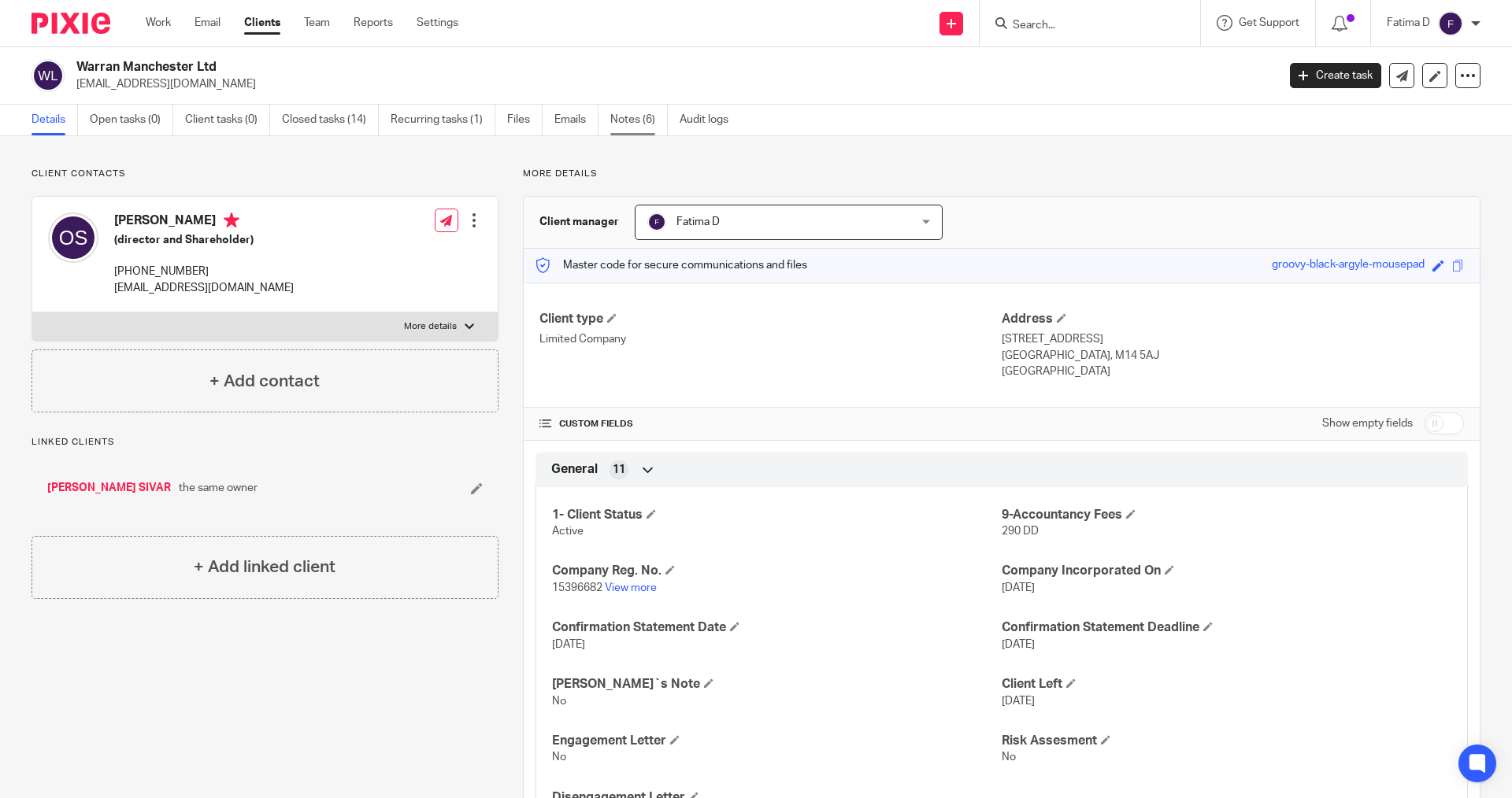
click at [633, 113] on link "Notes (6)" at bounding box center [639, 121] width 58 height 31
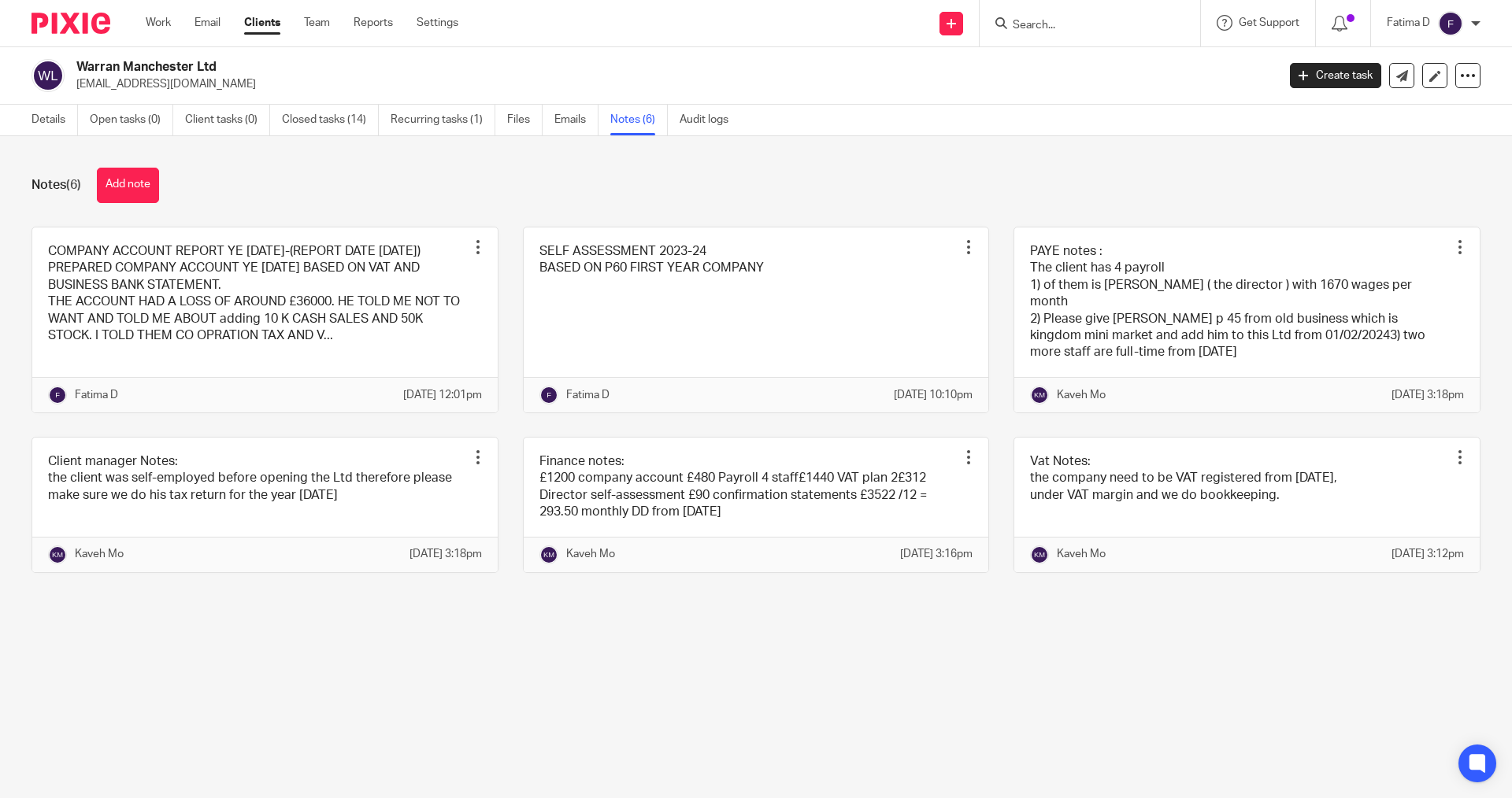
click at [1038, 28] on input "Search" at bounding box center [1081, 26] width 142 height 14
click at [53, 114] on link "Details" at bounding box center [55, 121] width 46 height 31
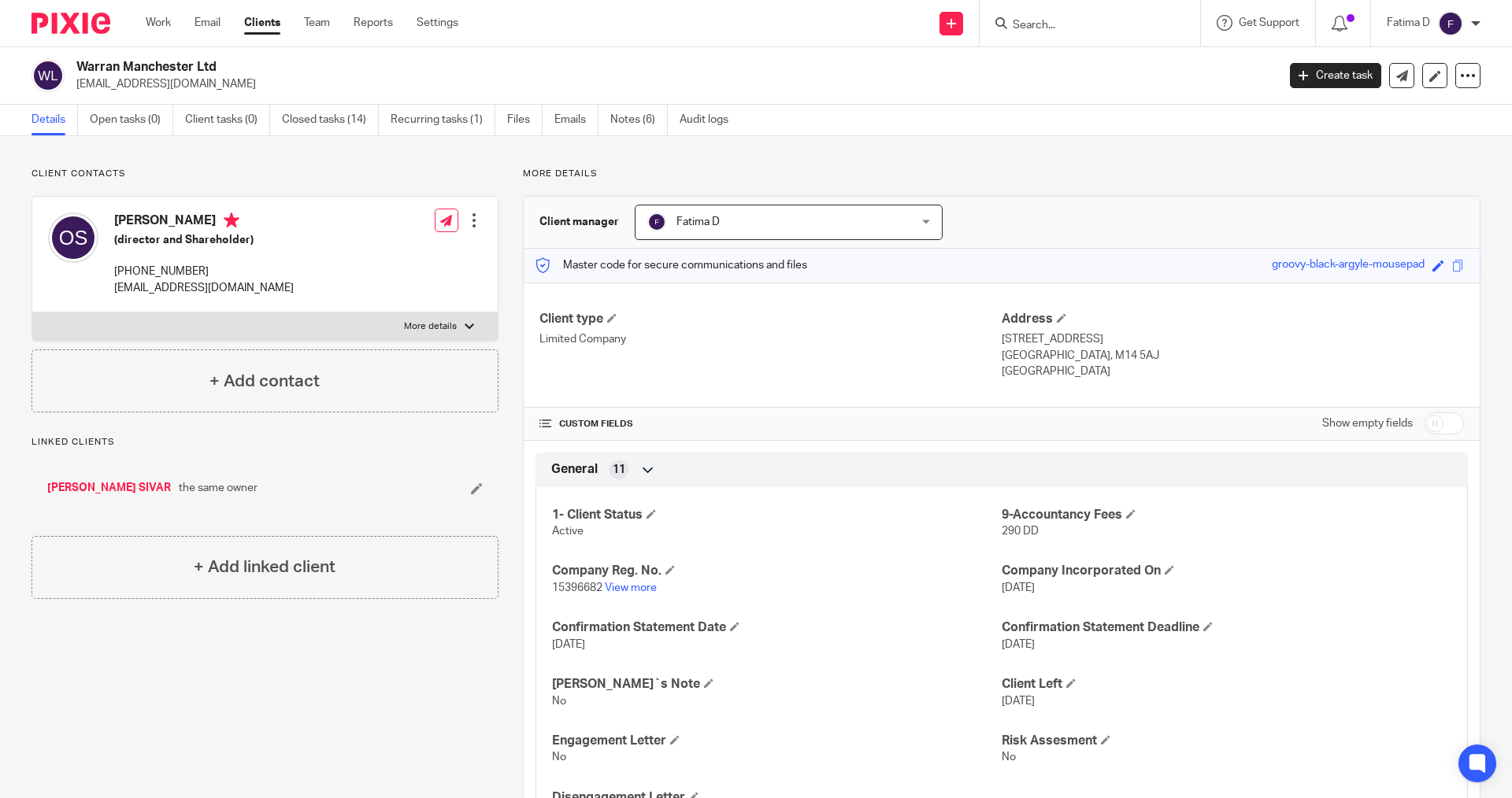
click at [1032, 20] on input "Search" at bounding box center [1081, 26] width 142 height 14
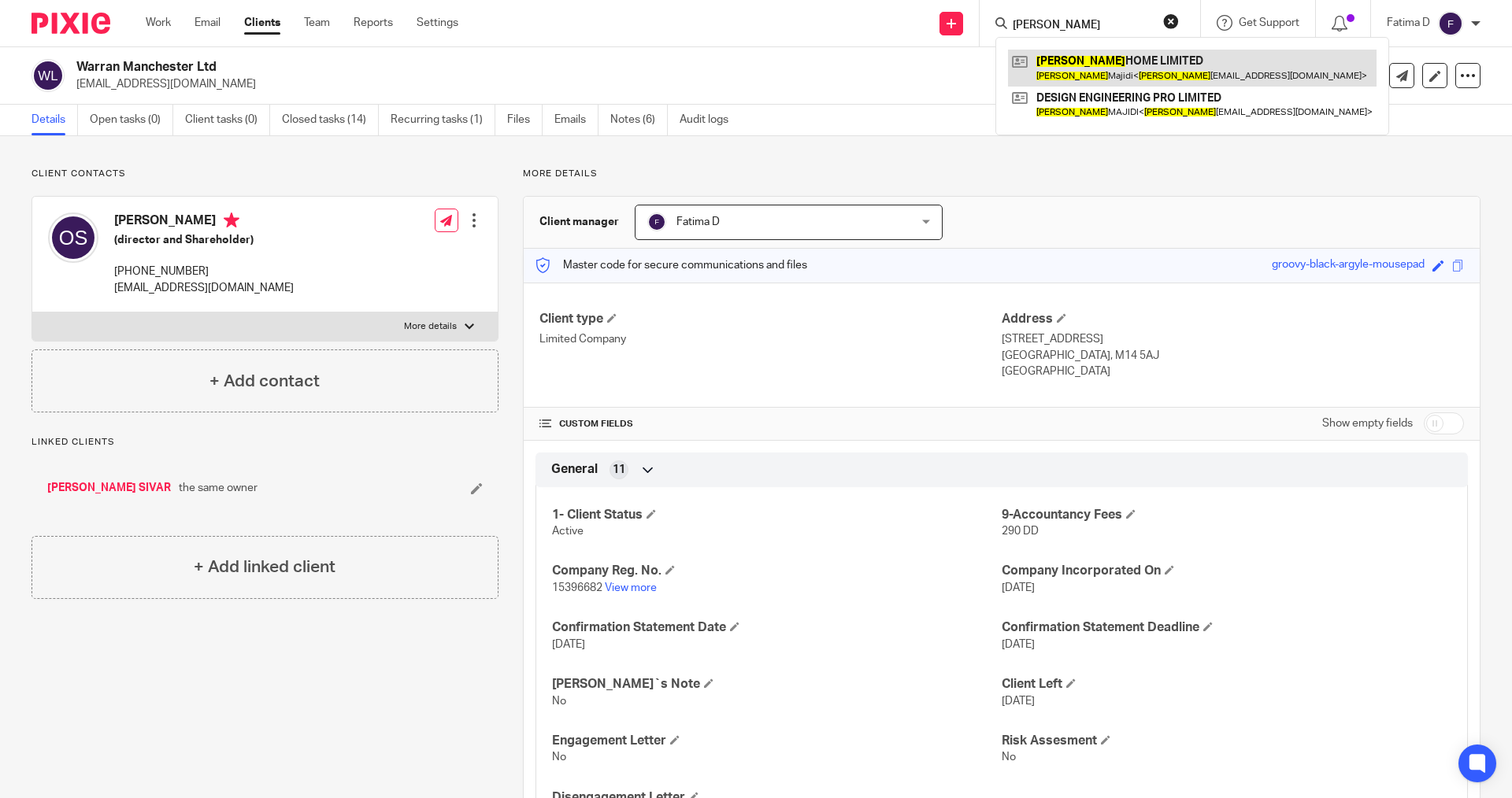
type input "ROZITA"
click at [1062, 67] on link at bounding box center [1193, 68] width 369 height 36
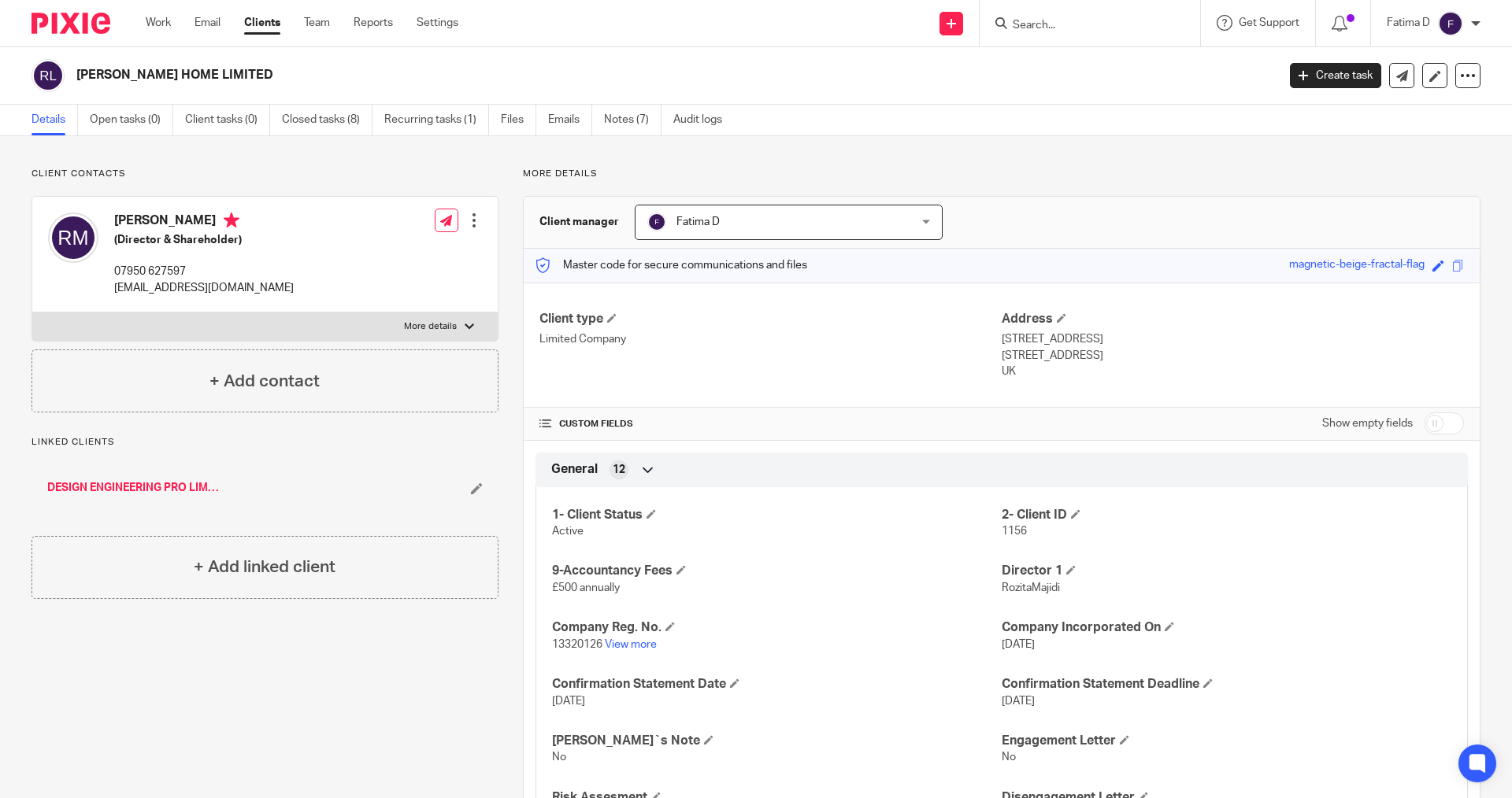
drag, startPoint x: 310, startPoint y: 232, endPoint x: 239, endPoint y: 302, distance: 99.7
click at [245, 306] on div "[PERSON_NAME] (Director & Shareholder) 07950 627597 [EMAIL_ADDRESS][DOMAIN_NAME…" at bounding box center [265, 255] width 466 height 115
click at [256, 294] on div "[PERSON_NAME] (Director & Shareholder) 07950 627597 [EMAIL_ADDRESS][DOMAIN_NAME…" at bounding box center [265, 255] width 466 height 115
drag, startPoint x: 246, startPoint y: 293, endPoint x: 108, endPoint y: 290, distance: 138.0
click at [108, 290] on div "[PERSON_NAME] (Director & Shareholder) 07950 627597 [EMAIL_ADDRESS][DOMAIN_NAME…" at bounding box center [265, 255] width 466 height 115
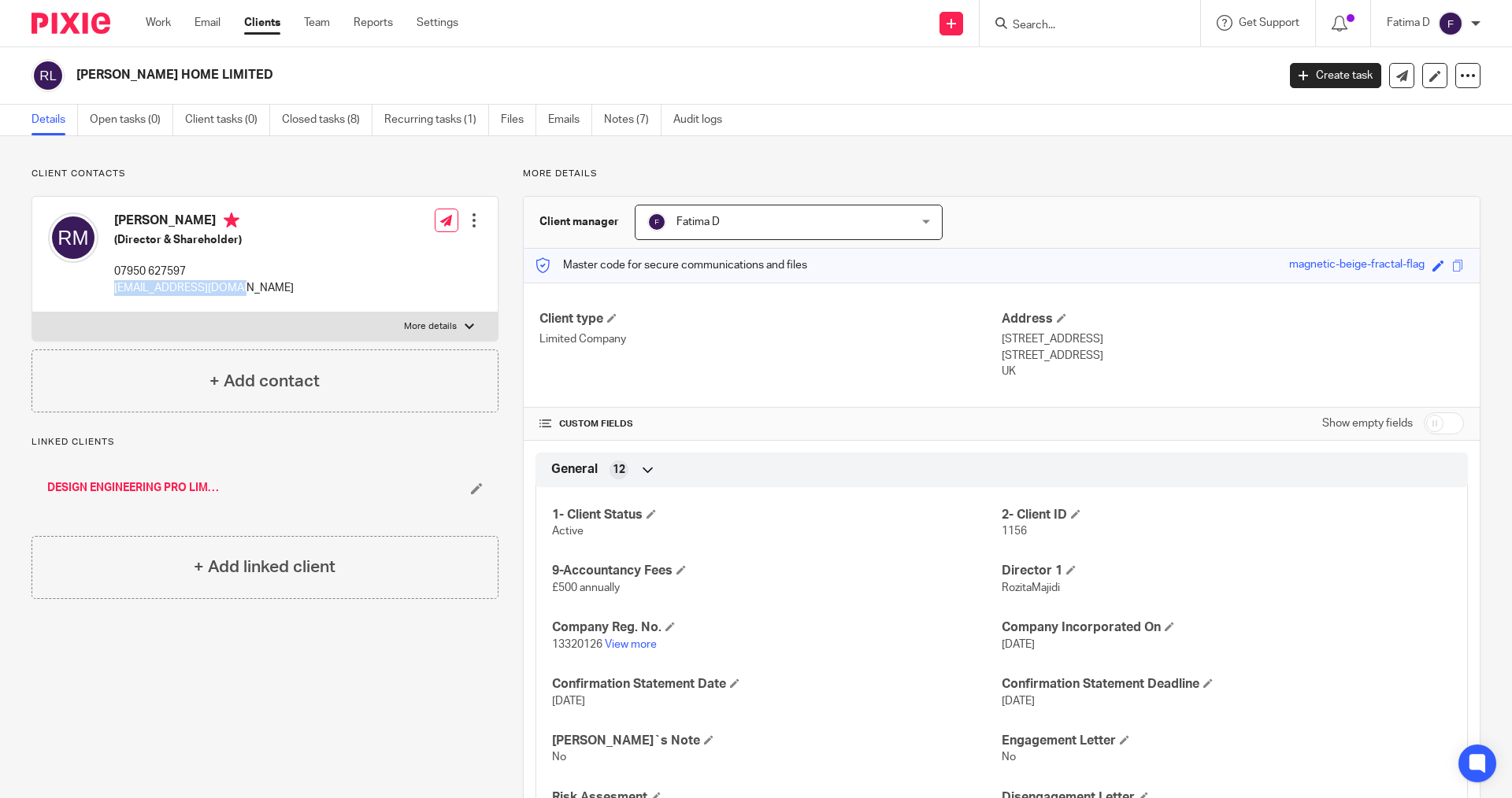
copy p "[EMAIL_ADDRESS][DOMAIN_NAME]"
click at [470, 327] on label "More details" at bounding box center [265, 326] width 466 height 28
click at [33, 312] on input "More details" at bounding box center [32, 312] width 1 height 1
checkbox input "true"
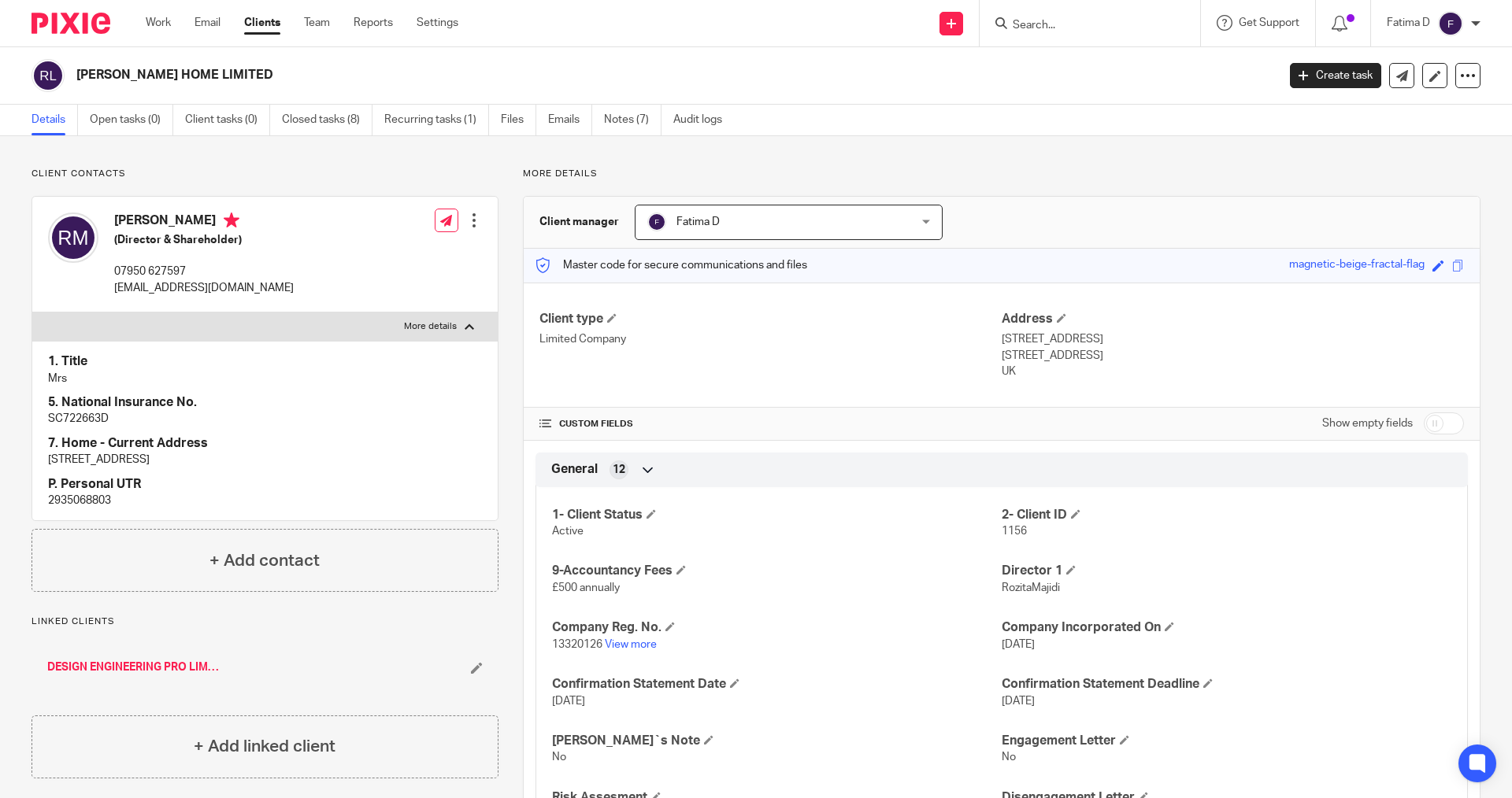
click at [88, 415] on p "SC722663D" at bounding box center [265, 418] width 434 height 15
copy p "SC722663D"
click at [84, 668] on link "DESIGN ENGINEERING PRO LIMITED" at bounding box center [134, 668] width 174 height 15
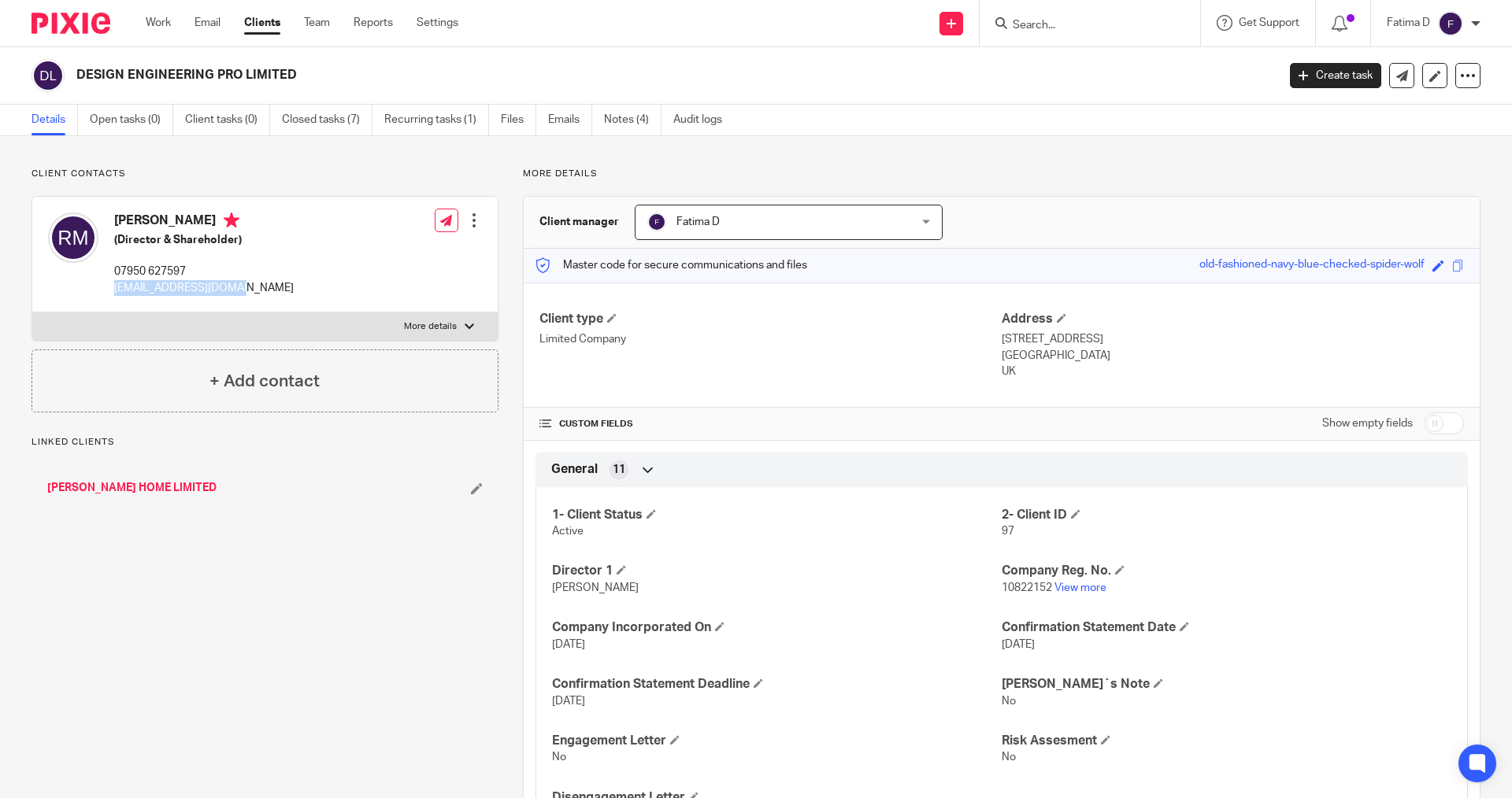
click at [113, 289] on div "[PERSON_NAME] (Director & Shareholder) 07950 627597 [EMAIL_ADDRESS][DOMAIN_NAME]" at bounding box center [170, 254] width 245 height 99
copy p "[EMAIL_ADDRESS][DOMAIN_NAME]"
click at [1088, 587] on link "View more" at bounding box center [1081, 588] width 52 height 11
click at [465, 324] on div at bounding box center [469, 326] width 9 height 9
click at [33, 312] on input "More details" at bounding box center [32, 312] width 1 height 1
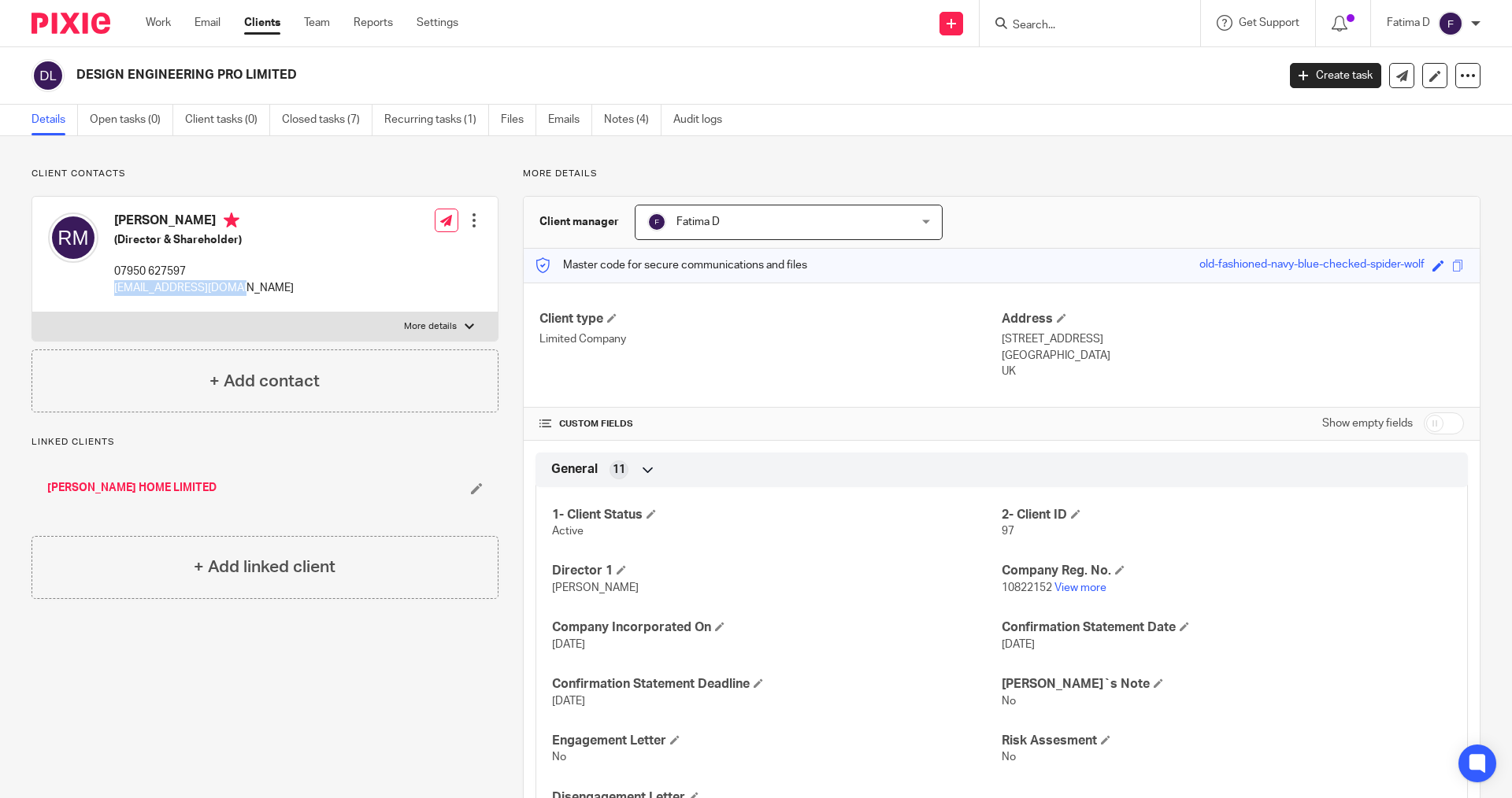
checkbox input "true"
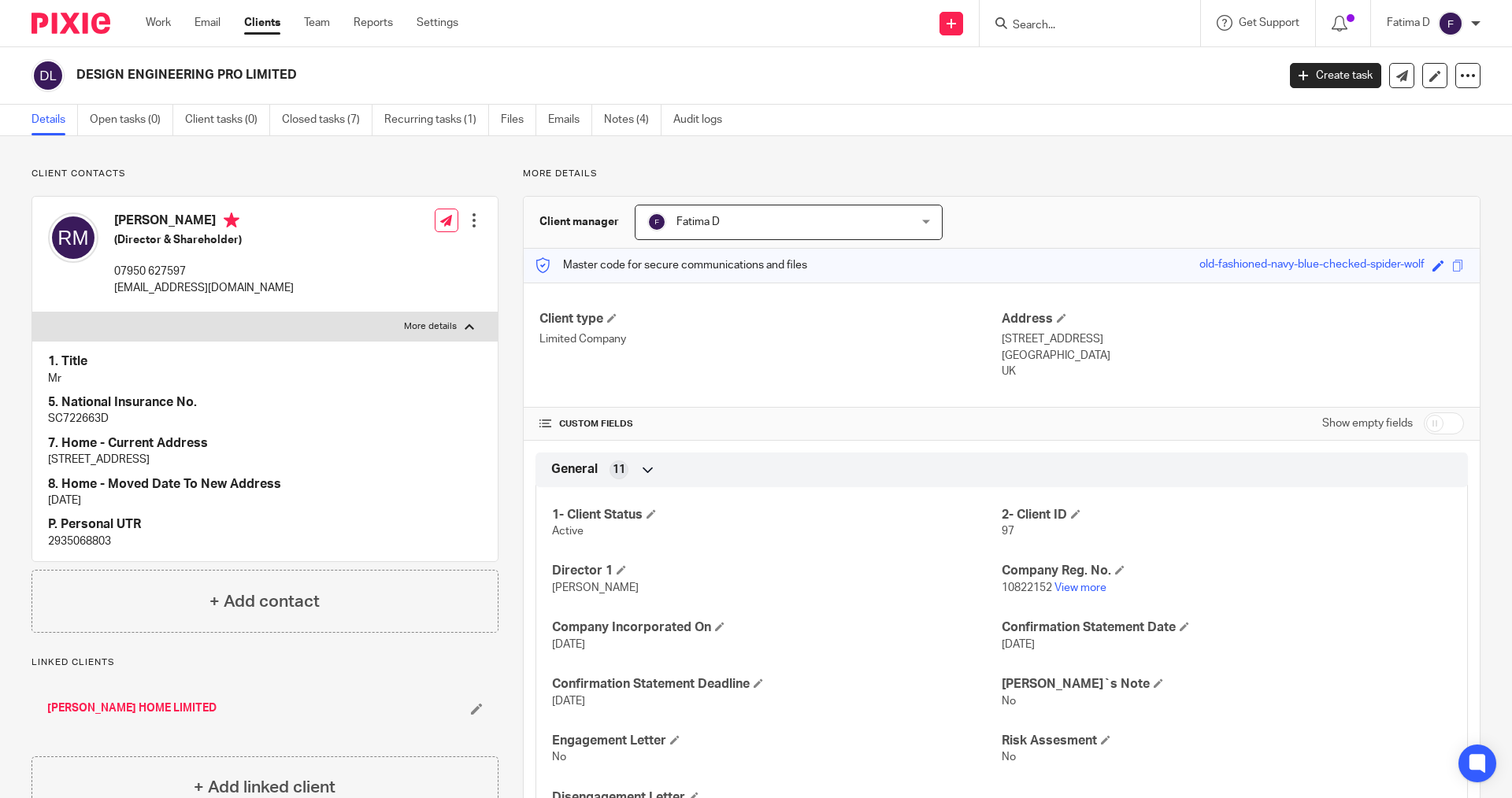
click at [71, 420] on p "SC722663D" at bounding box center [265, 418] width 434 height 15
copy p "SC722663D"
click at [60, 415] on p "SC722663D" at bounding box center [265, 418] width 434 height 15
click at [61, 415] on p "SC722663D" at bounding box center [265, 418] width 434 height 15
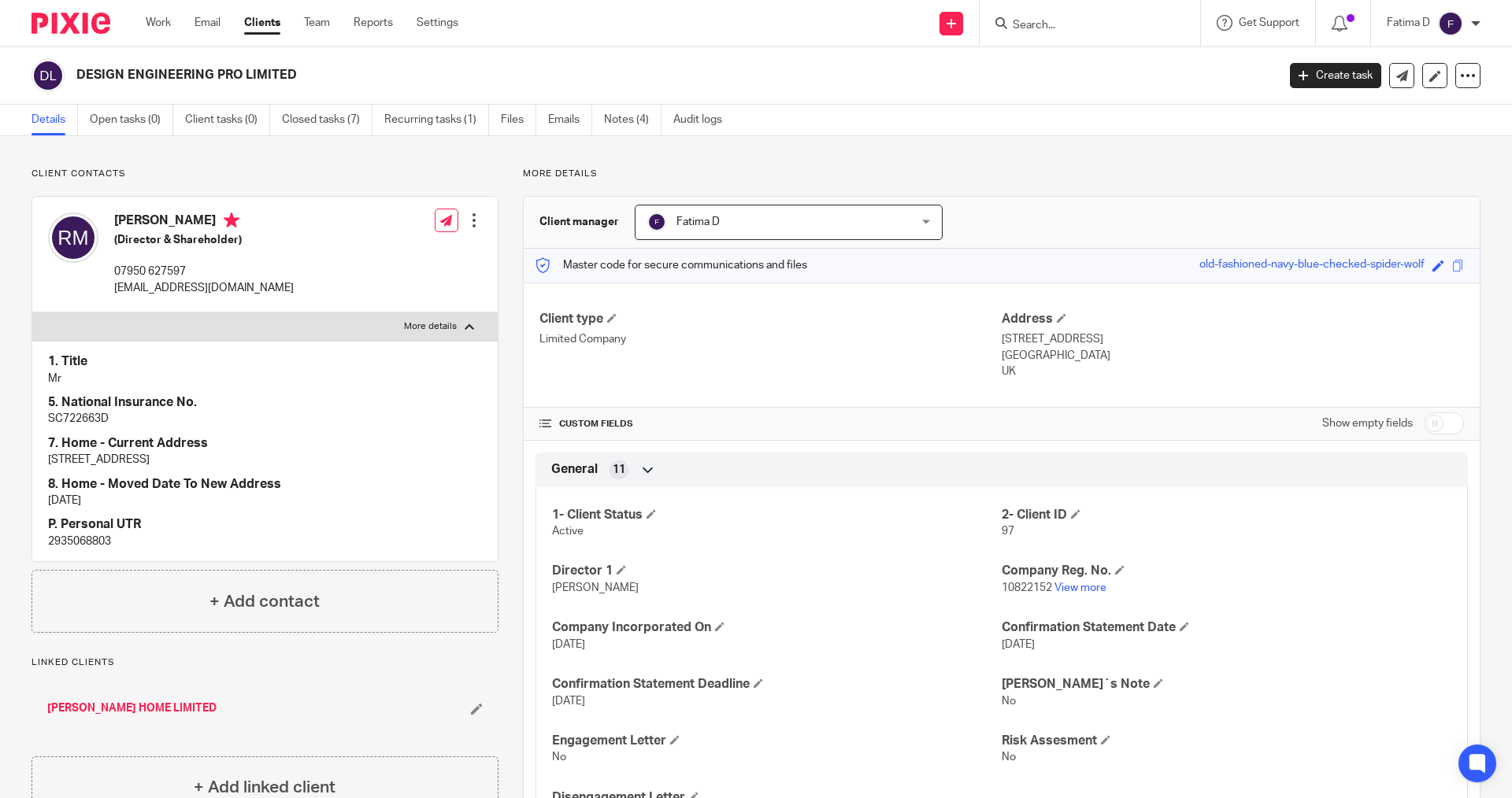
click at [1036, 34] on div at bounding box center [1090, 23] width 220 height 46
click at [1024, 27] on input "Search" at bounding box center [1081, 26] width 142 height 14
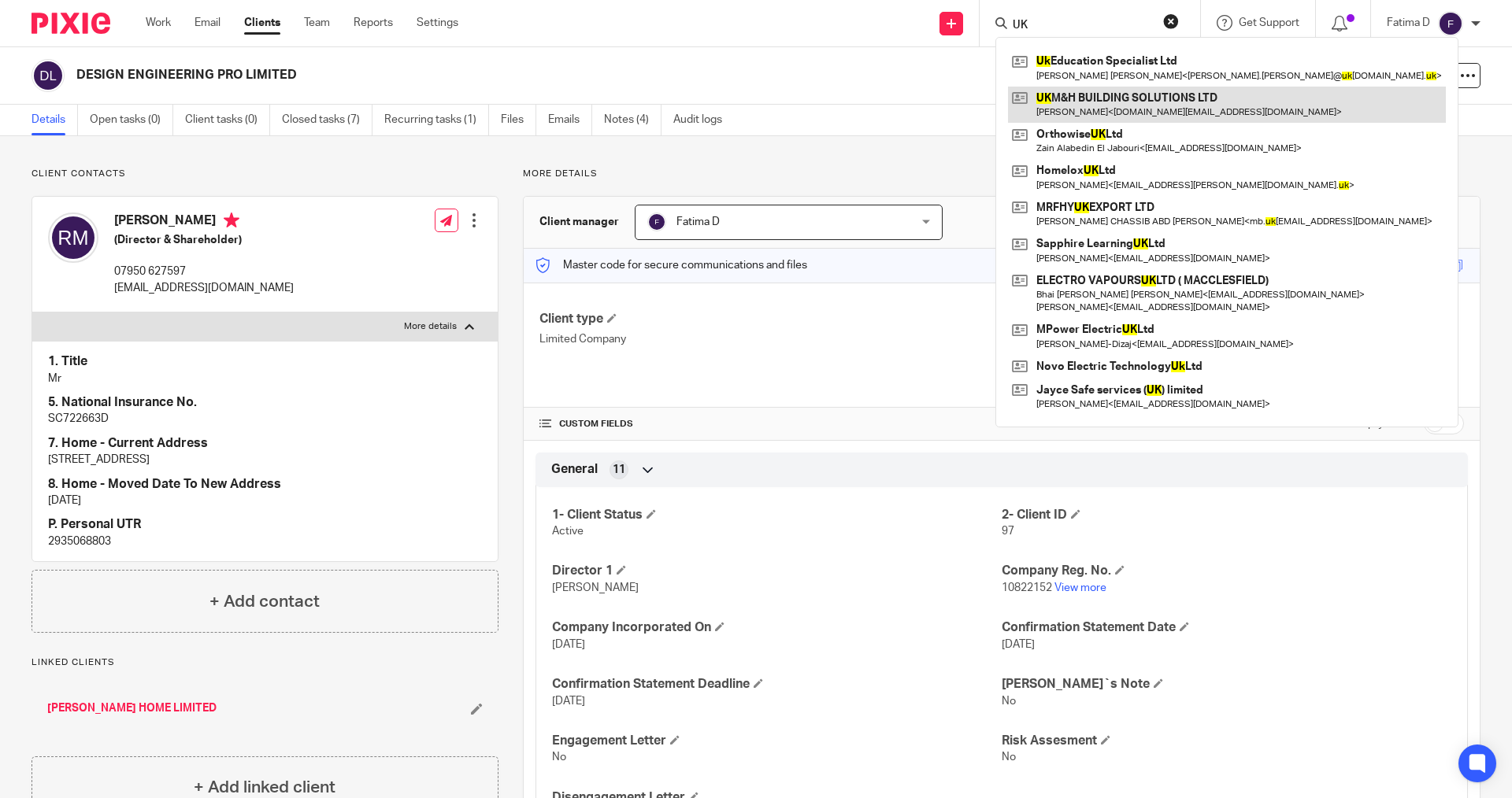
type input "UK"
click at [1081, 91] on link at bounding box center [1227, 105] width 438 height 36
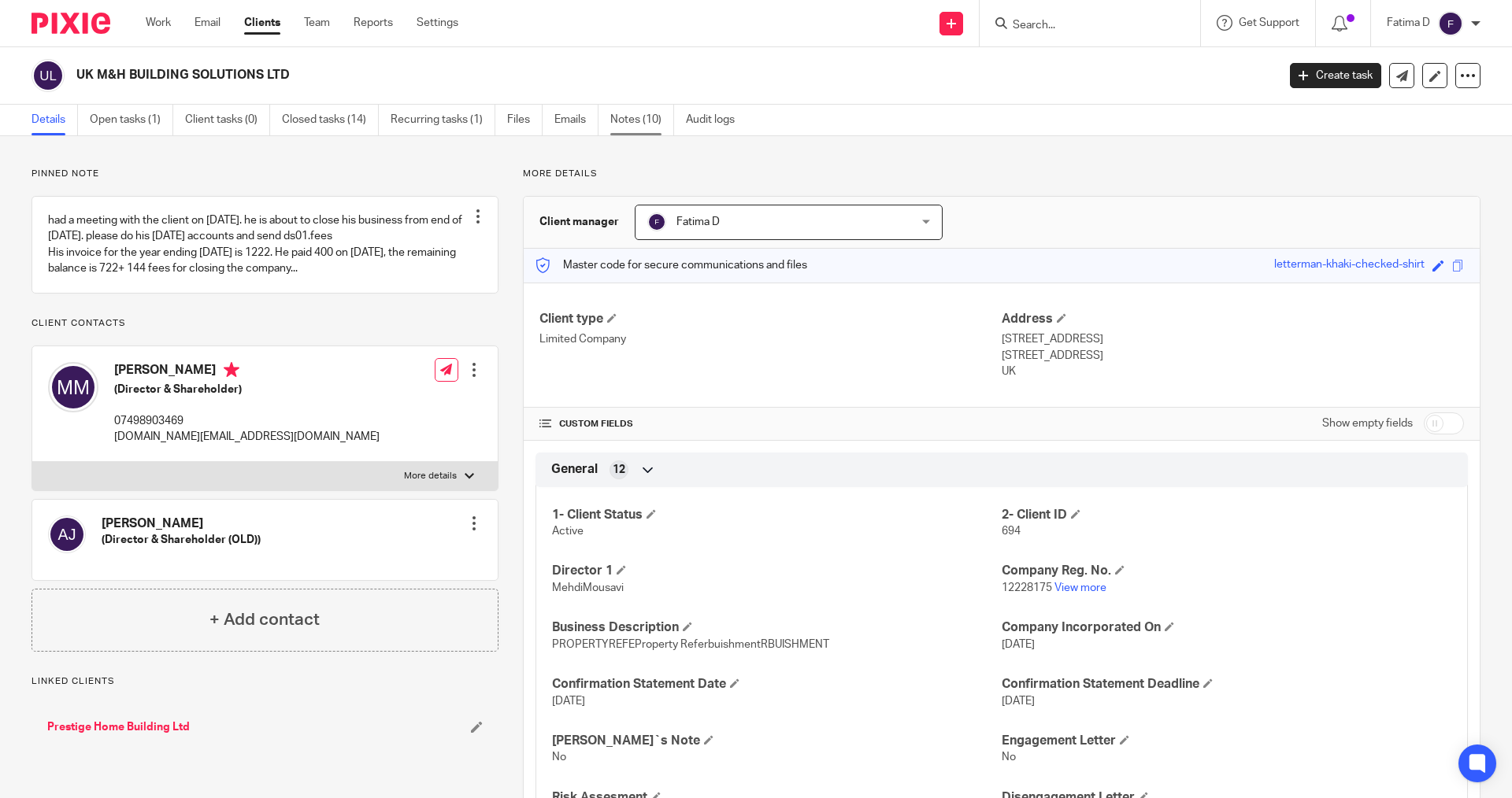
click at [637, 115] on link "Notes (10)" at bounding box center [642, 121] width 64 height 31
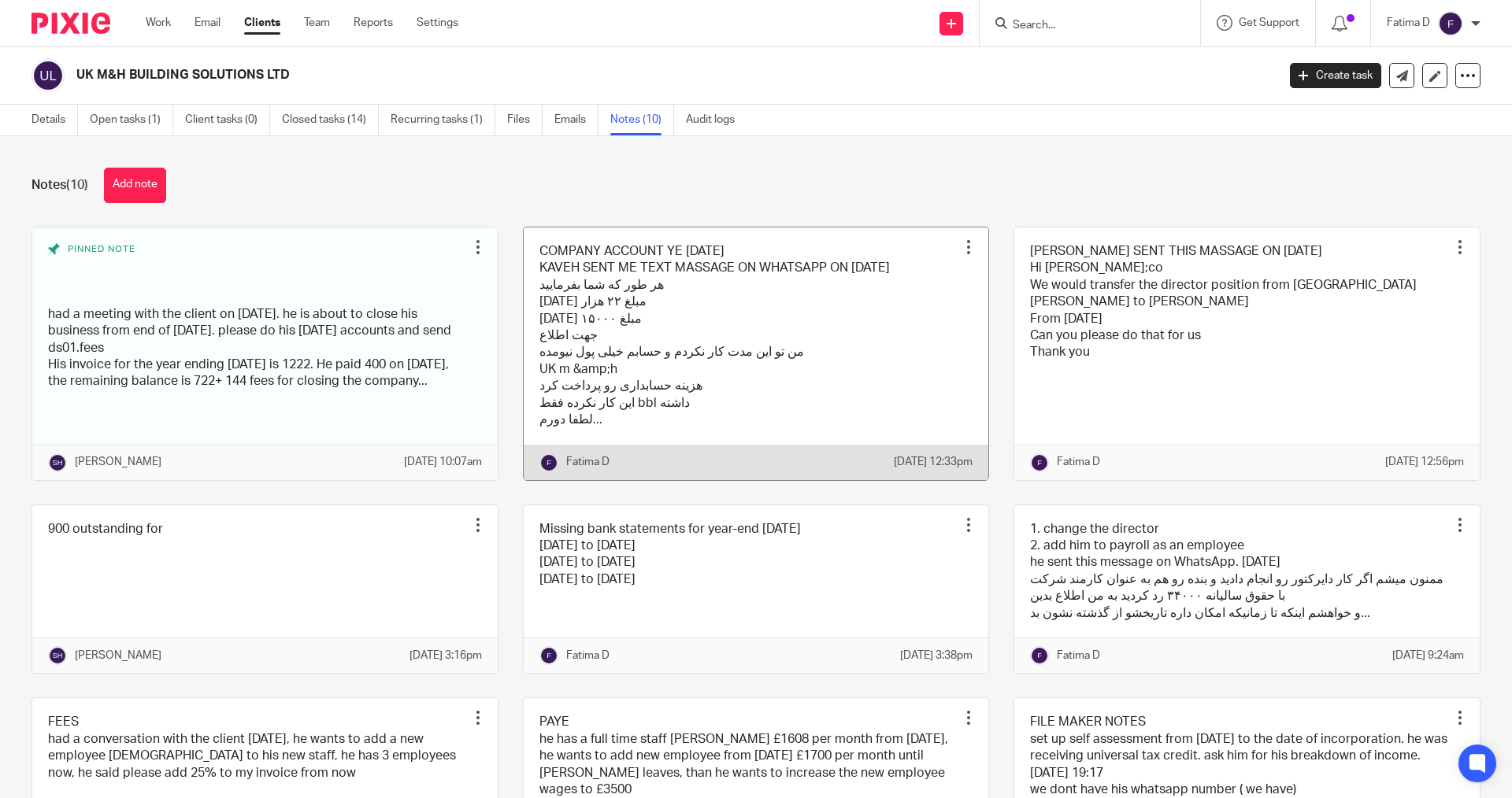
click at [606, 330] on link at bounding box center [756, 354] width 466 height 253
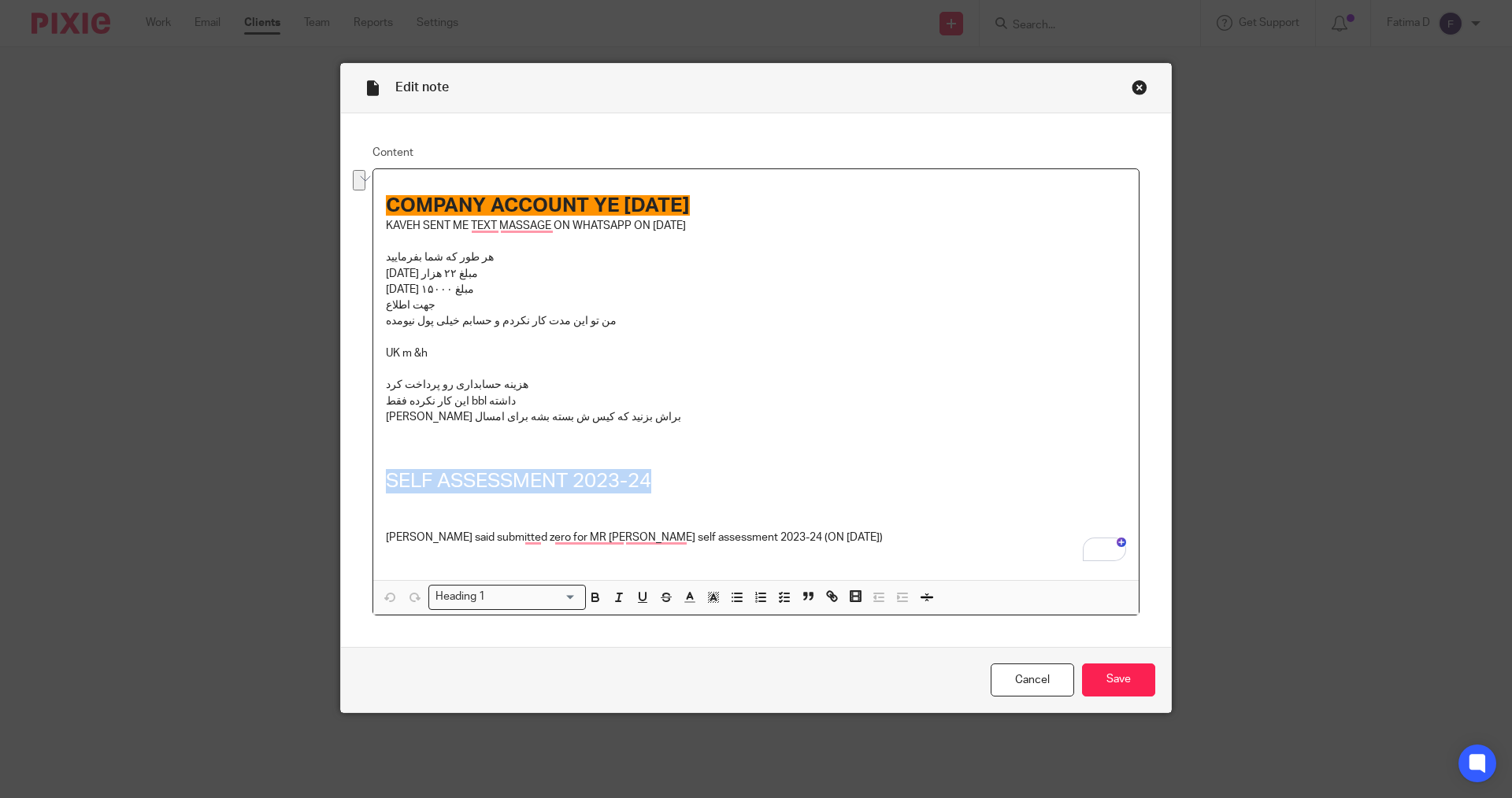
drag, startPoint x: 652, startPoint y: 475, endPoint x: 378, endPoint y: 485, distance: 274.2
click at [376, 485] on div "COMPANY ACCOUNT YE [DATE] KAVEH SENT ME TEXT MASSAGE ON WHATSAPP ON [DATE] هر ط…" at bounding box center [756, 374] width 765 height 411
copy h1 "SELF ASSESSMENT 2023-24"
click at [646, 420] on p "[PERSON_NAME] براش بزنید که کیس ش بسته بشه برای امسال" at bounding box center [756, 418] width 741 height 15
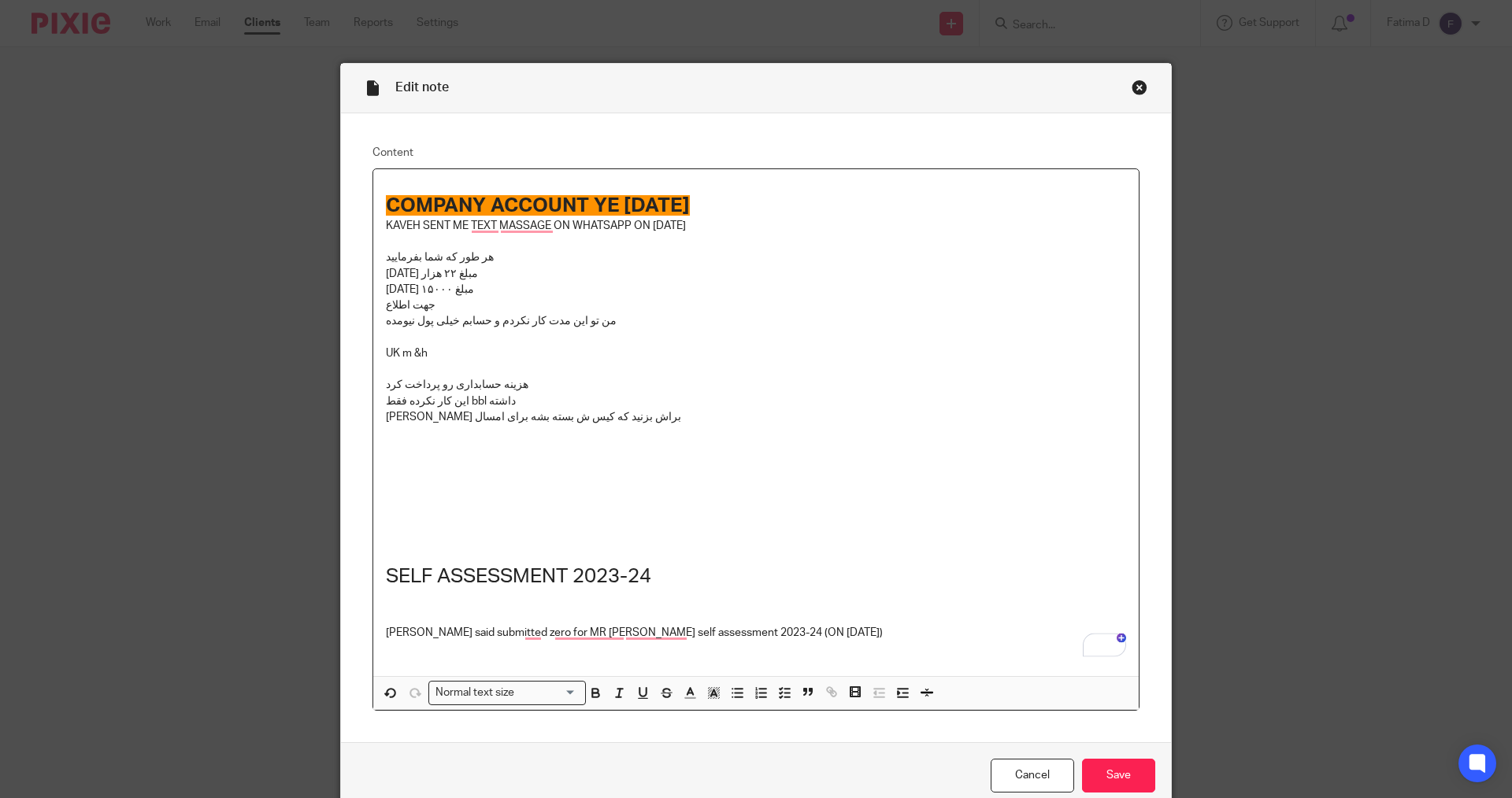
click at [389, 494] on p "To enrich screen reader interactions, please activate Accessibility in Grammarl…" at bounding box center [756, 497] width 741 height 15
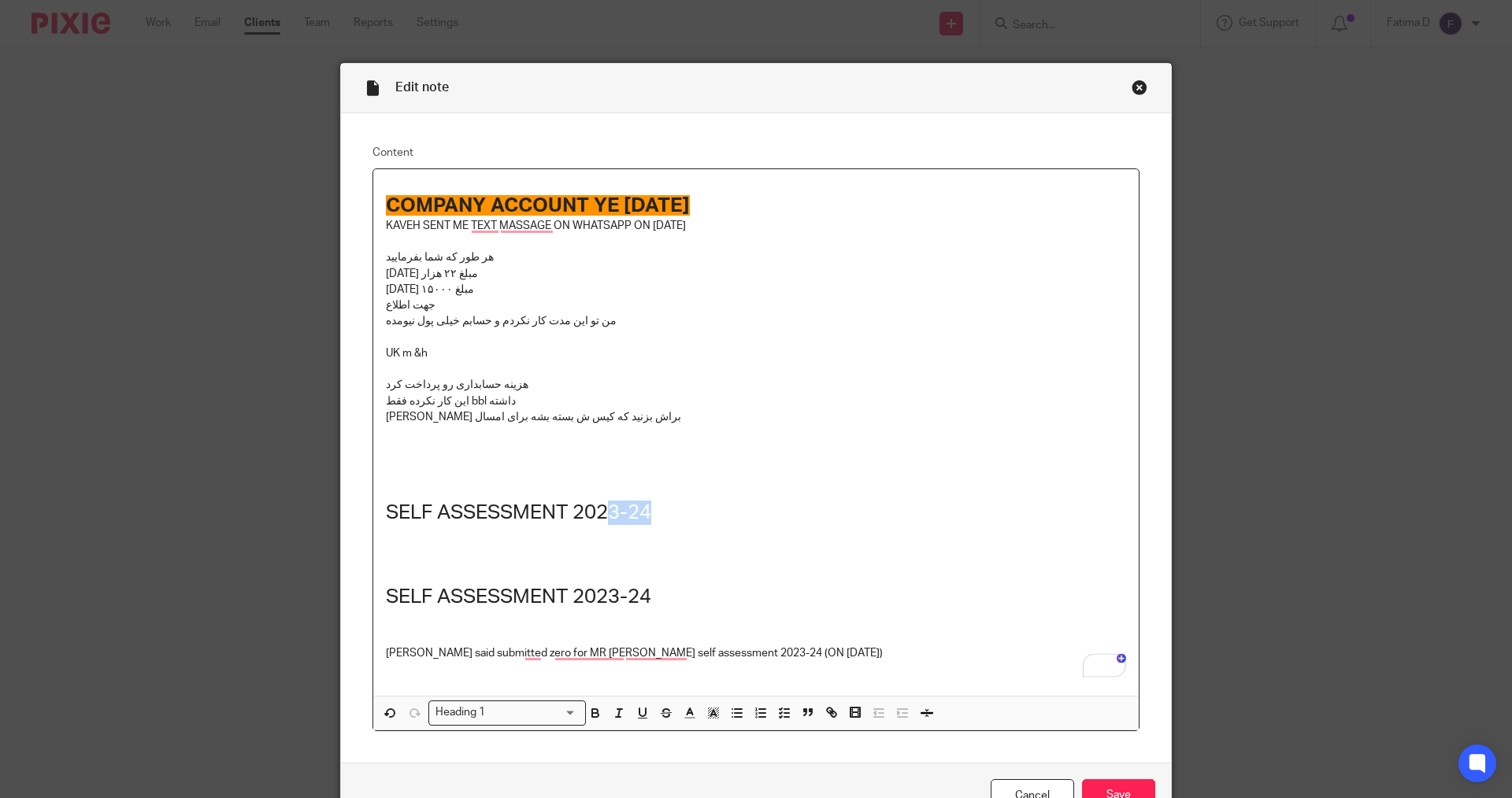
drag, startPoint x: 660, startPoint y: 512, endPoint x: 643, endPoint y: 502, distance: 19.7
click at [614, 512] on h1 "SELF ASSESSMENT 2023-24" at bounding box center [756, 513] width 741 height 24
click at [674, 512] on h1 "SELF ASSESSMENT 20234-25" at bounding box center [756, 513] width 741 height 24
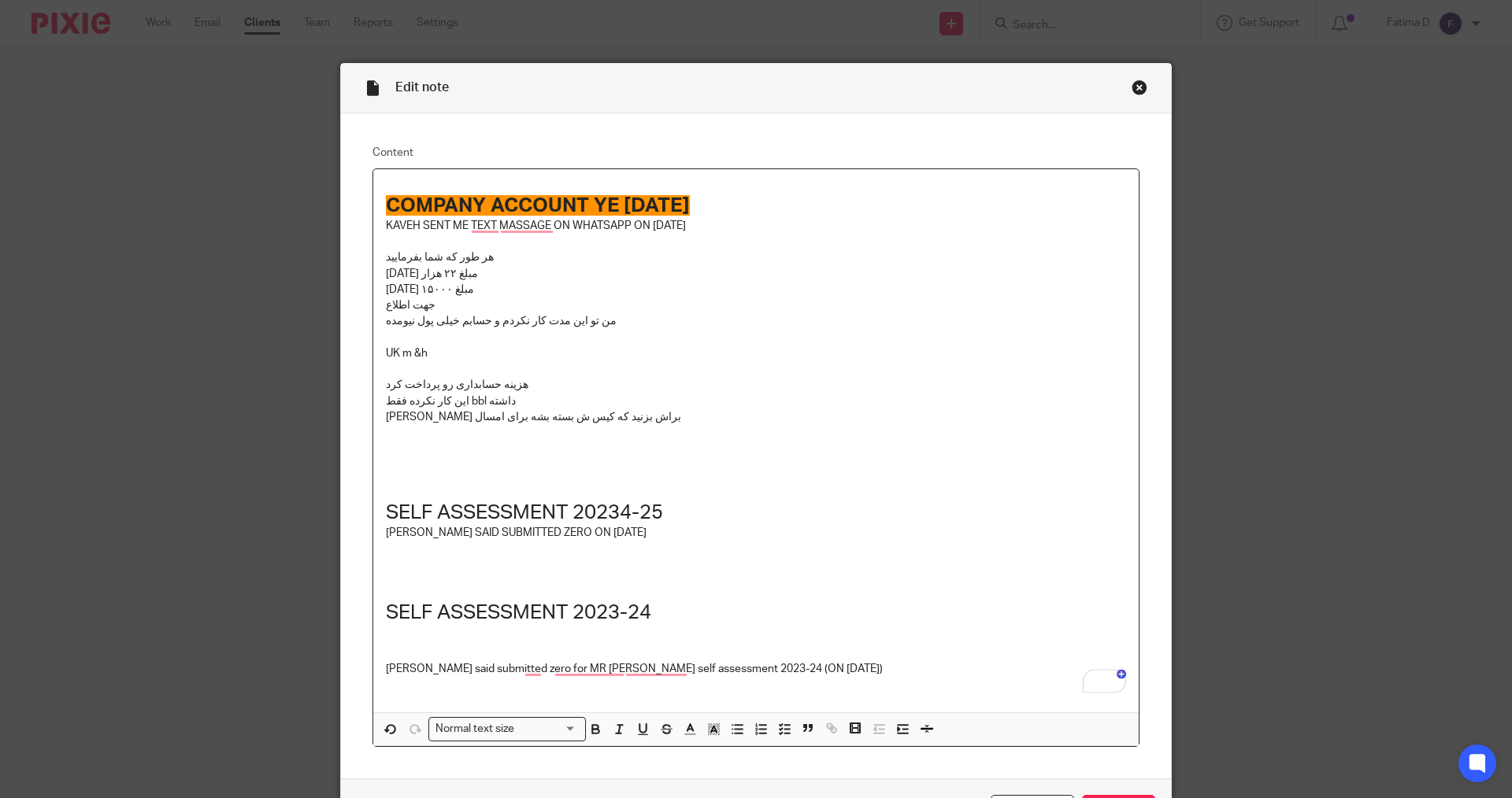
click at [896, 586] on p "To enrich screen reader interactions, please activate Accessibility in Grammarl…" at bounding box center [756, 574] width 741 height 33
click at [651, 420] on p "[PERSON_NAME] براش بزنید که کیس ش بسته بشه برای امسال" at bounding box center [756, 418] width 741 height 15
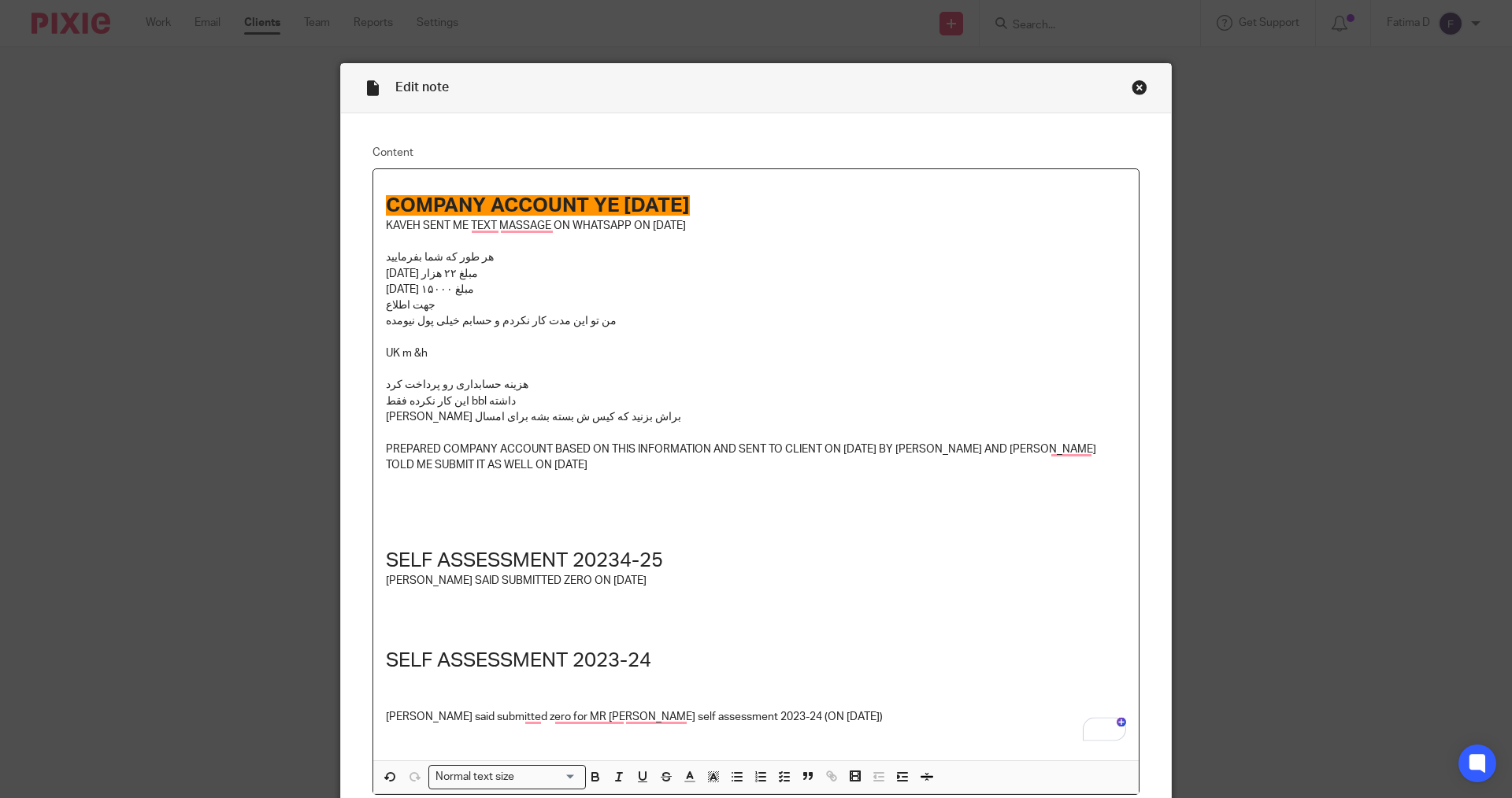
scroll to position [158, 0]
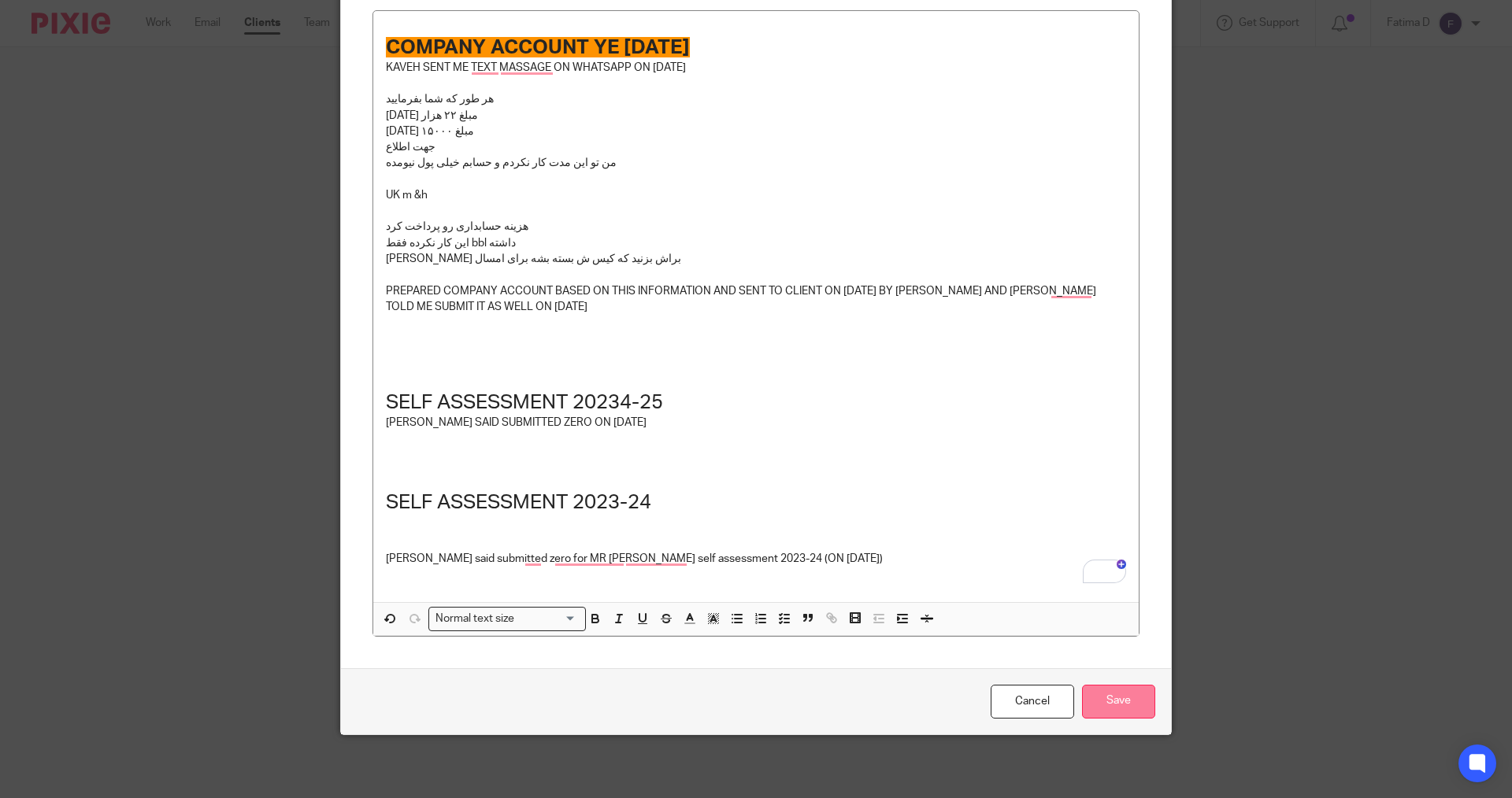
click at [1103, 701] on input "Save" at bounding box center [1119, 702] width 73 height 34
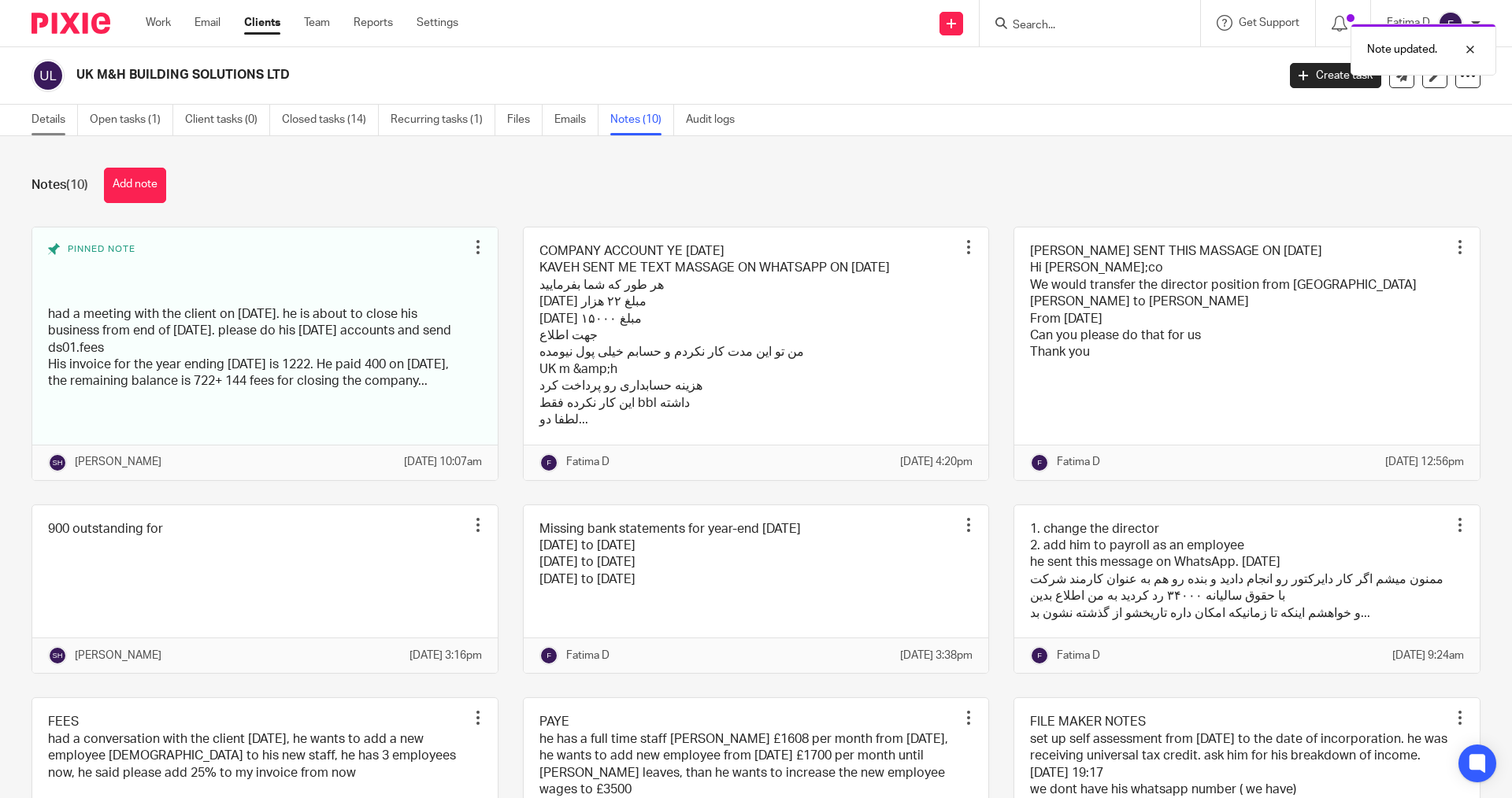
click at [53, 115] on link "Details" at bounding box center [55, 121] width 46 height 31
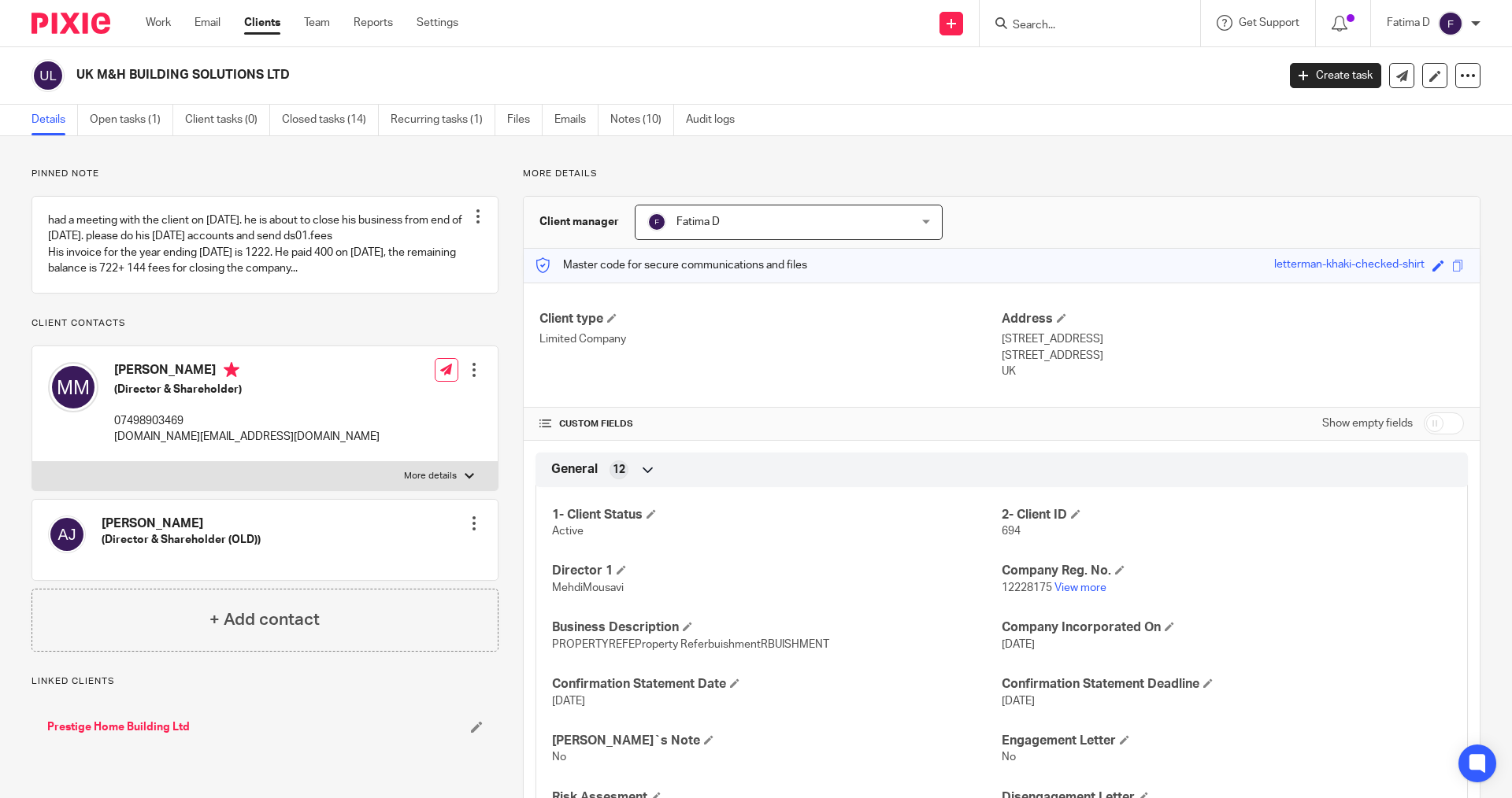
click at [472, 473] on label "More details" at bounding box center [265, 476] width 466 height 28
click at [33, 462] on input "More details" at bounding box center [32, 461] width 1 height 1
checkbox input "true"
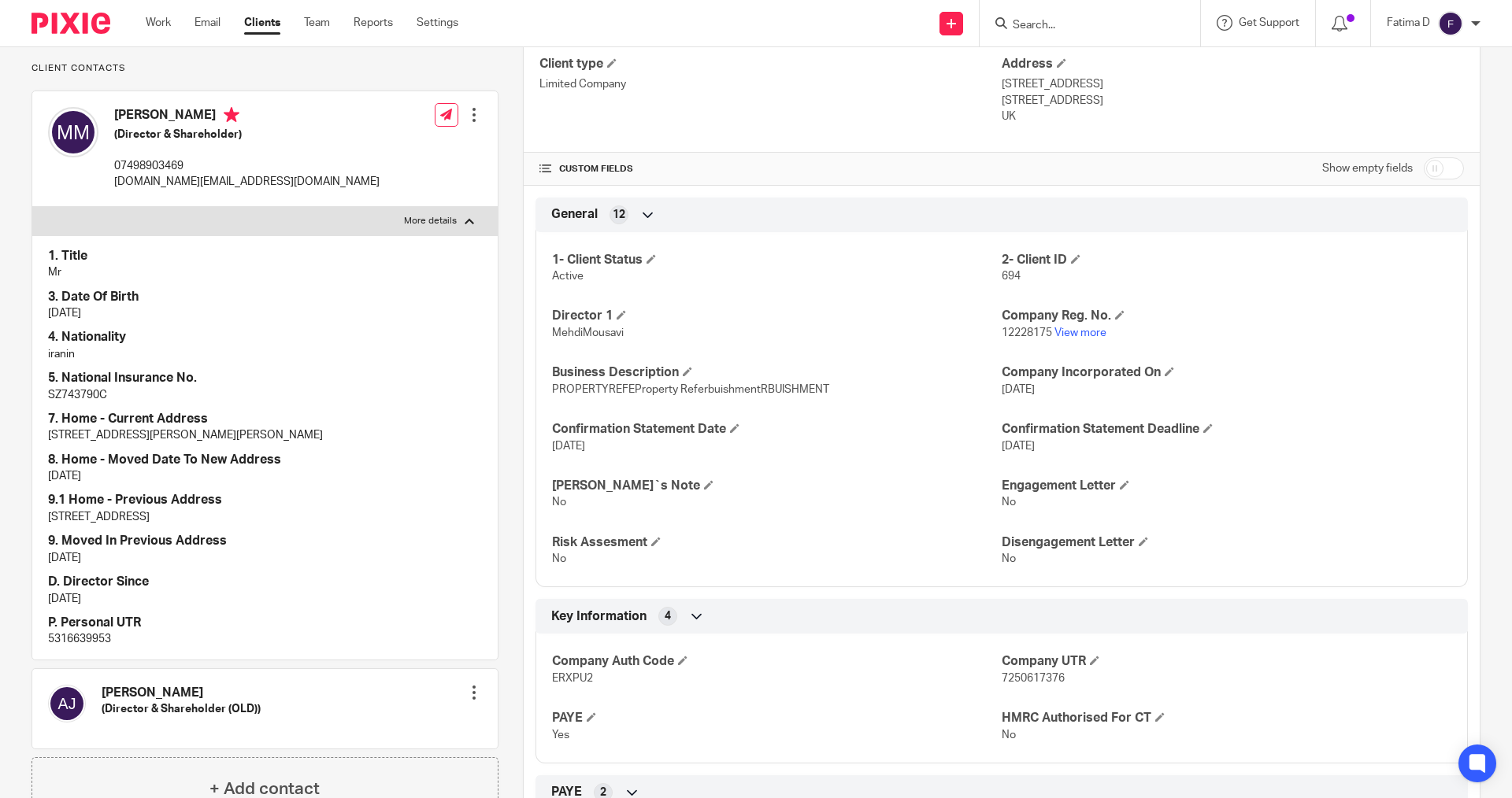
scroll to position [315, 0]
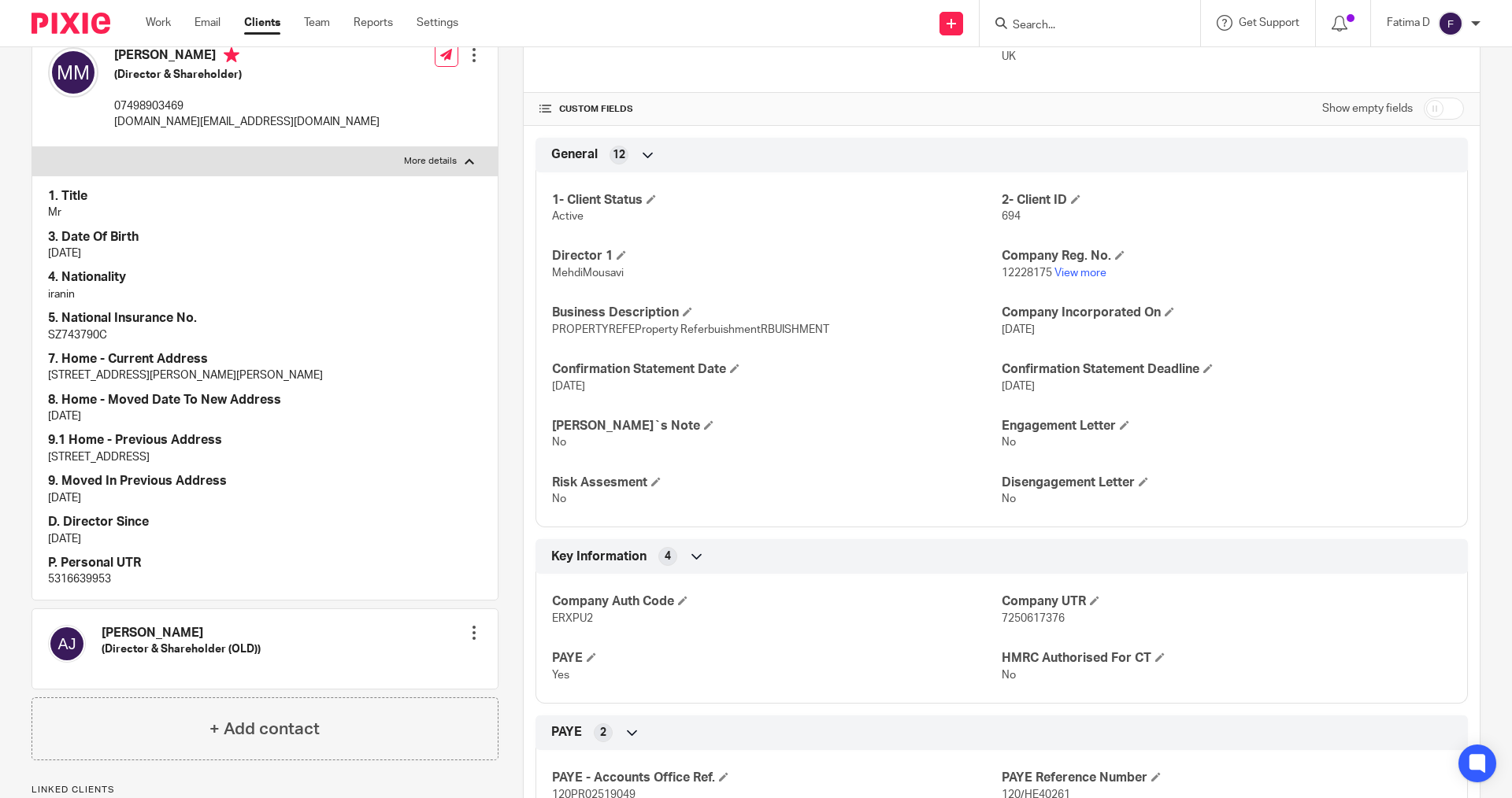
click at [85, 578] on p "5316639953" at bounding box center [265, 579] width 434 height 15
click at [86, 578] on p "5316639953" at bounding box center [265, 579] width 434 height 15
copy p "5316639953"
click at [106, 581] on p "5316639953" at bounding box center [265, 579] width 434 height 15
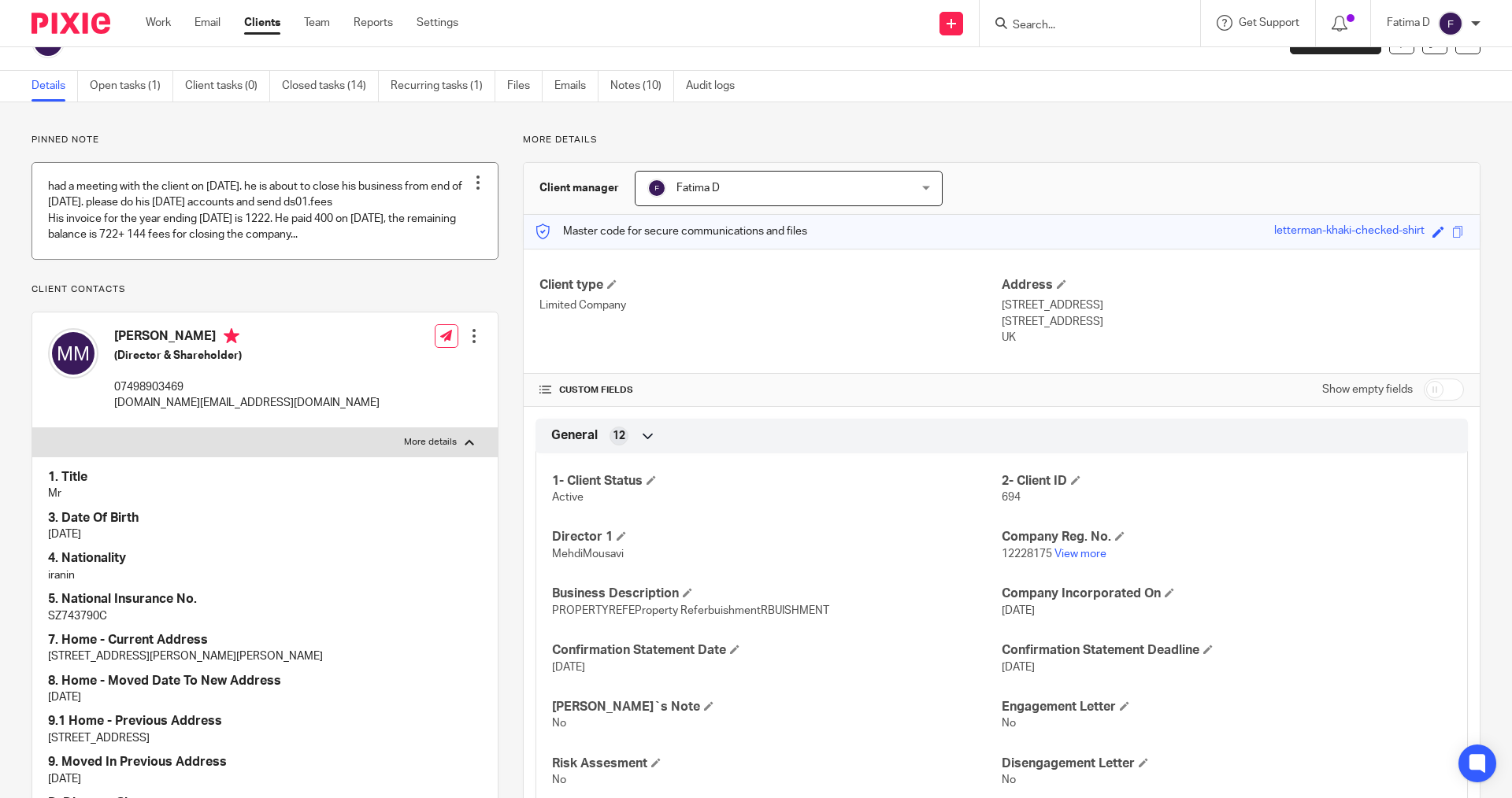
scroll to position [0, 0]
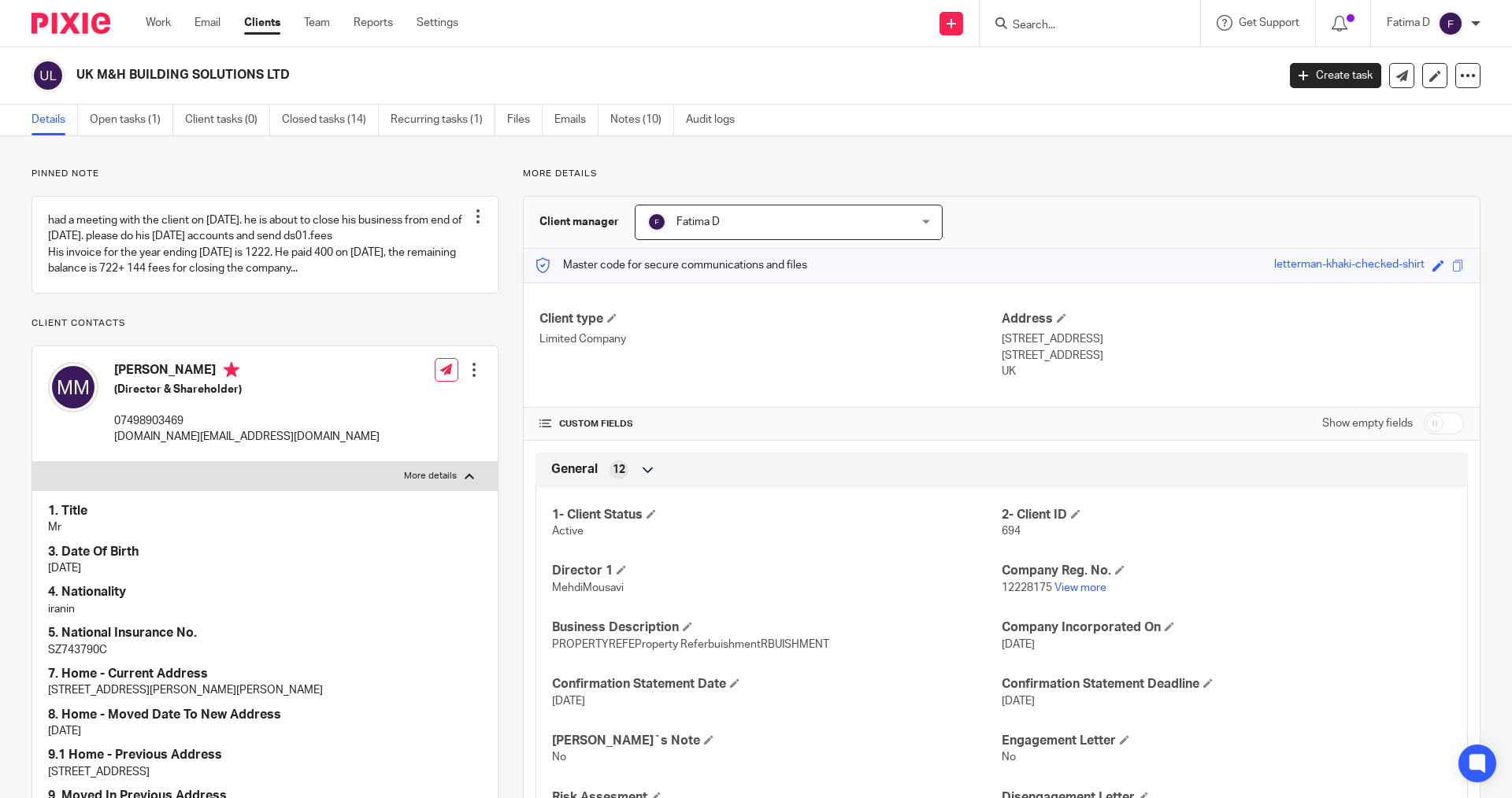
drag, startPoint x: 294, startPoint y: 69, endPoint x: 78, endPoint y: 73, distance: 216.0
click at [78, 73] on h2 "UK M&H BUILDING SOLUTIONS LTD" at bounding box center [553, 75] width 952 height 16
copy h2 "UK M&H BUILDING SOLUTIONS LTD"
click at [1092, 586] on link "View more" at bounding box center [1081, 588] width 52 height 11
click at [262, 21] on link "Clients" at bounding box center [263, 22] width 36 height 15
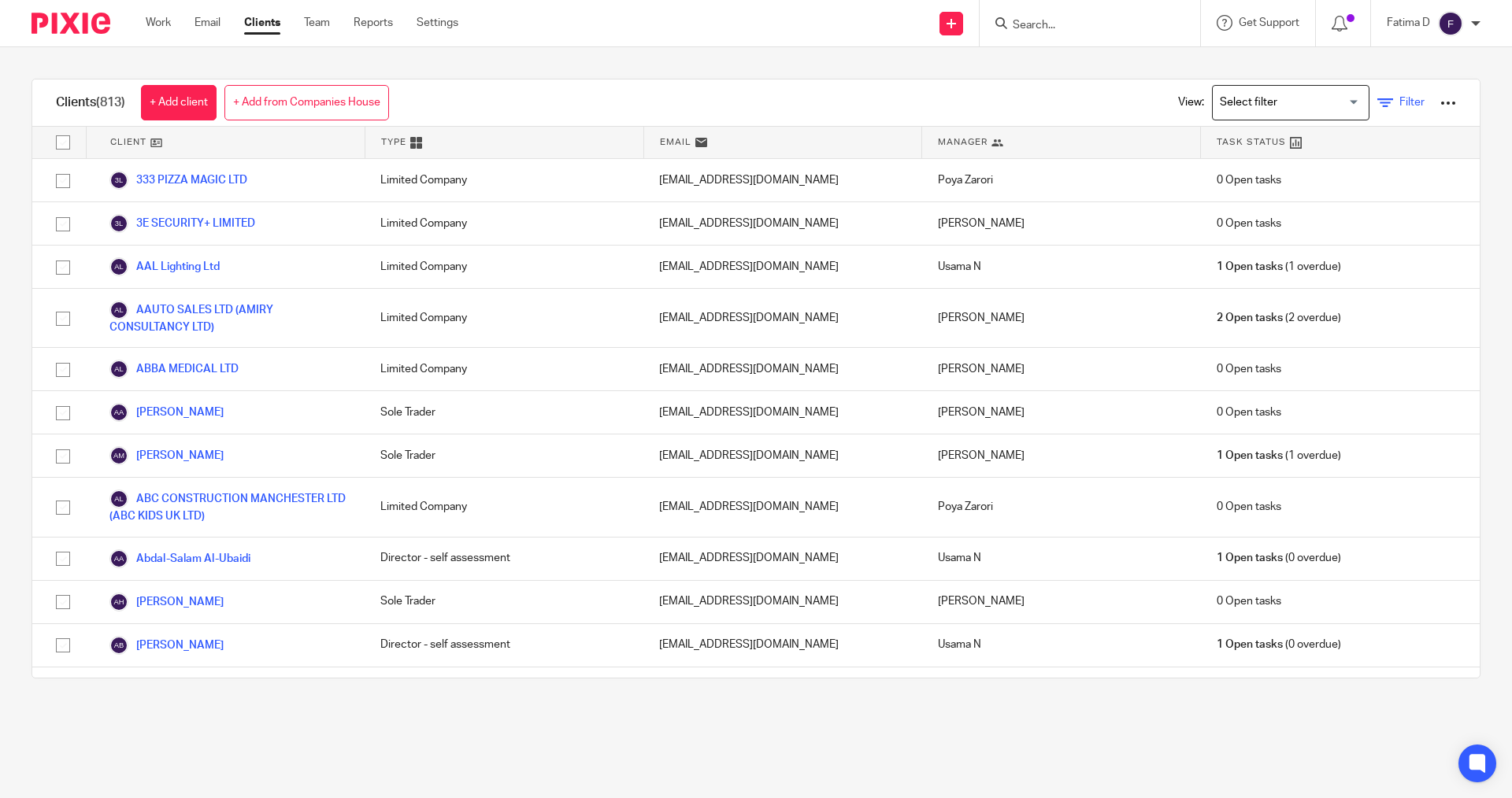
click at [1378, 99] on icon at bounding box center [1385, 103] width 15 height 15
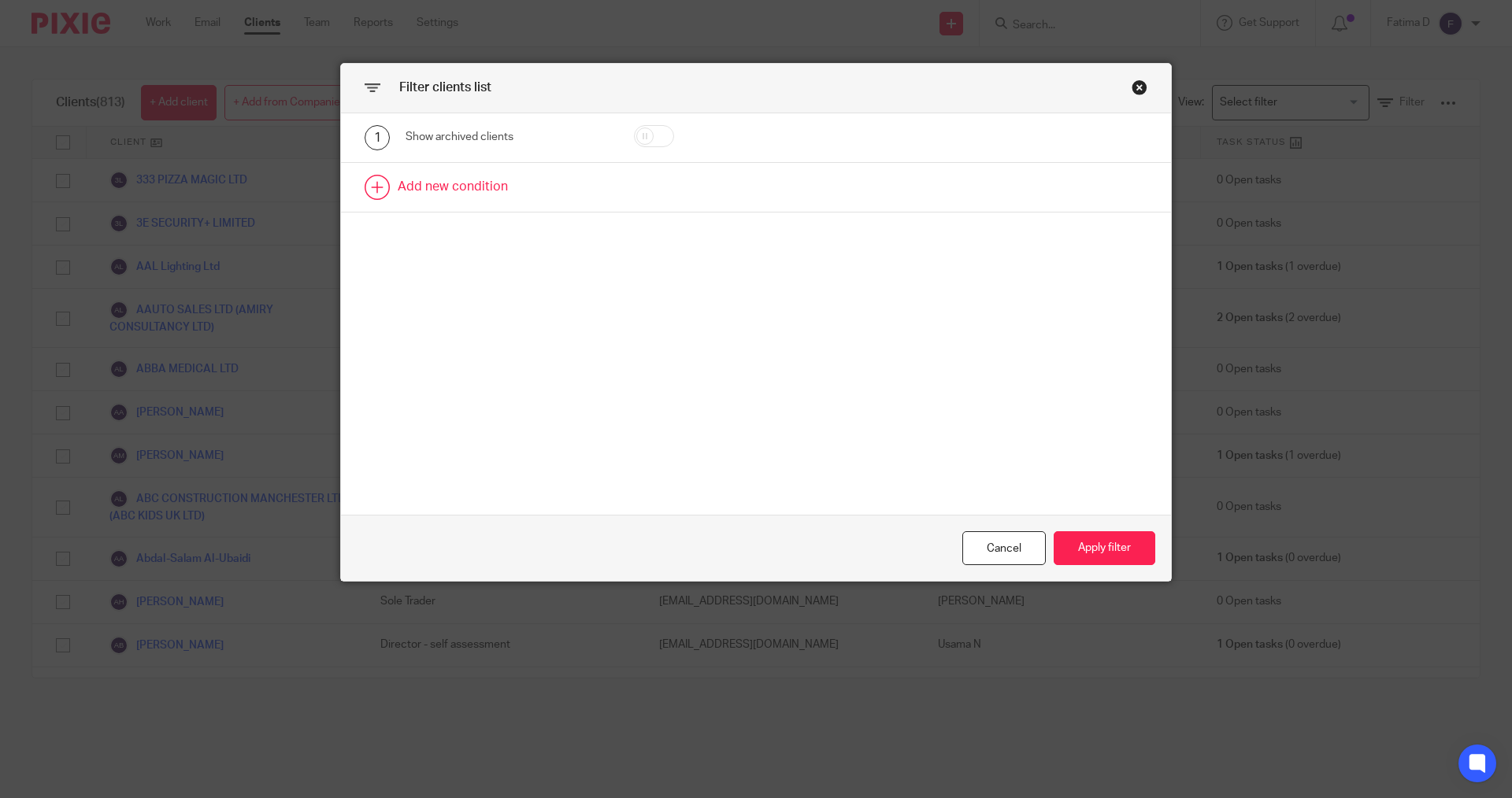
click at [466, 183] on link at bounding box center [756, 187] width 830 height 49
click at [585, 189] on div "Field" at bounding box center [507, 192] width 204 height 35
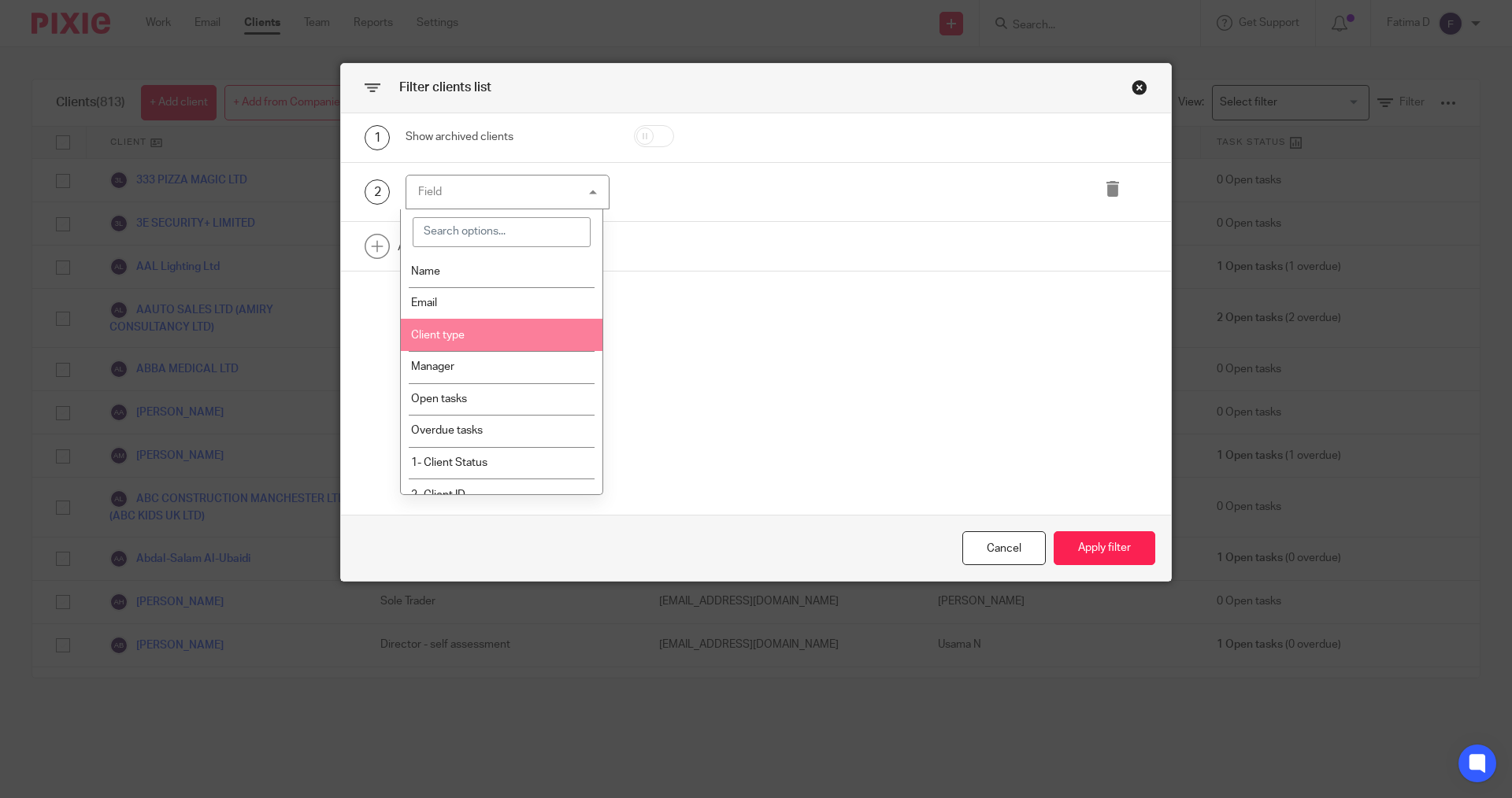
click at [442, 336] on span "Client type" at bounding box center [437, 335] width 53 height 11
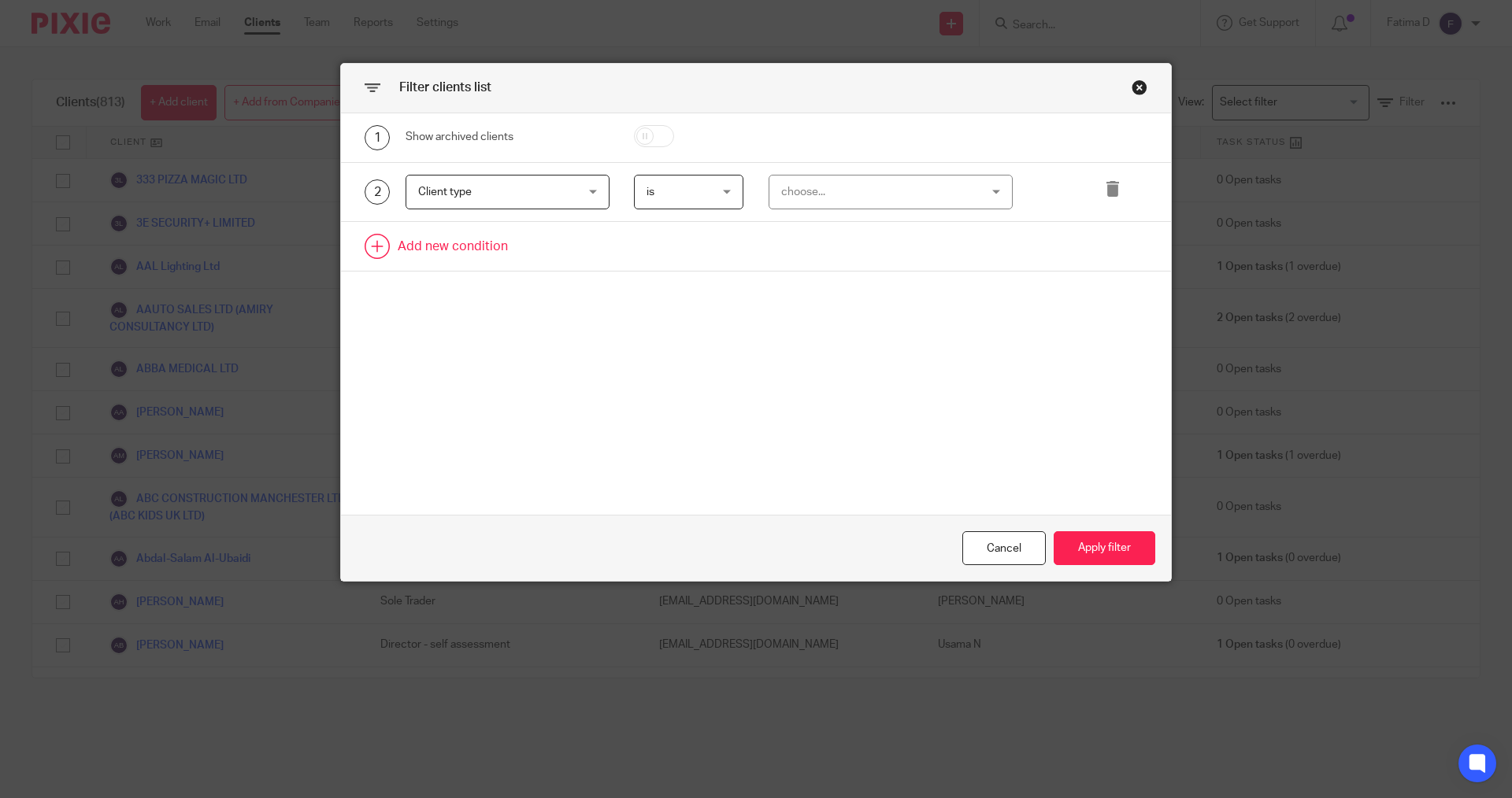
click at [420, 248] on link at bounding box center [756, 246] width 830 height 49
click at [588, 246] on div "Field" at bounding box center [507, 251] width 204 height 35
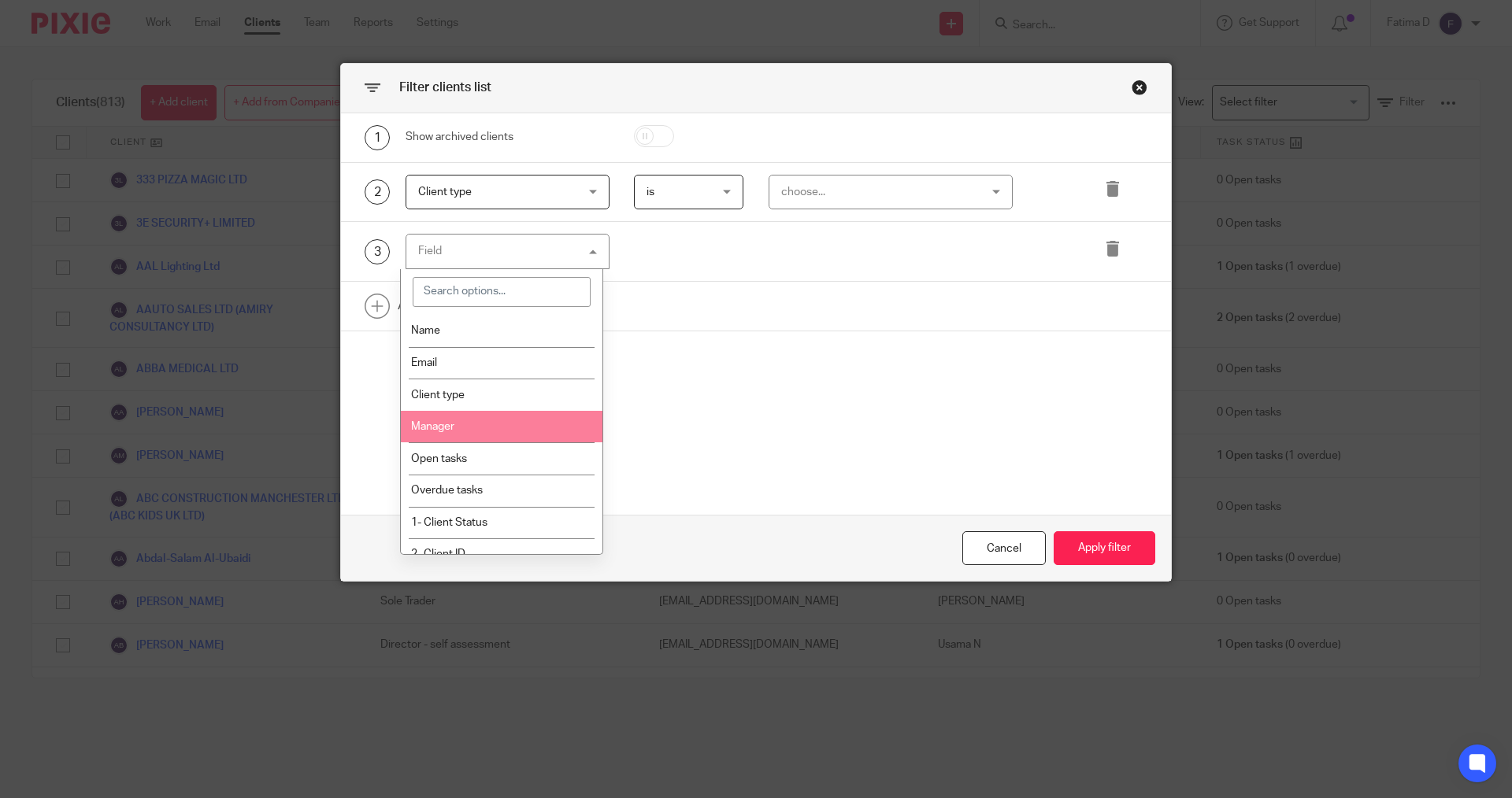
click at [455, 427] on li "Manager" at bounding box center [502, 427] width 202 height 33
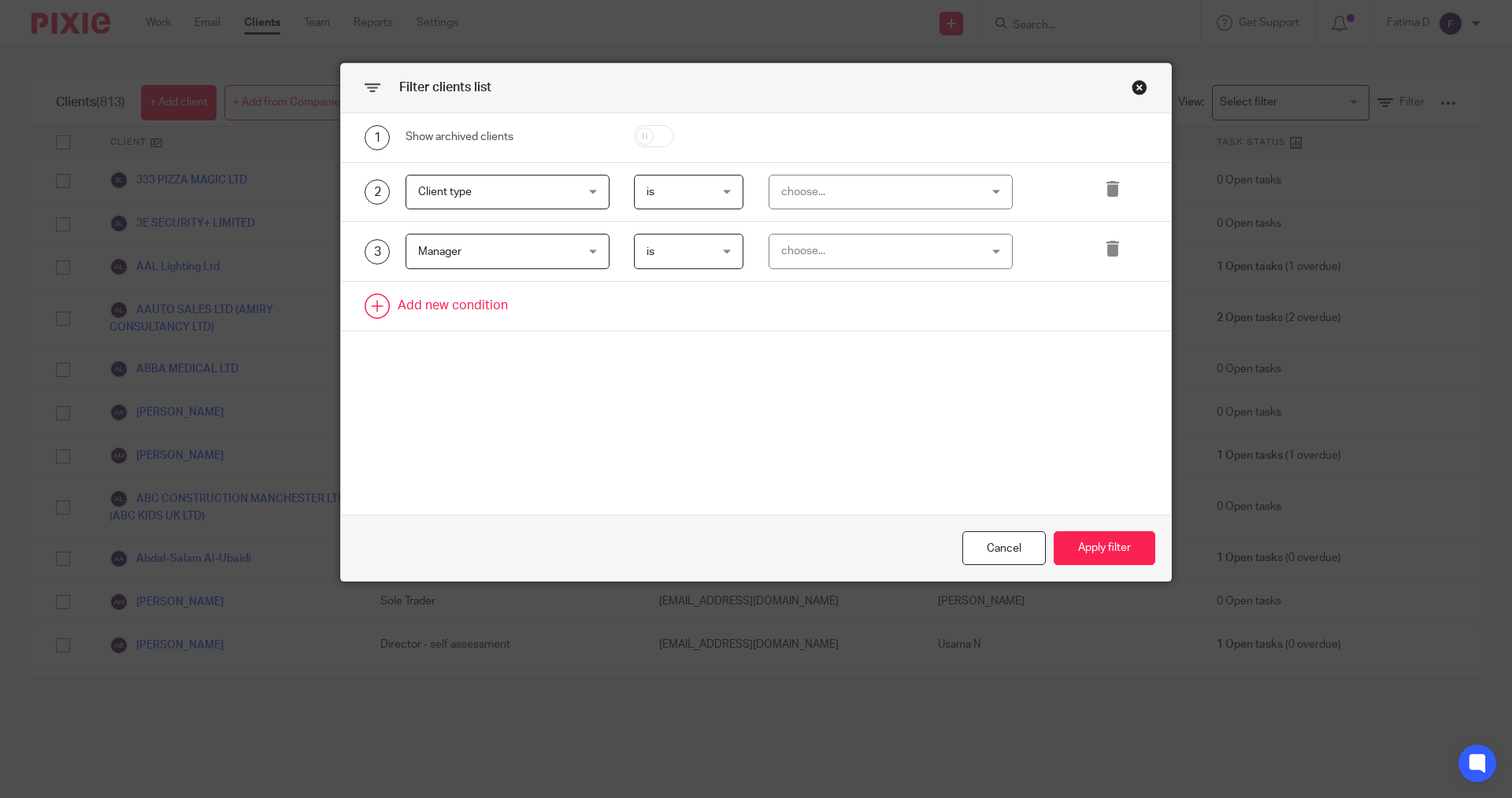
click at [486, 307] on link at bounding box center [756, 306] width 830 height 49
click at [593, 312] on div "Field" at bounding box center [507, 311] width 204 height 35
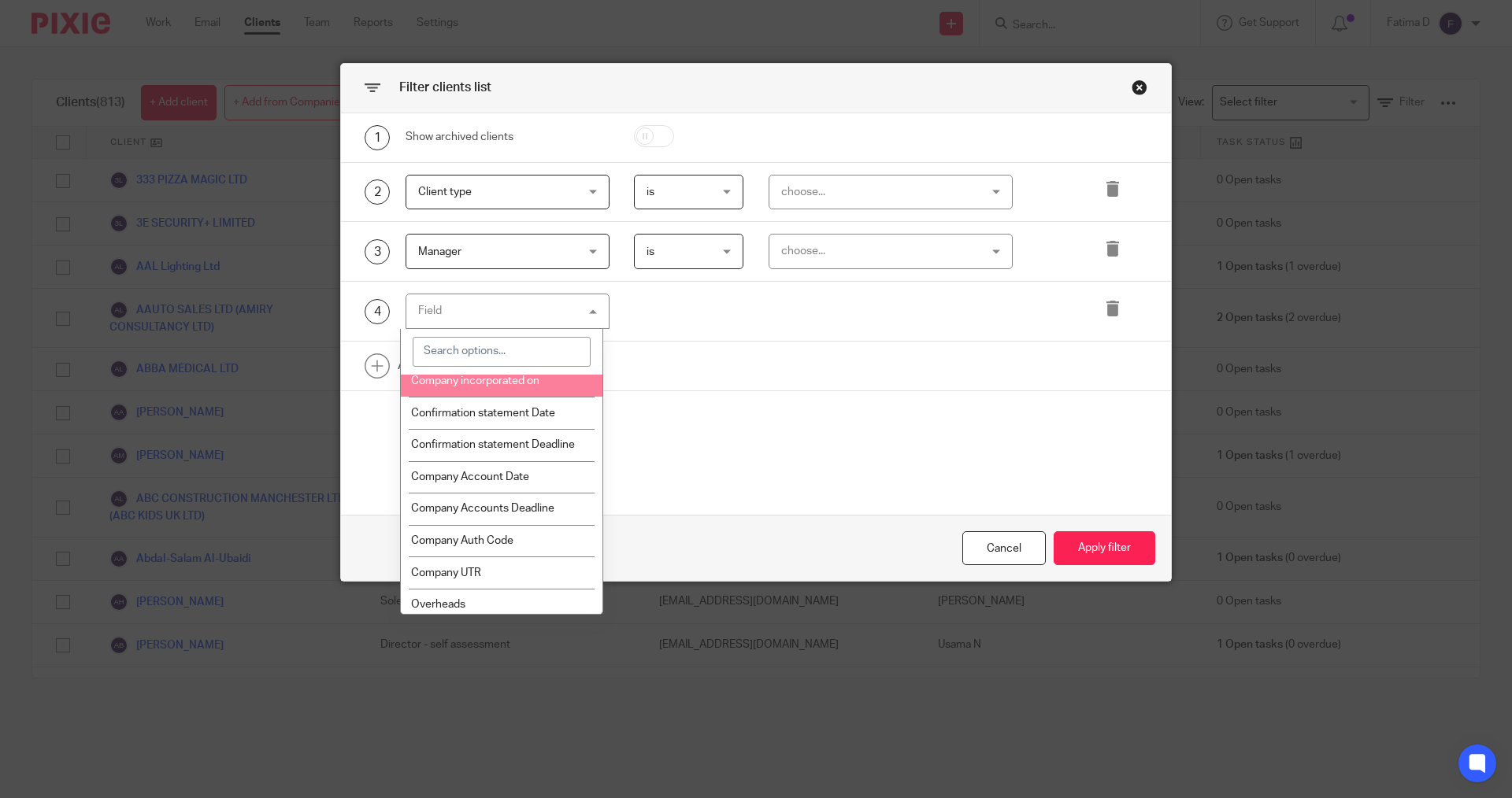
scroll to position [393, 0]
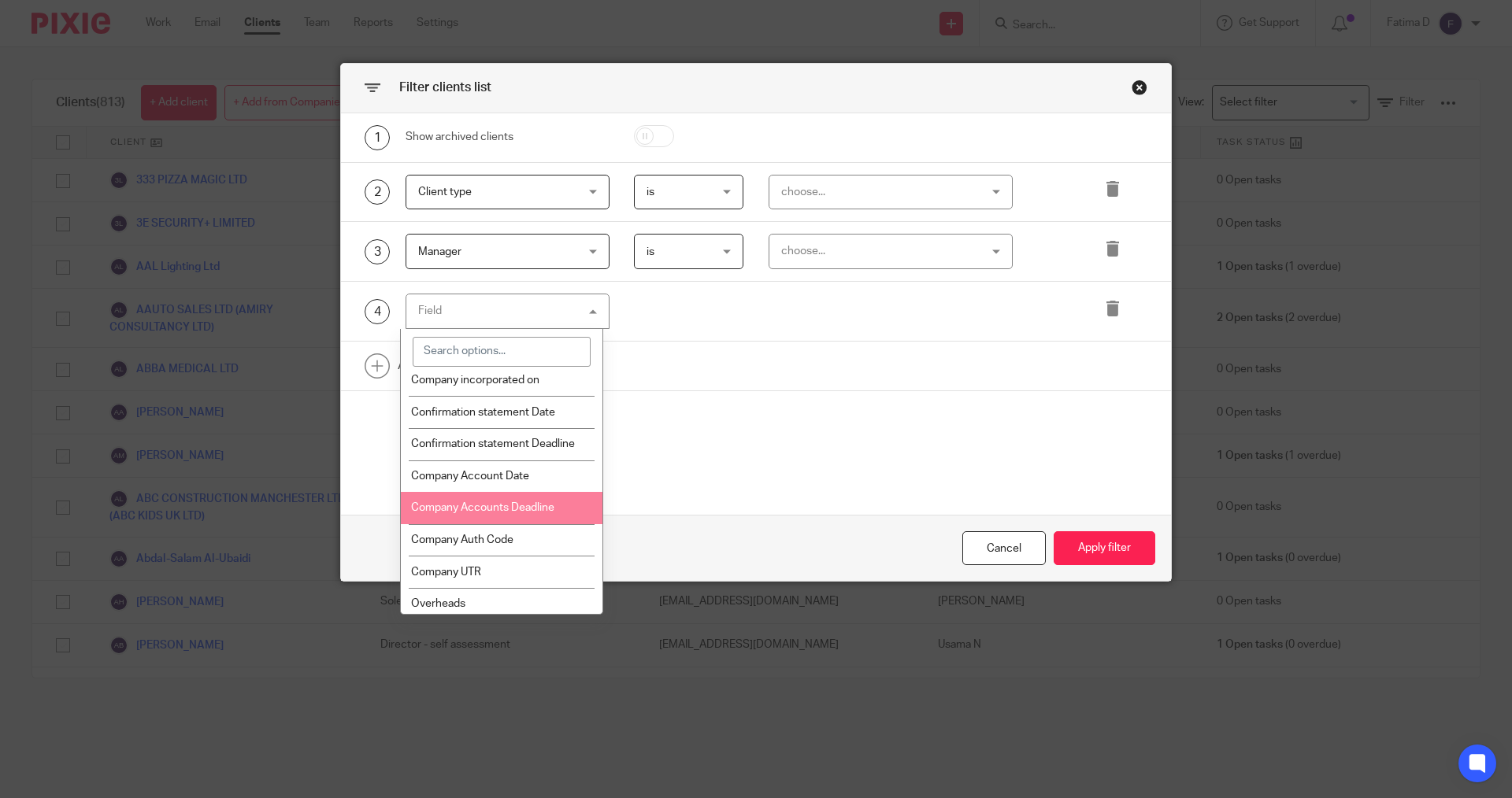
click at [506, 510] on span "Company Accounts Deadline" at bounding box center [482, 508] width 143 height 11
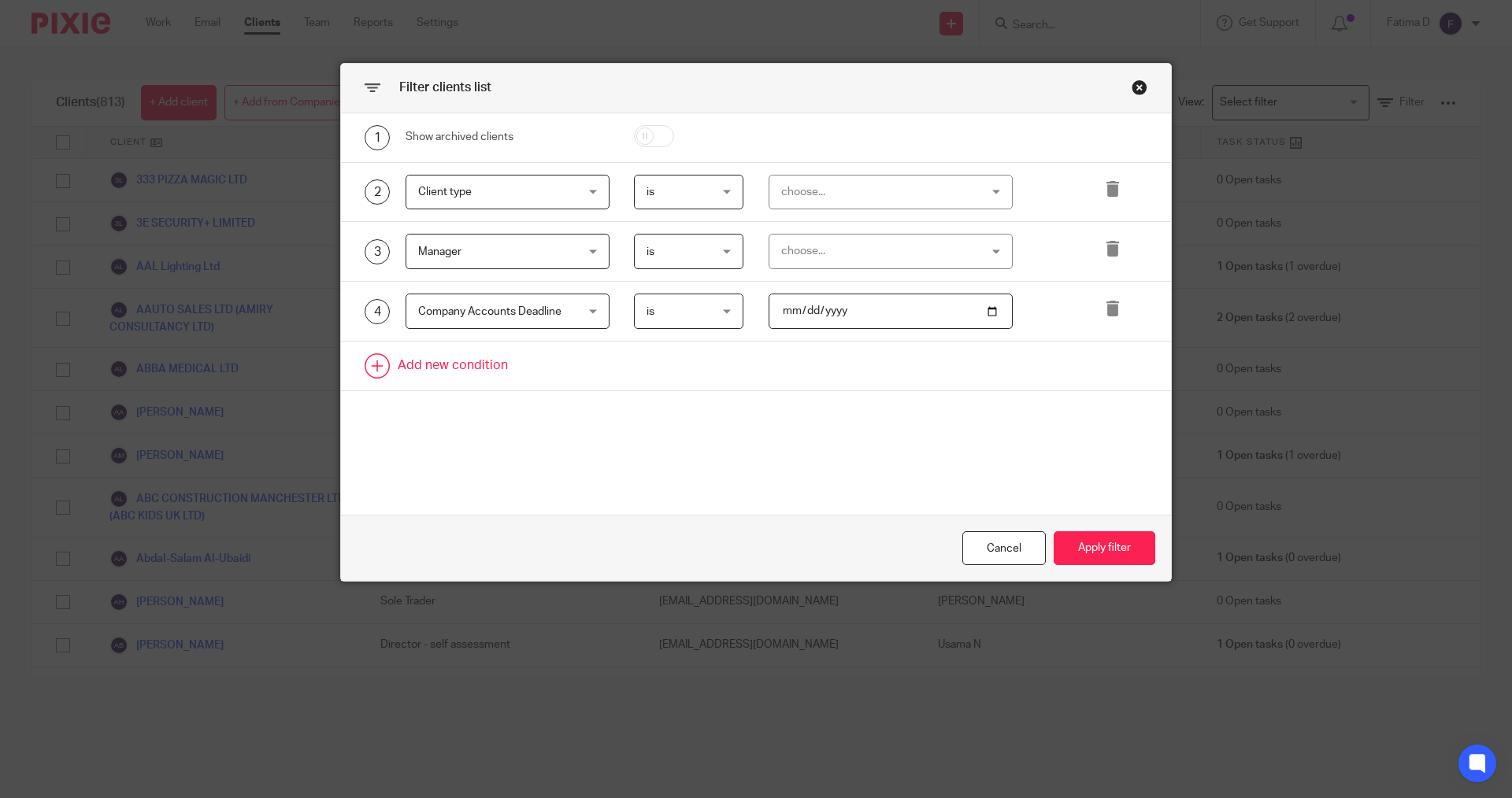
click at [464, 361] on link at bounding box center [756, 366] width 830 height 49
click at [589, 370] on div "Field" at bounding box center [507, 371] width 204 height 35
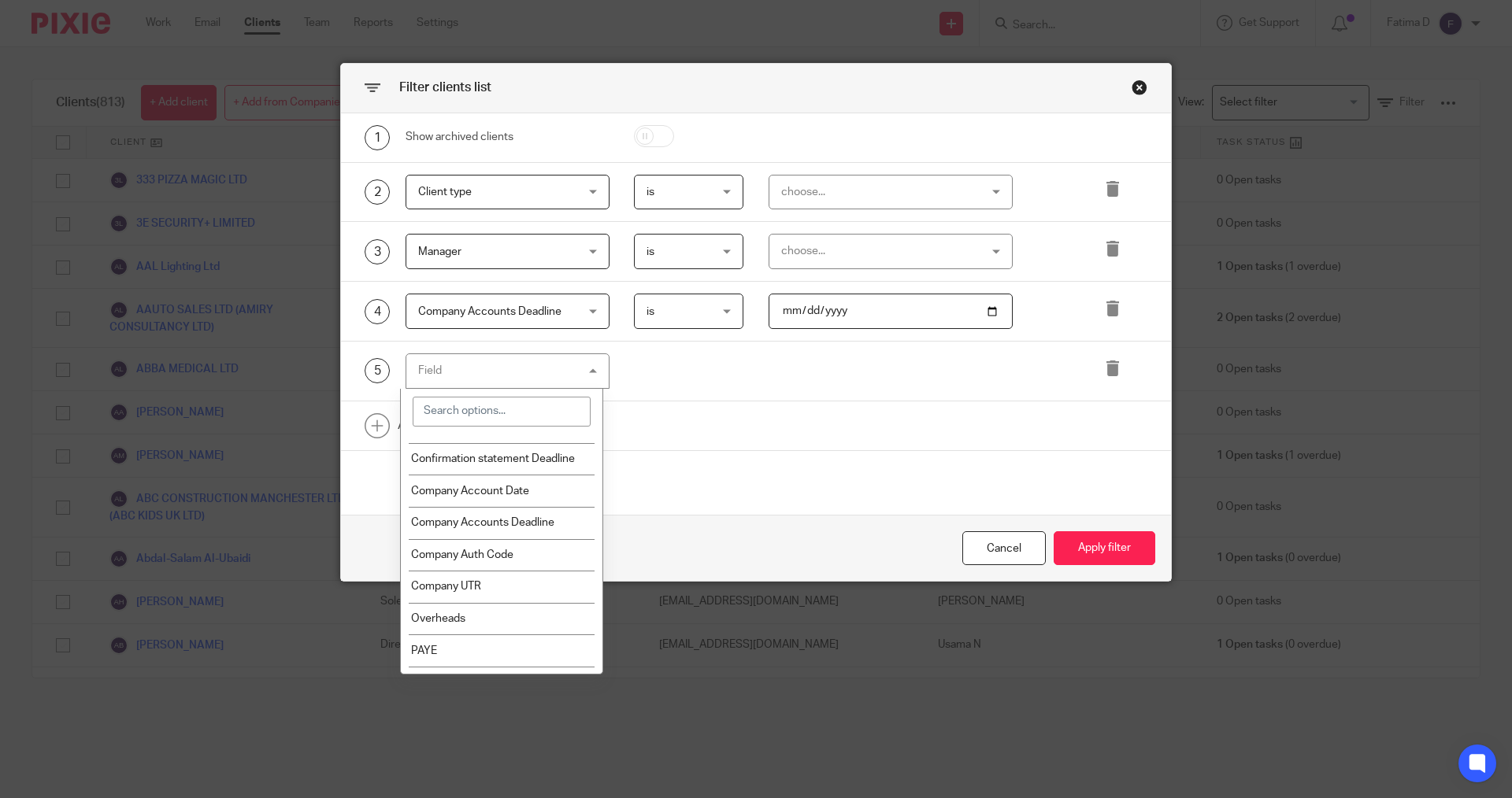
scroll to position [473, 0]
click at [509, 485] on span "Company Accounts Deadline" at bounding box center [482, 489] width 143 height 11
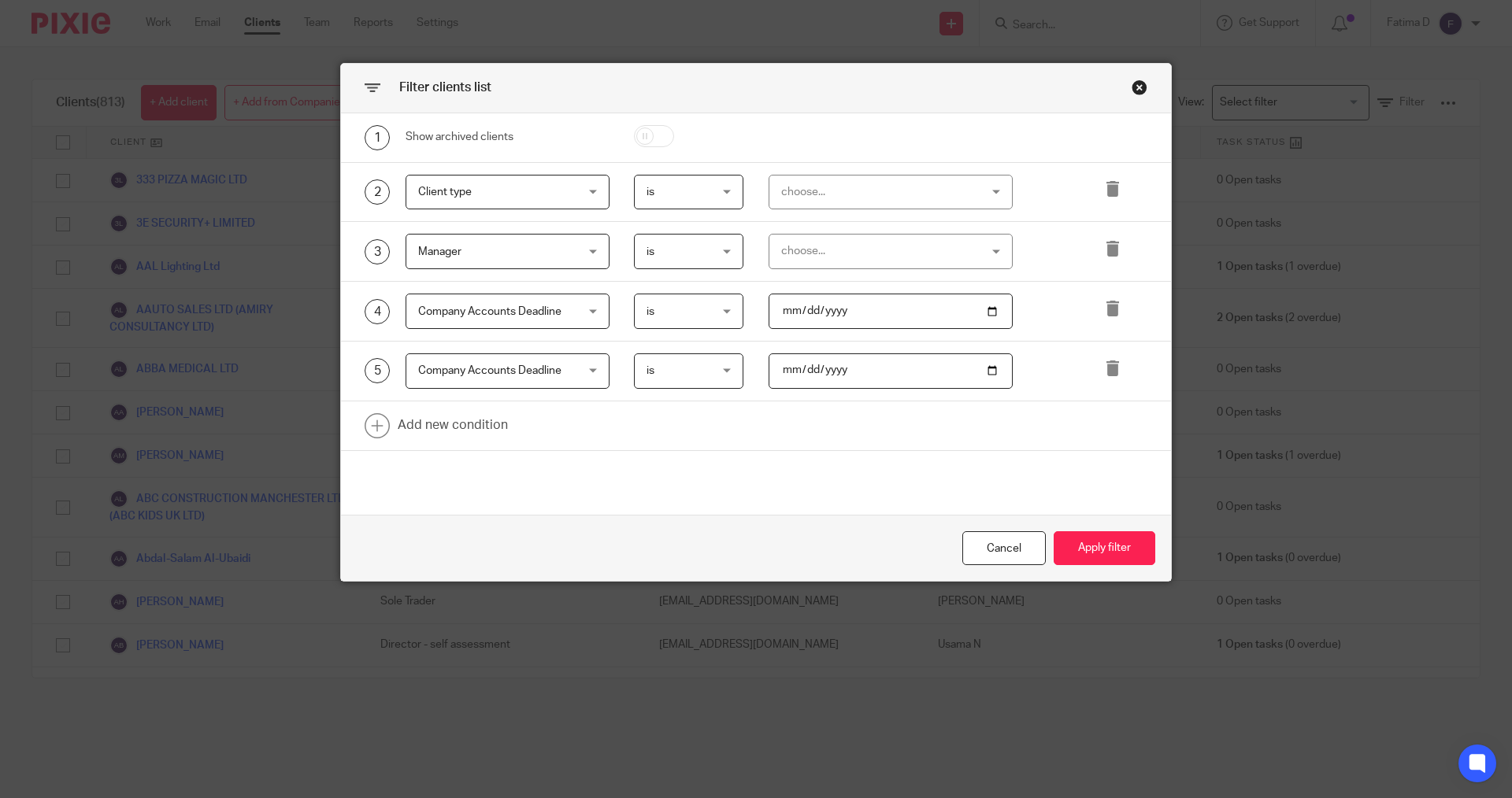
click at [988, 193] on div "choose..." at bounding box center [891, 192] width 245 height 35
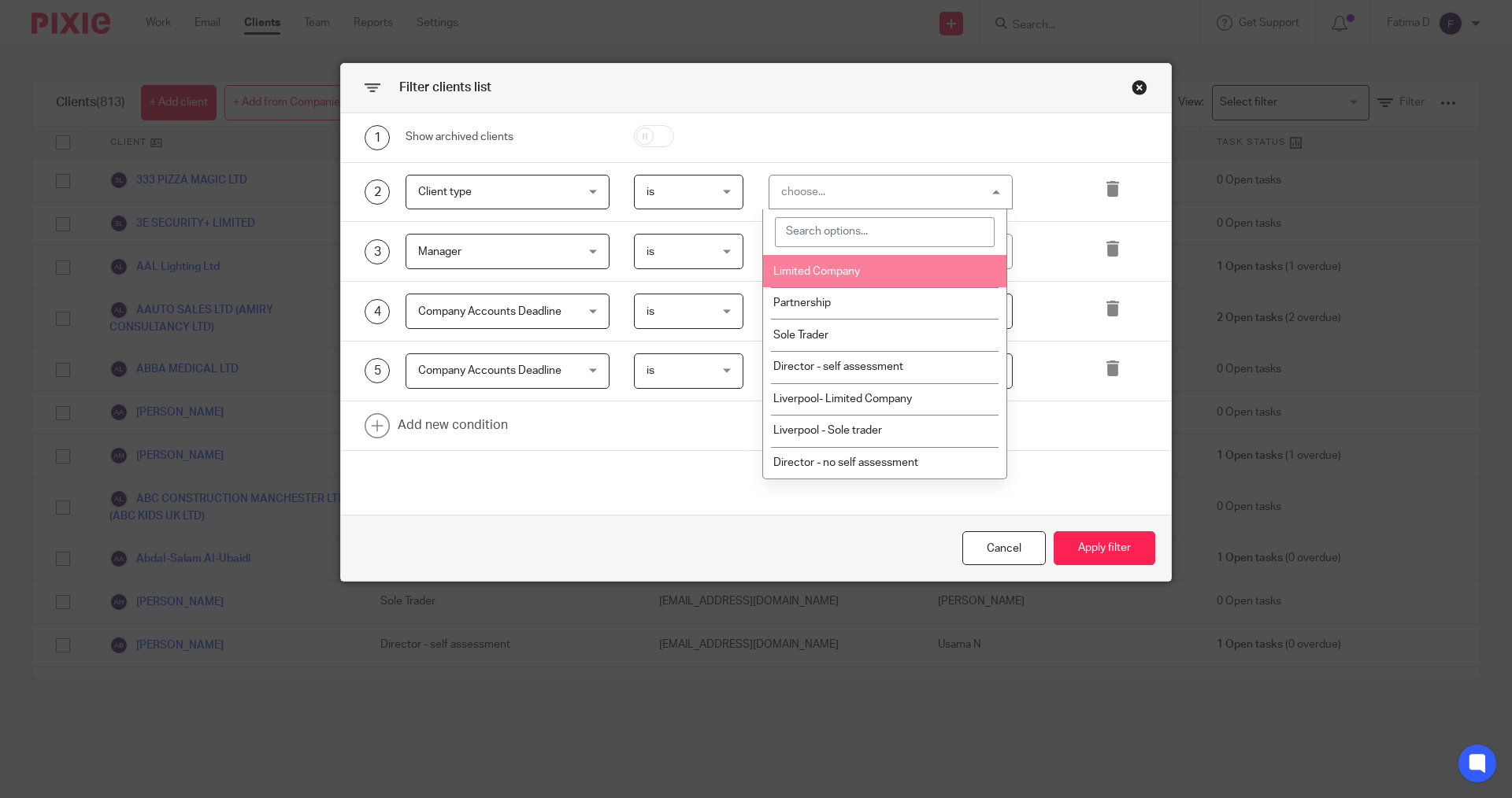
click at [909, 281] on li "Limited Company" at bounding box center [884, 271] width 244 height 33
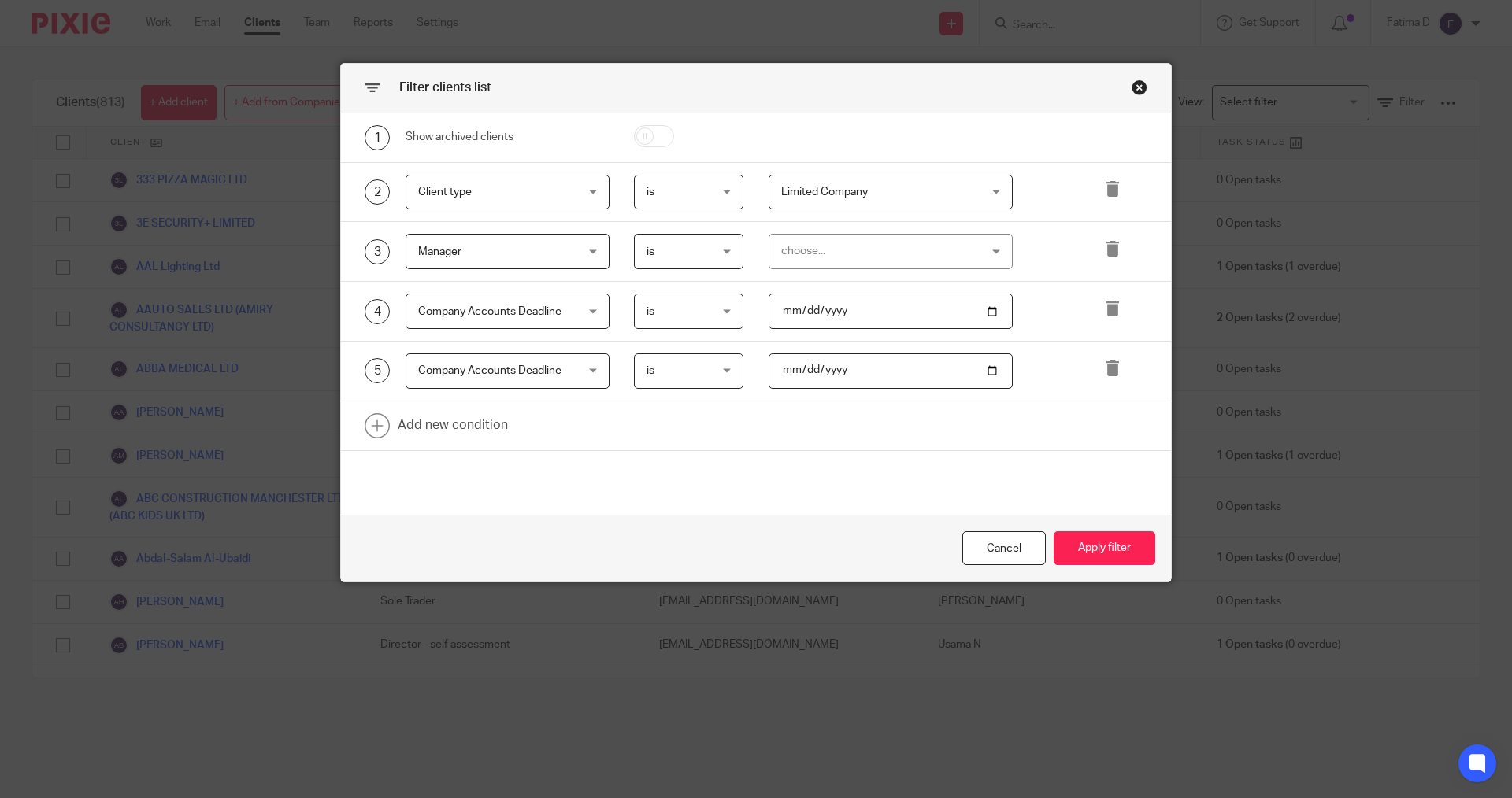
click at [982, 252] on div "choose..." at bounding box center [891, 251] width 245 height 35
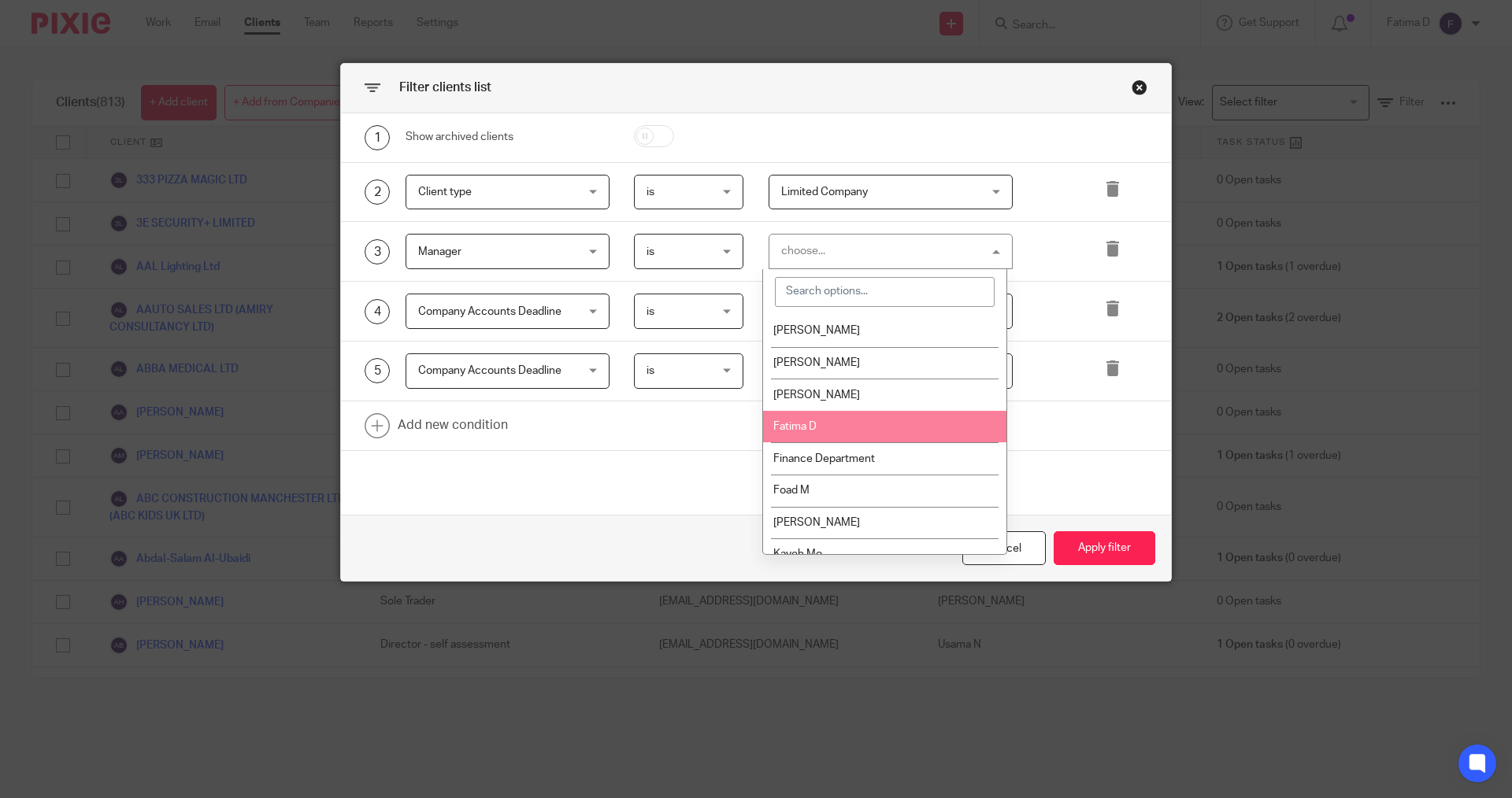
click at [831, 430] on li "Fatima D" at bounding box center [884, 427] width 244 height 33
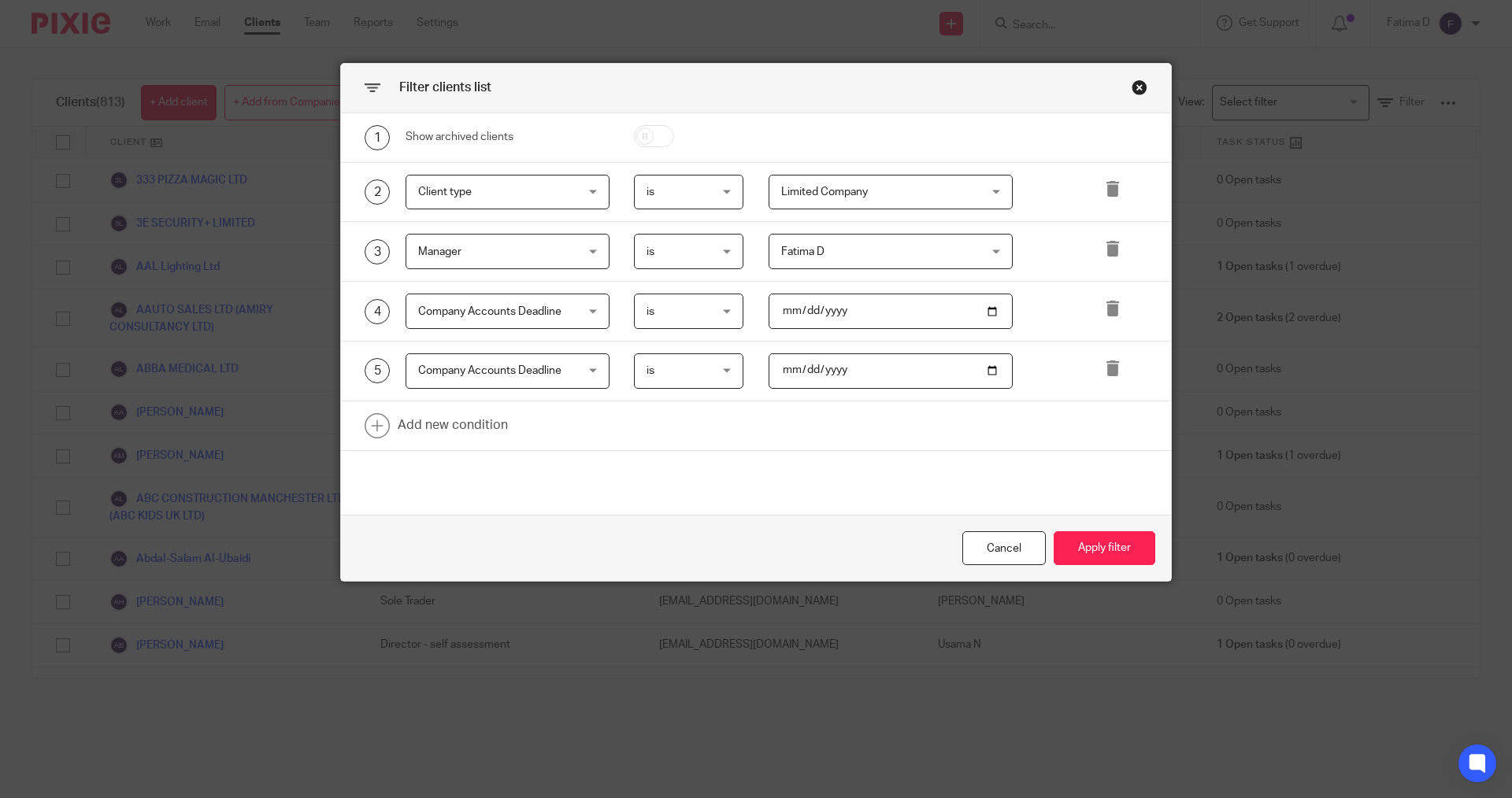
click at [727, 313] on div "is is" at bounding box center [689, 311] width 110 height 35
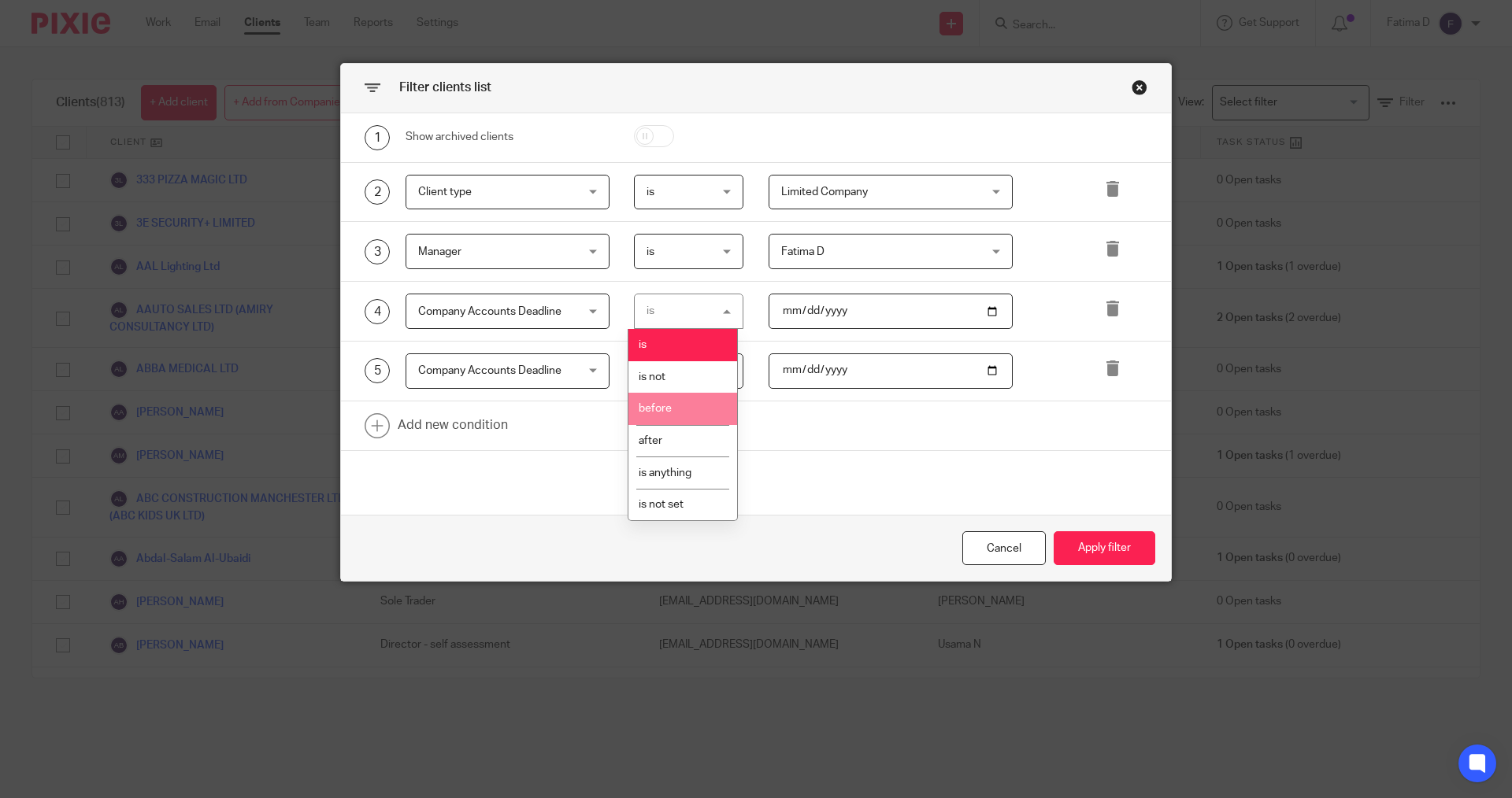
click at [685, 415] on li "before" at bounding box center [683, 409] width 108 height 33
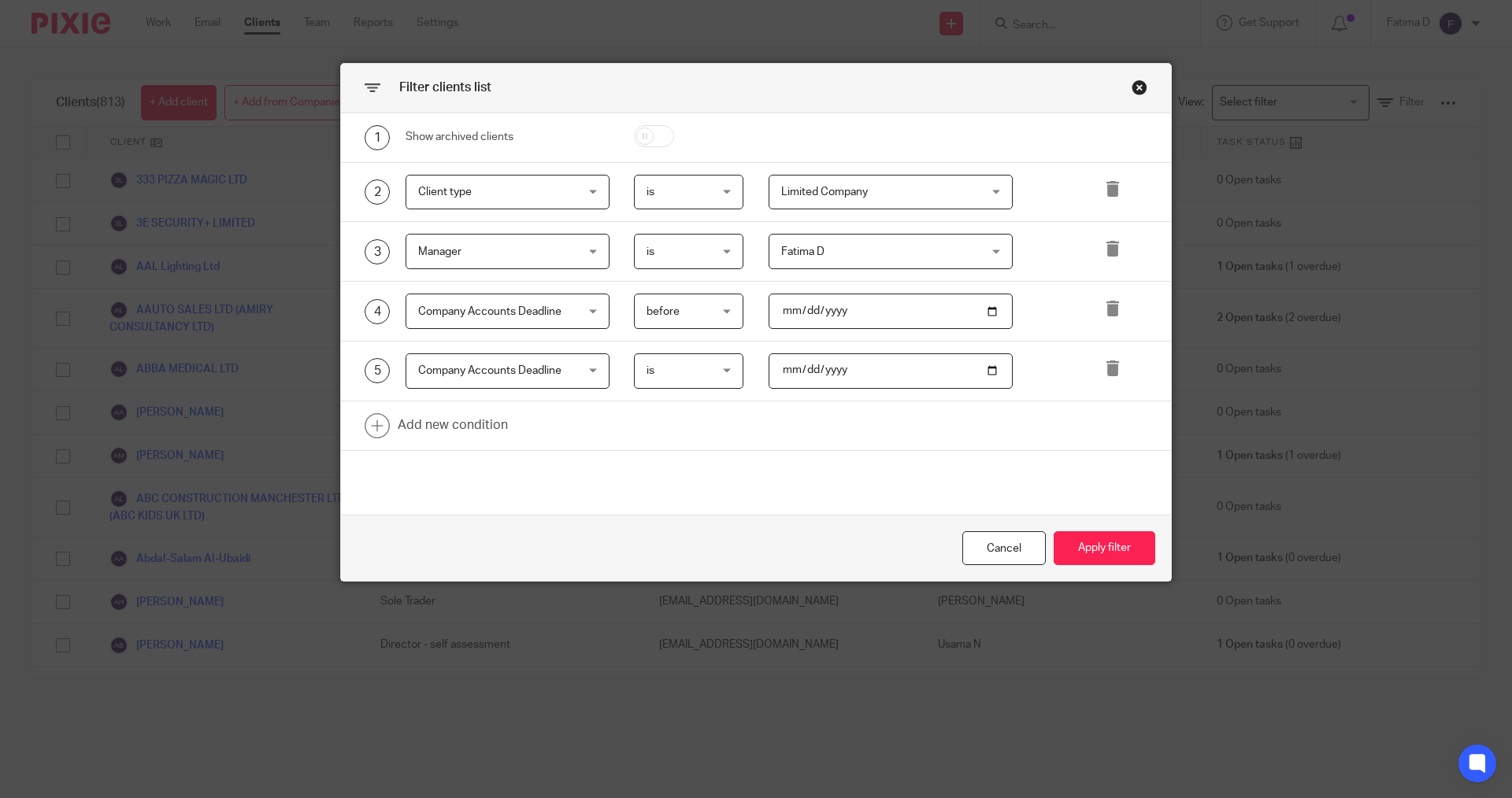
click at [722, 378] on div "is is" at bounding box center [689, 371] width 110 height 35
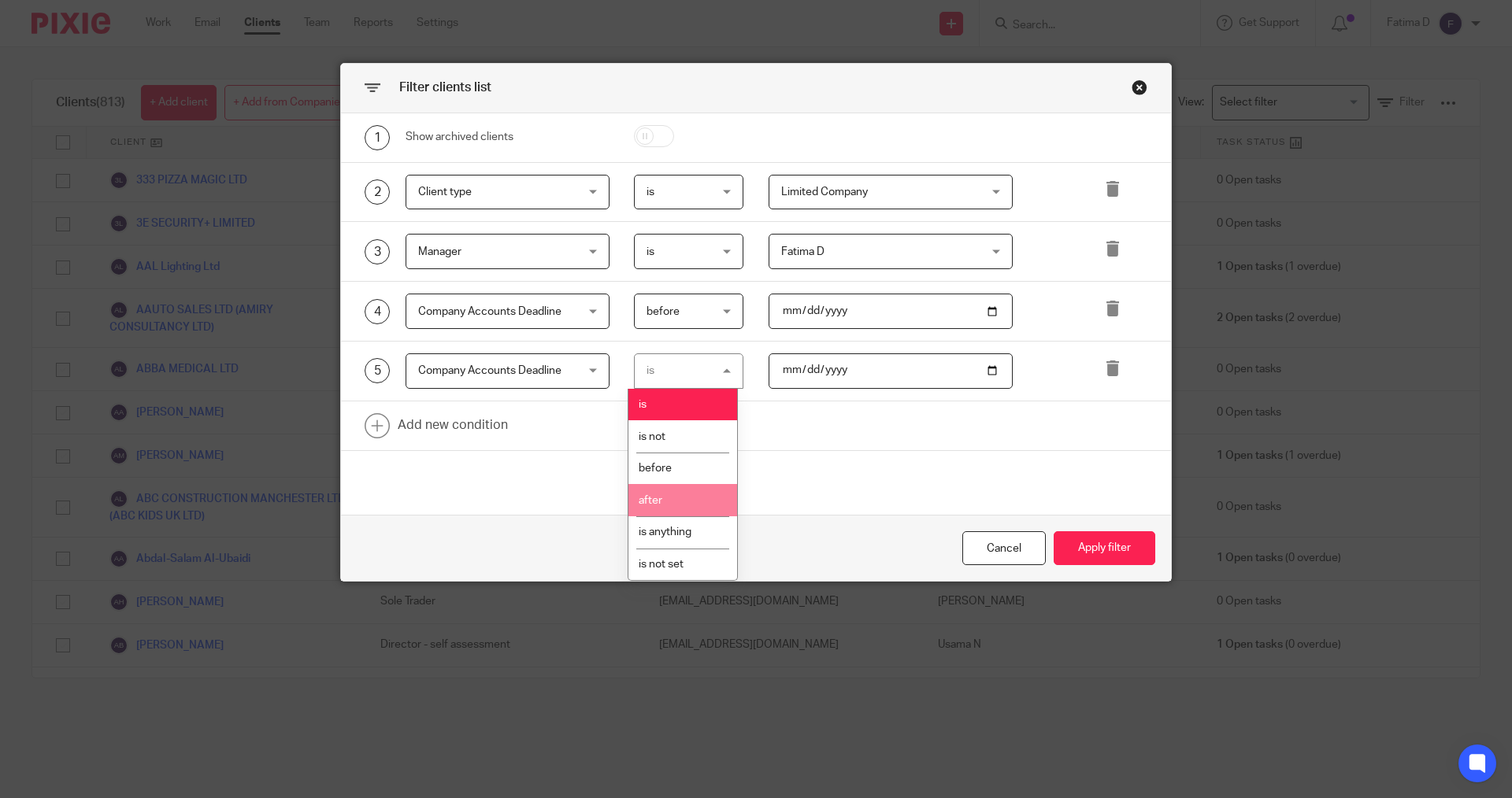
drag, startPoint x: 651, startPoint y: 494, endPoint x: 660, endPoint y: 475, distance: 21.0
click at [651, 490] on li "after" at bounding box center [683, 501] width 108 height 33
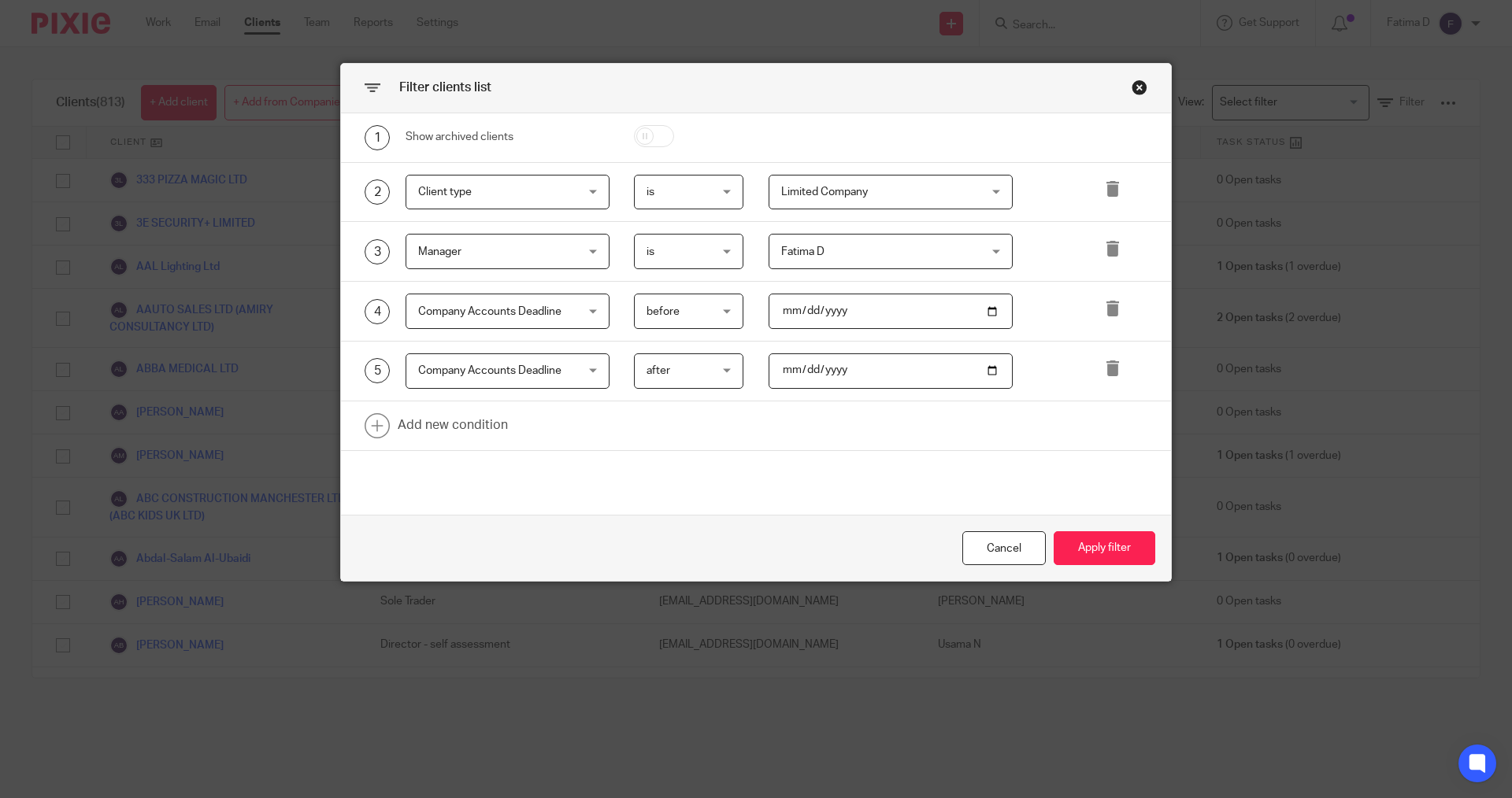
click at [787, 311] on input "date" at bounding box center [891, 311] width 245 height 35
type input "2025-10-01"
click at [787, 370] on input "date" at bounding box center [891, 371] width 245 height 35
type input "2025-08-31"
click at [1088, 553] on button "Apply filter" at bounding box center [1105, 547] width 102 height 34
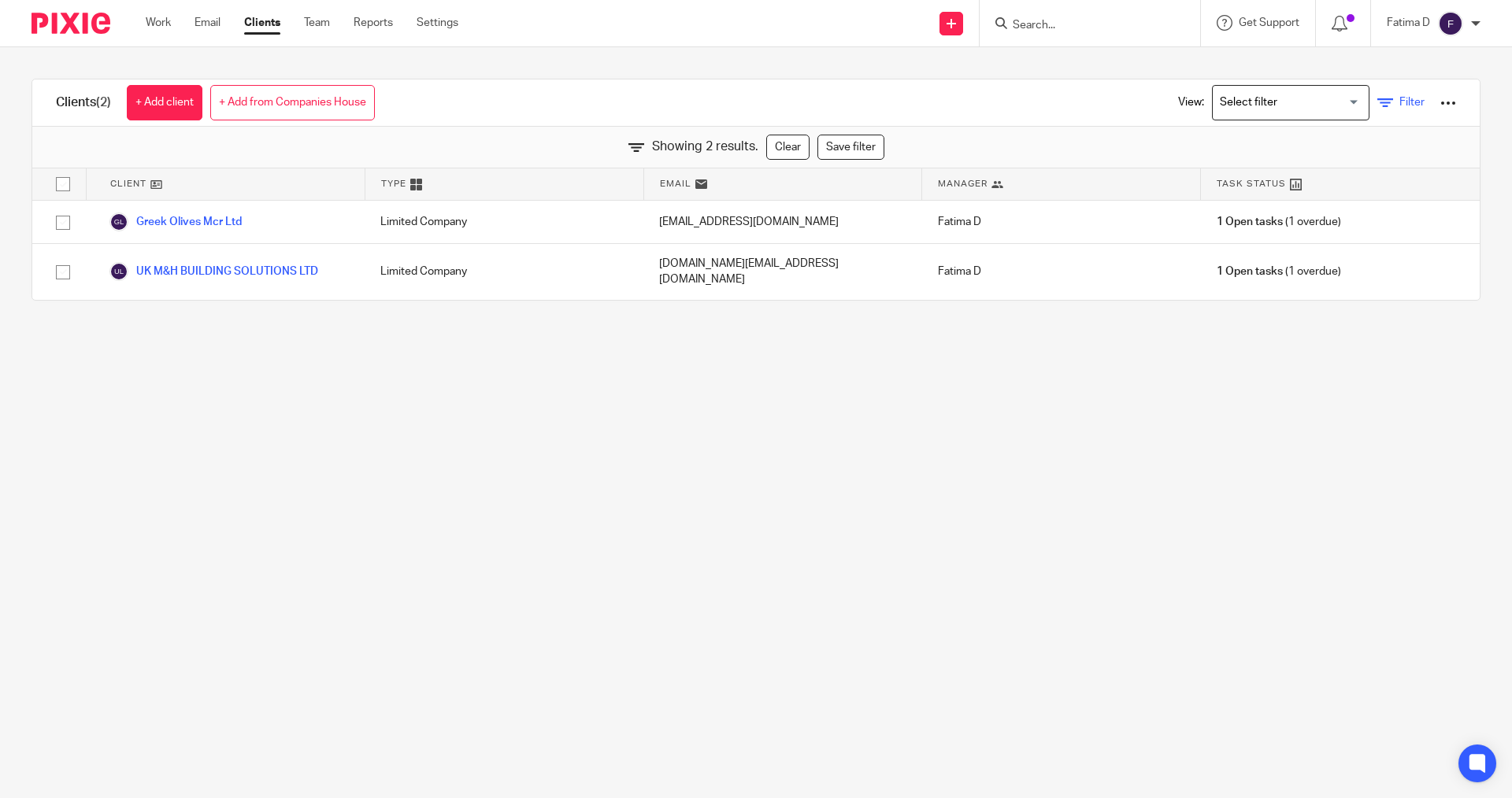
click at [1378, 102] on icon at bounding box center [1385, 103] width 15 height 15
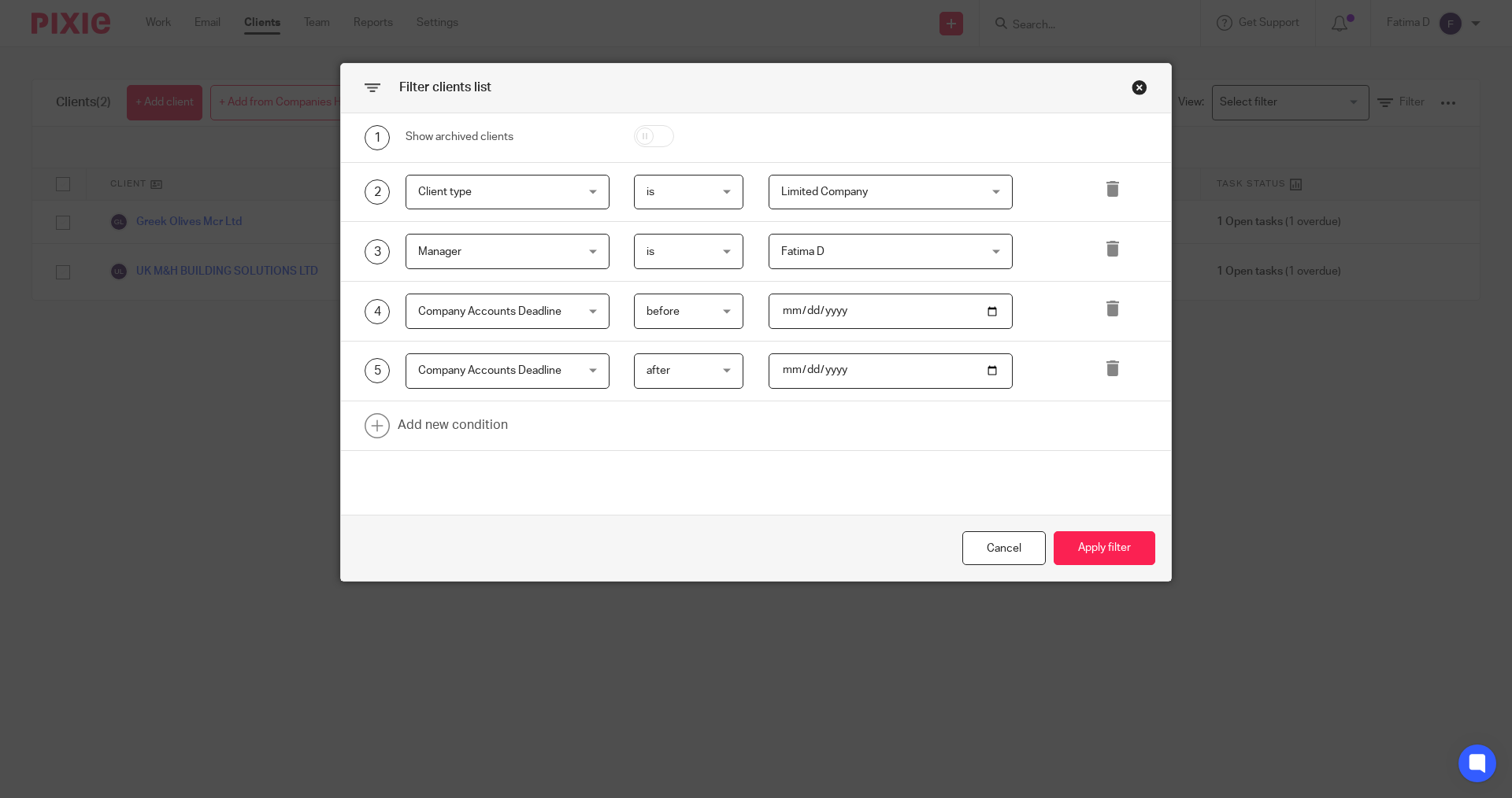
click at [799, 308] on input "2025-10-01" at bounding box center [891, 311] width 245 height 35
click at [799, 310] on input "2025-01-01" at bounding box center [891, 311] width 245 height 35
click at [845, 309] on input "12025-11-01" at bounding box center [891, 311] width 245 height 35
type input "252022-11-01"
click at [796, 310] on input "date" at bounding box center [891, 311] width 245 height 35
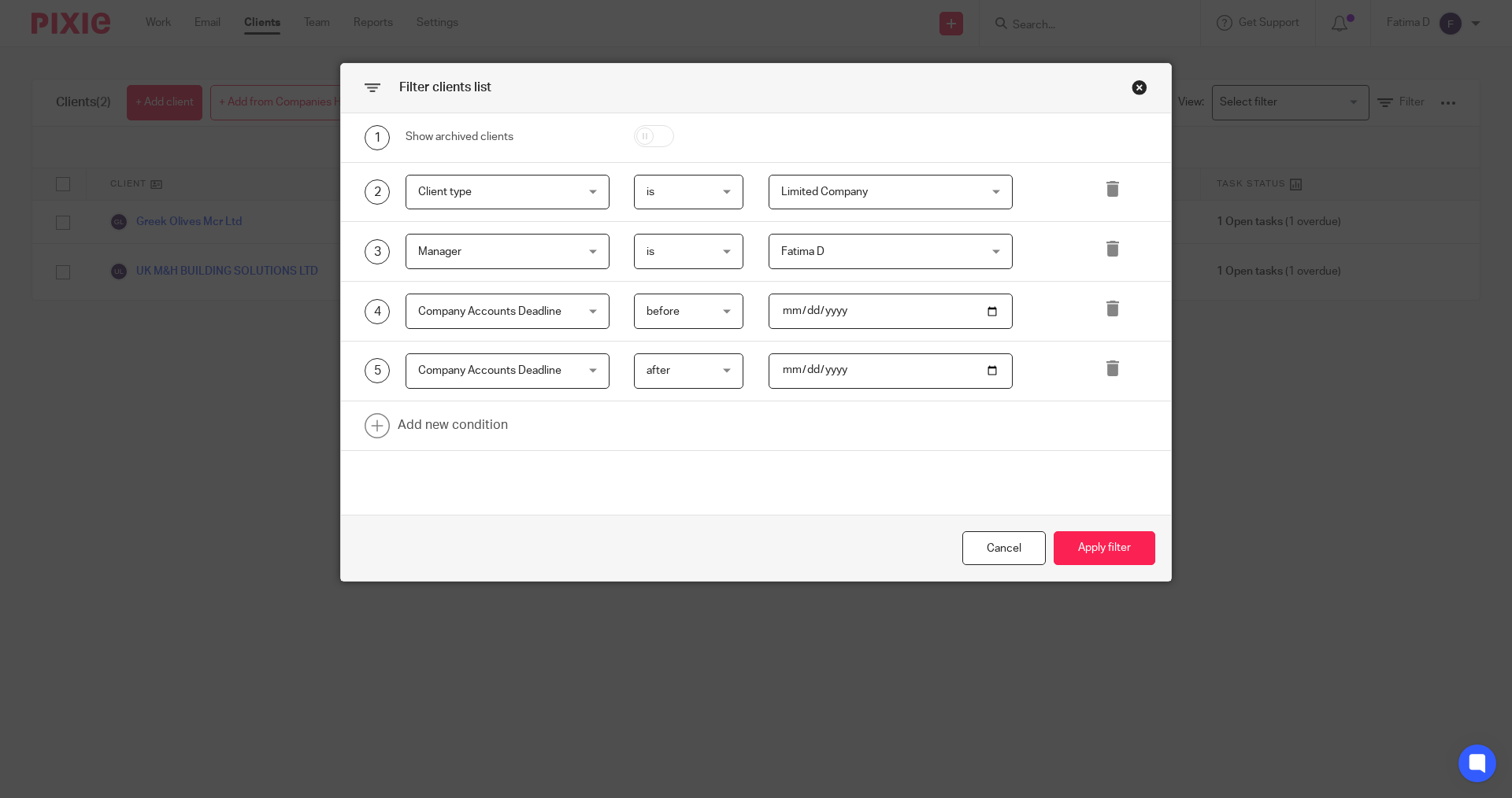
drag, startPoint x: 775, startPoint y: 309, endPoint x: 844, endPoint y: 309, distance: 69.0
click at [862, 312] on input "date" at bounding box center [891, 311] width 245 height 35
click at [836, 309] on input "date" at bounding box center [891, 311] width 245 height 35
type input "2025-11-01"
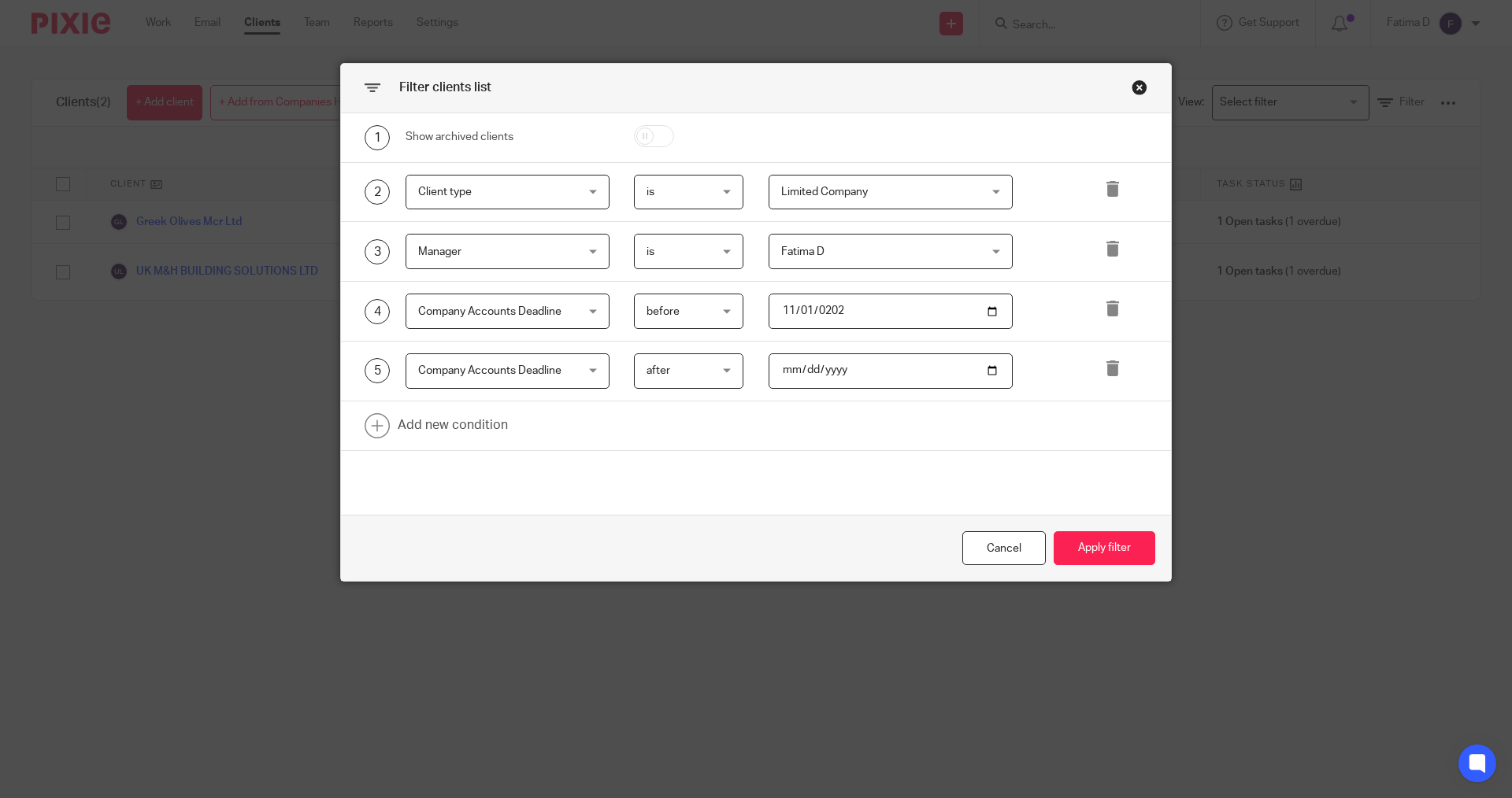
click at [785, 374] on input "2025-08-31" at bounding box center [891, 371] width 245 height 35
type input "2025-08-30"
type input "2025-09-30"
click at [1110, 552] on button "Apply filter" at bounding box center [1105, 547] width 102 height 34
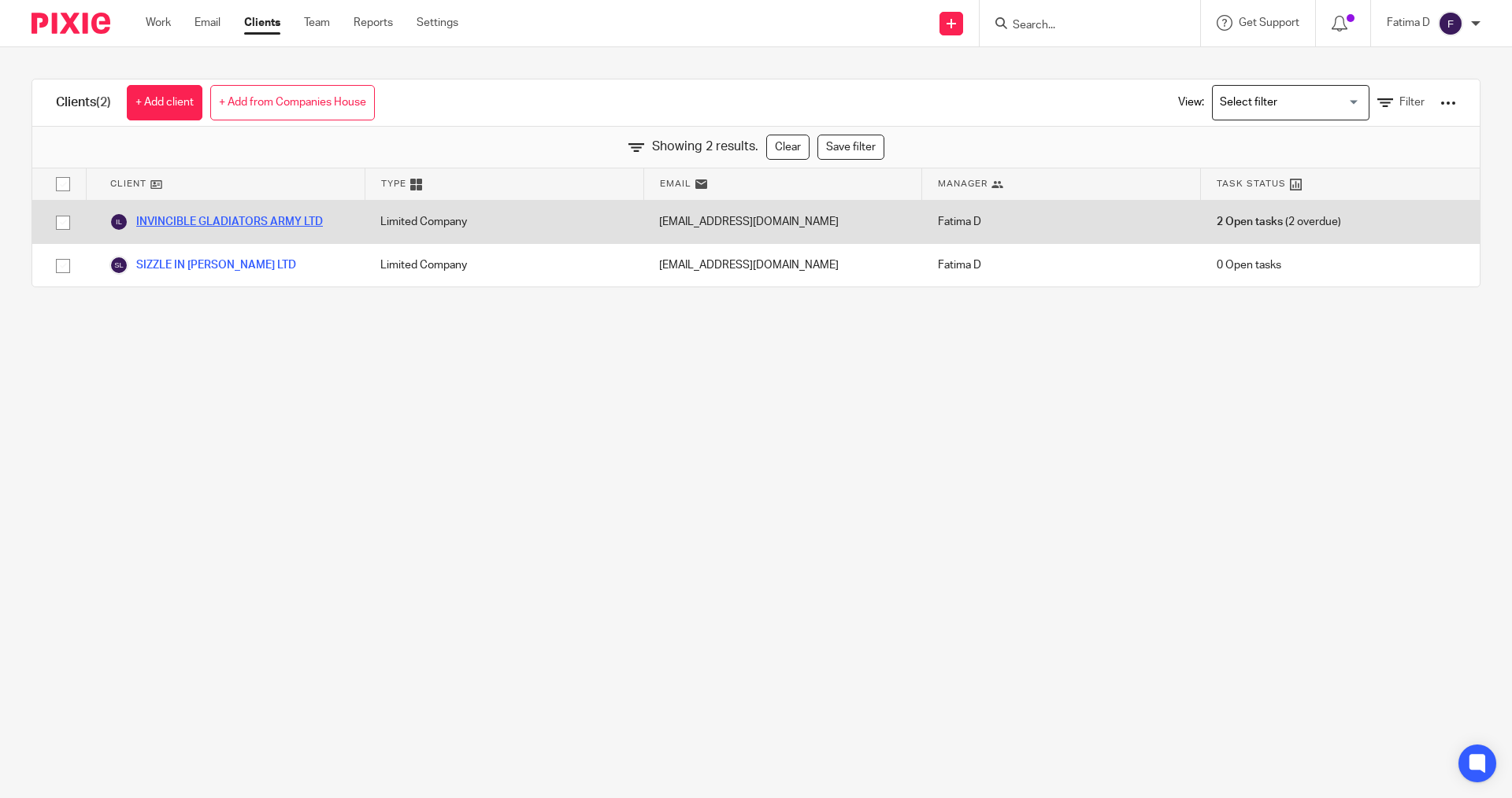
click at [234, 217] on link "INVINCIBLE GLADIATORS ARMY LTD" at bounding box center [216, 222] width 214 height 19
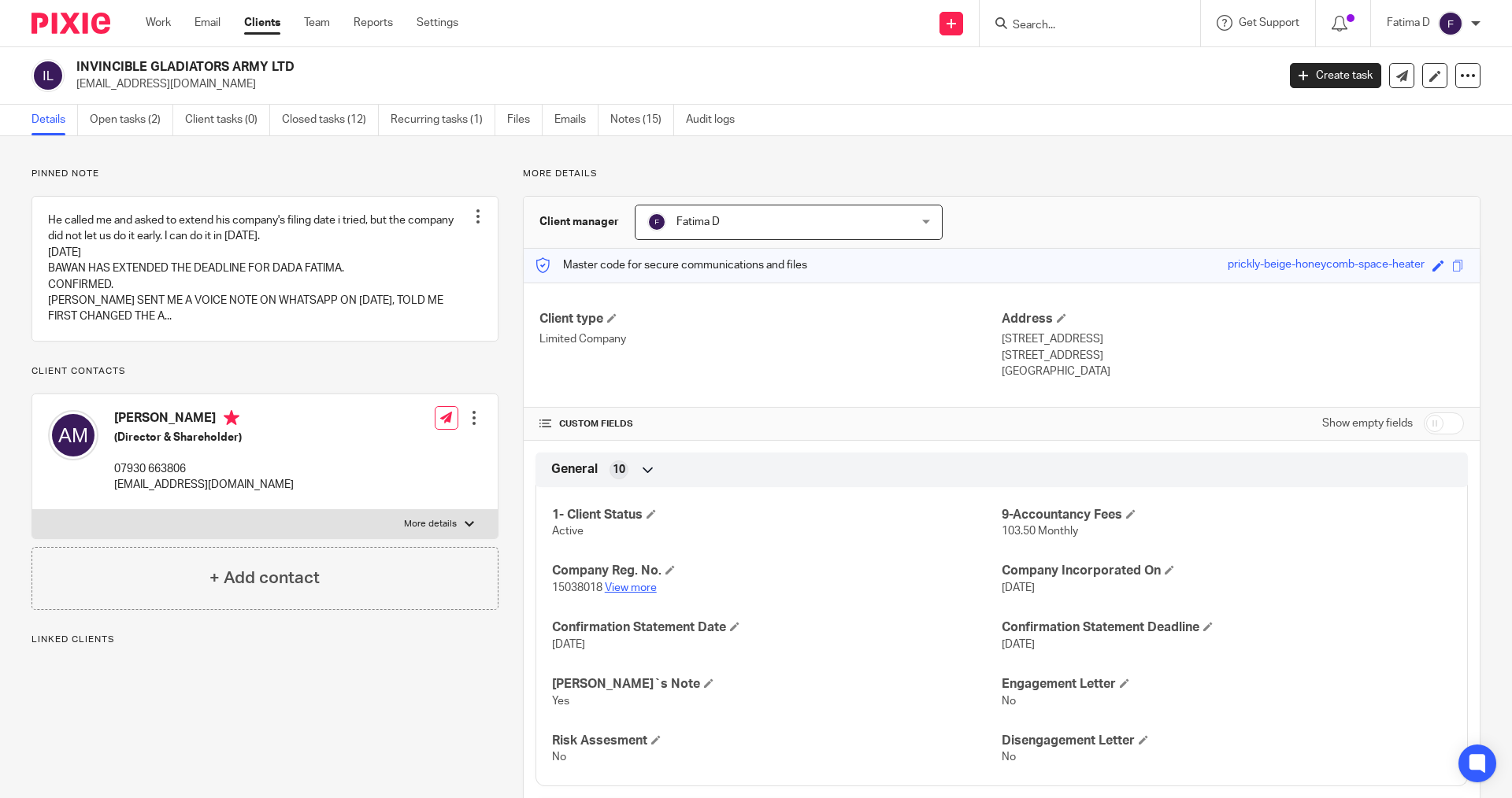
click at [623, 588] on link "View more" at bounding box center [630, 588] width 52 height 11
click at [1056, 24] on input "Search" at bounding box center [1081, 26] width 142 height 14
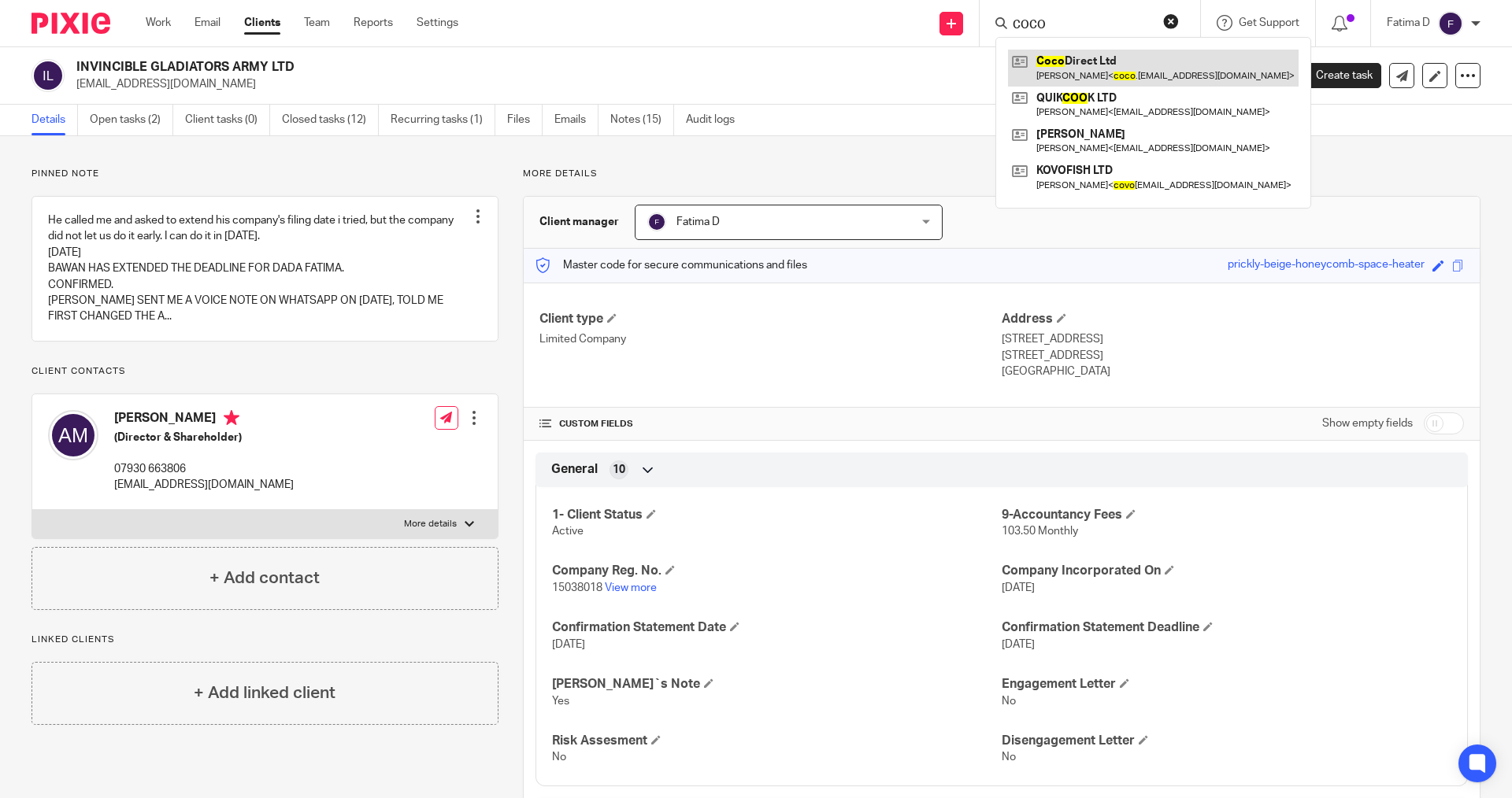
type input "COCO"
click at [1094, 57] on link at bounding box center [1154, 68] width 291 height 36
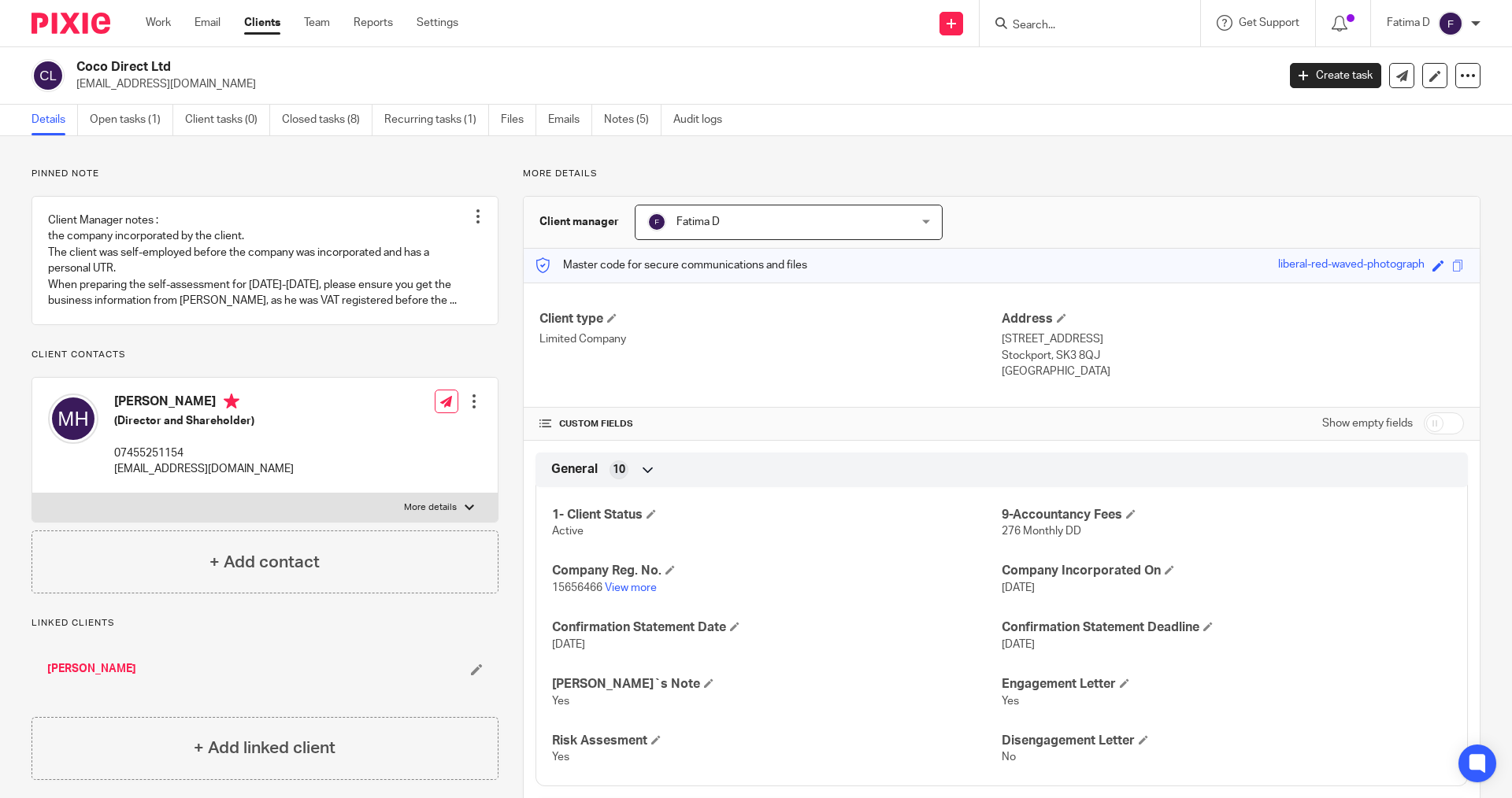
click at [1026, 27] on input "Search" at bounding box center [1081, 26] width 142 height 14
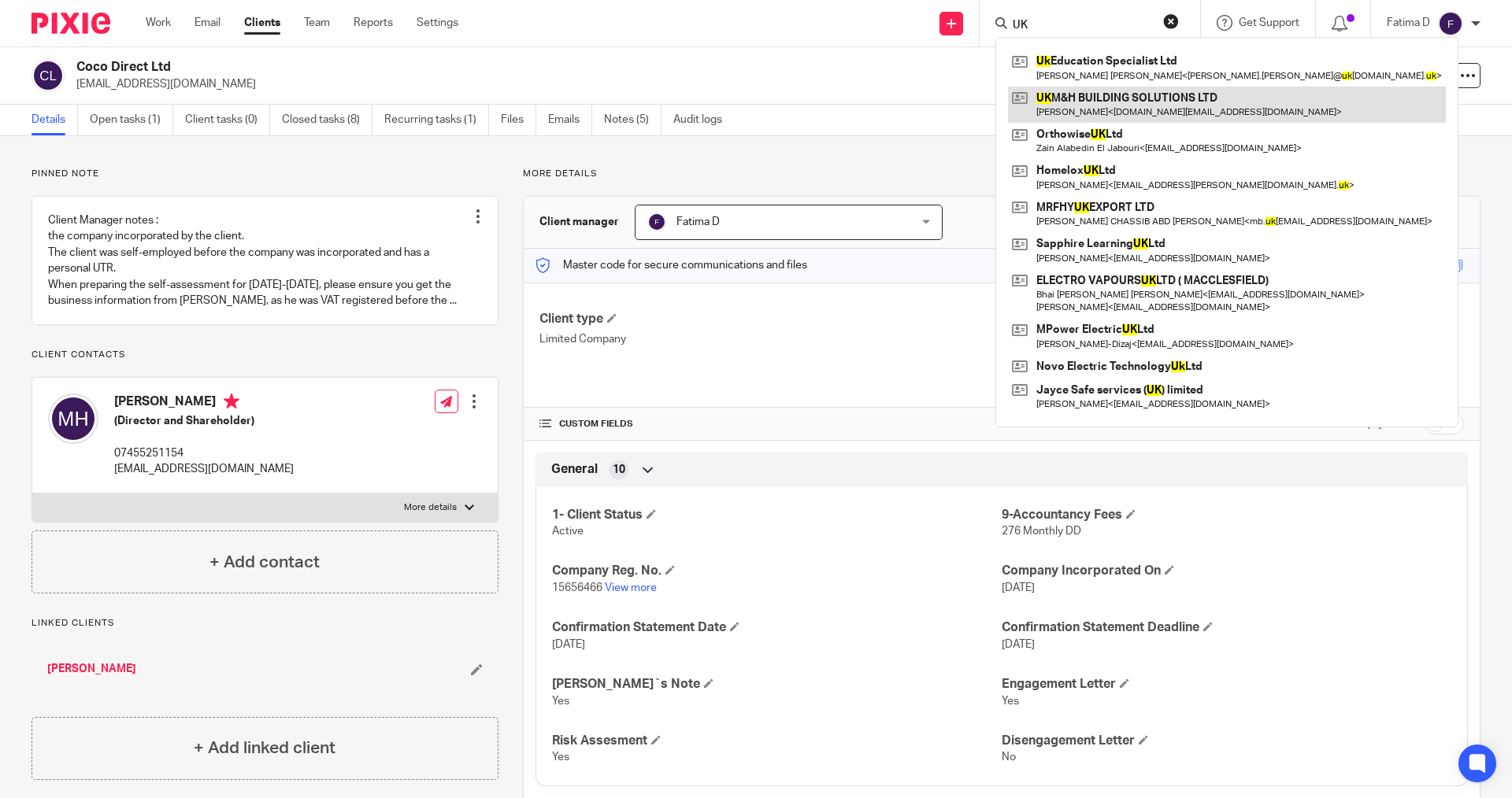
type input "UK"
click at [1107, 102] on link at bounding box center [1227, 105] width 438 height 36
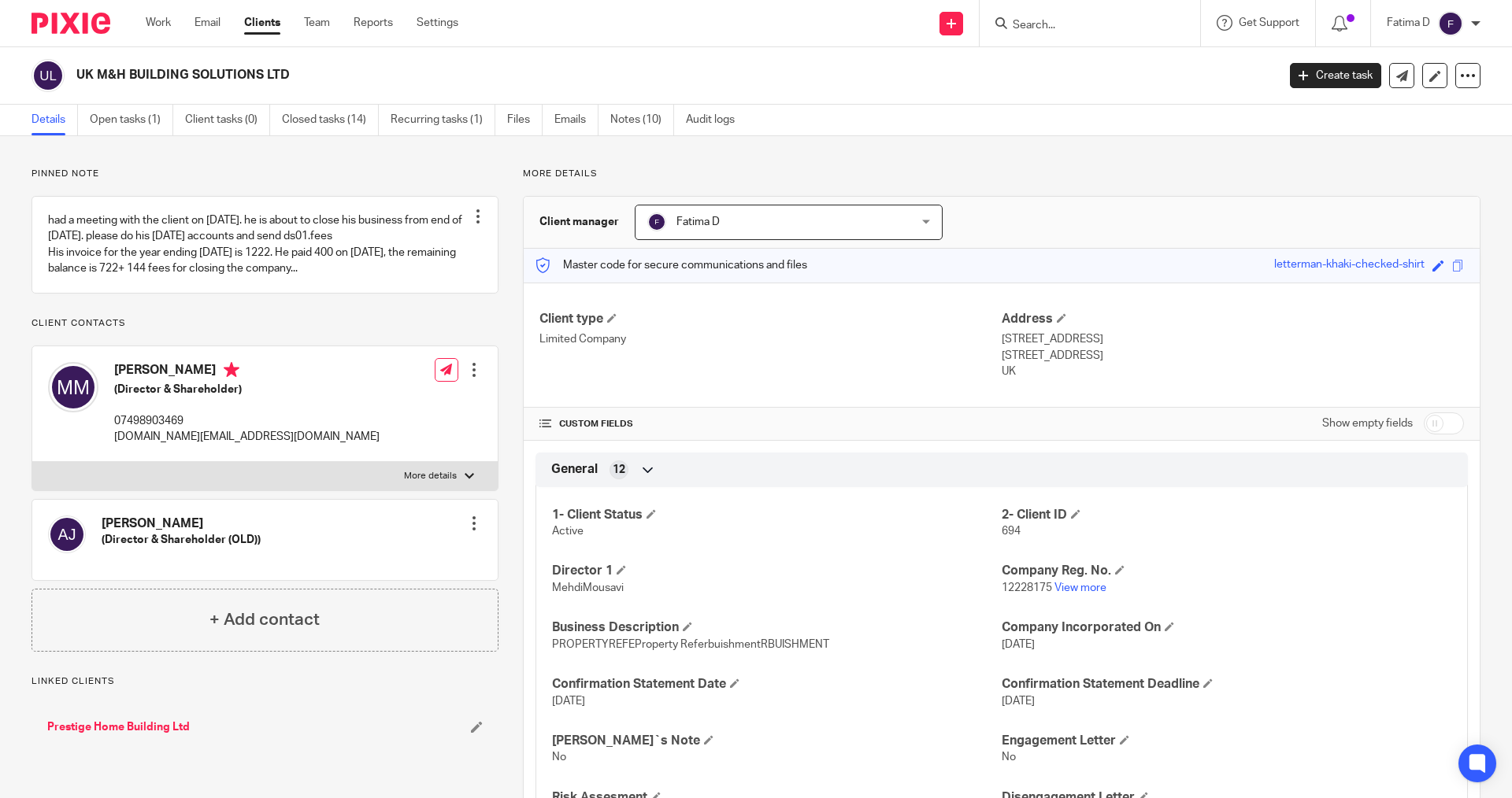
click at [466, 474] on div at bounding box center [469, 476] width 9 height 9
click at [33, 462] on input "More details" at bounding box center [32, 461] width 1 height 1
checkbox input "true"
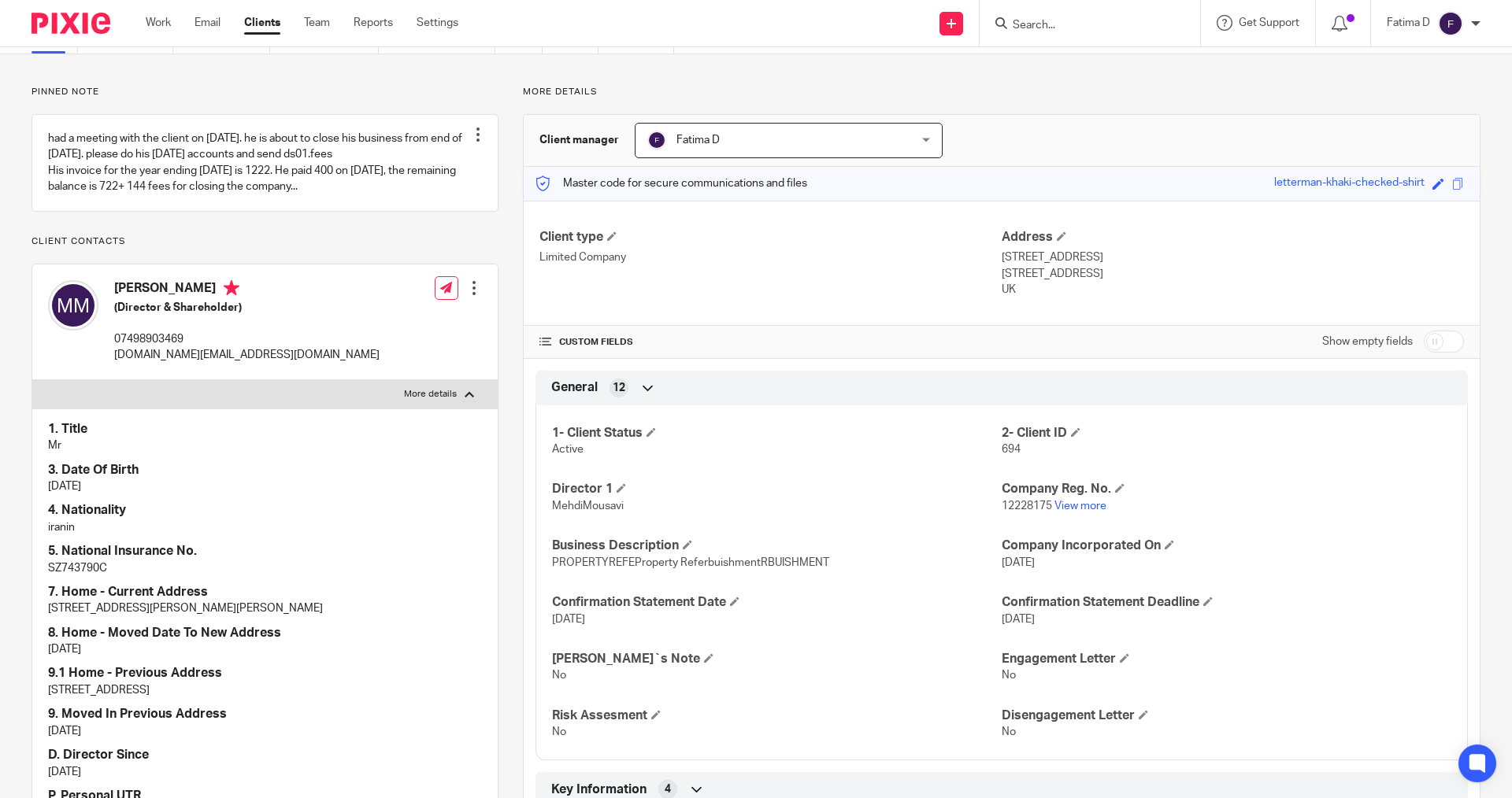
scroll to position [236, 0]
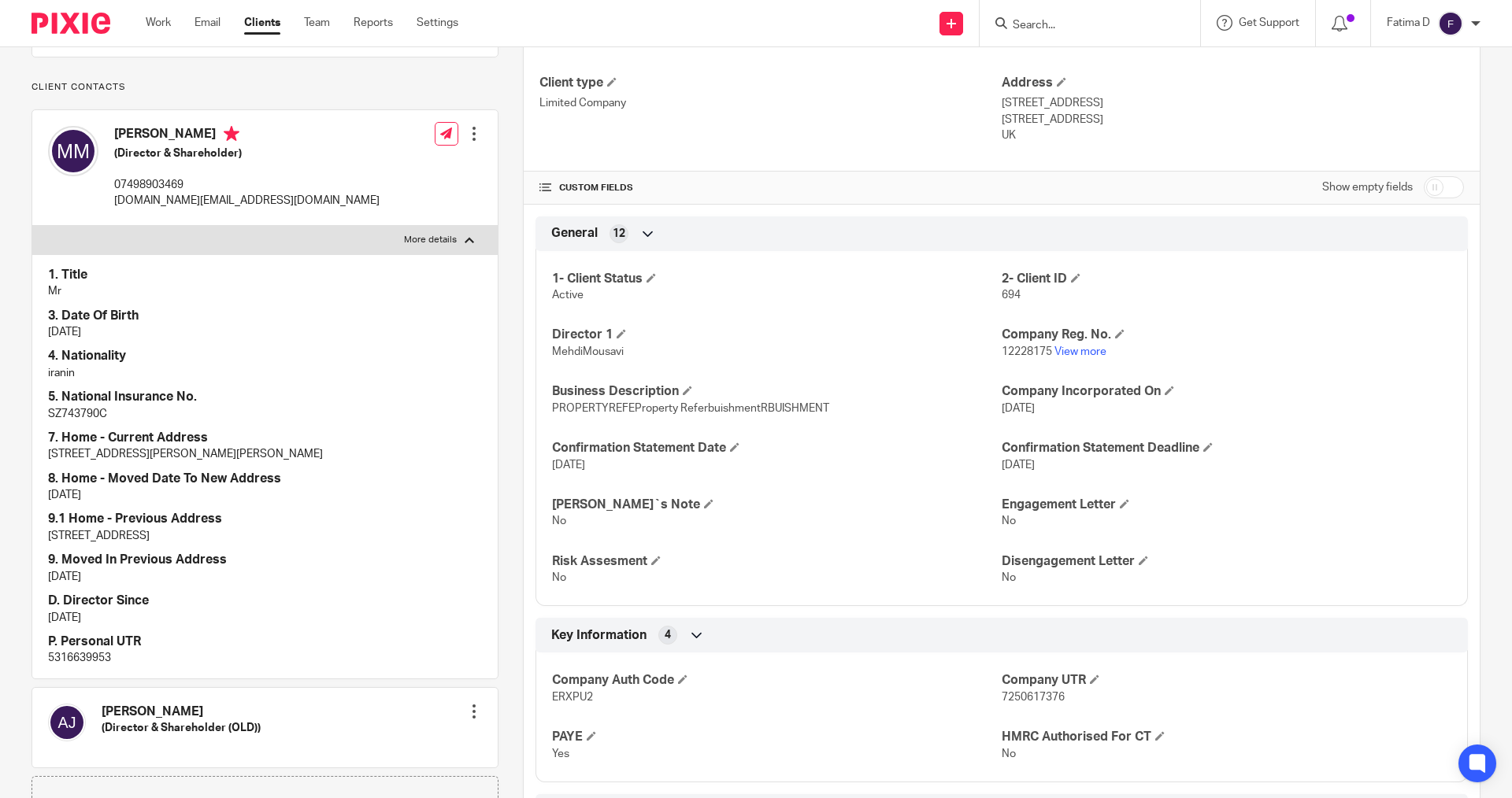
click at [71, 654] on p "5316639953" at bounding box center [265, 659] width 434 height 15
copy p "5316639953"
click at [1073, 348] on link "View more" at bounding box center [1081, 351] width 52 height 11
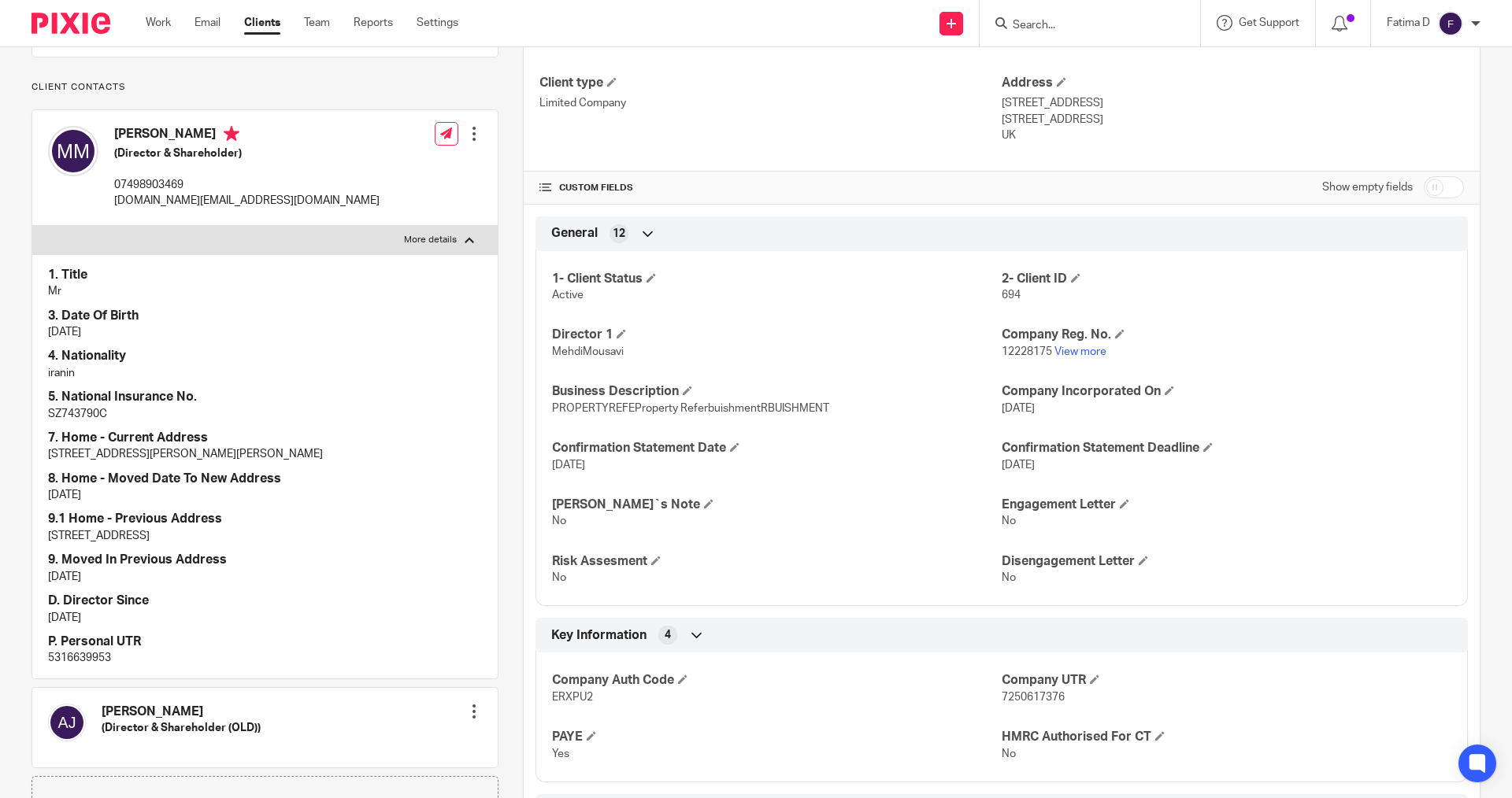
click at [237, 455] on p "627 Blackburn Road BOLTON BL1 7AA" at bounding box center [265, 455] width 434 height 15
drag, startPoint x: 241, startPoint y: 457, endPoint x: 202, endPoint y: 457, distance: 39.0
click at [195, 457] on p "627 Blackburn Road BOLTON BL1 7AA" at bounding box center [265, 455] width 434 height 15
copy p "BL1 7AA"
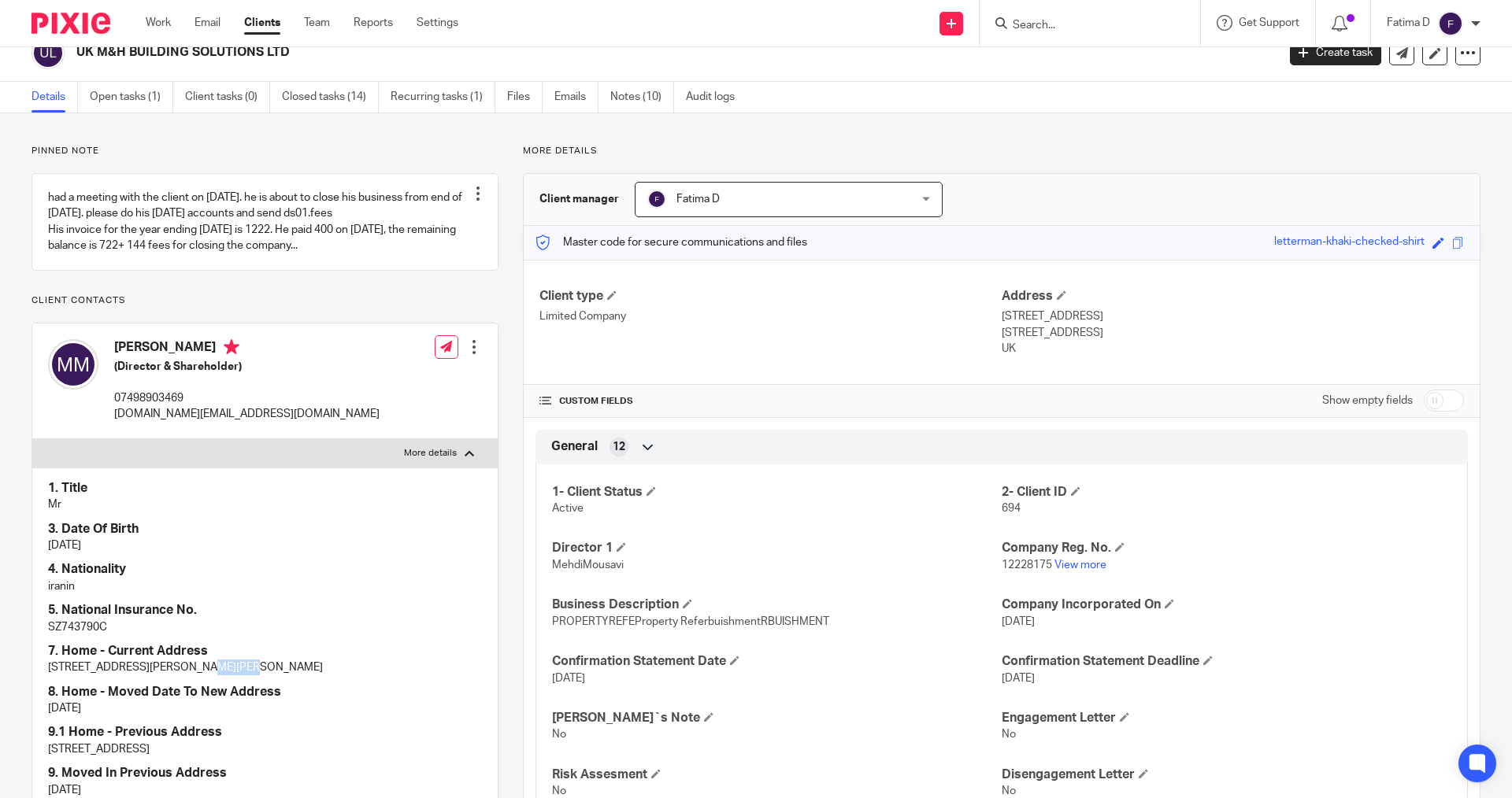
scroll to position [0, 0]
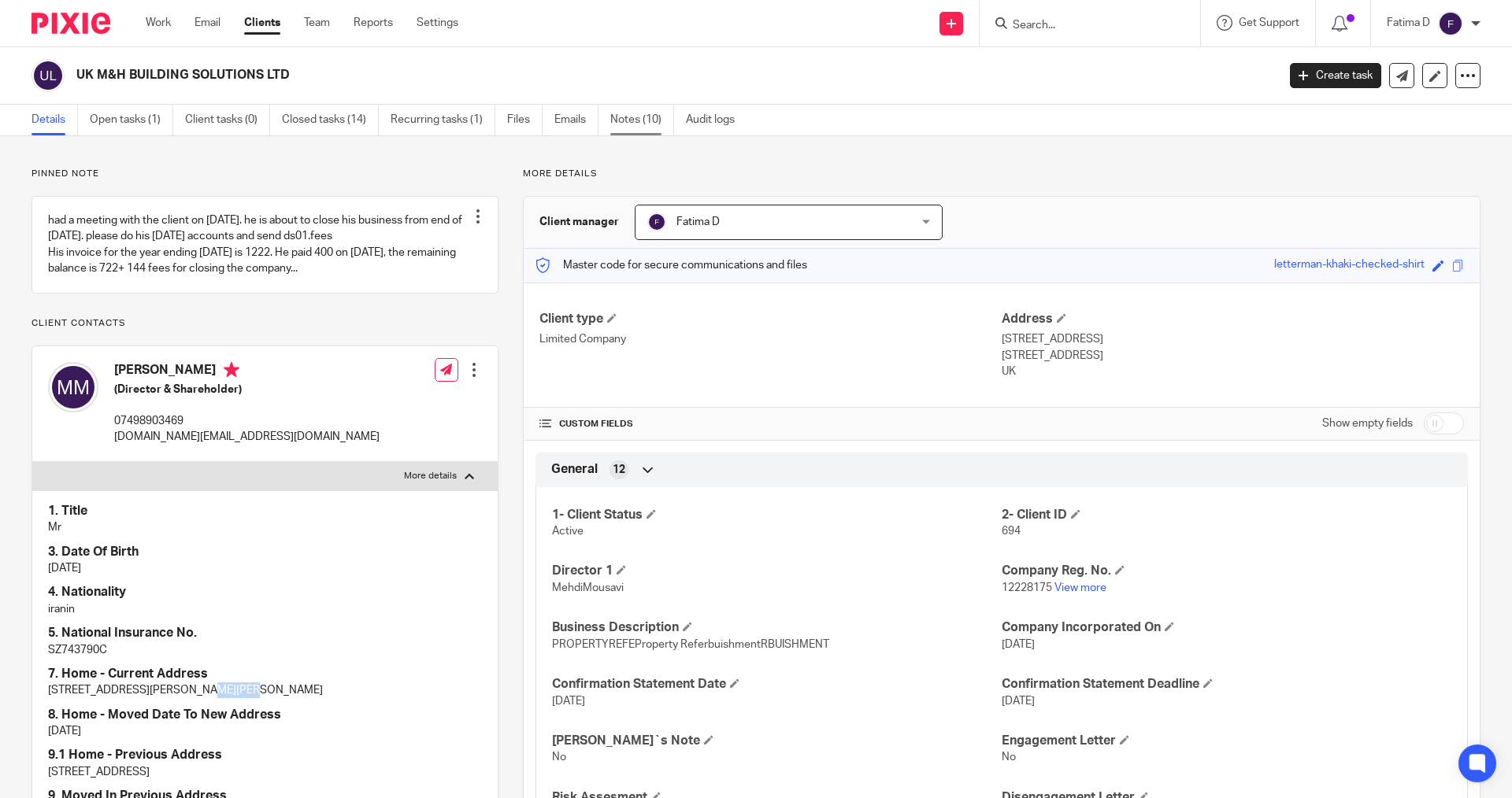
click at [631, 117] on link "Notes (10)" at bounding box center [642, 121] width 64 height 31
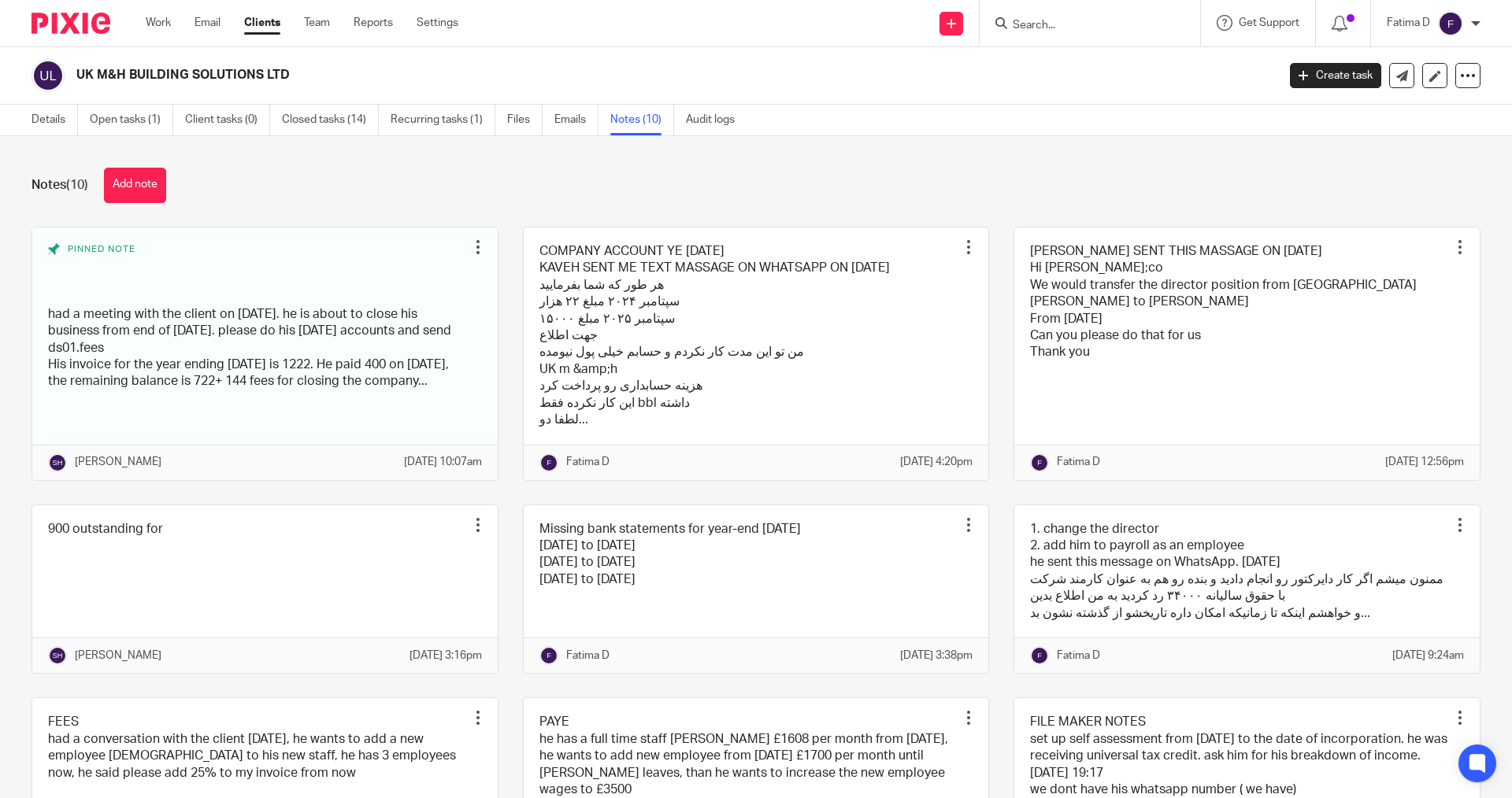
click at [146, 180] on button "Add note" at bounding box center [135, 185] width 62 height 35
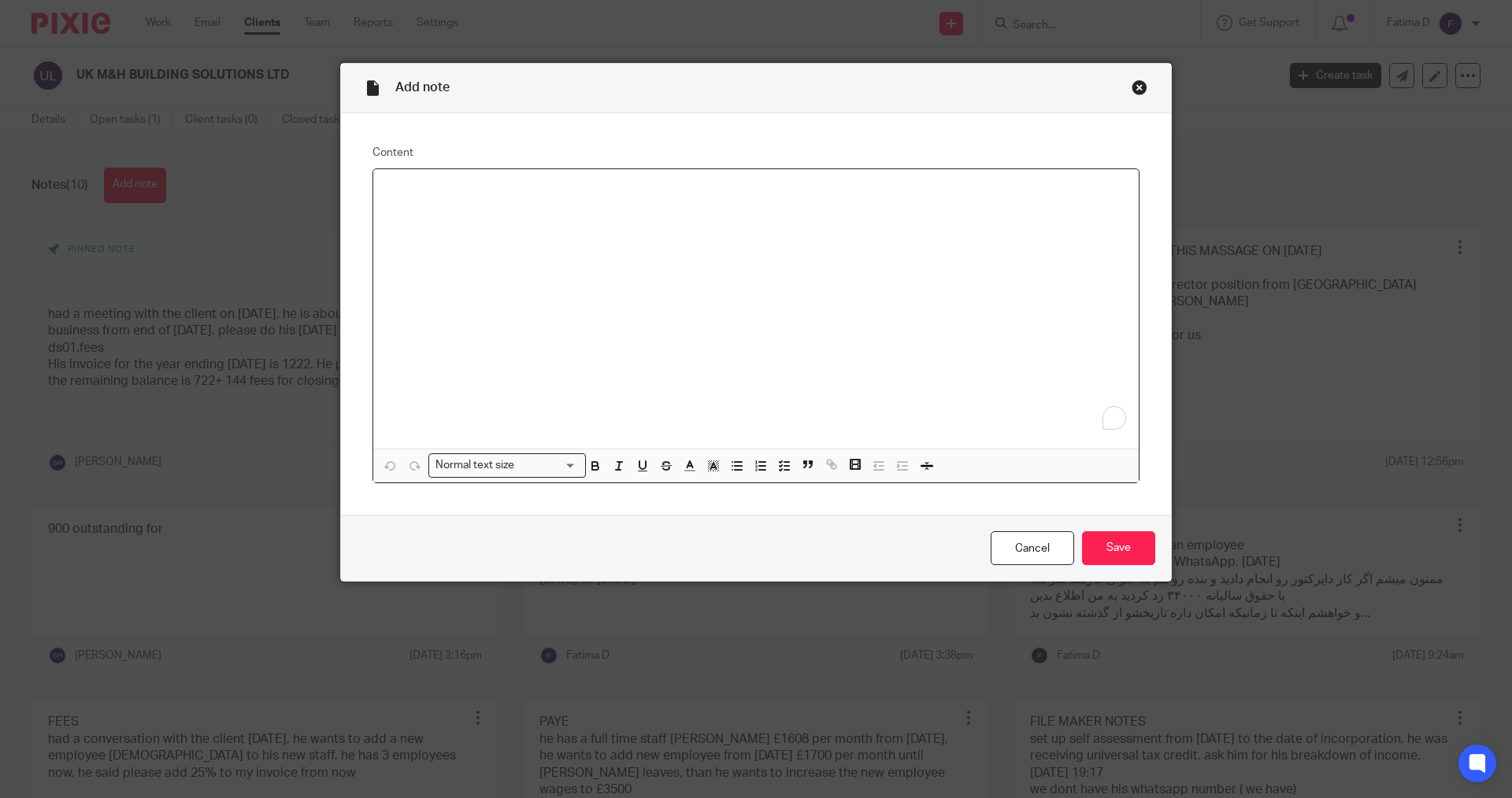
click at [400, 193] on p "To enrich screen reader interactions, please activate Accessibility in Grammarl…" at bounding box center [756, 189] width 741 height 15
click at [1109, 541] on input "Save" at bounding box center [1119, 547] width 73 height 34
